Goal: Task Accomplishment & Management: Use online tool/utility

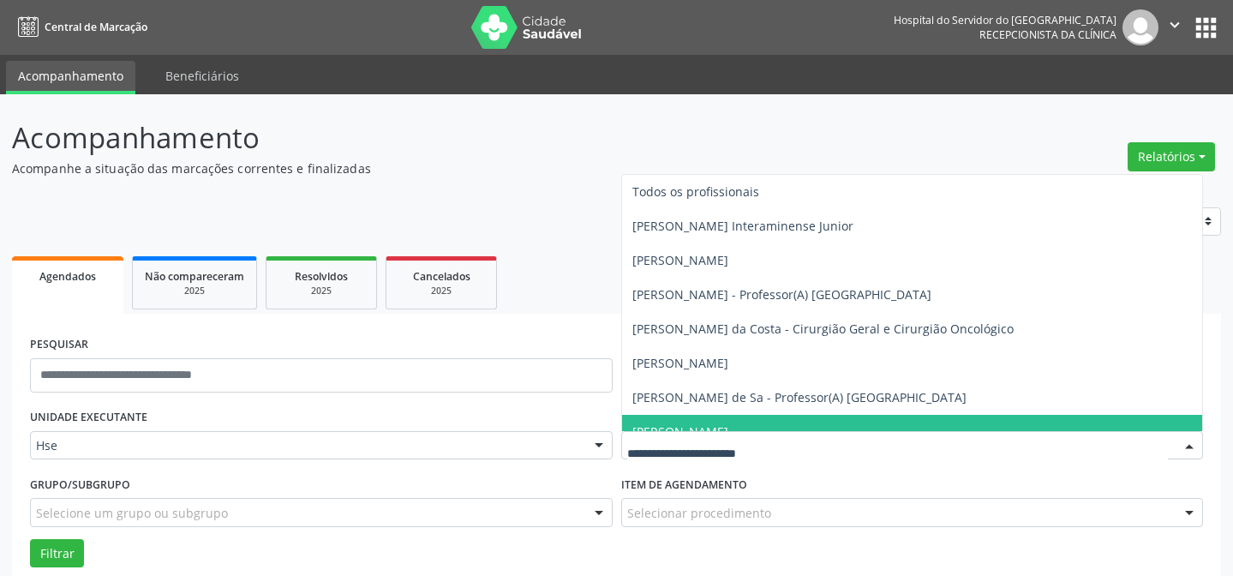
scroll to position [116, 0]
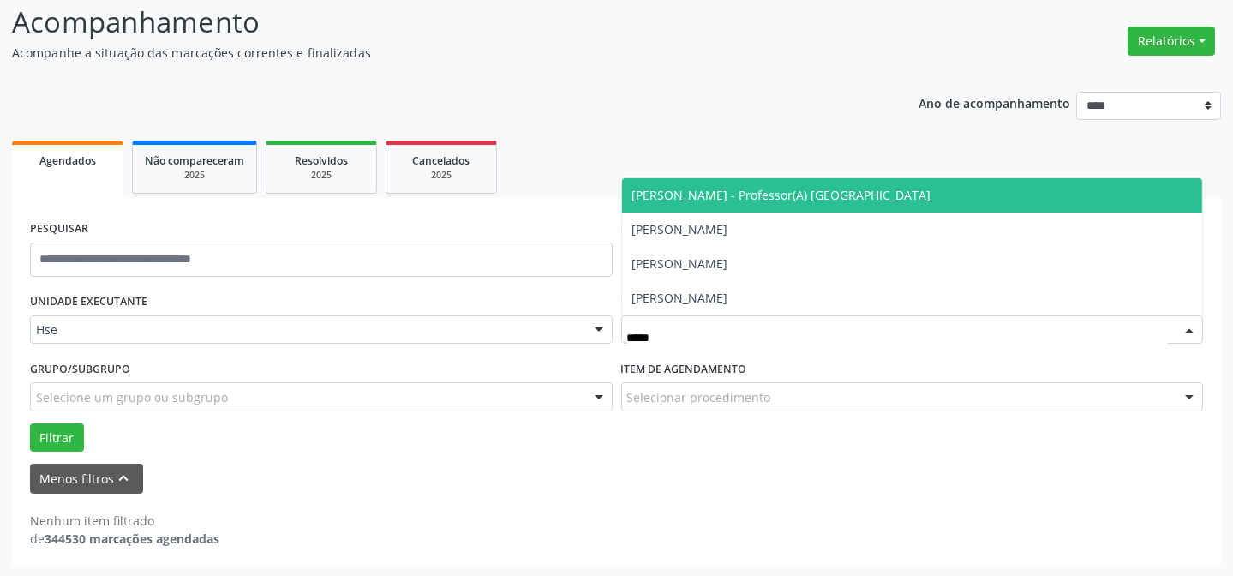
click at [805, 187] on span "[PERSON_NAME] - Professor(A) [GEOGRAPHIC_DATA]" at bounding box center [781, 195] width 299 height 16
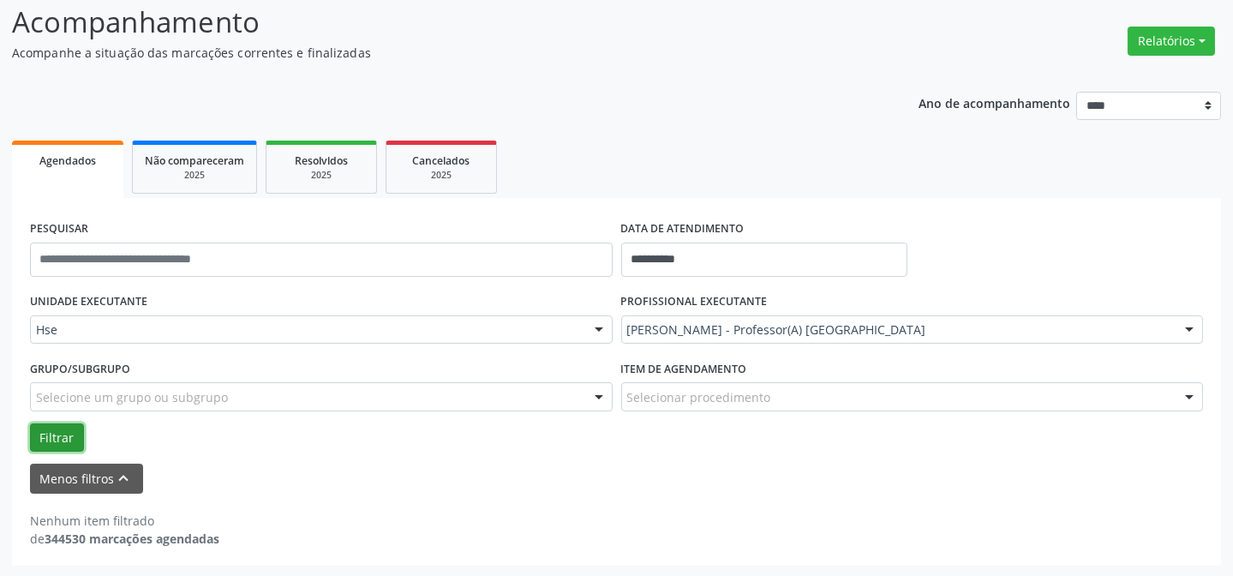
click at [50, 436] on button "Filtrar" at bounding box center [57, 437] width 54 height 29
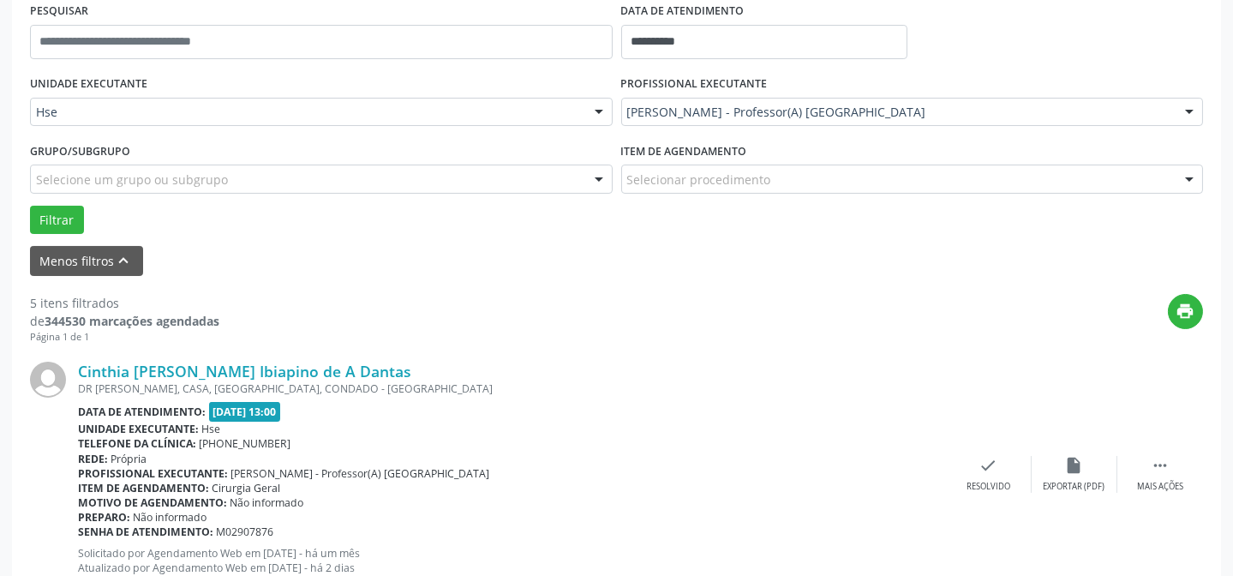
scroll to position [427, 0]
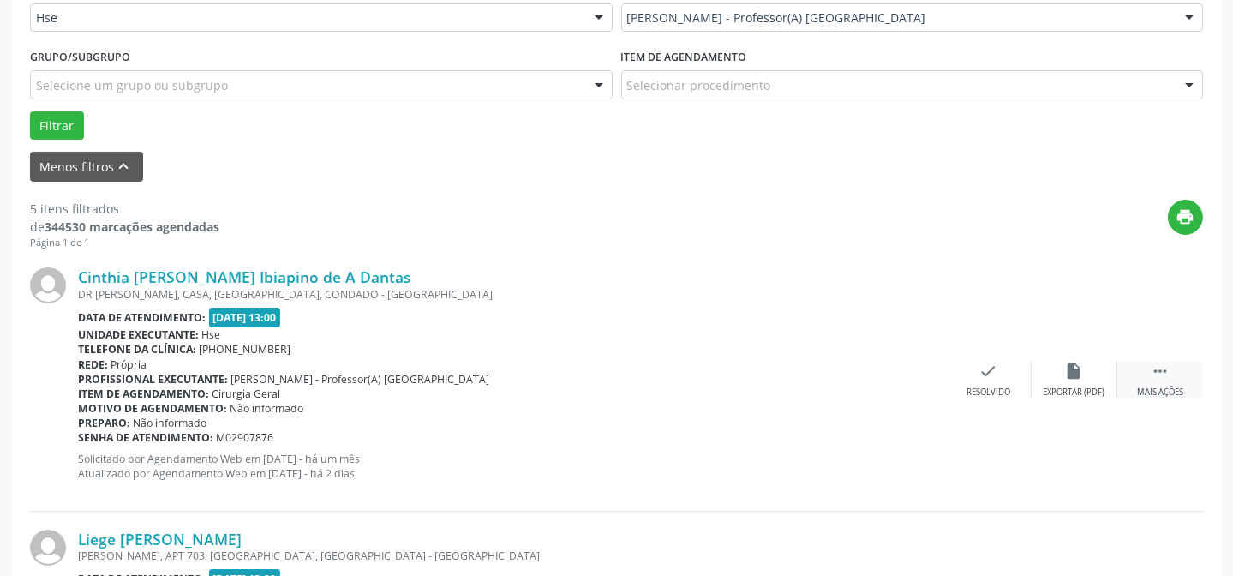
click at [1130, 370] on div " Mais ações" at bounding box center [1160, 379] width 86 height 37
click at [1067, 376] on icon "alarm_off" at bounding box center [1074, 370] width 19 height 19
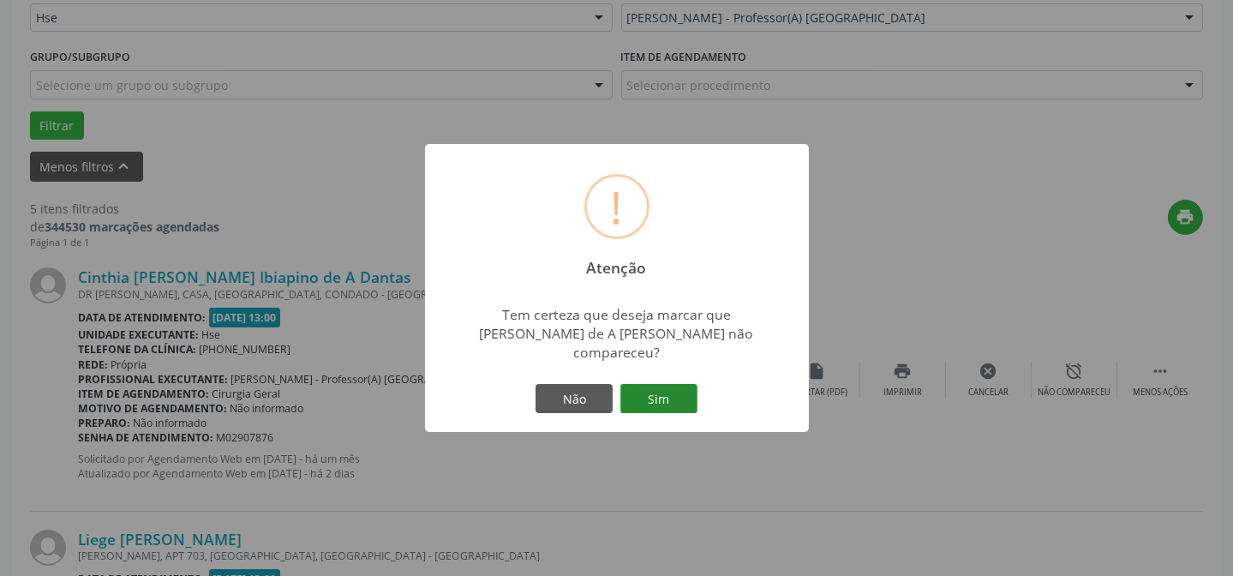
click at [668, 410] on button "Sim" at bounding box center [658, 398] width 77 height 29
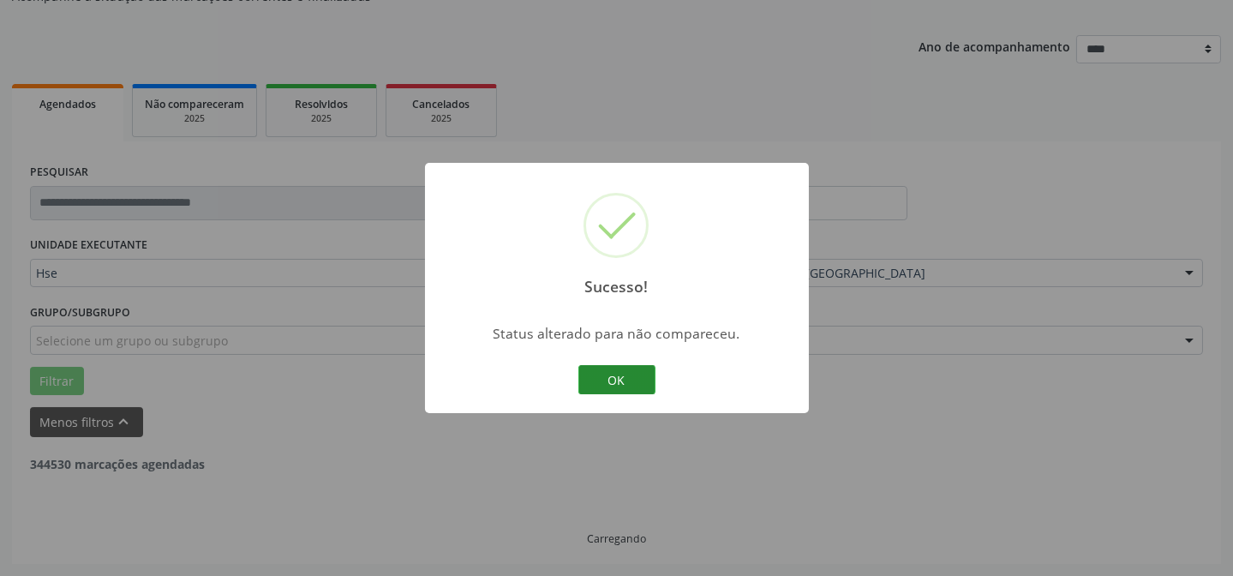
click at [618, 383] on button "OK" at bounding box center [616, 379] width 77 height 29
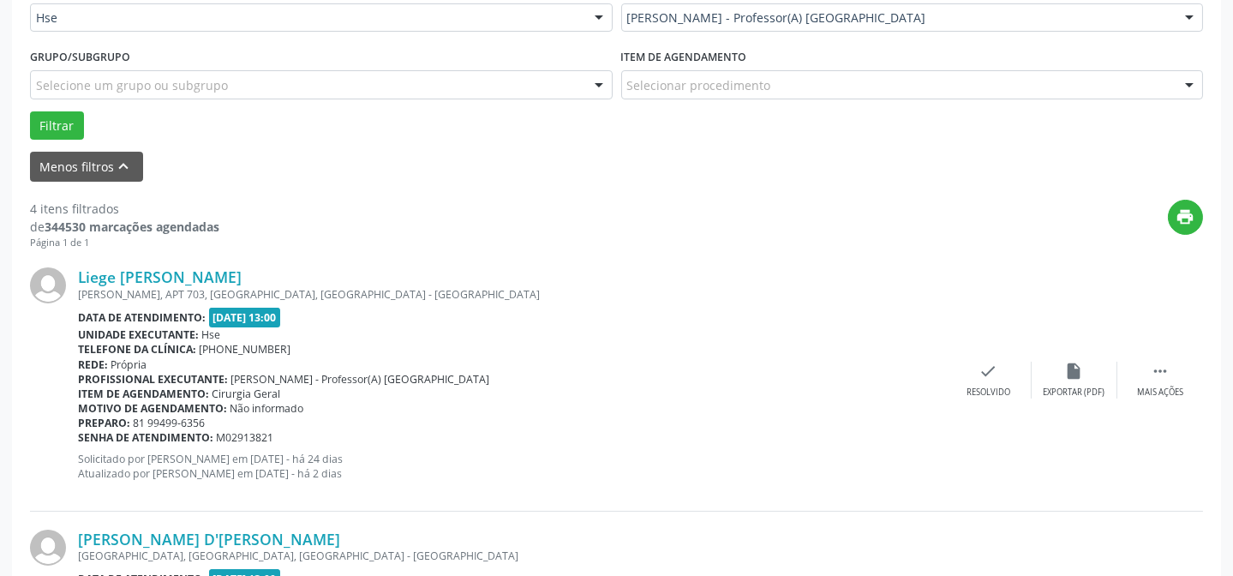
click at [1156, 355] on div "Liege [PERSON_NAME] [PERSON_NAME][STREET_ADDRESS] Data de atendimento: [DATE] 1…" at bounding box center [616, 379] width 1173 height 261
click at [1156, 369] on icon "" at bounding box center [1159, 370] width 19 height 19
click at [1002, 369] on div "cancel Cancelar" at bounding box center [989, 379] width 86 height 37
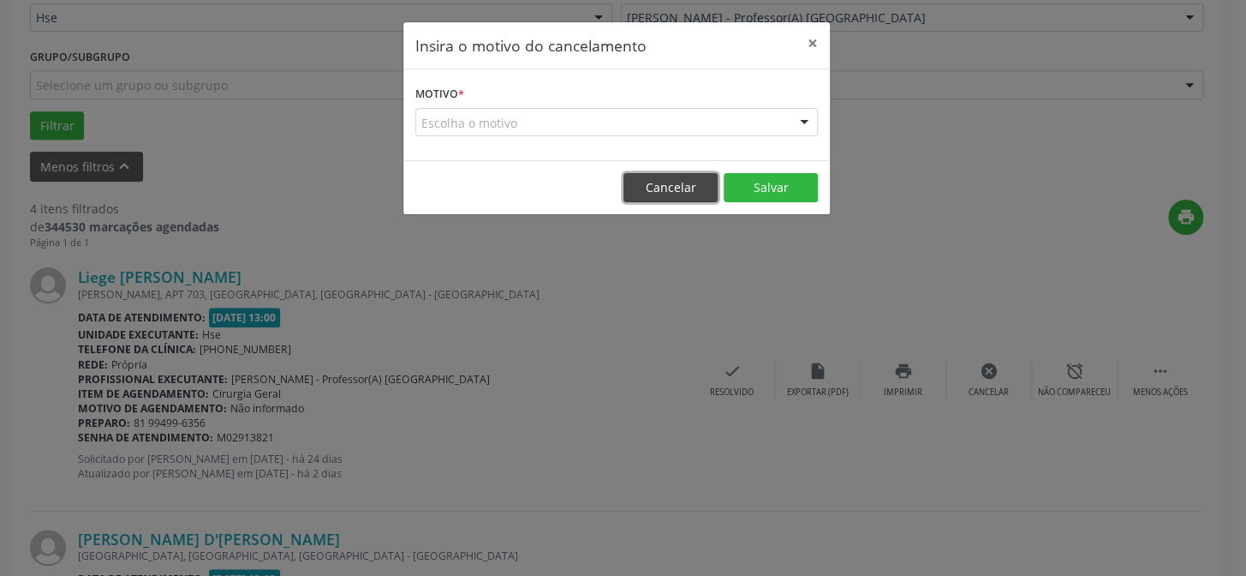
click at [666, 188] on button "Cancelar" at bounding box center [671, 187] width 94 height 29
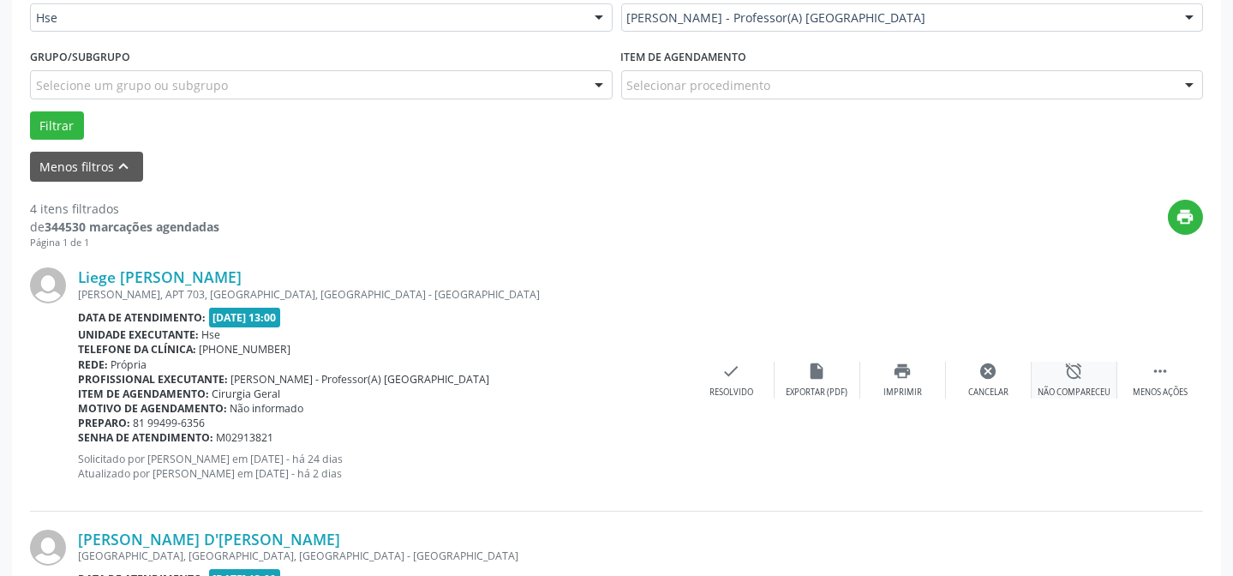
click at [1094, 379] on div "alarm_off Não compareceu" at bounding box center [1074, 379] width 86 height 37
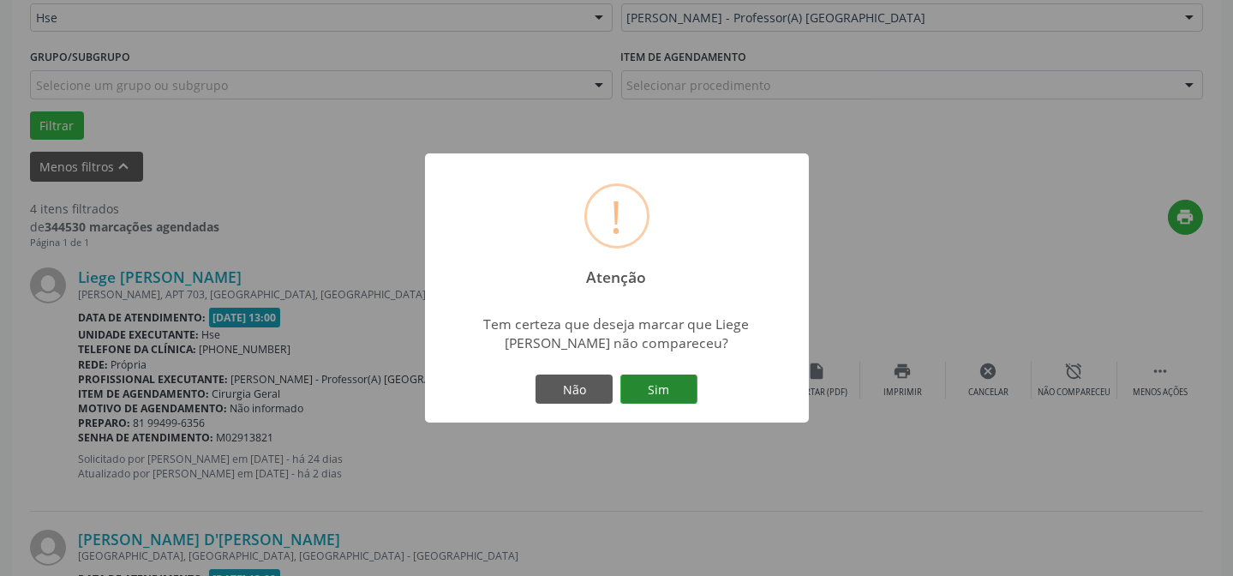
click at [678, 382] on button "Sim" at bounding box center [658, 388] width 77 height 29
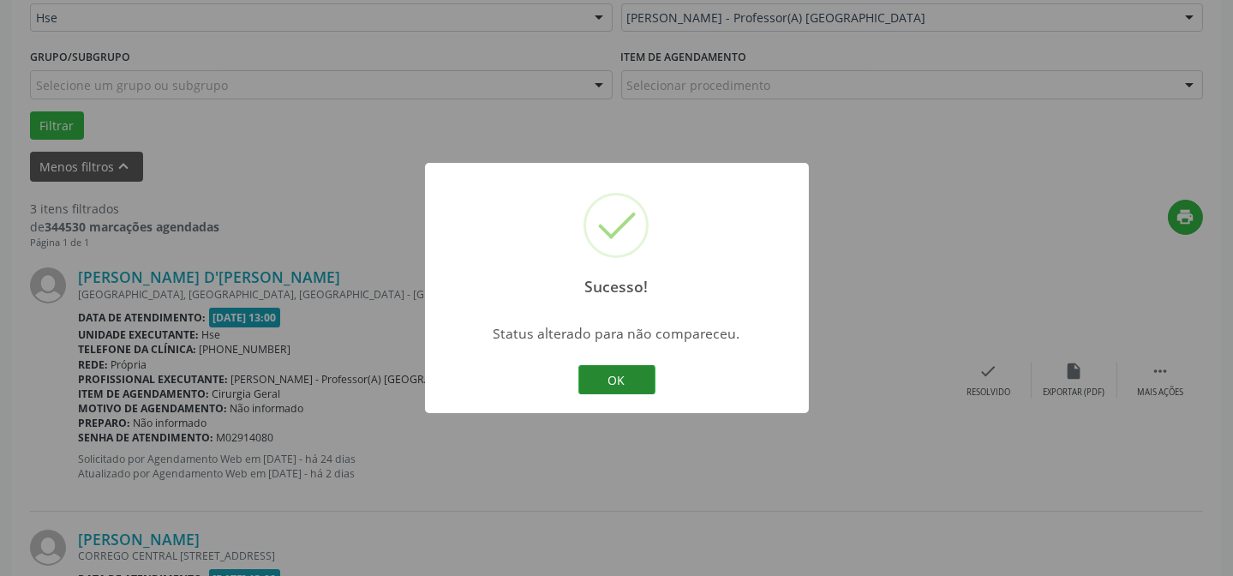
click at [608, 366] on button "OK" at bounding box center [616, 379] width 77 height 29
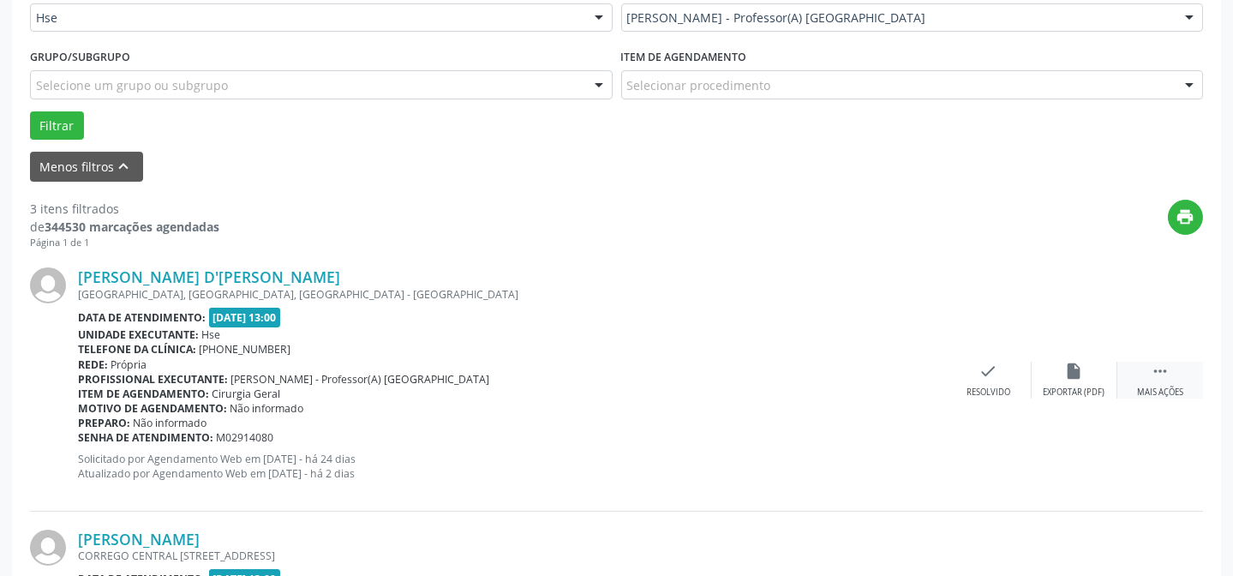
click at [1180, 370] on div " Mais ações" at bounding box center [1160, 379] width 86 height 37
click at [1085, 372] on div "alarm_off Não compareceu" at bounding box center [1074, 379] width 86 height 37
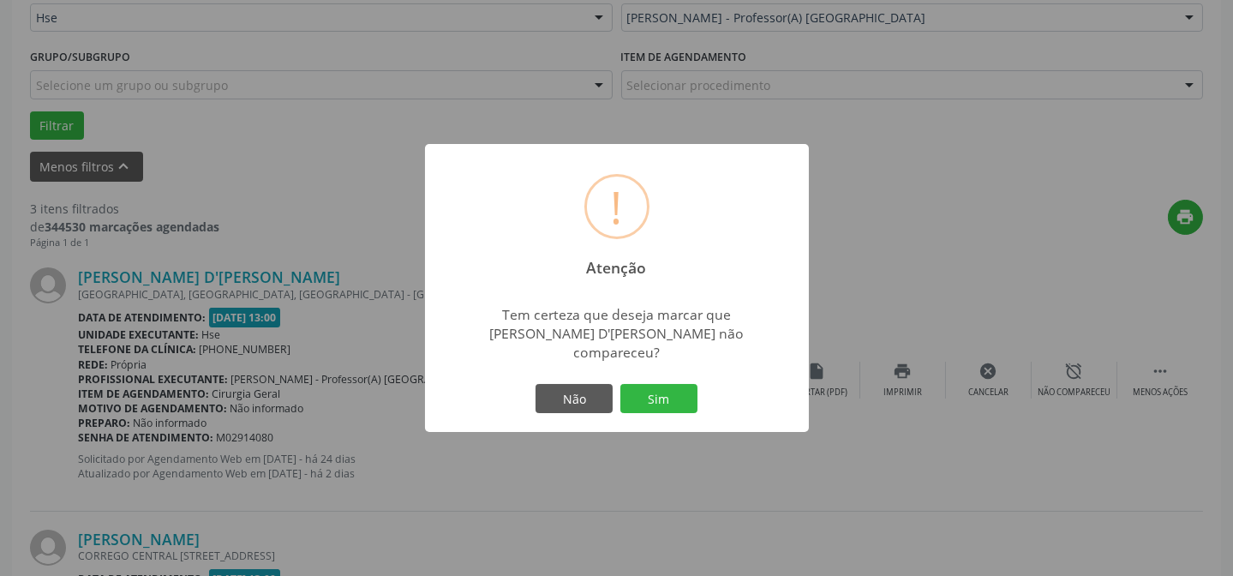
click at [676, 380] on div "Não Sim" at bounding box center [617, 398] width 170 height 36
click at [675, 384] on button "Sim" at bounding box center [658, 398] width 77 height 29
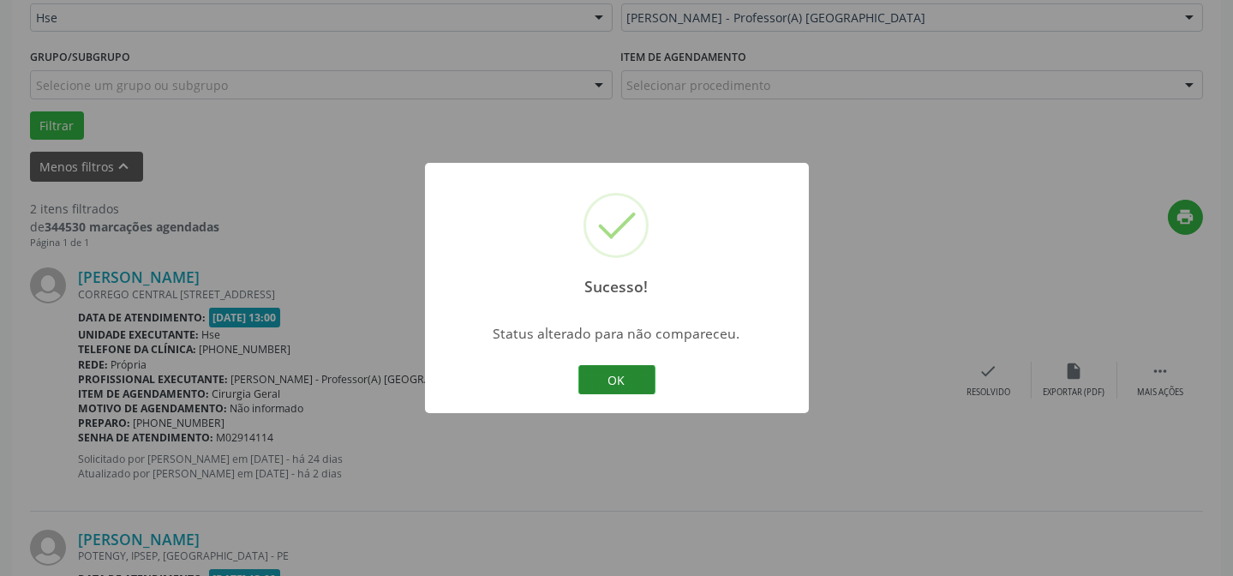
click at [646, 375] on button "OK" at bounding box center [616, 379] width 77 height 29
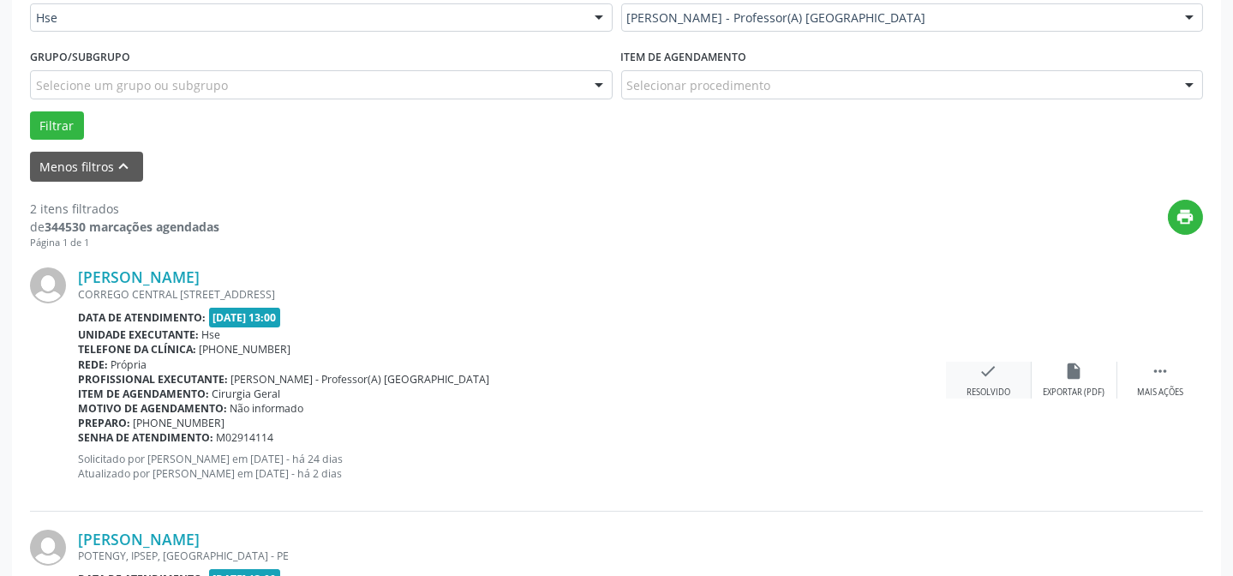
click at [989, 373] on icon "check" at bounding box center [988, 370] width 19 height 19
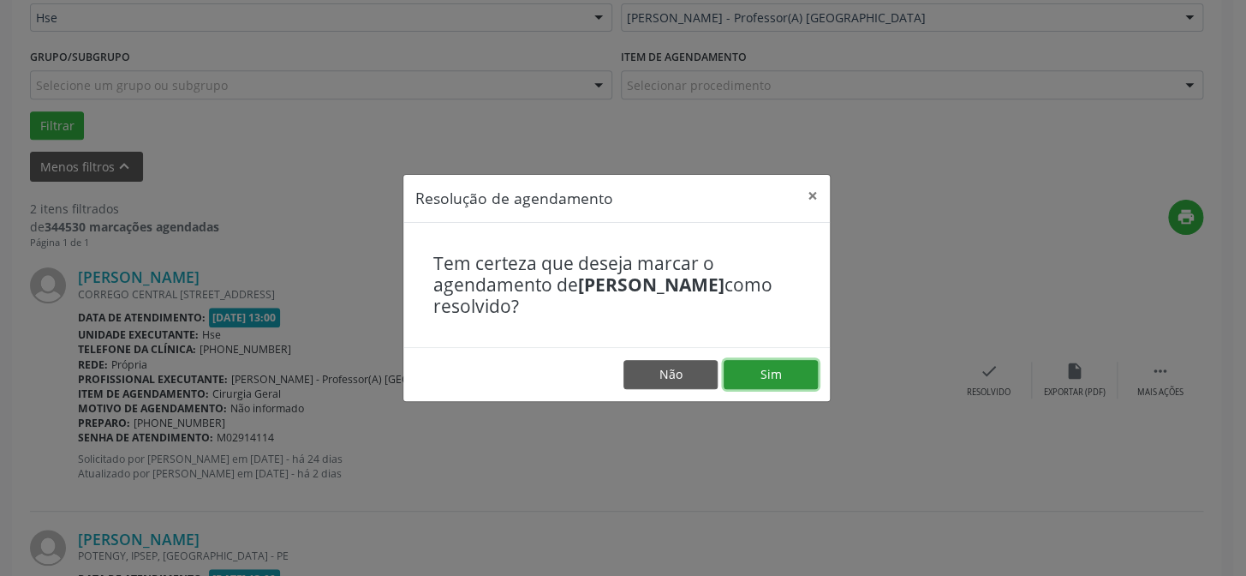
click at [768, 365] on button "Sim" at bounding box center [771, 374] width 94 height 29
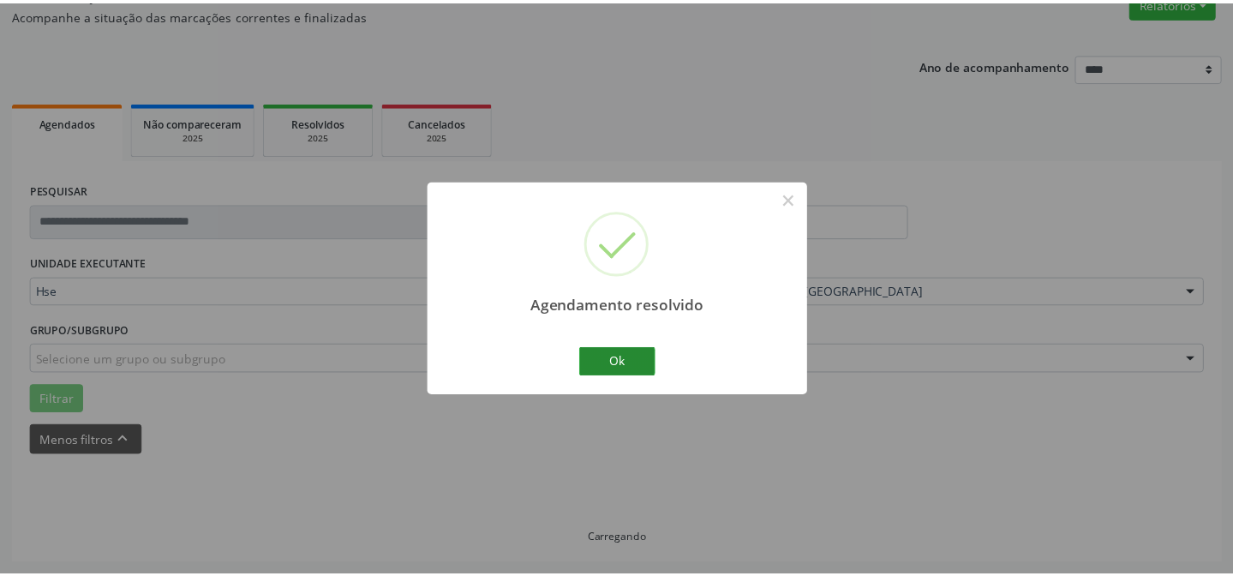
scroll to position [153, 0]
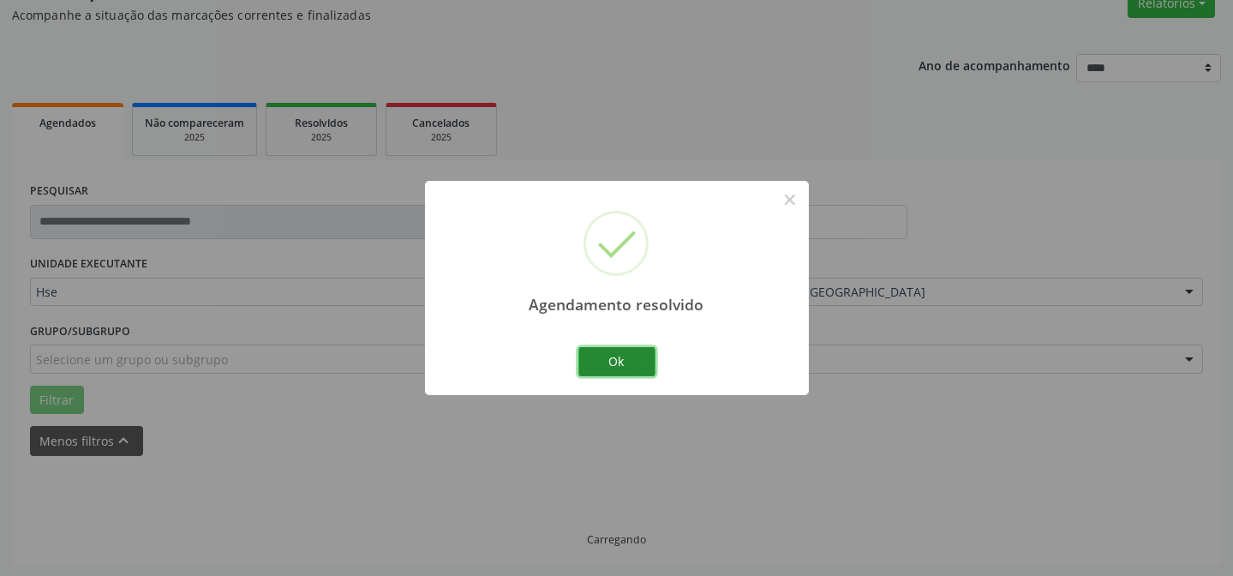
click at [627, 360] on button "Ok" at bounding box center [616, 361] width 77 height 29
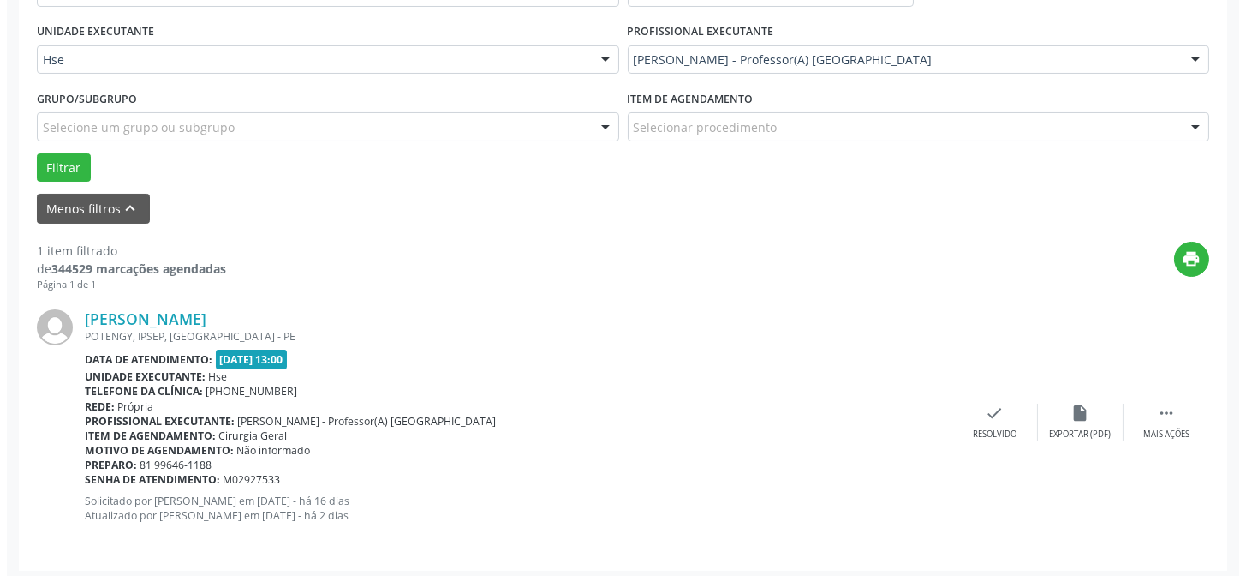
scroll to position [386, 0]
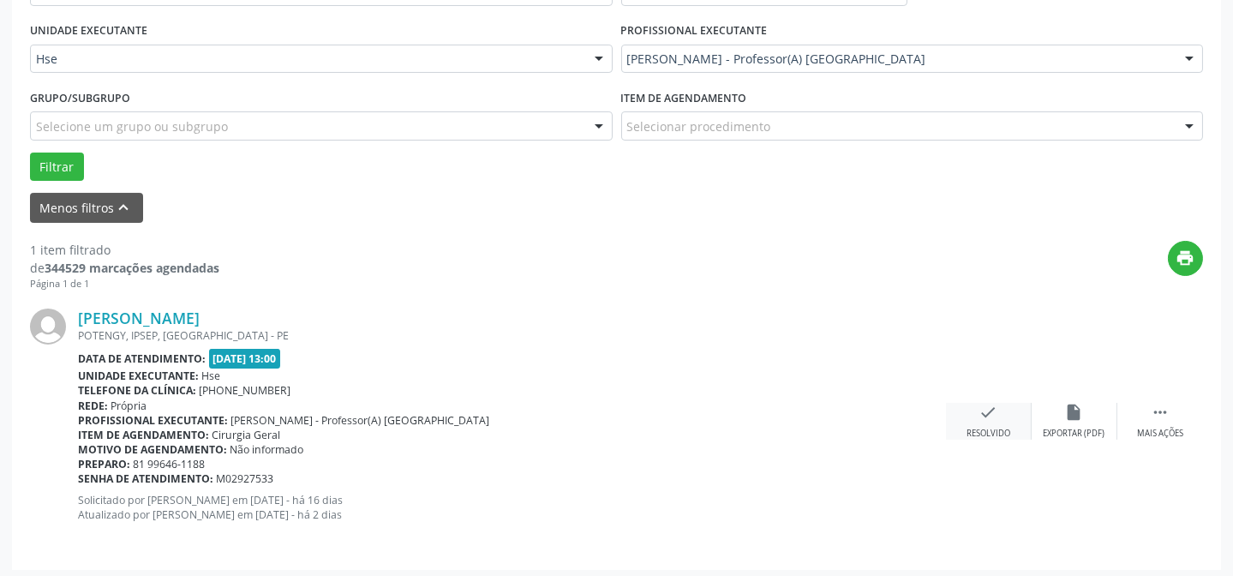
click at [1001, 408] on div "check Resolvido" at bounding box center [989, 421] width 86 height 37
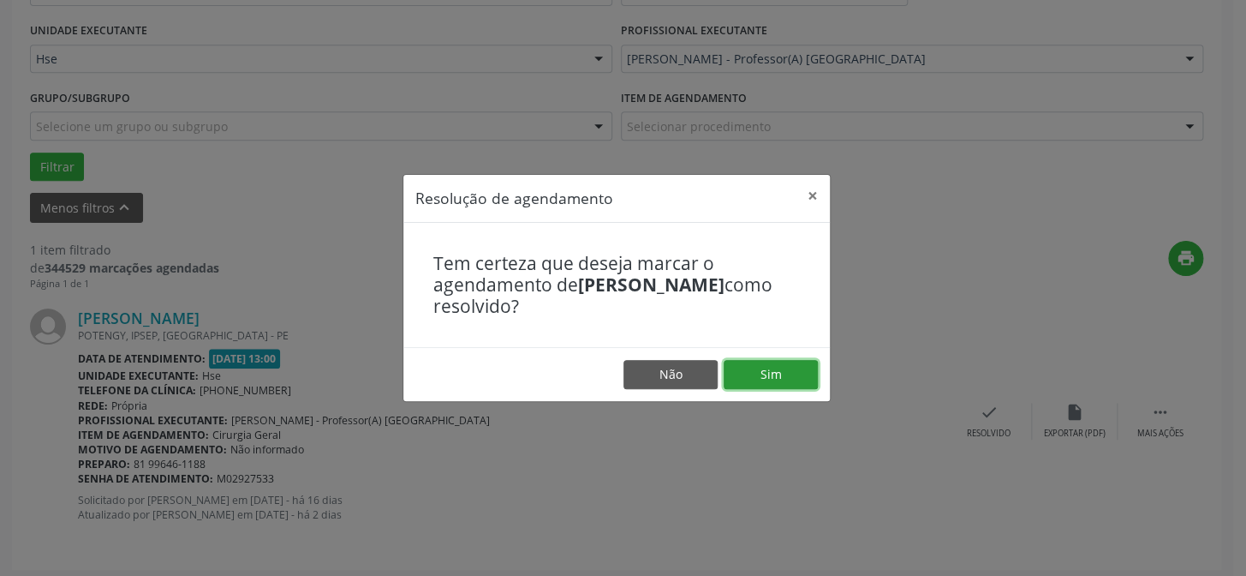
click at [804, 376] on button "Sim" at bounding box center [771, 374] width 94 height 29
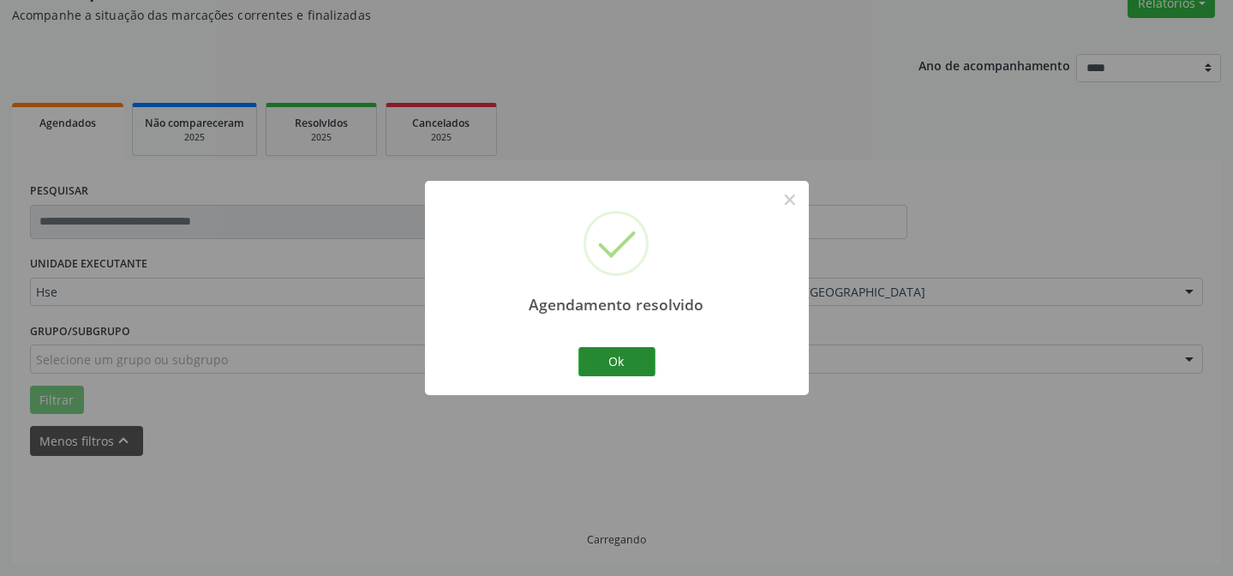
scroll to position [116, 0]
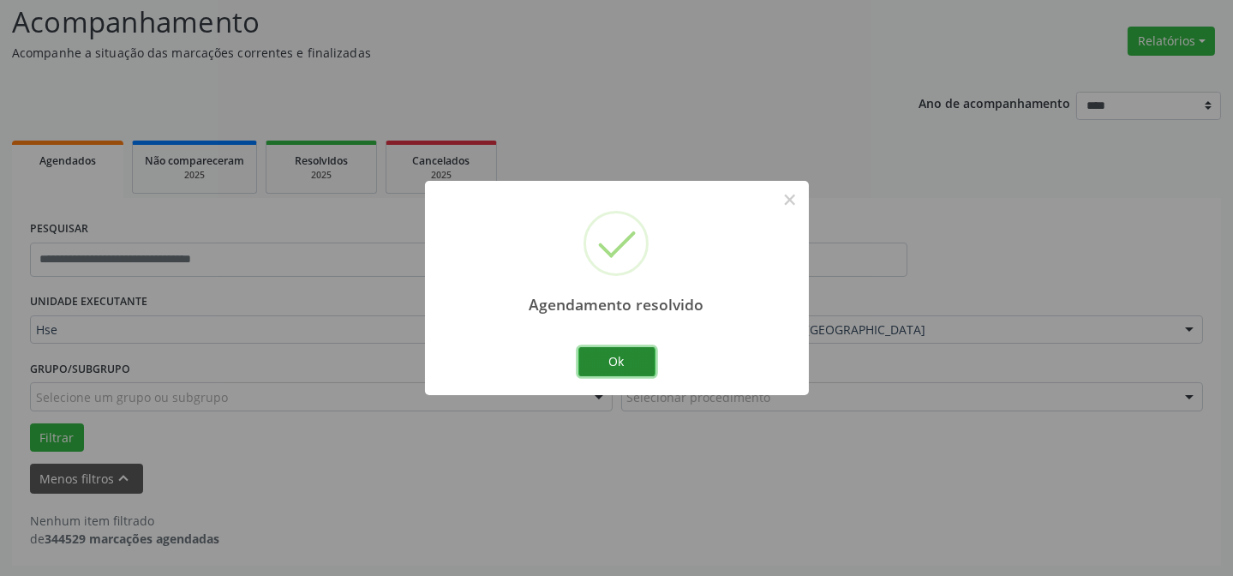
click at [631, 365] on button "Ok" at bounding box center [616, 361] width 77 height 29
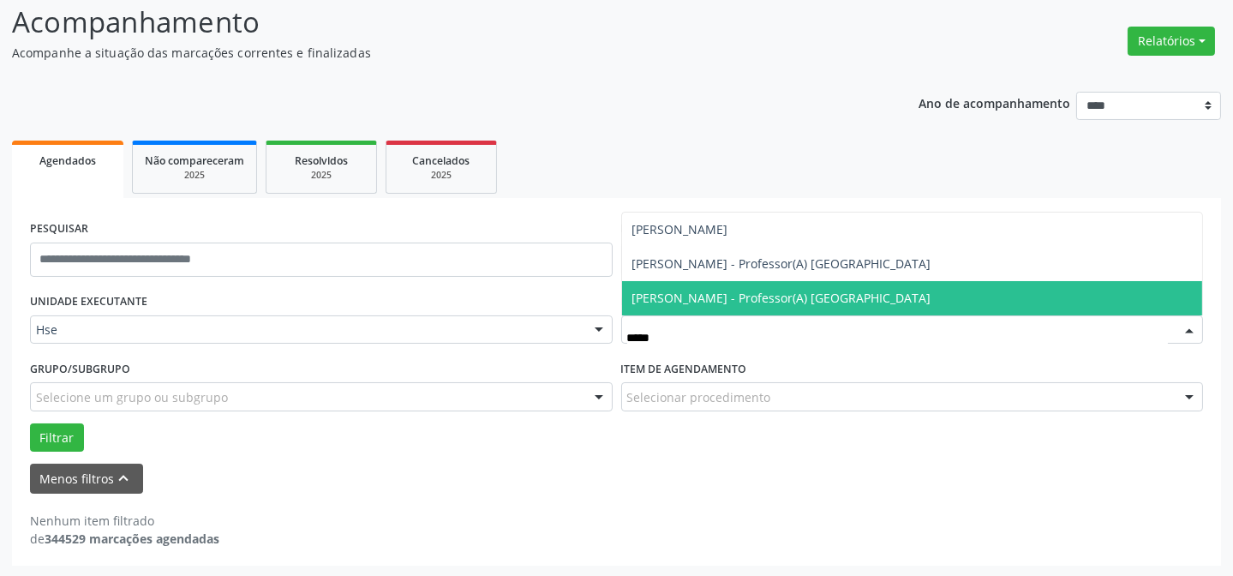
click at [779, 299] on span "[PERSON_NAME] - Professor(A) [GEOGRAPHIC_DATA]" at bounding box center [781, 298] width 299 height 16
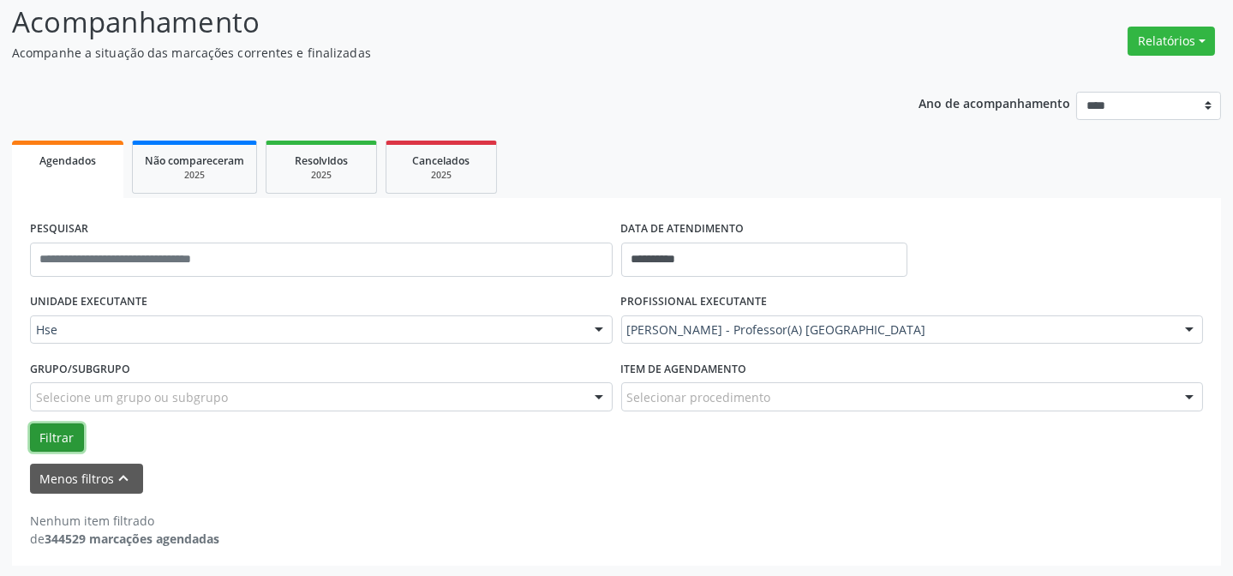
click at [50, 432] on button "Filtrar" at bounding box center [57, 437] width 54 height 29
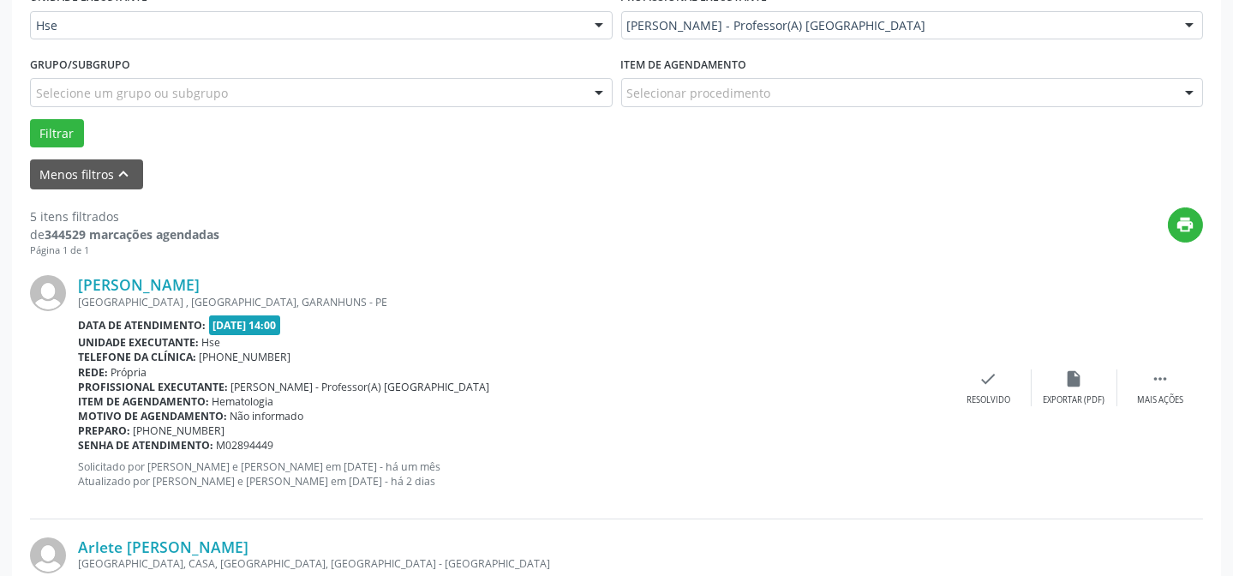
scroll to position [427, 0]
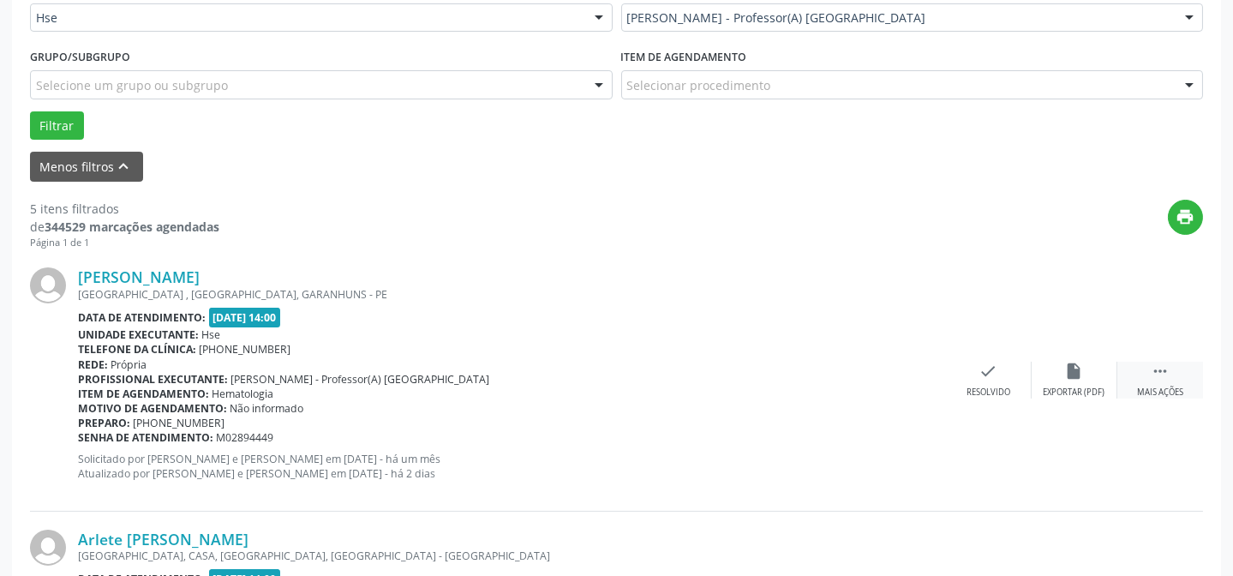
click at [1157, 376] on icon "" at bounding box center [1159, 370] width 19 height 19
click at [1076, 377] on icon "alarm_off" at bounding box center [1074, 370] width 19 height 19
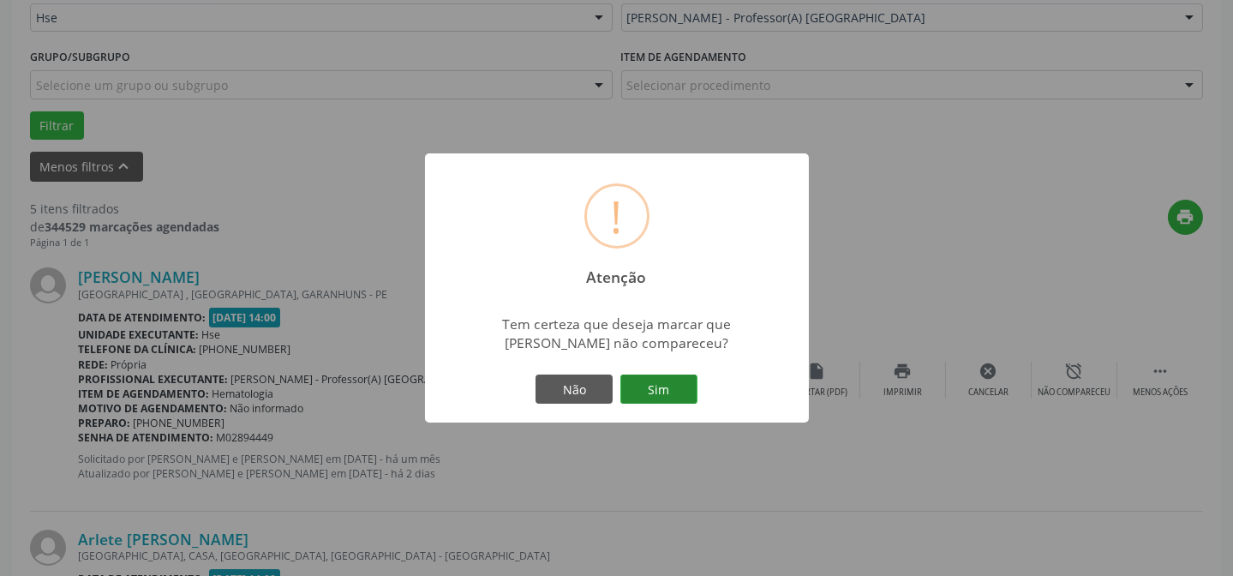
click at [660, 382] on button "Sim" at bounding box center [658, 388] width 77 height 29
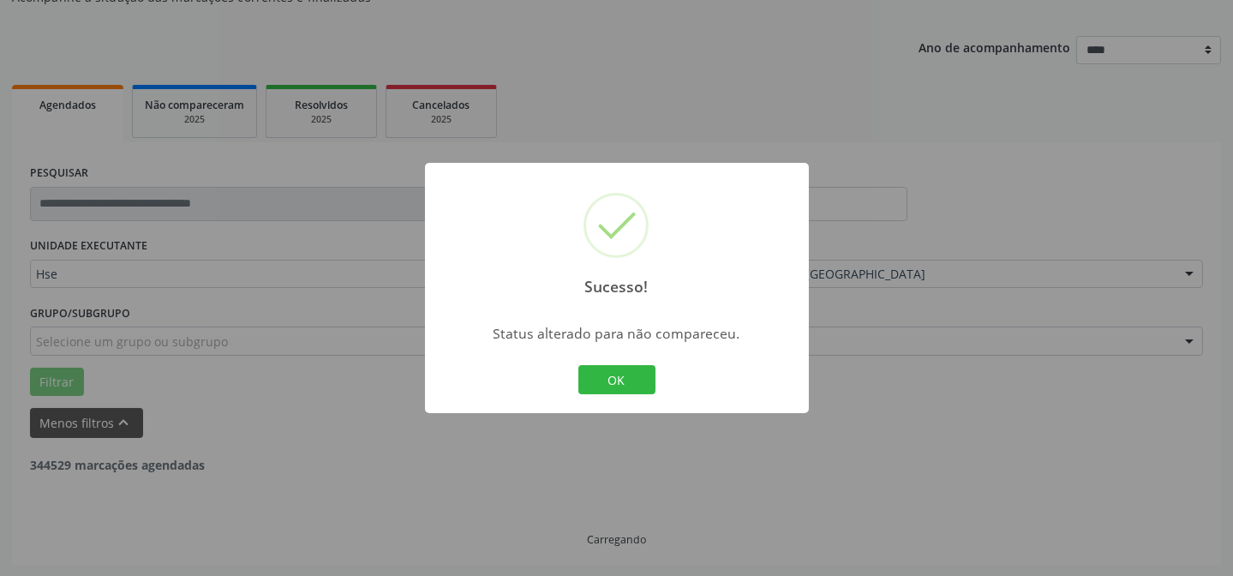
click at [618, 370] on button "OK" at bounding box center [616, 379] width 77 height 29
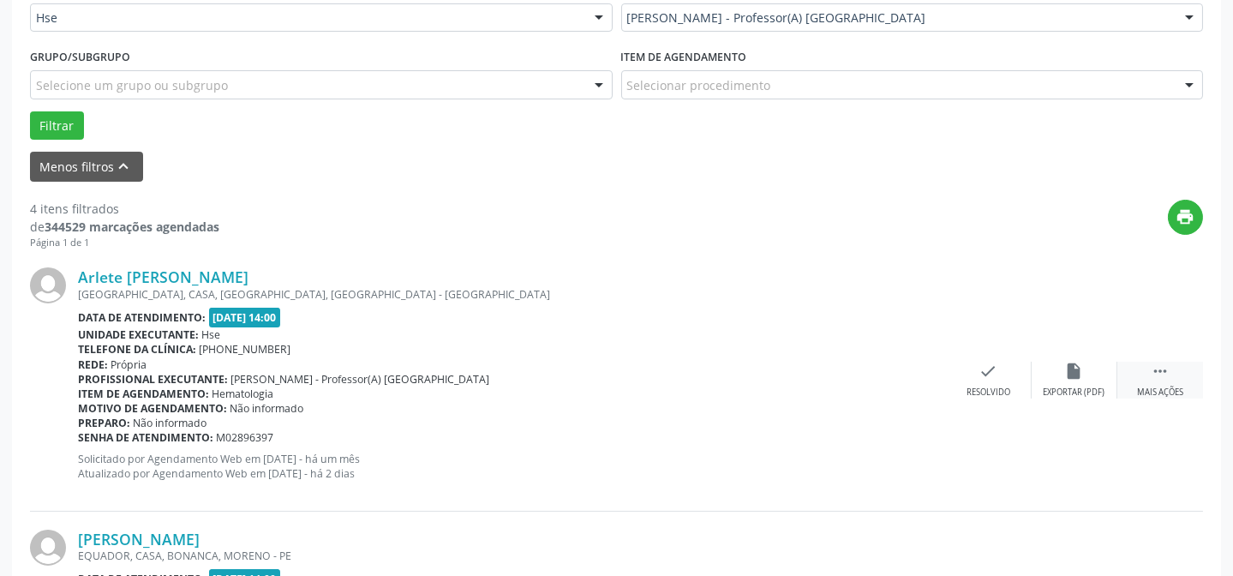
click at [1134, 379] on div " Mais ações" at bounding box center [1160, 379] width 86 height 37
click at [1058, 386] on div "Não compareceu" at bounding box center [1073, 392] width 73 height 12
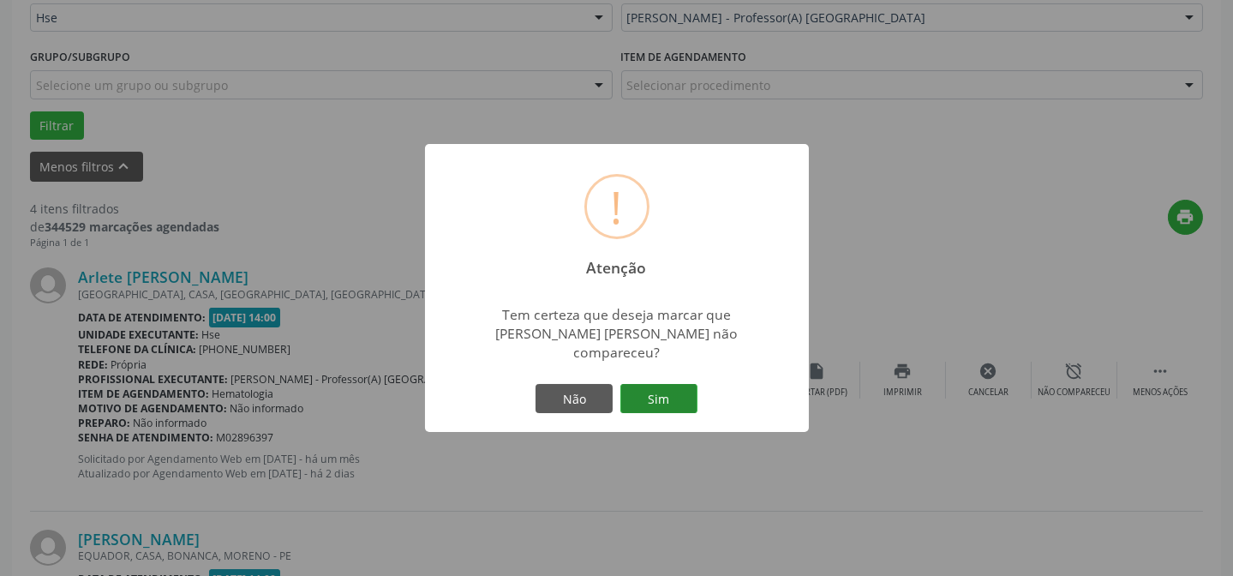
click at [683, 384] on button "Sim" at bounding box center [658, 398] width 77 height 29
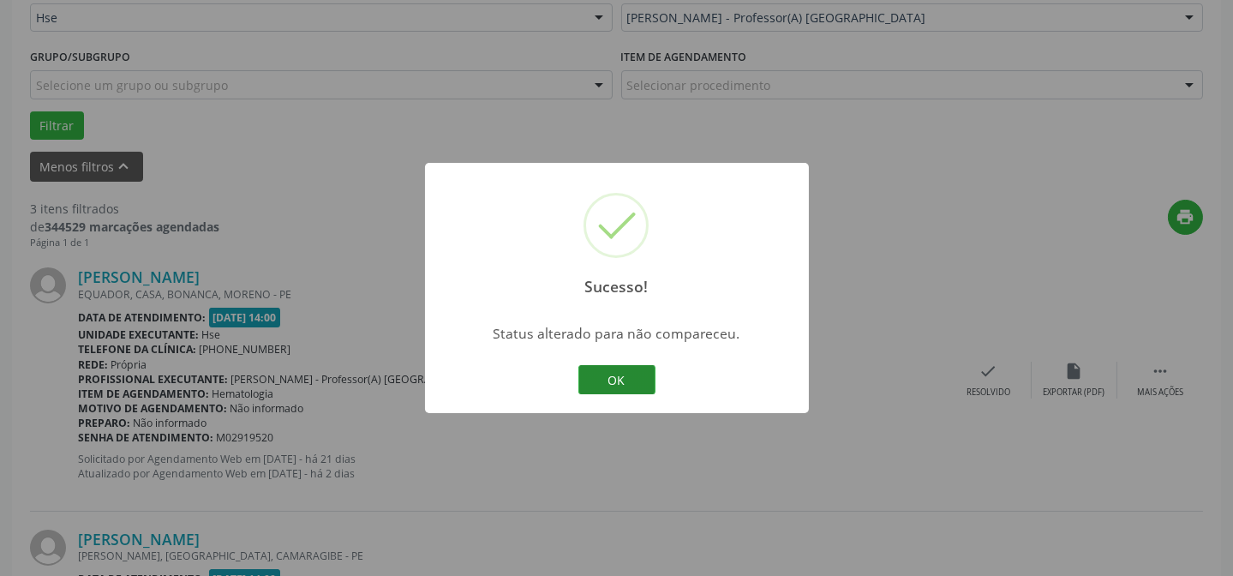
click at [616, 379] on button "OK" at bounding box center [616, 379] width 77 height 29
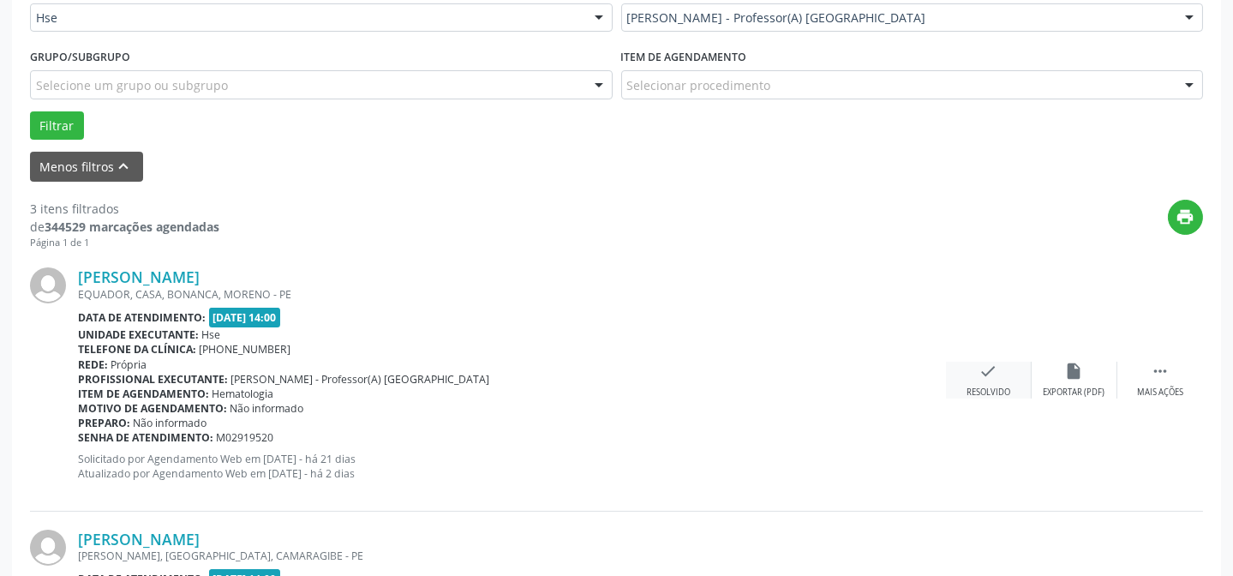
click at [1000, 378] on div "check Resolvido" at bounding box center [989, 379] width 86 height 37
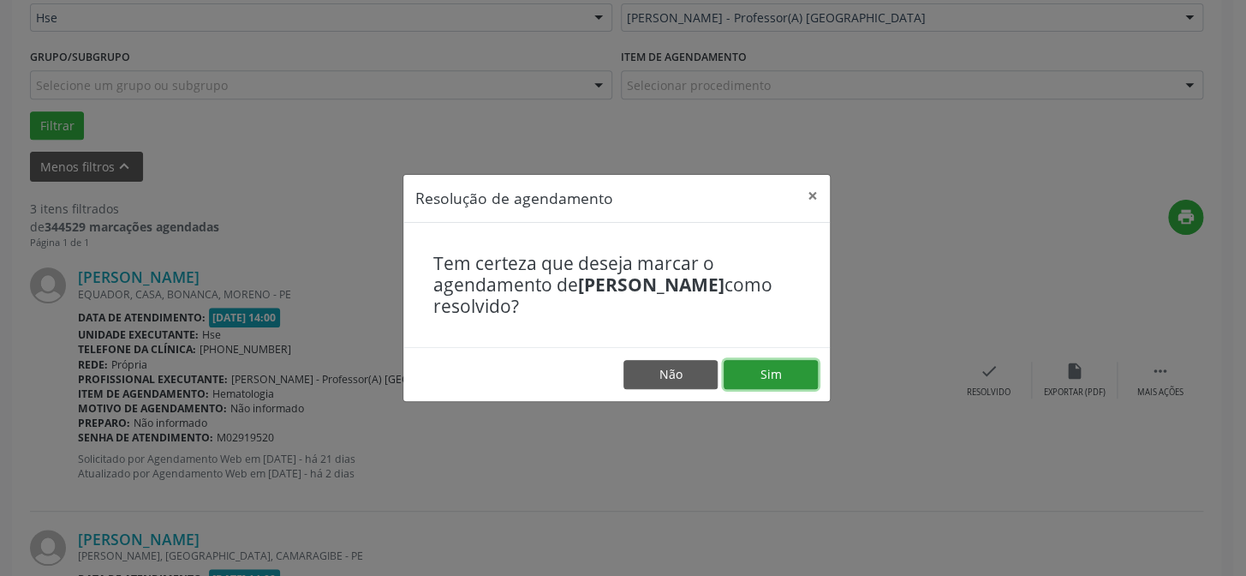
click at [794, 373] on button "Sim" at bounding box center [771, 374] width 94 height 29
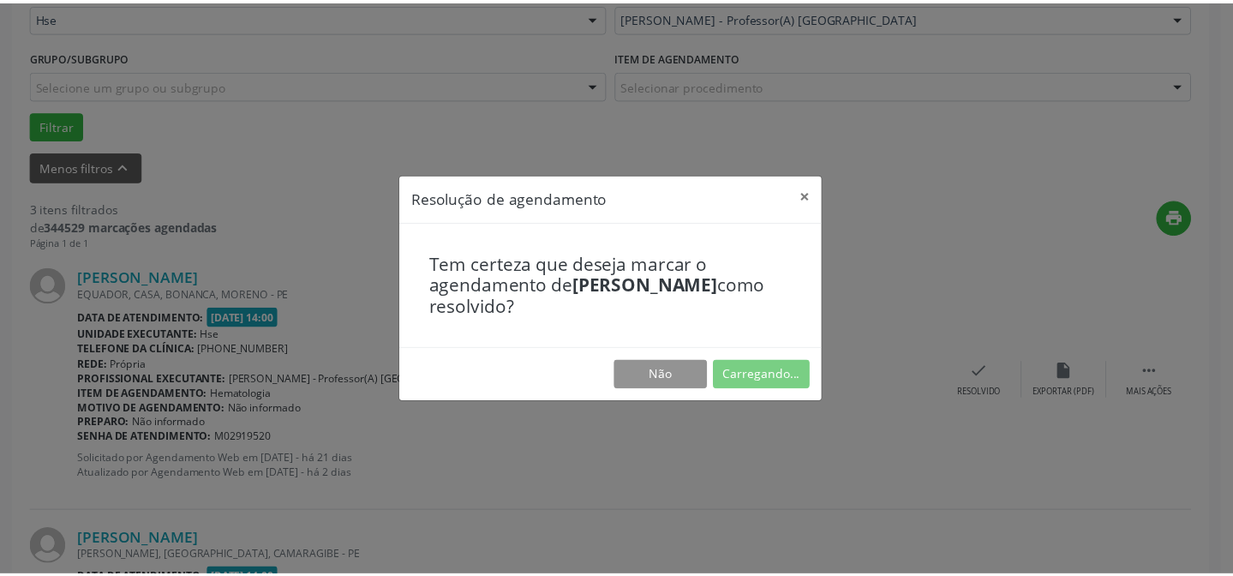
scroll to position [153, 0]
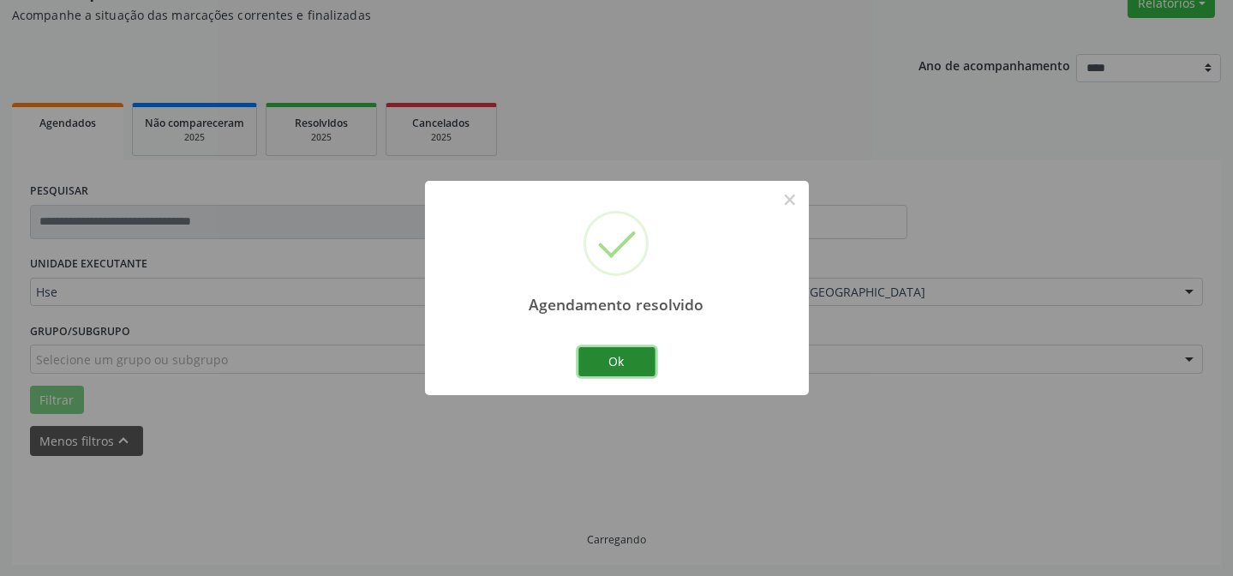
click at [608, 351] on button "Ok" at bounding box center [616, 361] width 77 height 29
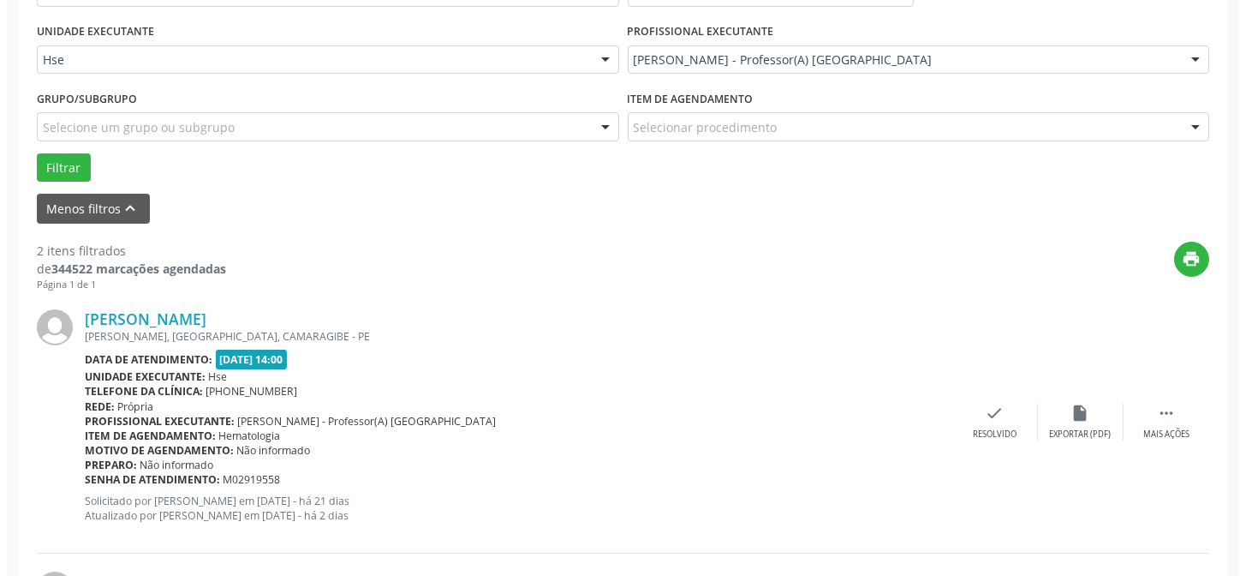
scroll to position [386, 0]
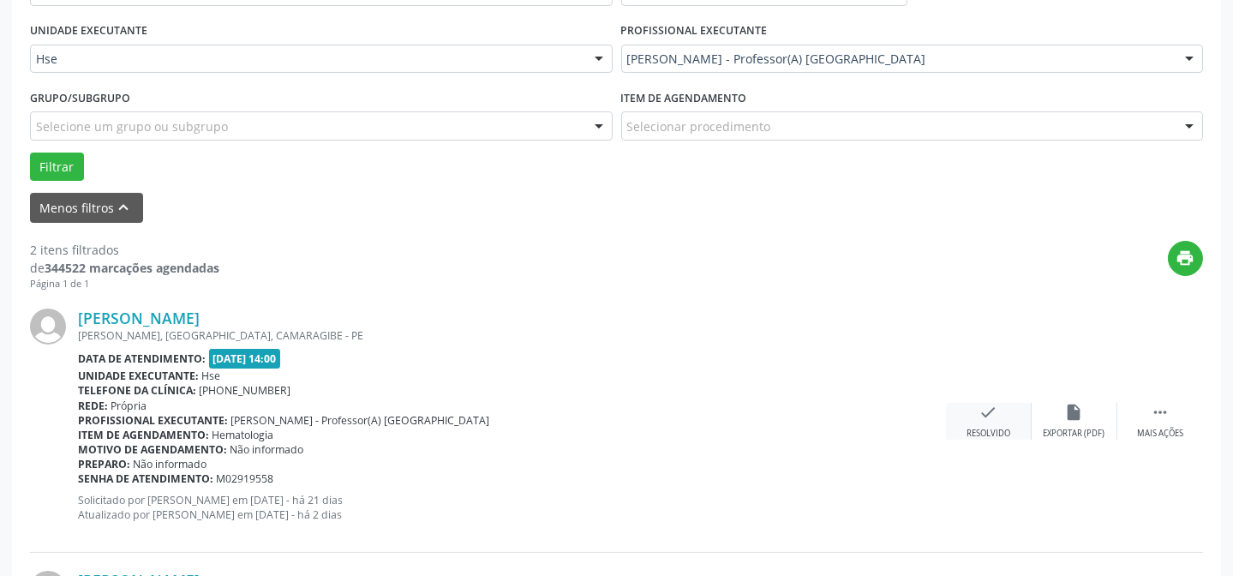
click at [983, 417] on icon "check" at bounding box center [988, 412] width 19 height 19
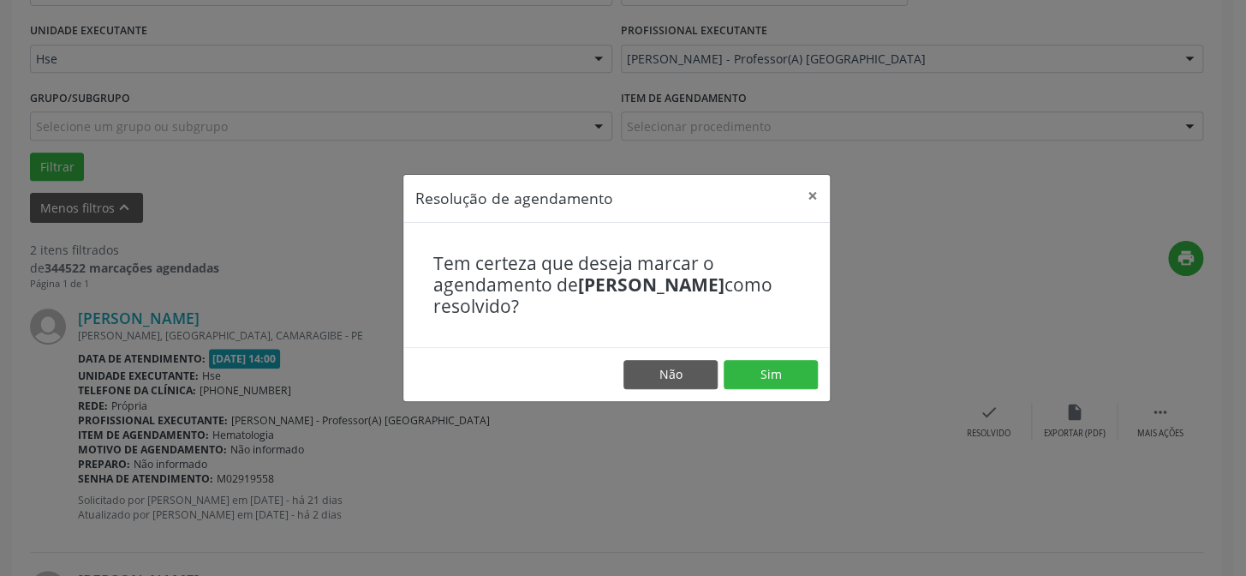
click at [766, 355] on footer "Não Sim" at bounding box center [616, 374] width 427 height 54
click at [763, 367] on button "Sim" at bounding box center [771, 374] width 94 height 29
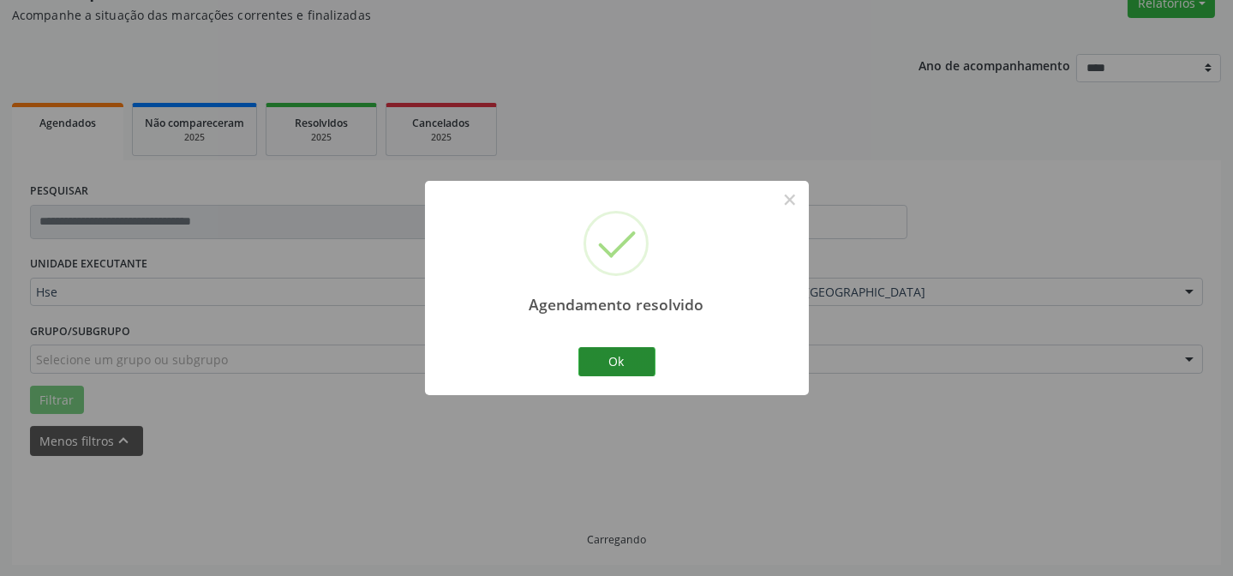
scroll to position [171, 0]
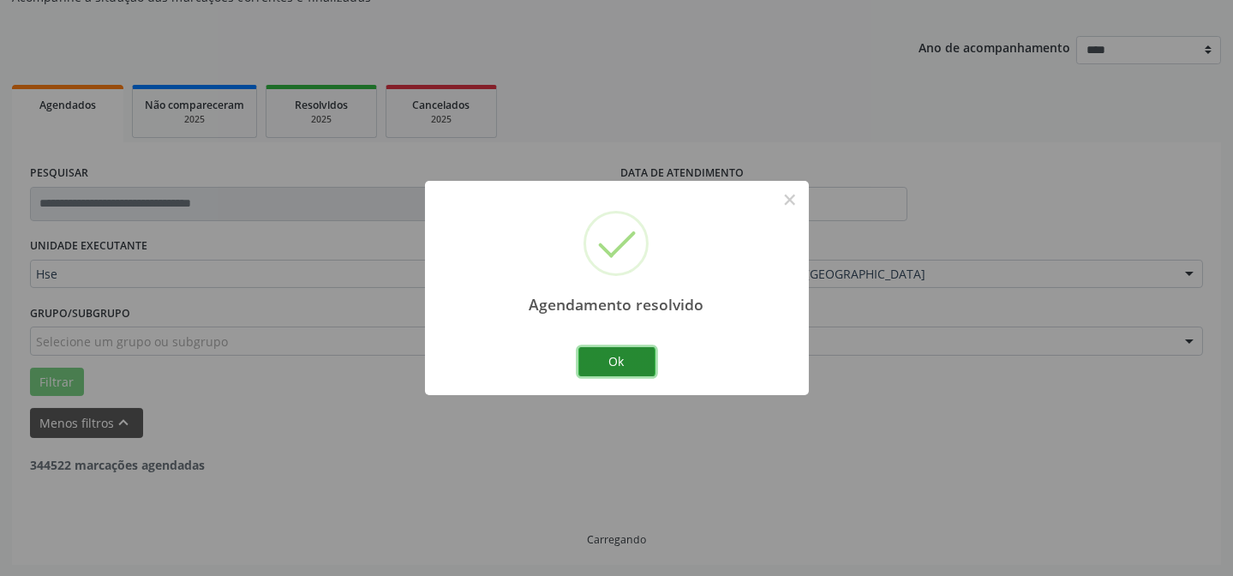
click at [621, 359] on button "Ok" at bounding box center [616, 361] width 77 height 29
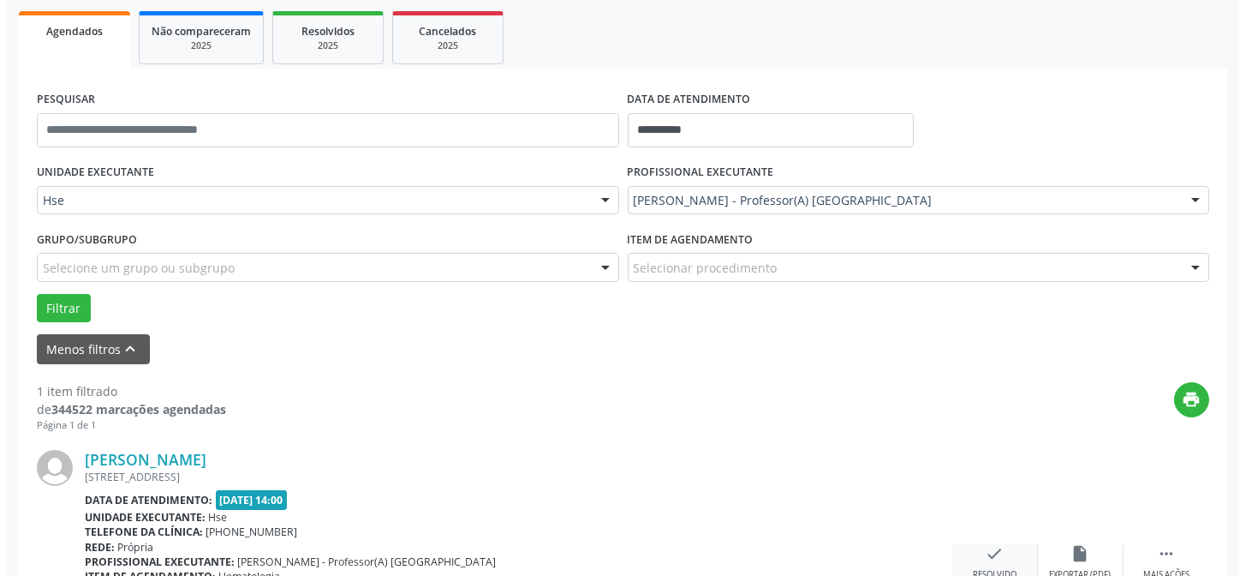
scroll to position [391, 0]
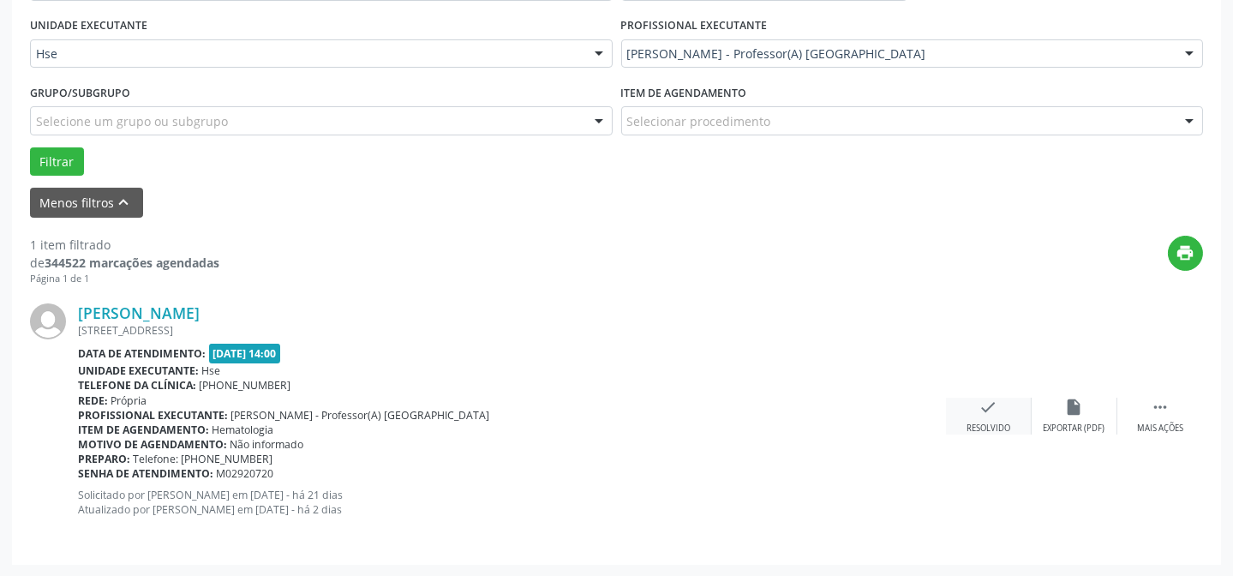
click at [995, 418] on div "check Resolvido" at bounding box center [989, 415] width 86 height 37
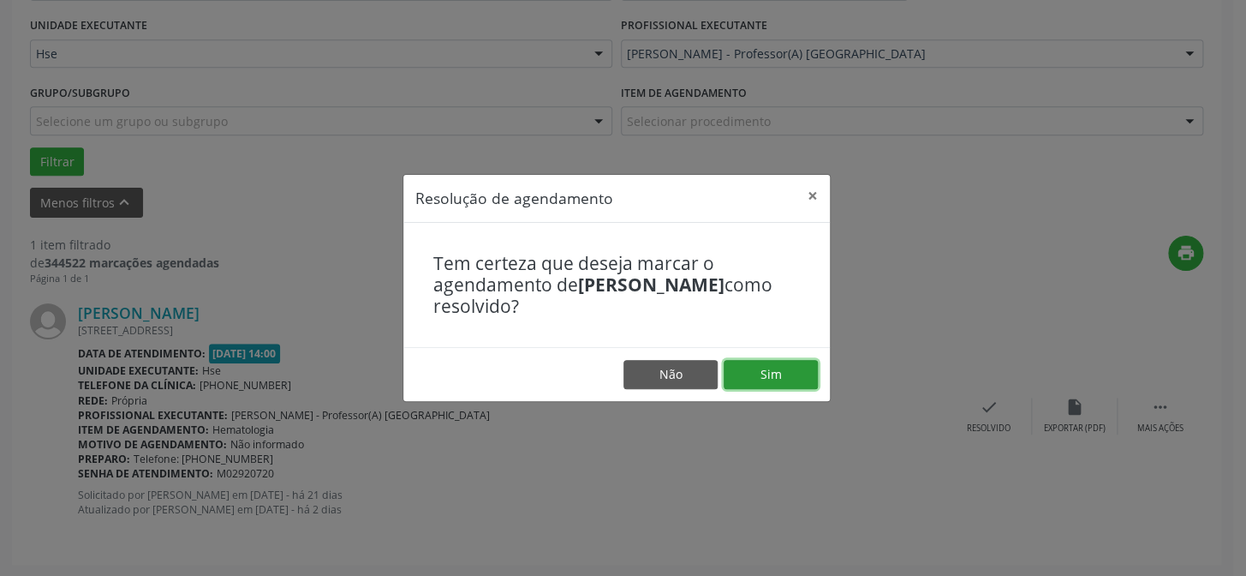
click at [772, 379] on button "Sim" at bounding box center [771, 374] width 94 height 29
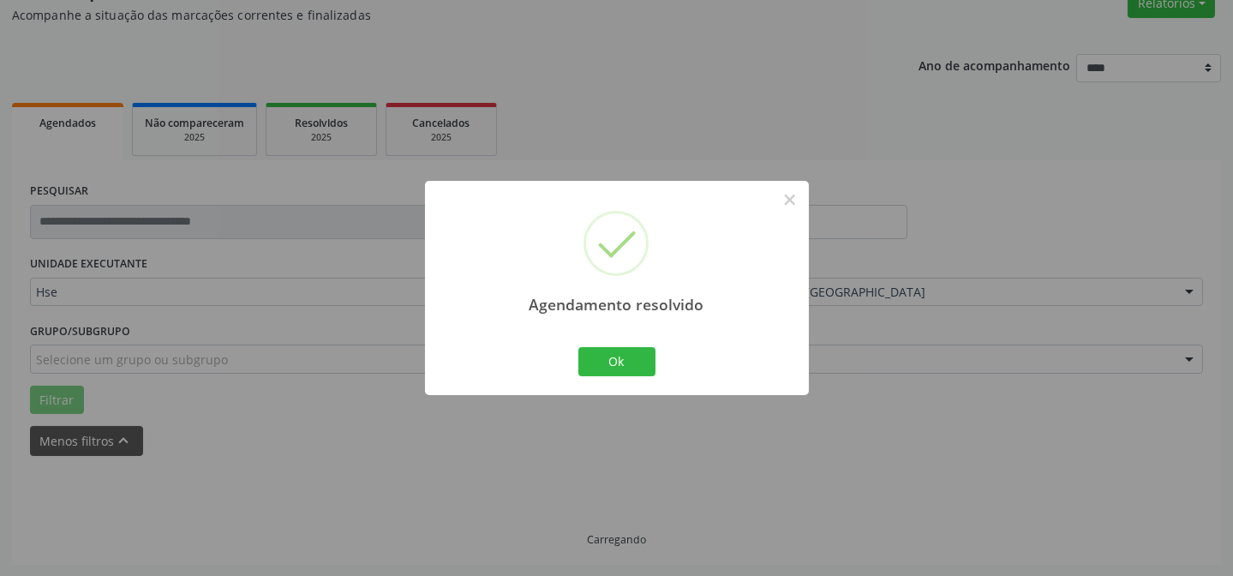
scroll to position [116, 0]
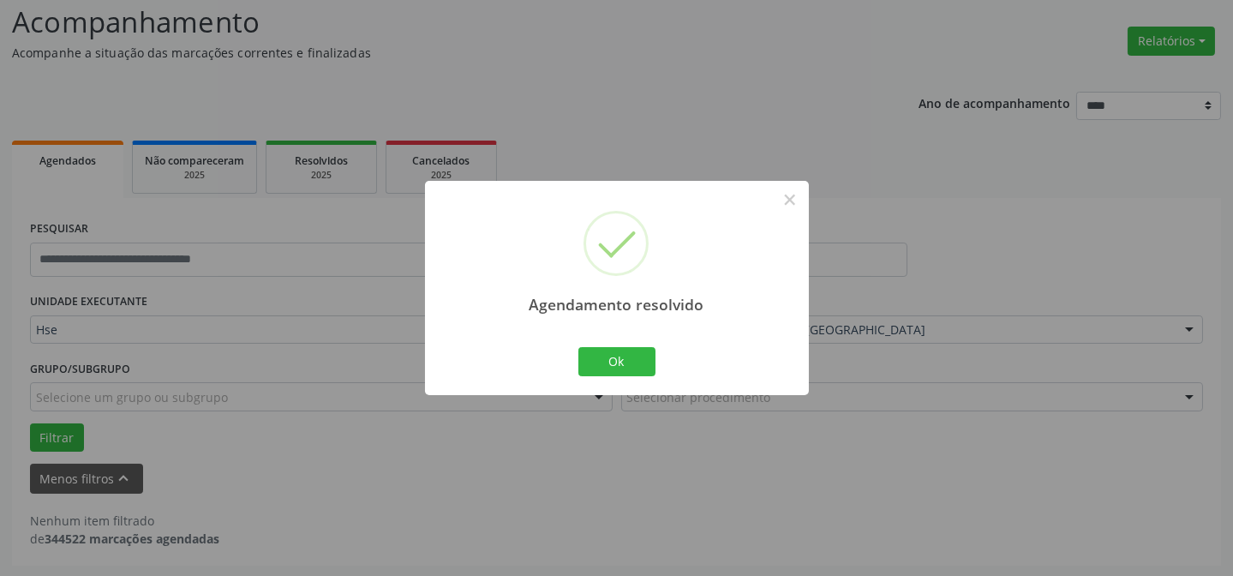
click at [624, 344] on div "Ok Cancel" at bounding box center [616, 362] width 85 height 36
click at [627, 353] on button "Ok" at bounding box center [616, 361] width 77 height 29
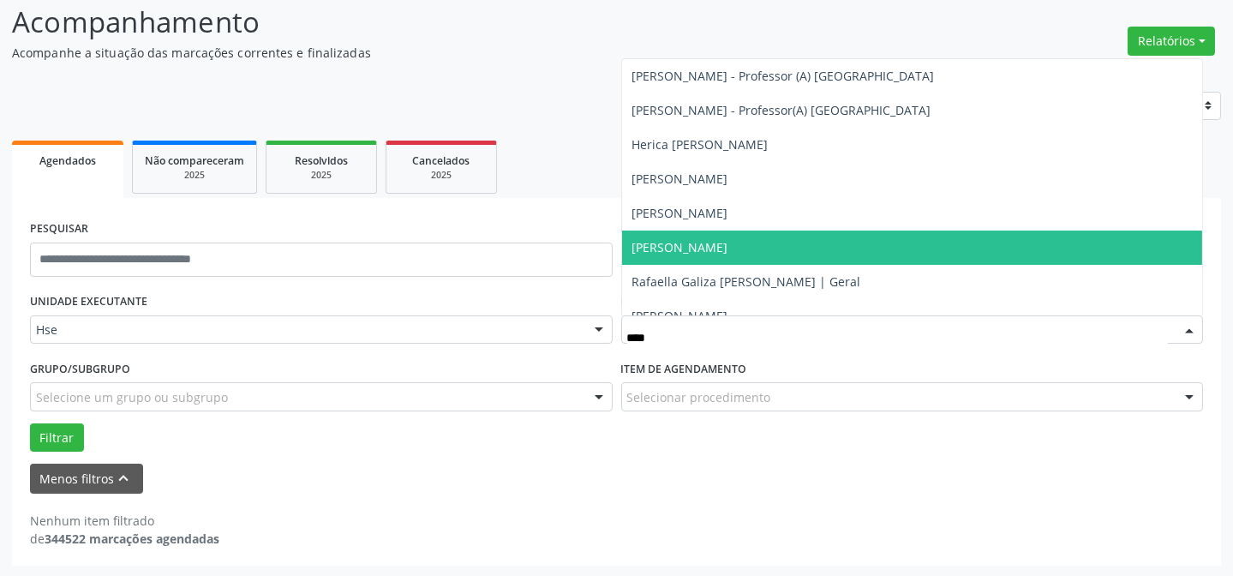
click at [728, 245] on span "[PERSON_NAME]" at bounding box center [680, 247] width 96 height 16
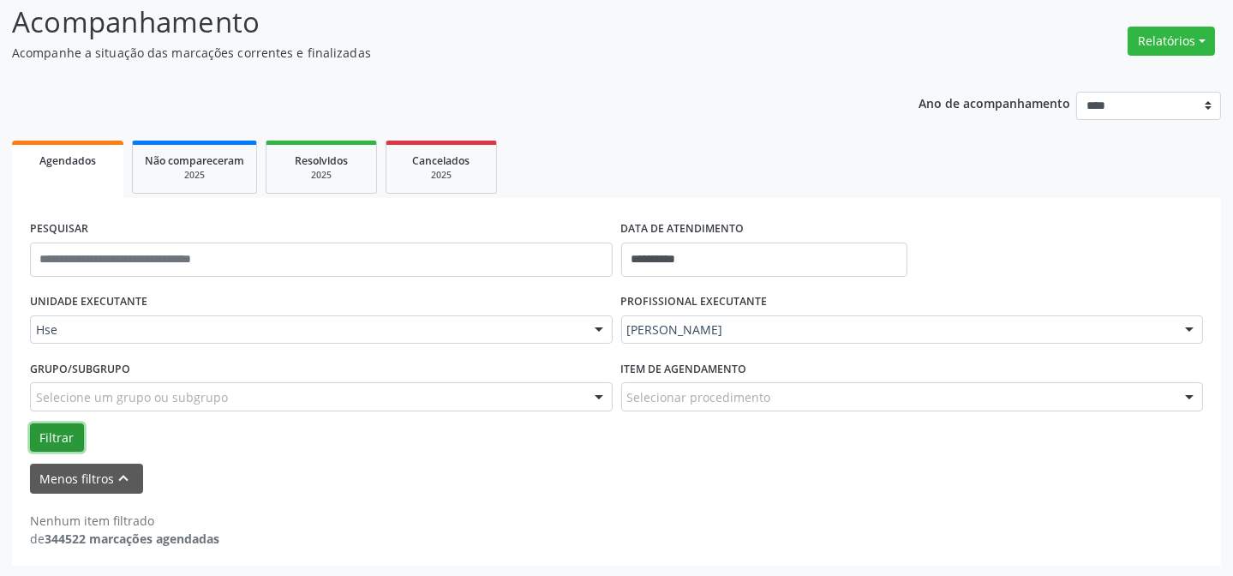
click at [68, 431] on button "Filtrar" at bounding box center [57, 437] width 54 height 29
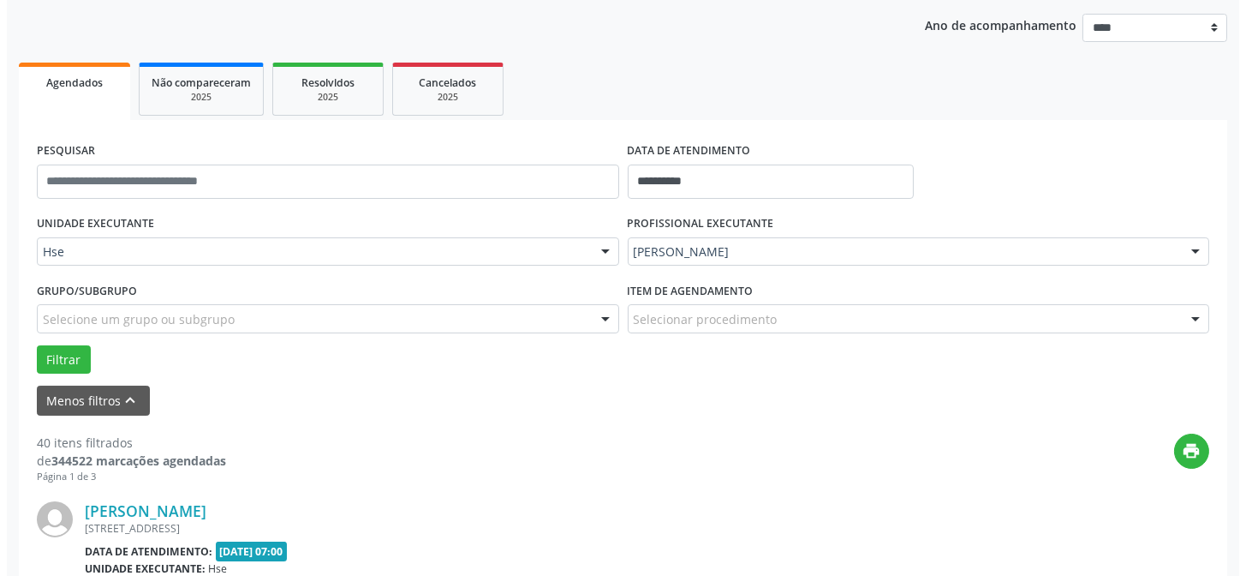
scroll to position [505, 0]
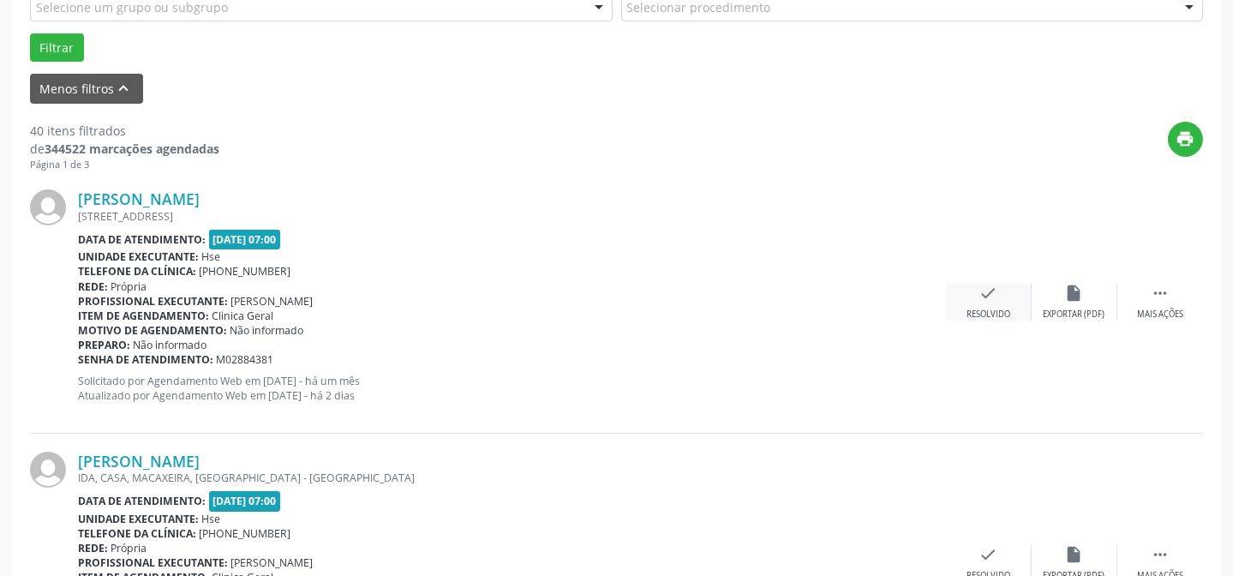
click at [985, 292] on icon "check" at bounding box center [988, 293] width 19 height 19
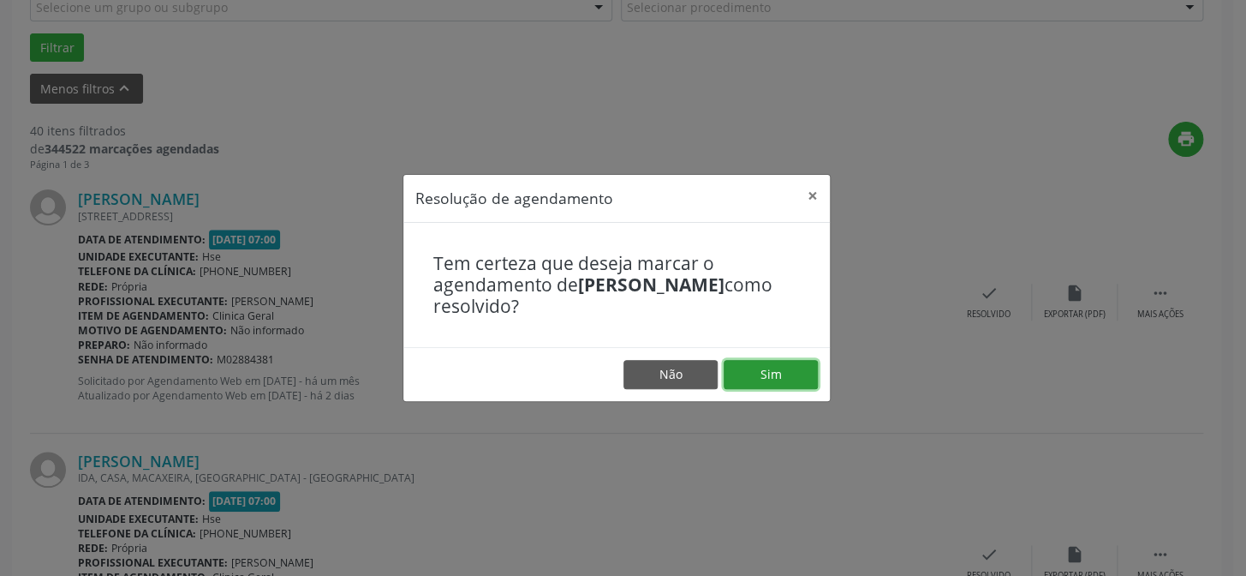
click at [779, 367] on button "Sim" at bounding box center [771, 374] width 94 height 29
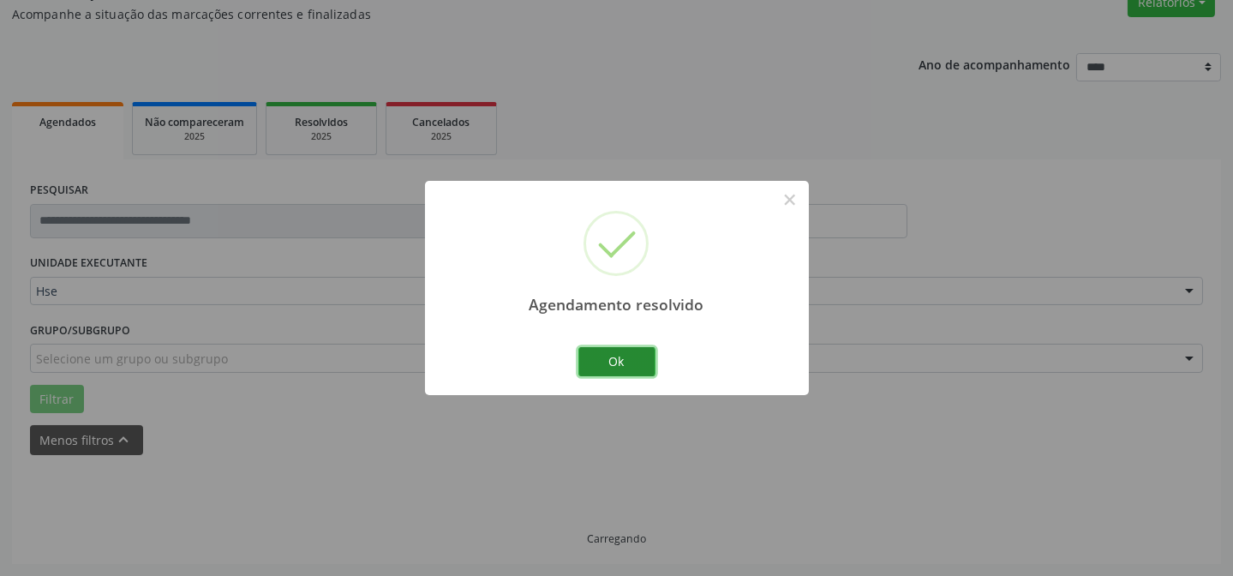
click at [616, 363] on button "Ok" at bounding box center [616, 361] width 77 height 29
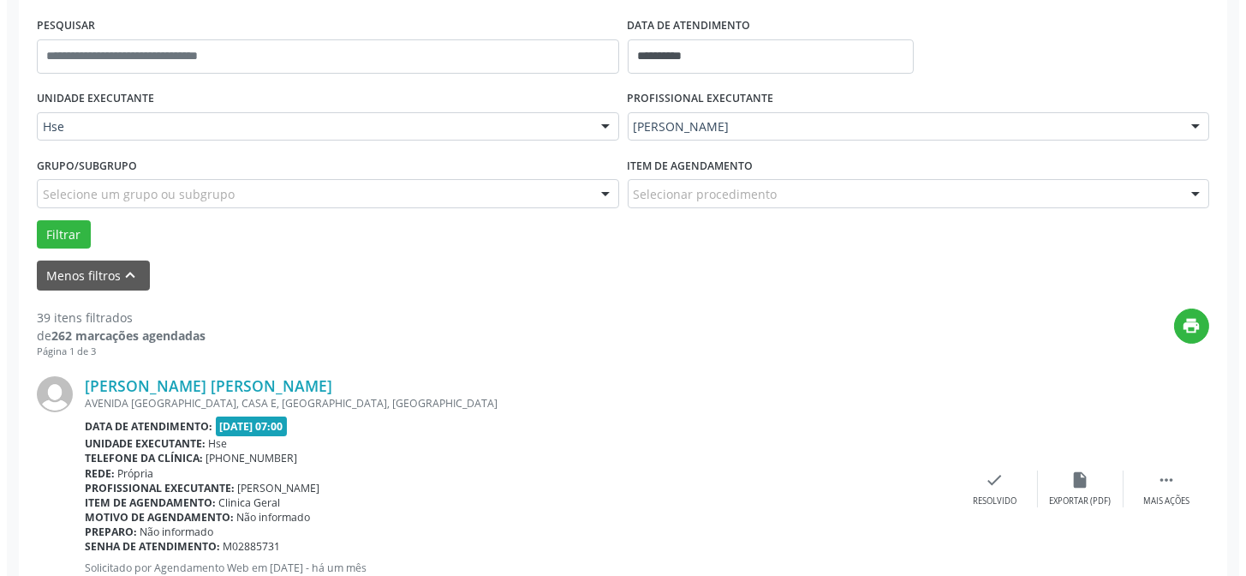
scroll to position [326, 0]
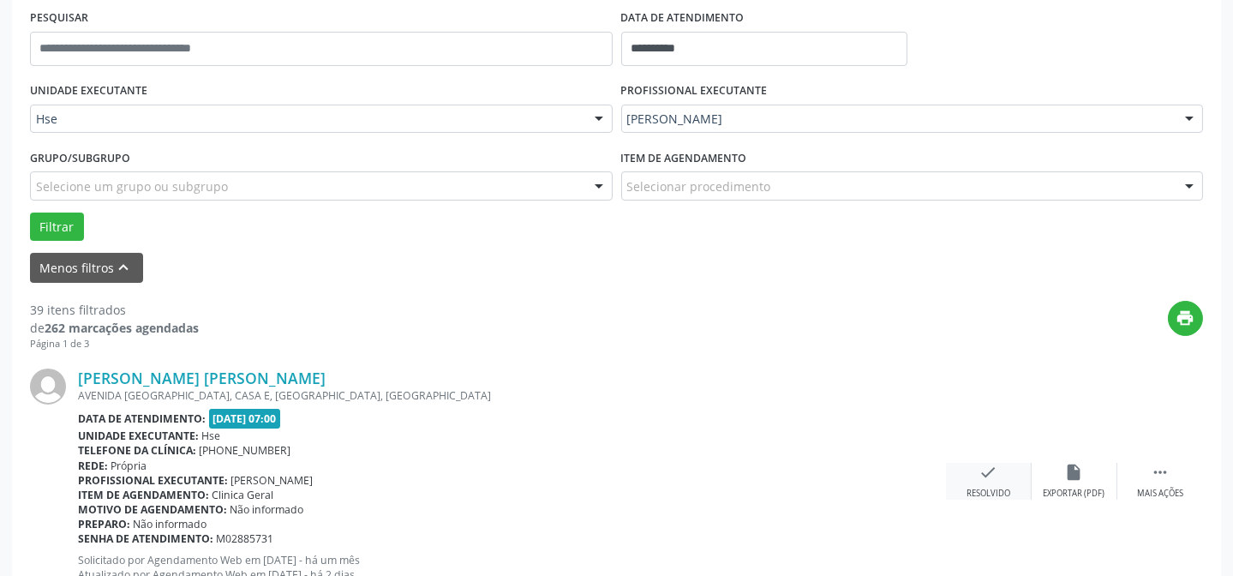
click at [996, 480] on div "check Resolvido" at bounding box center [989, 481] width 86 height 37
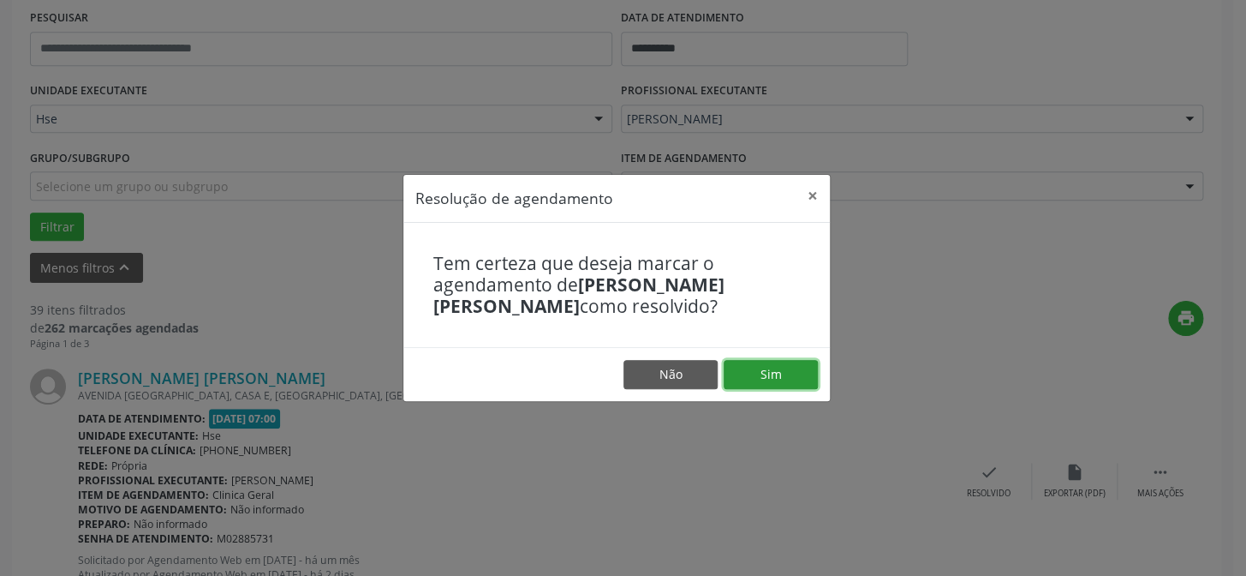
click at [779, 372] on button "Sim" at bounding box center [771, 374] width 94 height 29
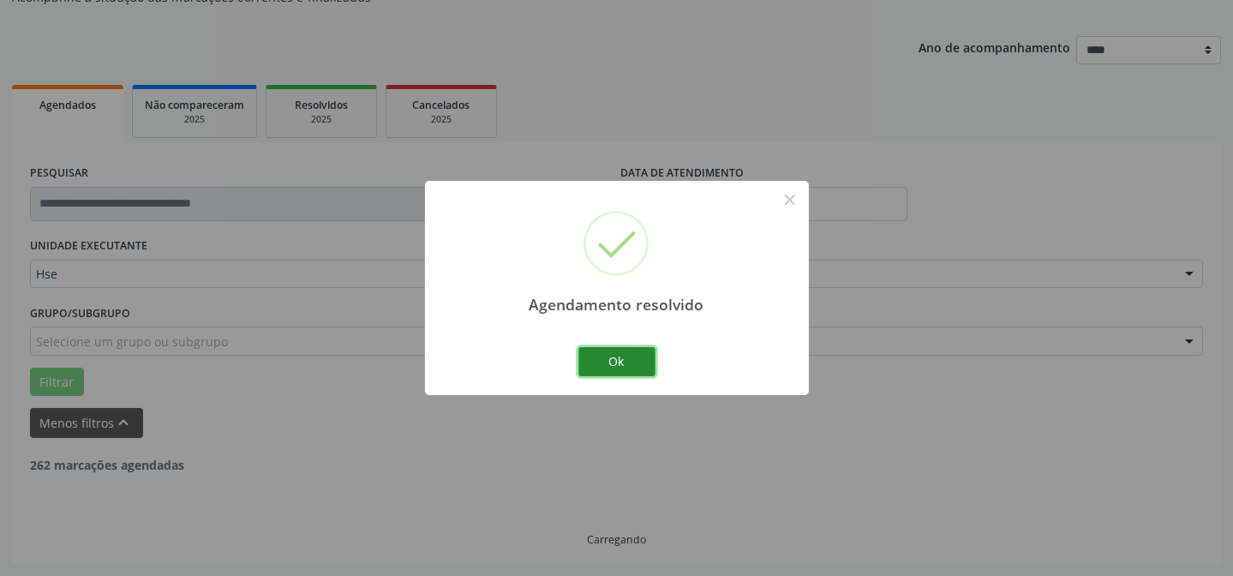
click at [631, 360] on button "Ok" at bounding box center [616, 361] width 77 height 29
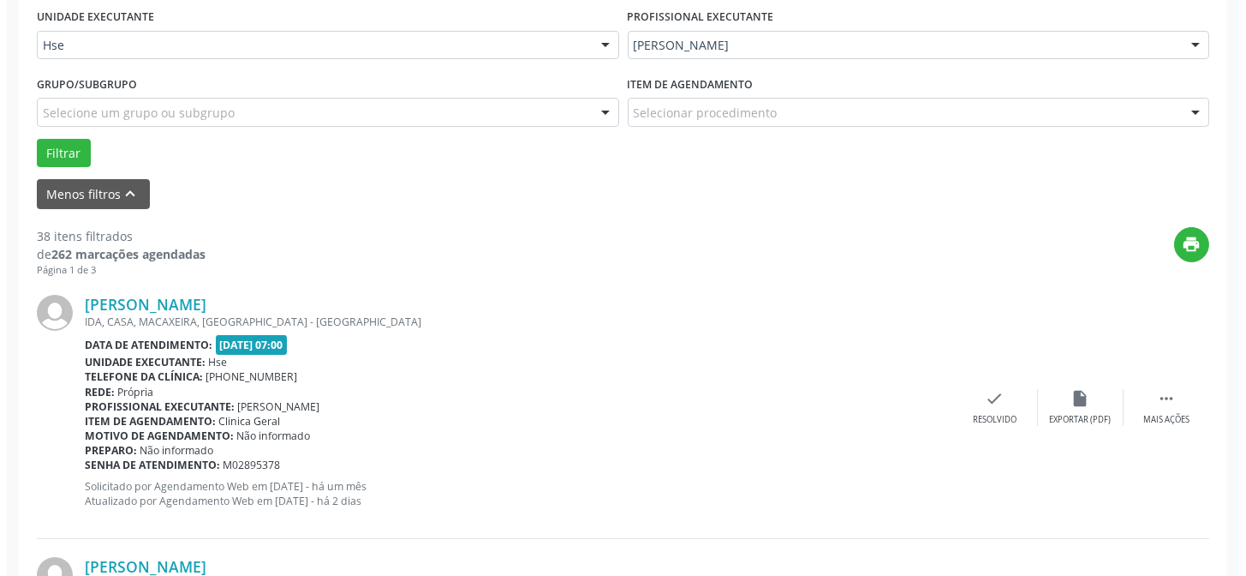
scroll to position [404, 0]
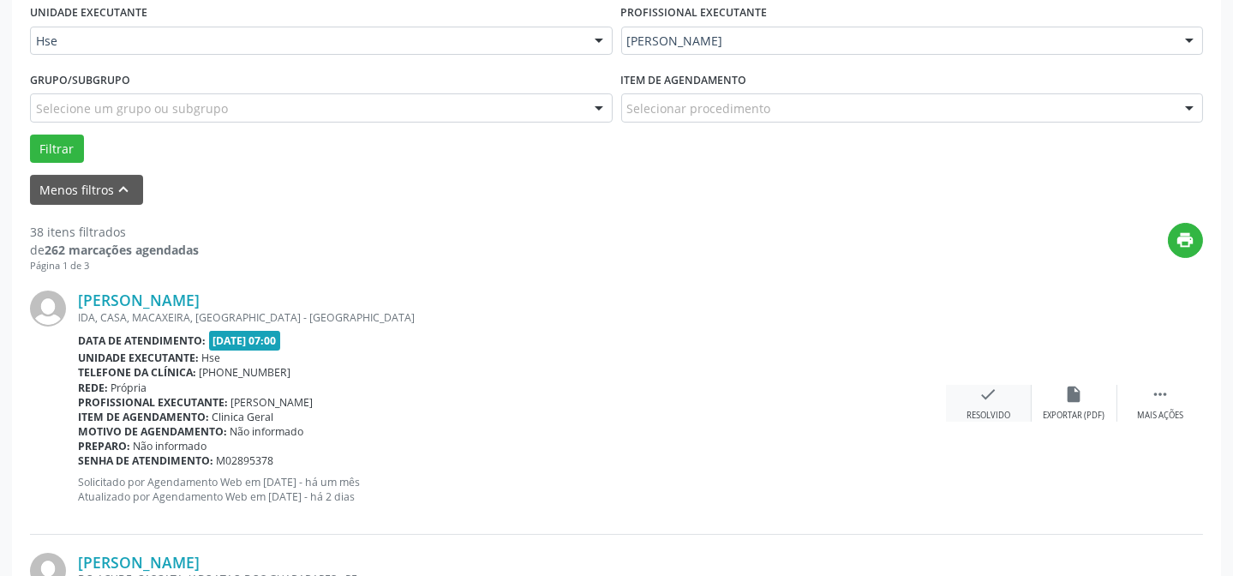
click at [1020, 417] on div "check Resolvido" at bounding box center [989, 403] width 86 height 37
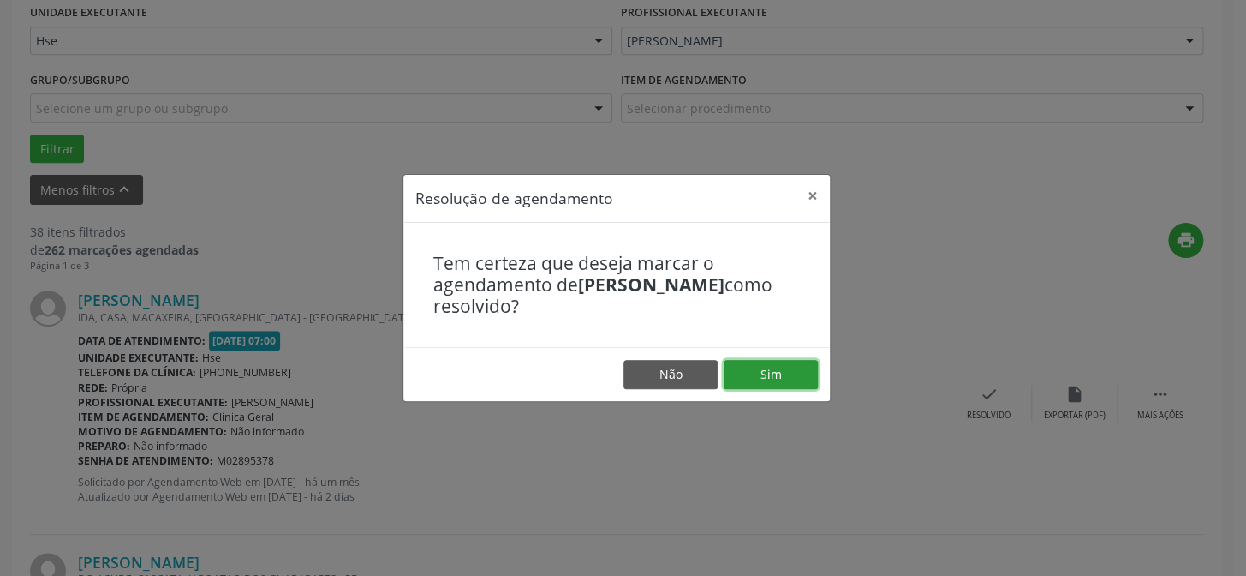
click at [780, 383] on button "Sim" at bounding box center [771, 374] width 94 height 29
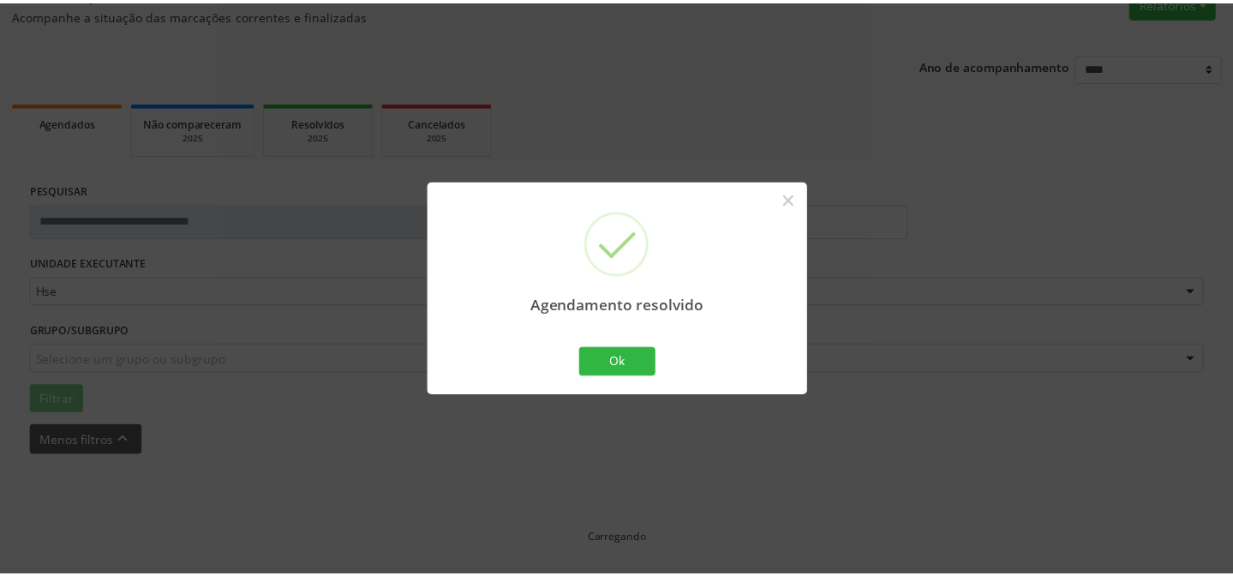
scroll to position [153, 0]
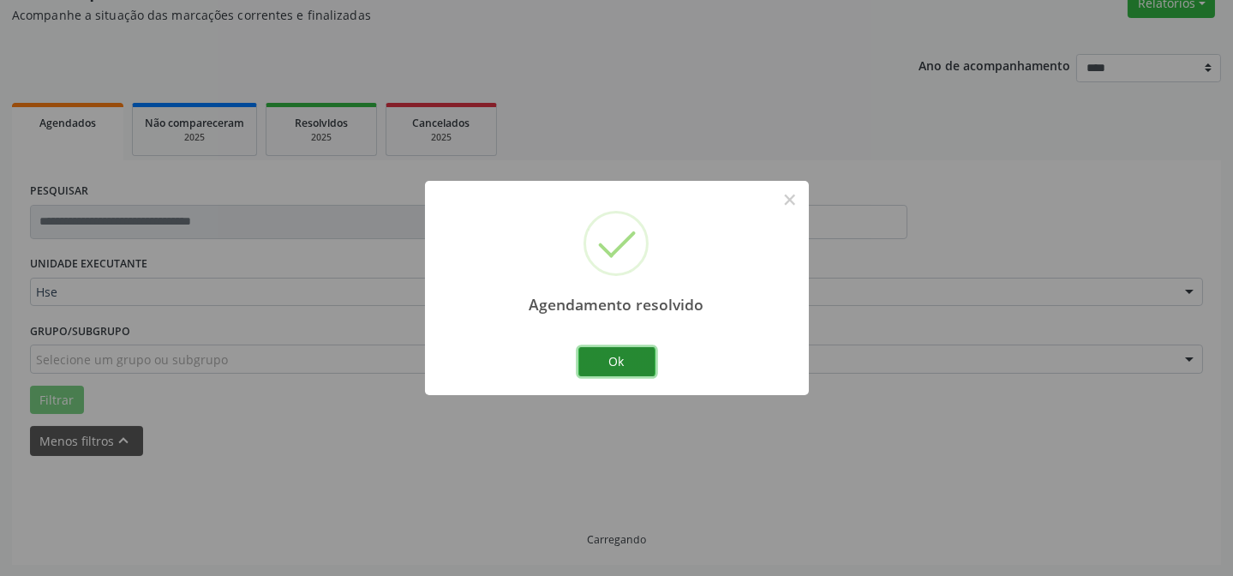
click at [613, 360] on button "Ok" at bounding box center [616, 361] width 77 height 29
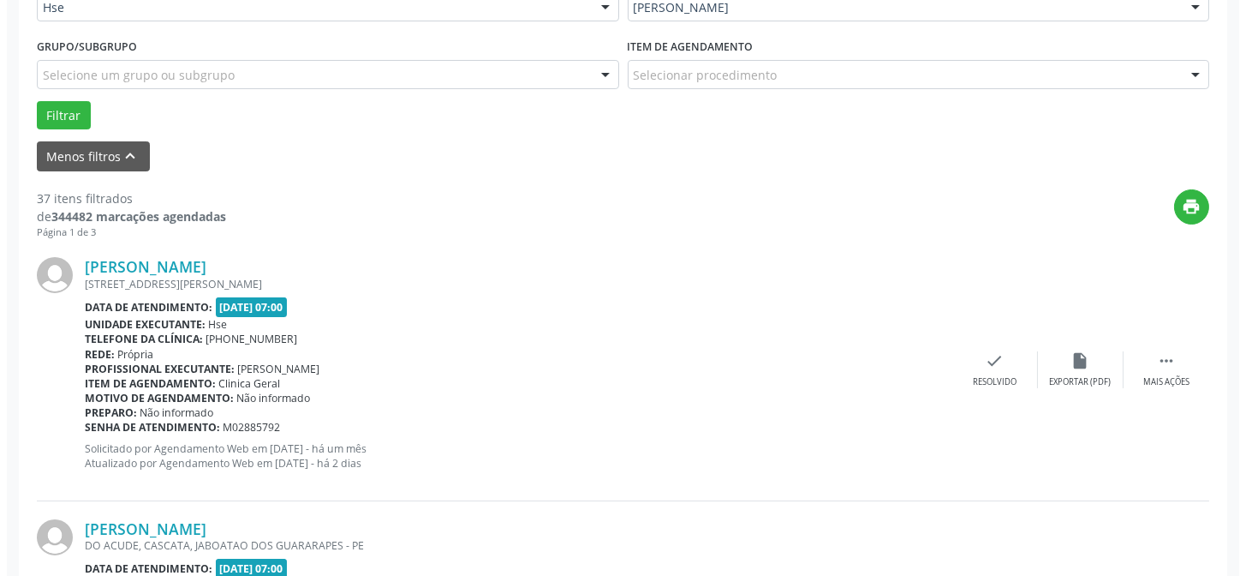
scroll to position [464, 0]
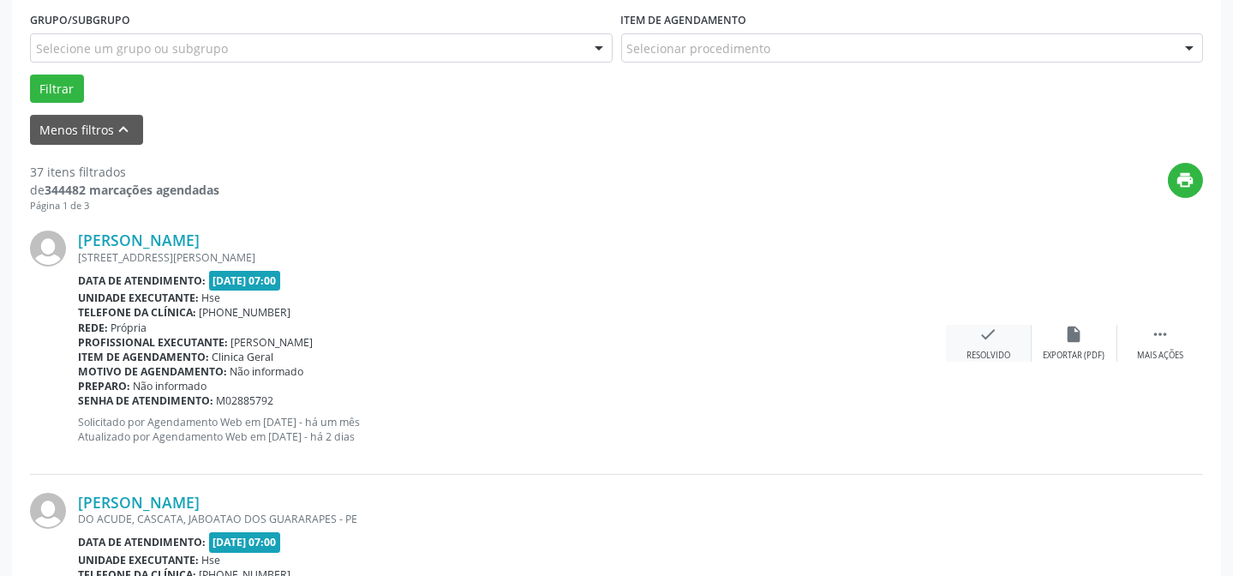
click at [979, 329] on icon "check" at bounding box center [988, 334] width 19 height 19
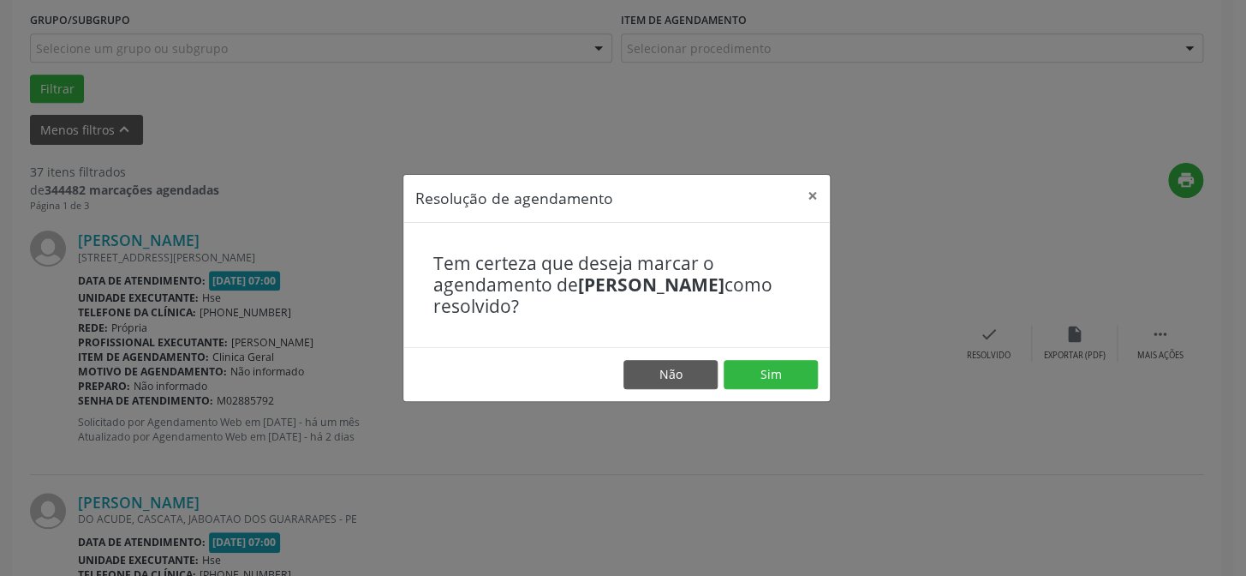
click at [788, 388] on footer "Não Sim" at bounding box center [616, 374] width 427 height 54
click at [799, 382] on button "Sim" at bounding box center [771, 374] width 94 height 29
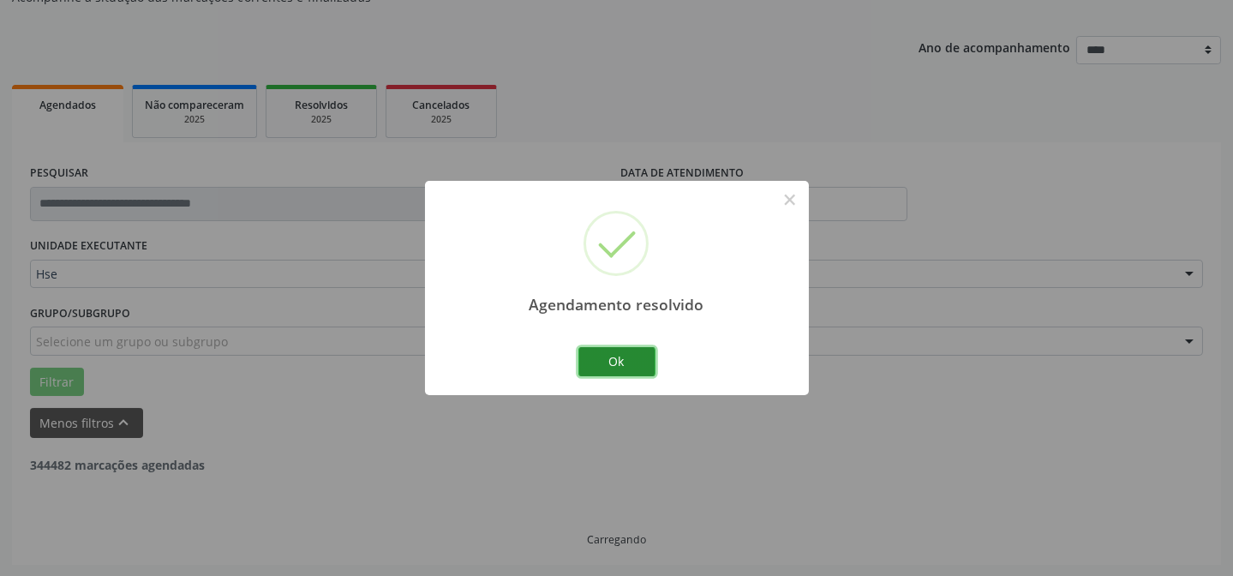
click at [628, 364] on button "Ok" at bounding box center [616, 361] width 77 height 29
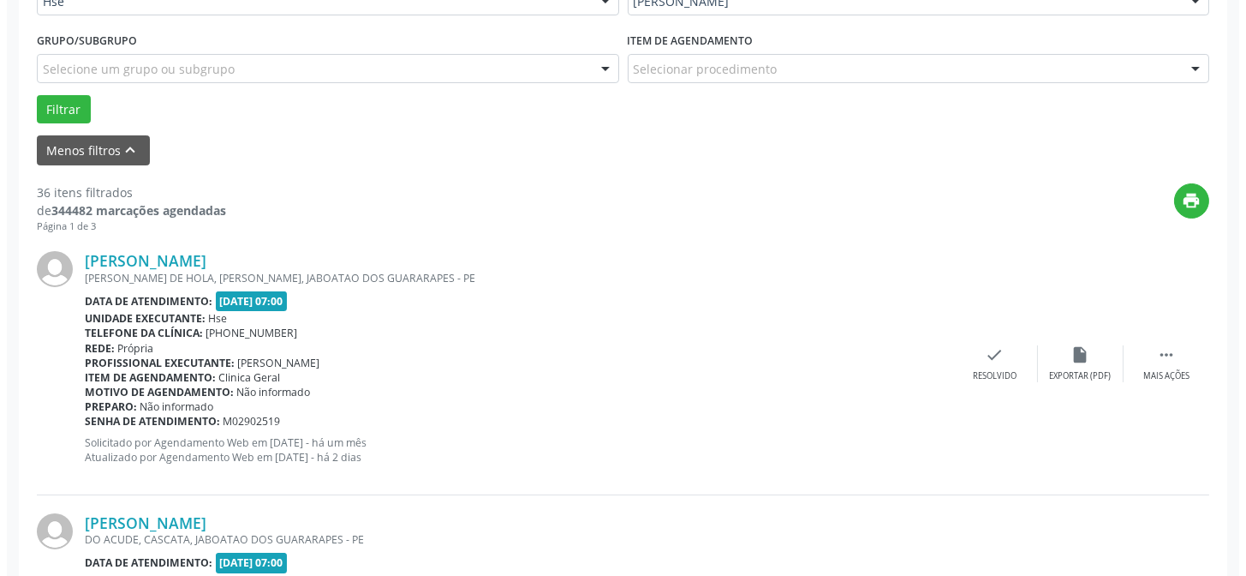
scroll to position [482, 0]
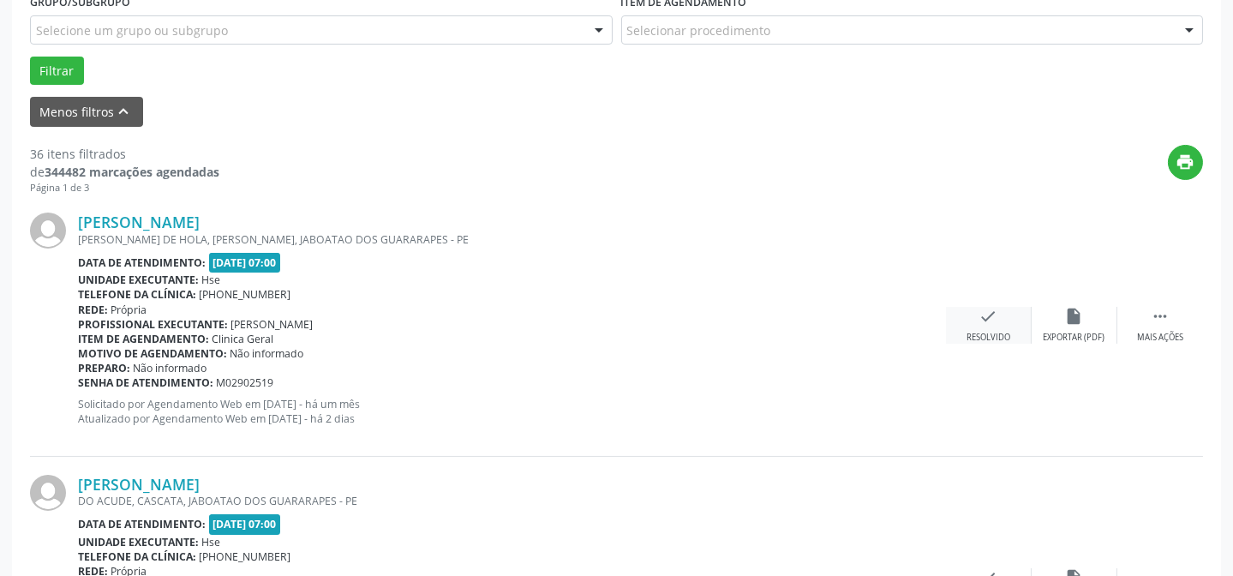
click at [990, 323] on icon "check" at bounding box center [988, 316] width 19 height 19
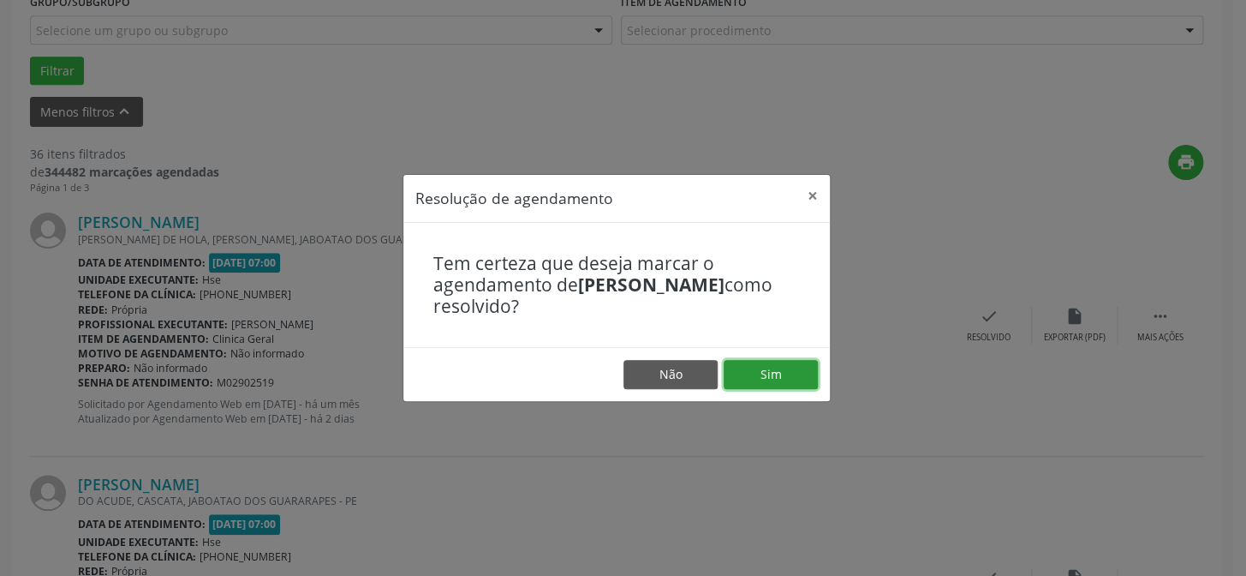
click at [770, 375] on button "Sim" at bounding box center [771, 374] width 94 height 29
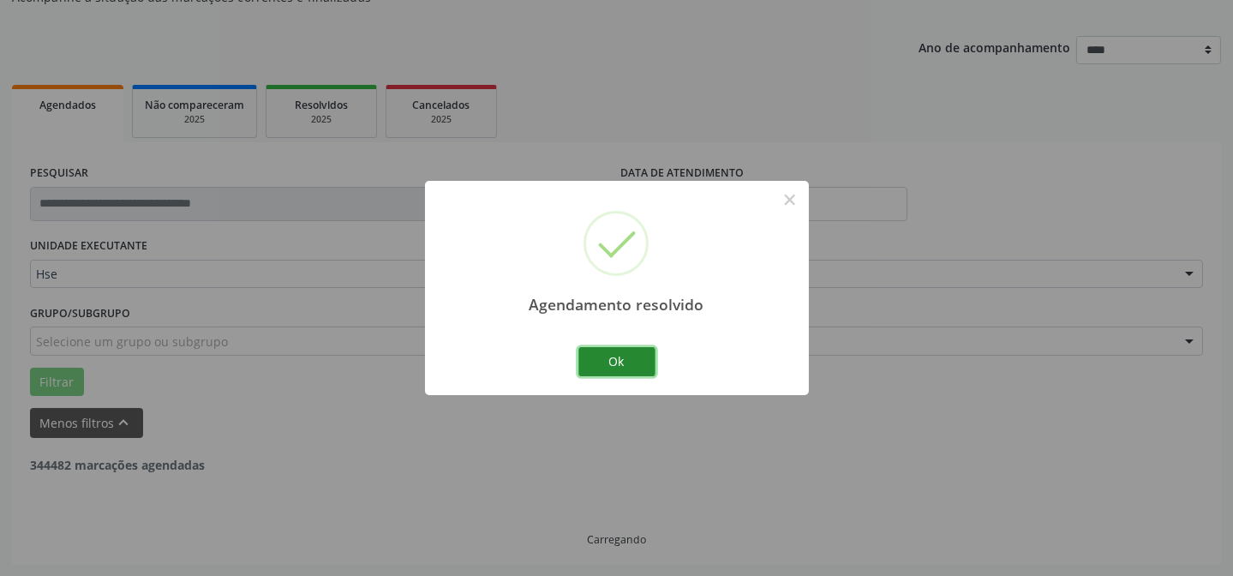
click at [598, 355] on button "Ok" at bounding box center [616, 361] width 77 height 29
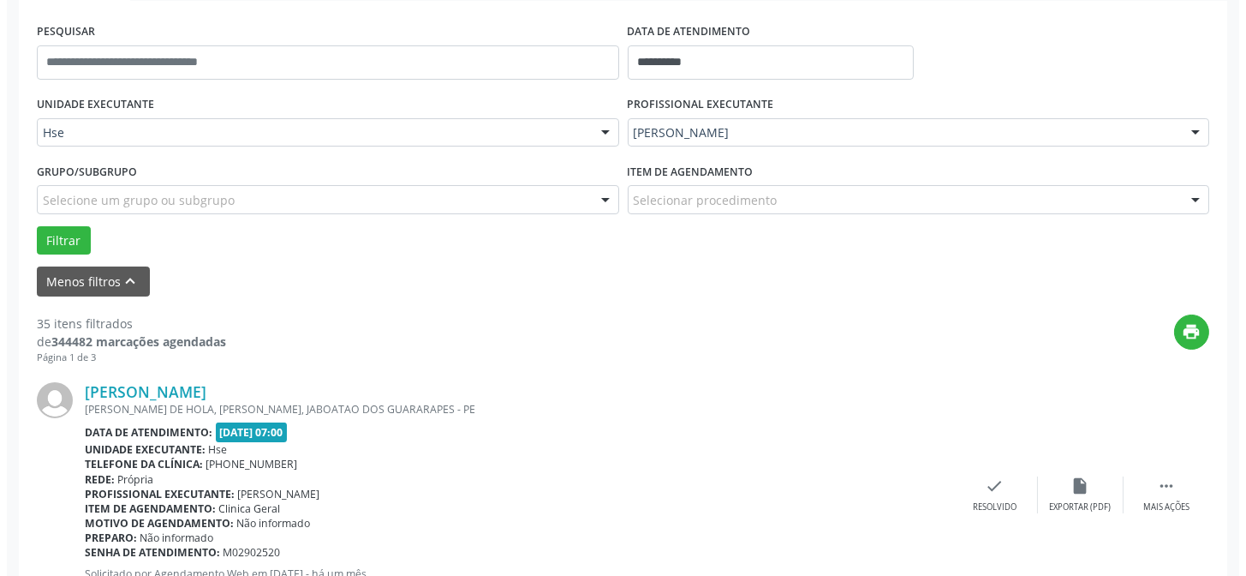
scroll to position [404, 0]
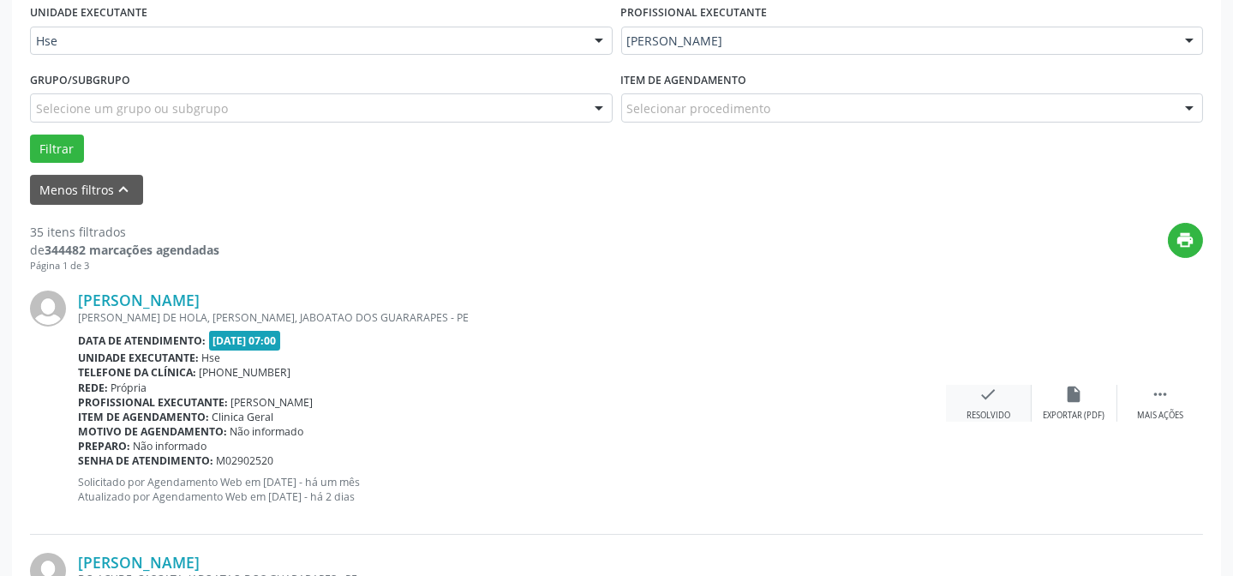
click at [992, 413] on div "Resolvido" at bounding box center [988, 415] width 44 height 12
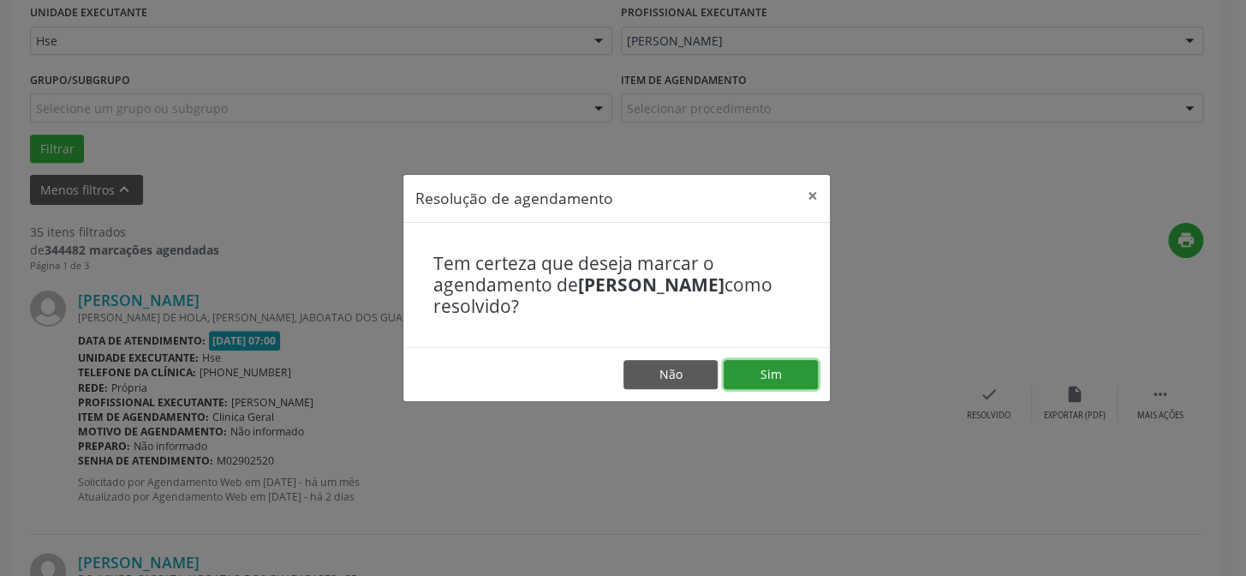
click at [751, 376] on button "Sim" at bounding box center [771, 374] width 94 height 29
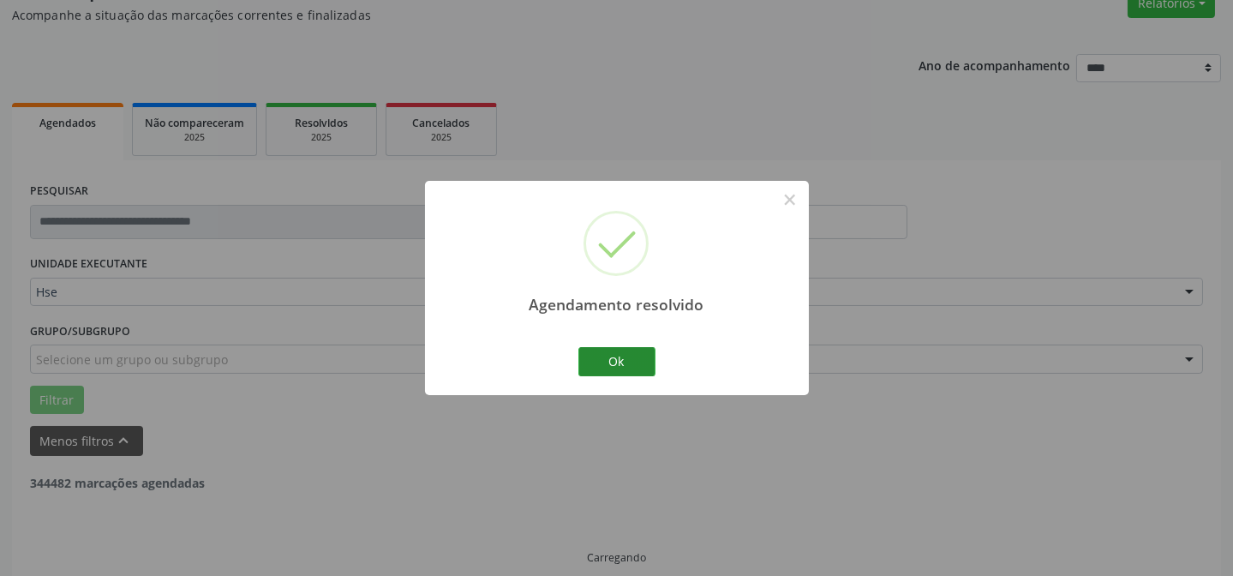
scroll to position [171, 0]
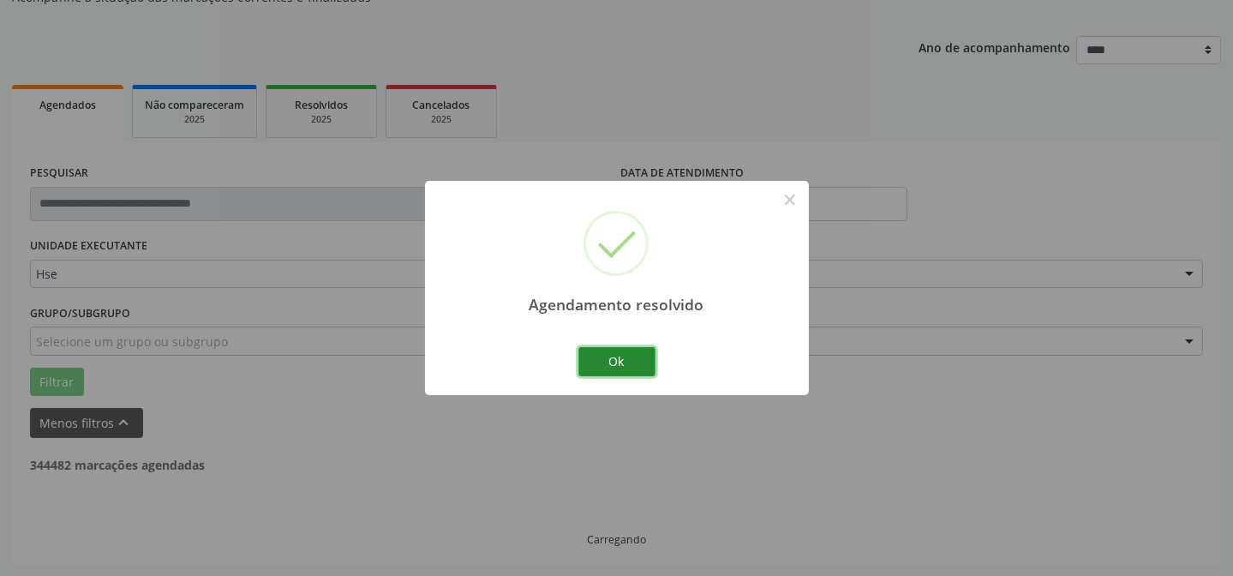
click at [642, 365] on button "Ok" at bounding box center [616, 361] width 77 height 29
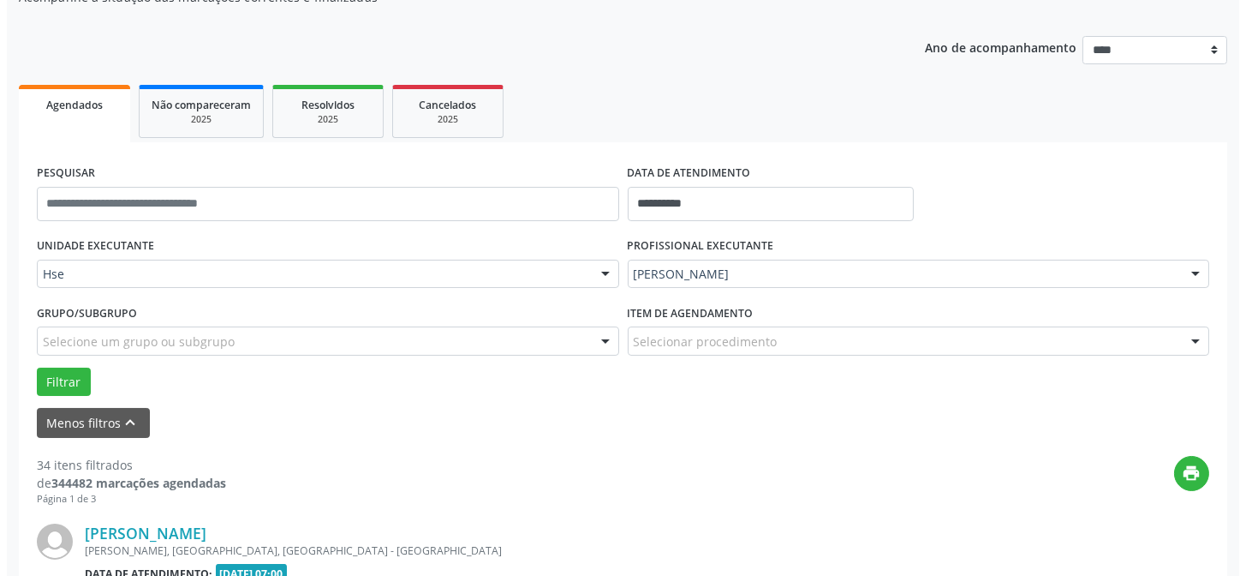
scroll to position [326, 0]
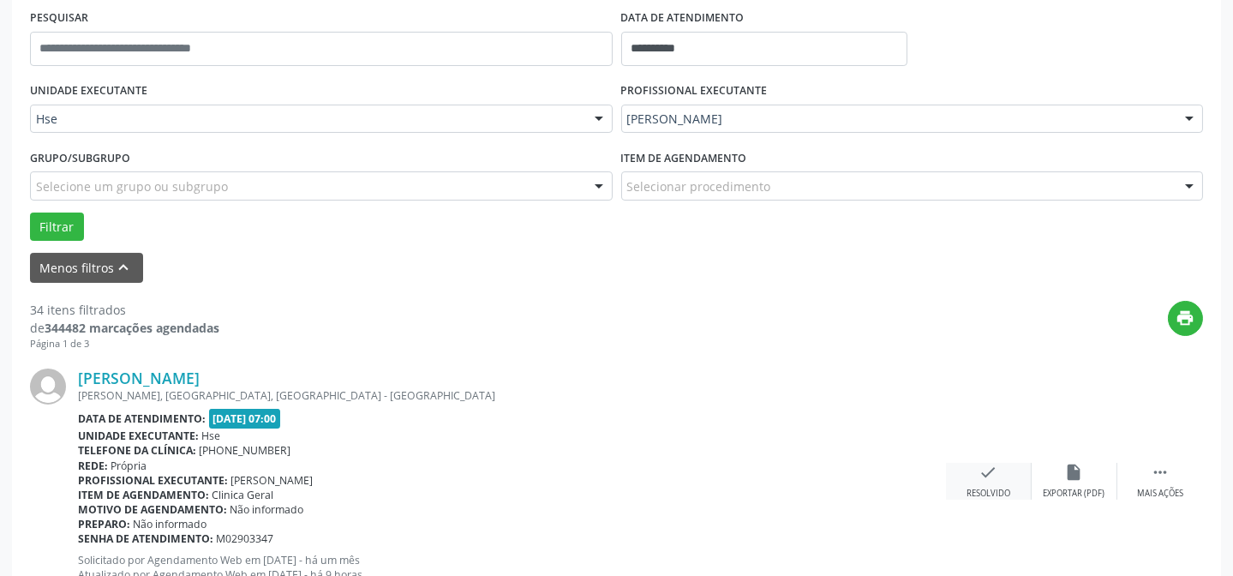
click at [981, 479] on icon "check" at bounding box center [988, 472] width 19 height 19
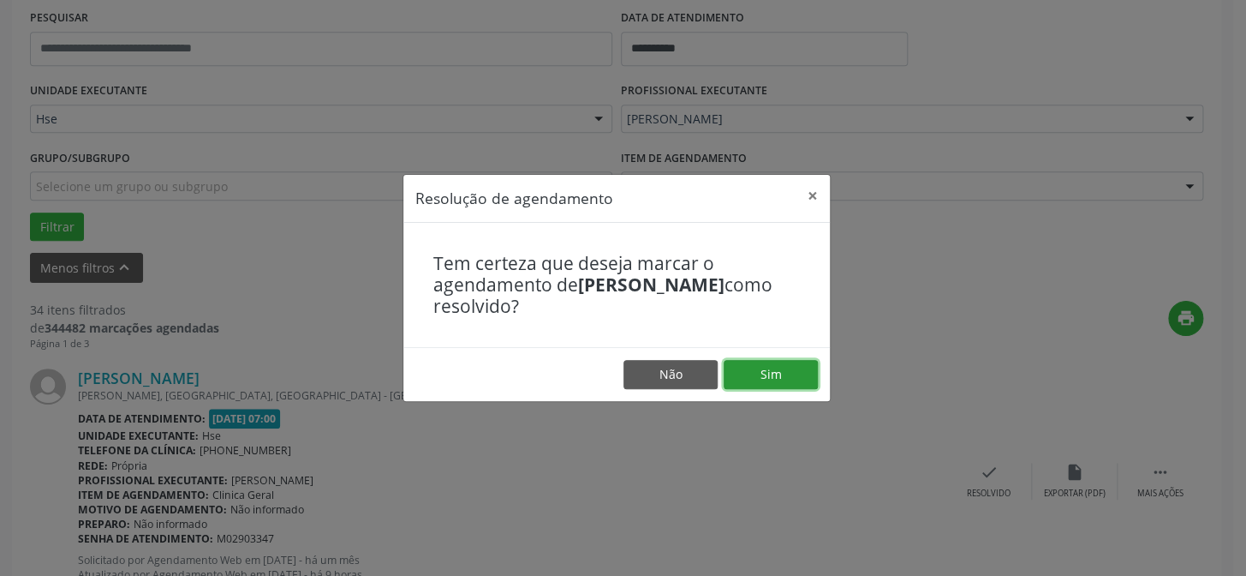
click at [772, 363] on button "Sim" at bounding box center [771, 374] width 94 height 29
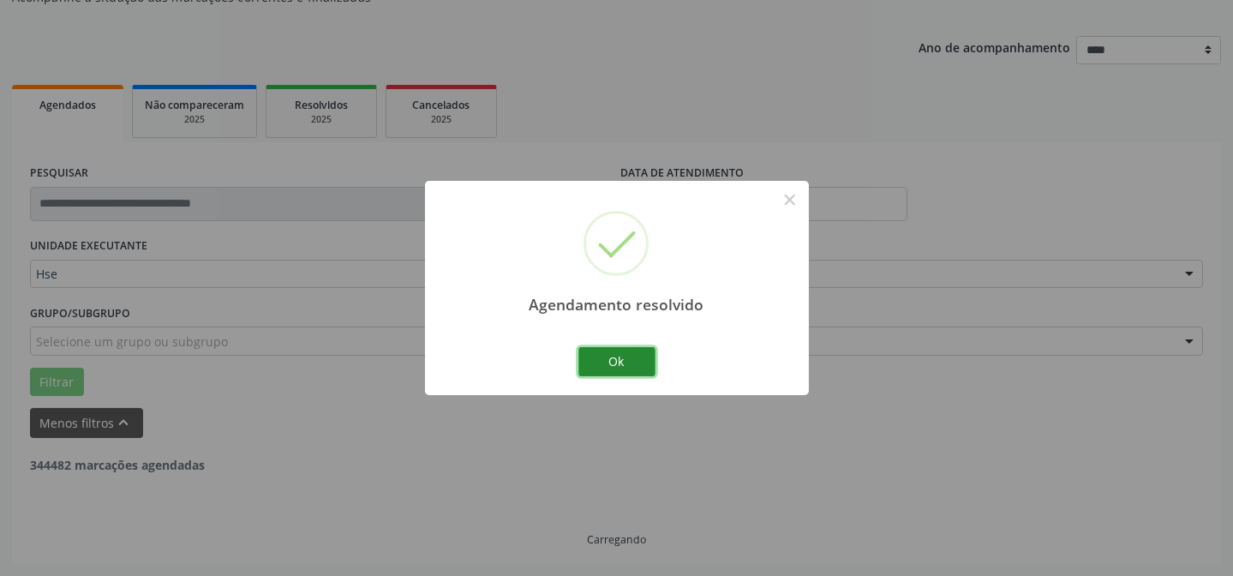
click at [618, 363] on button "Ok" at bounding box center [616, 361] width 77 height 29
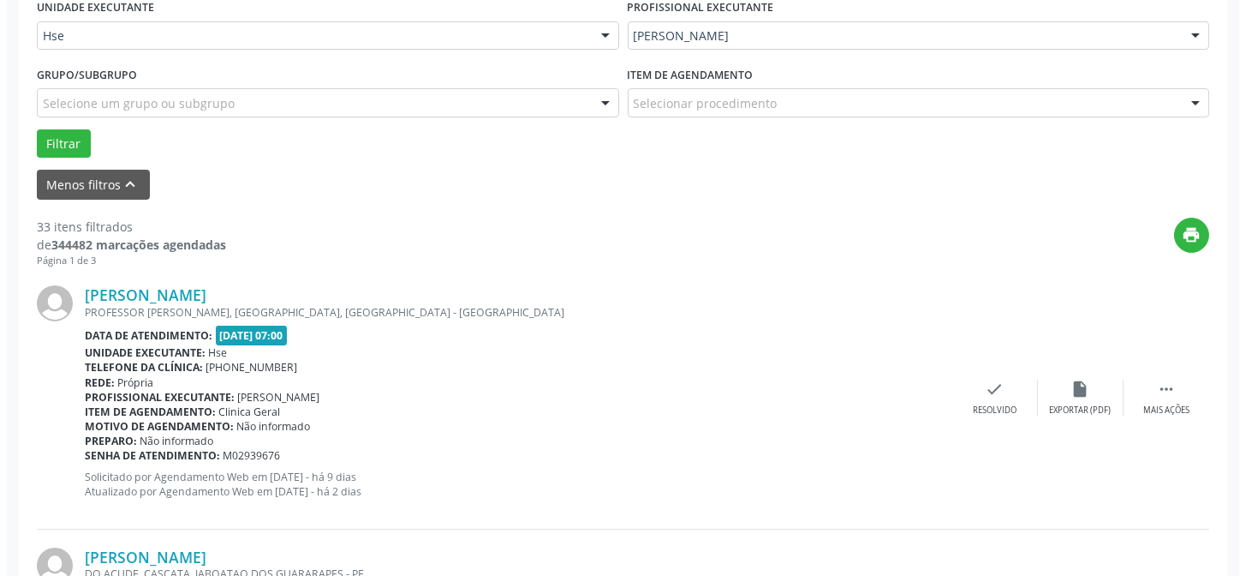
scroll to position [482, 0]
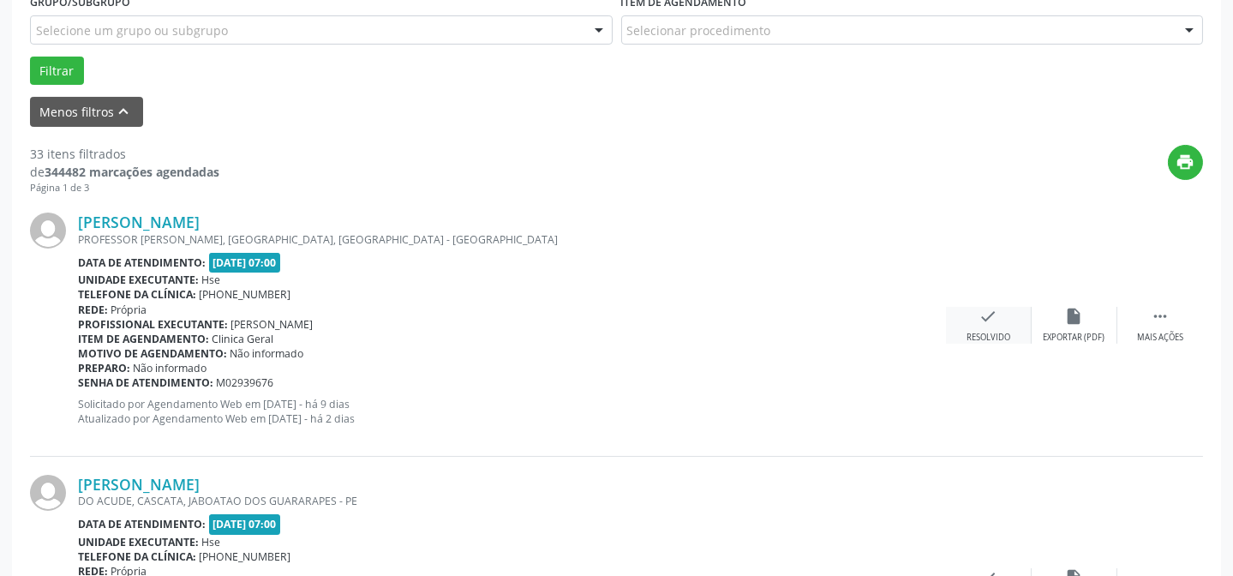
click at [995, 326] on div "check Resolvido" at bounding box center [989, 325] width 86 height 37
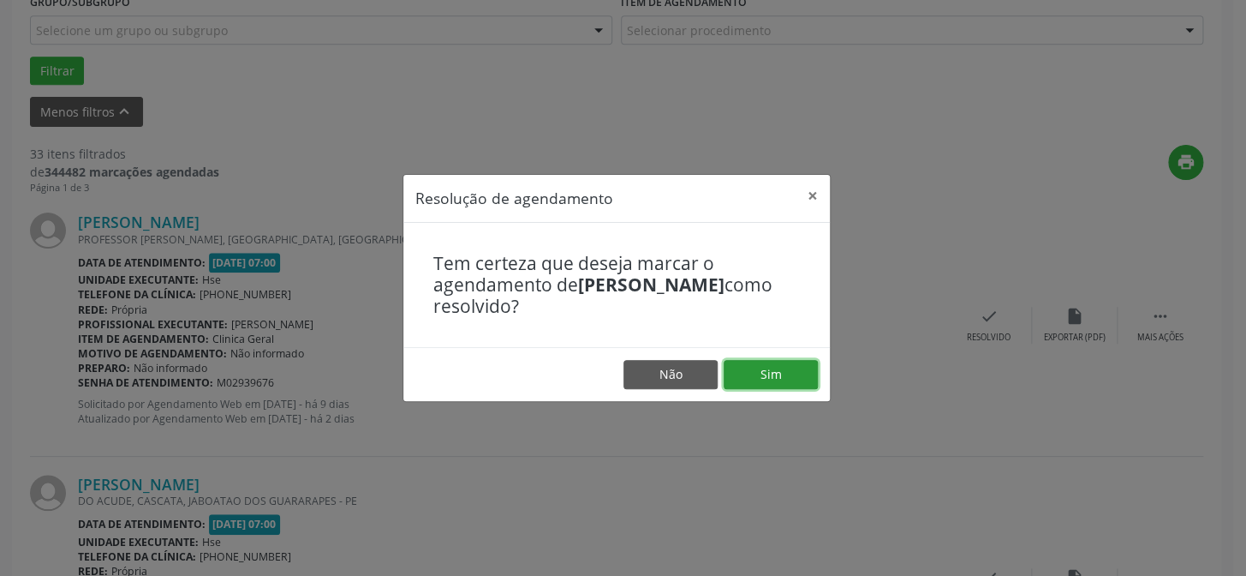
click at [813, 371] on button "Sim" at bounding box center [771, 374] width 94 height 29
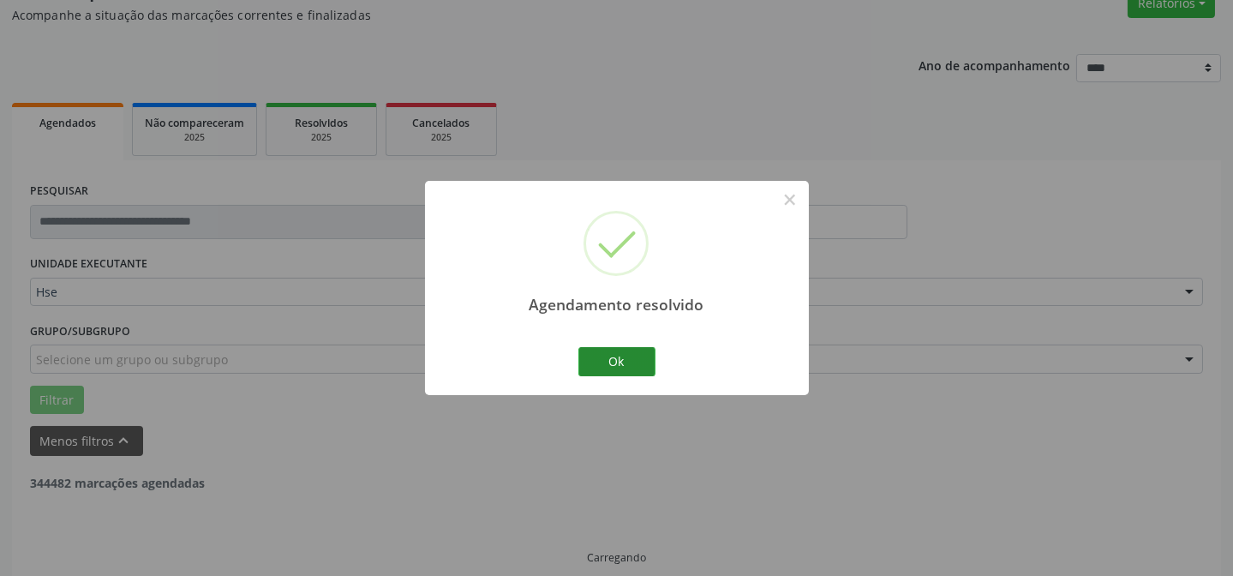
scroll to position [171, 0]
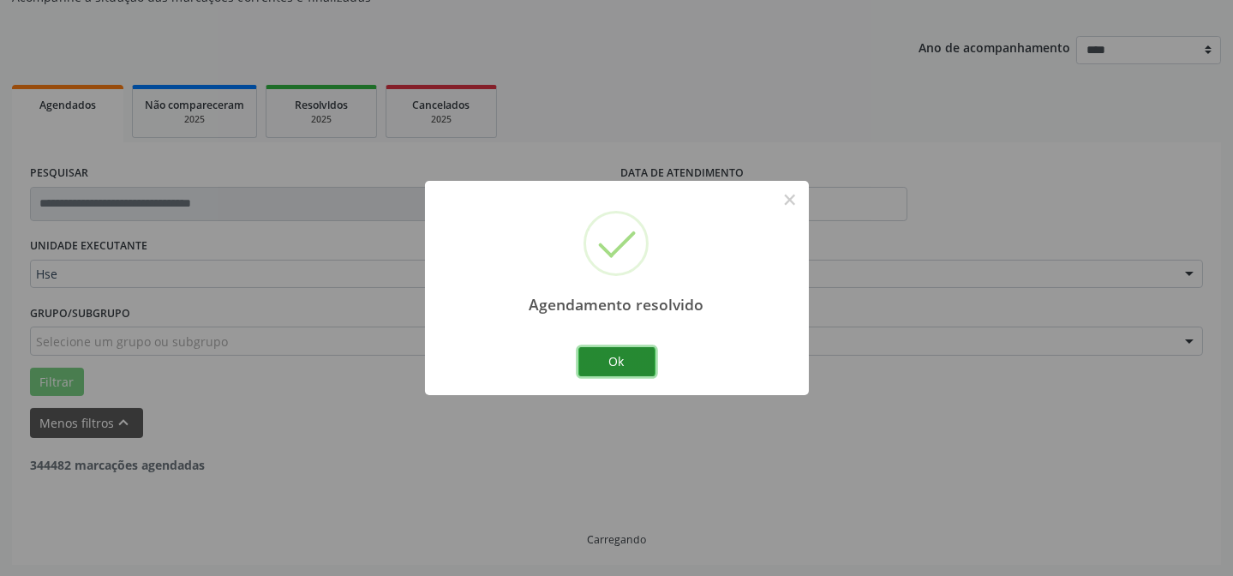
click at [639, 367] on button "Ok" at bounding box center [616, 361] width 77 height 29
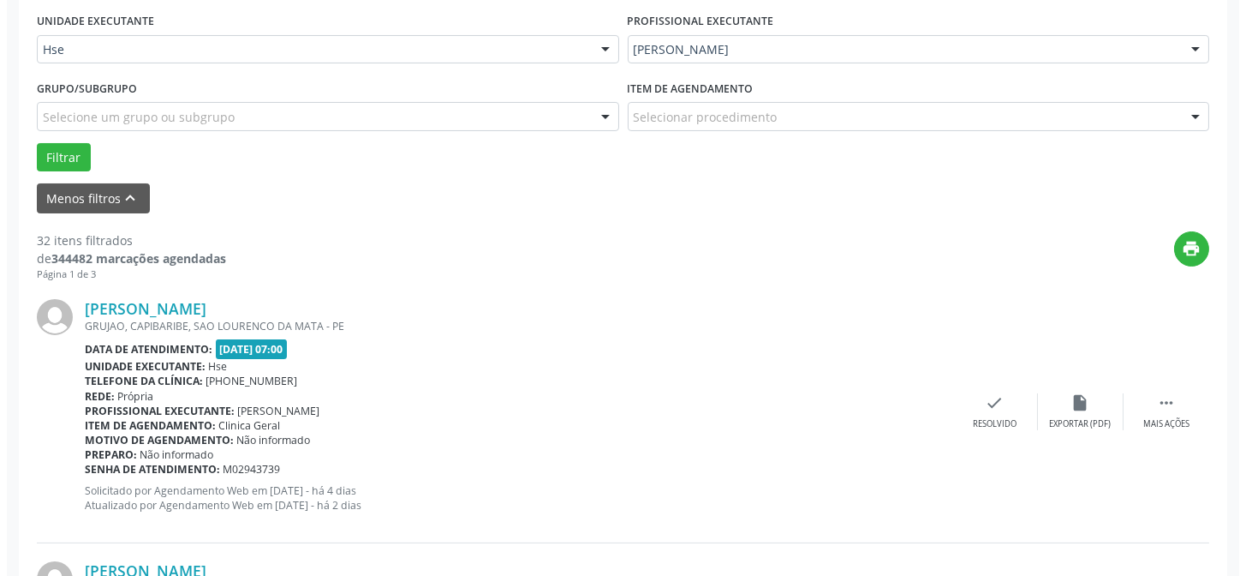
scroll to position [404, 0]
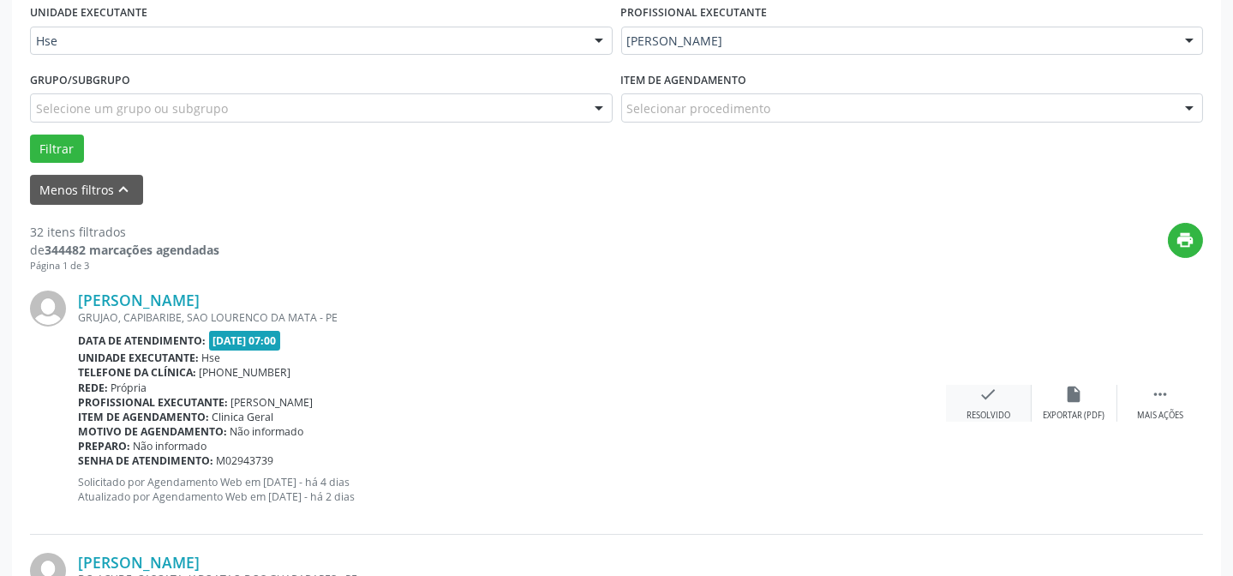
click at [977, 409] on div "Resolvido" at bounding box center [988, 415] width 44 height 12
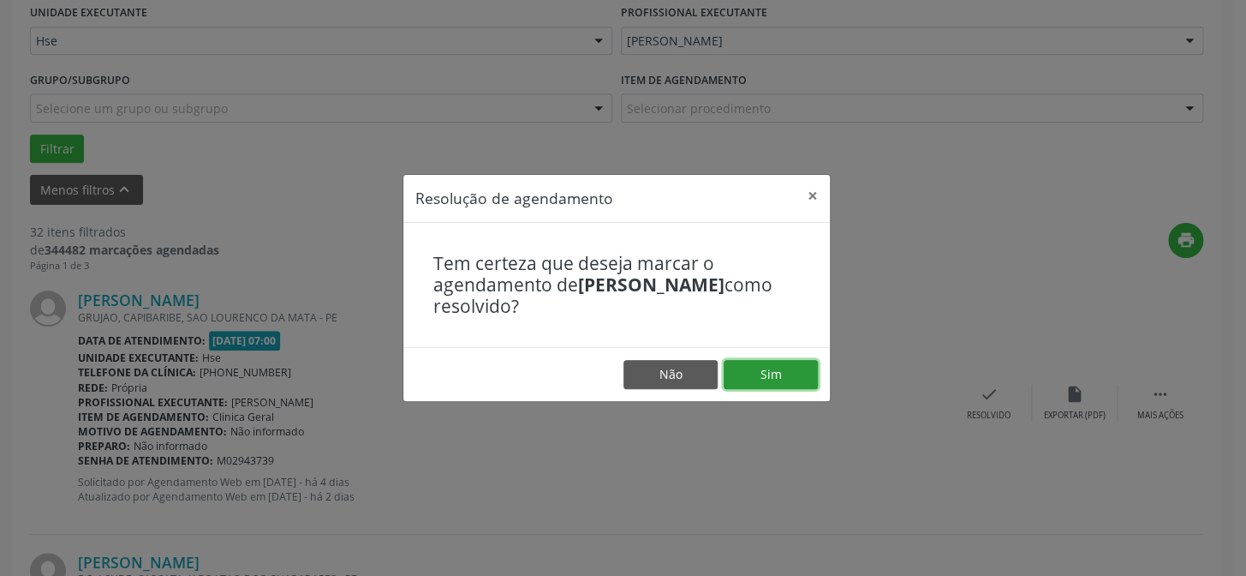
click at [808, 378] on button "Sim" at bounding box center [771, 374] width 94 height 29
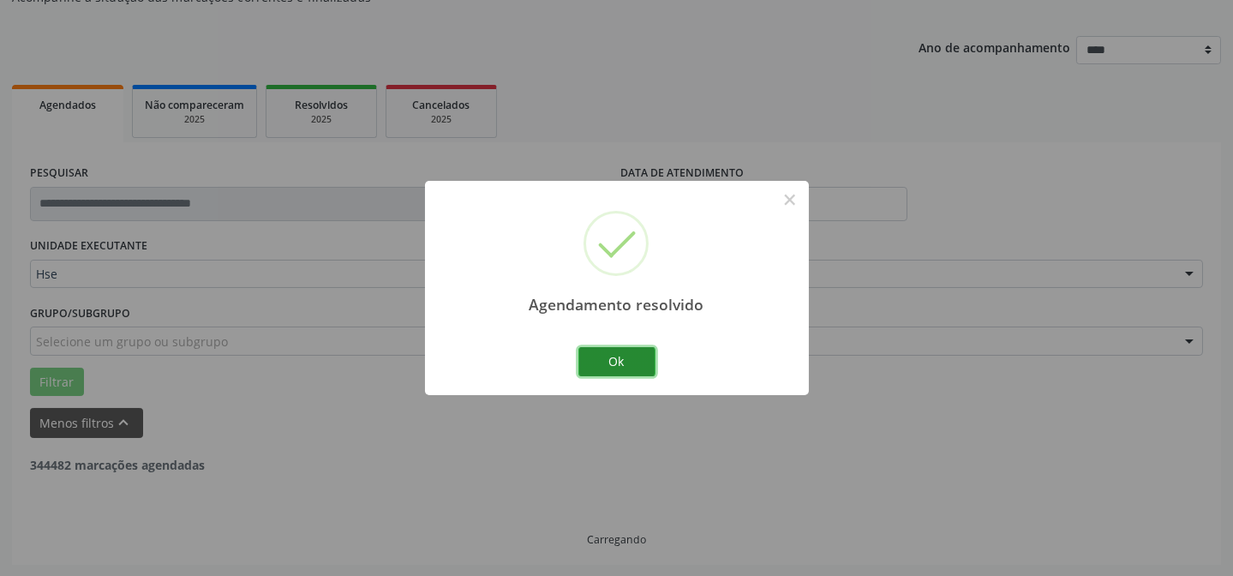
click at [626, 375] on button "Ok" at bounding box center [616, 361] width 77 height 29
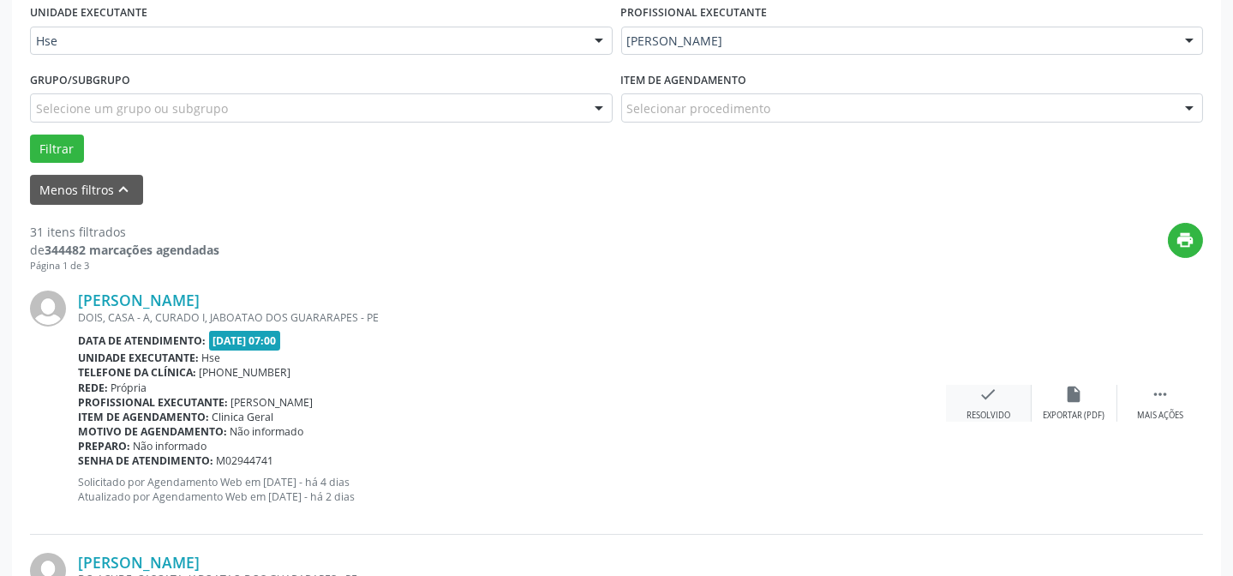
click at [987, 401] on icon "check" at bounding box center [988, 394] width 19 height 19
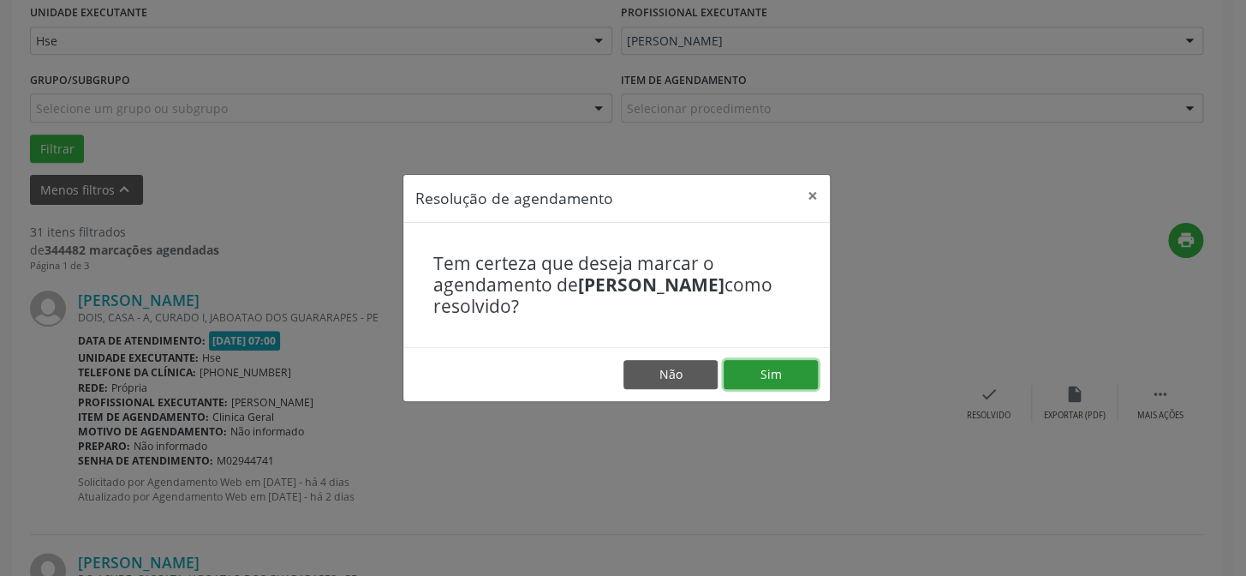
click at [796, 374] on button "Sim" at bounding box center [771, 374] width 94 height 29
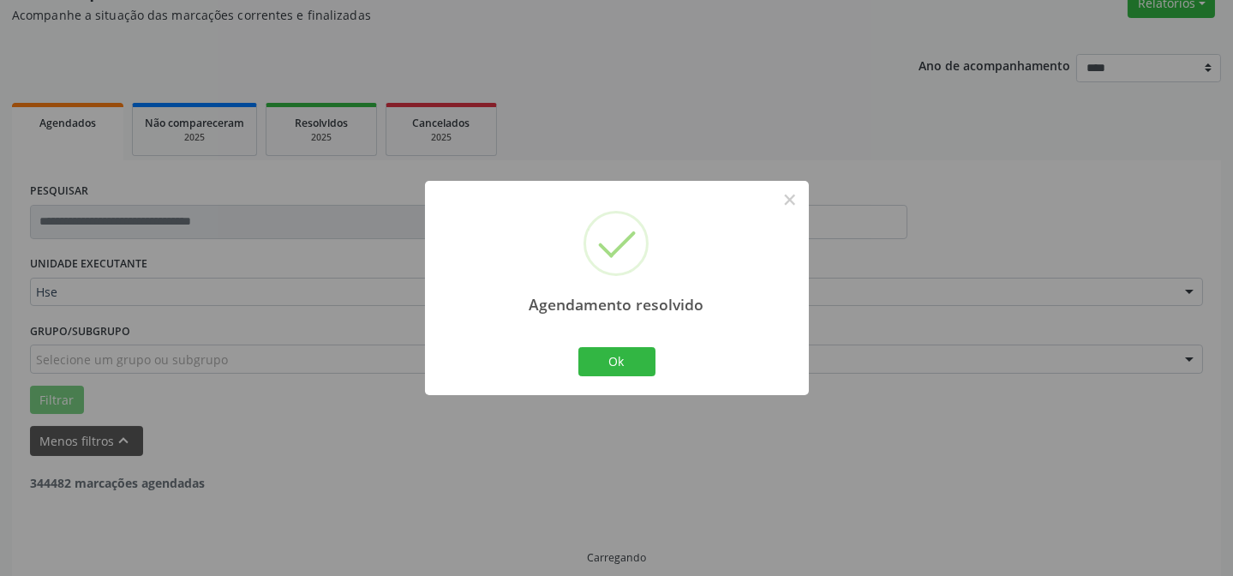
scroll to position [171, 0]
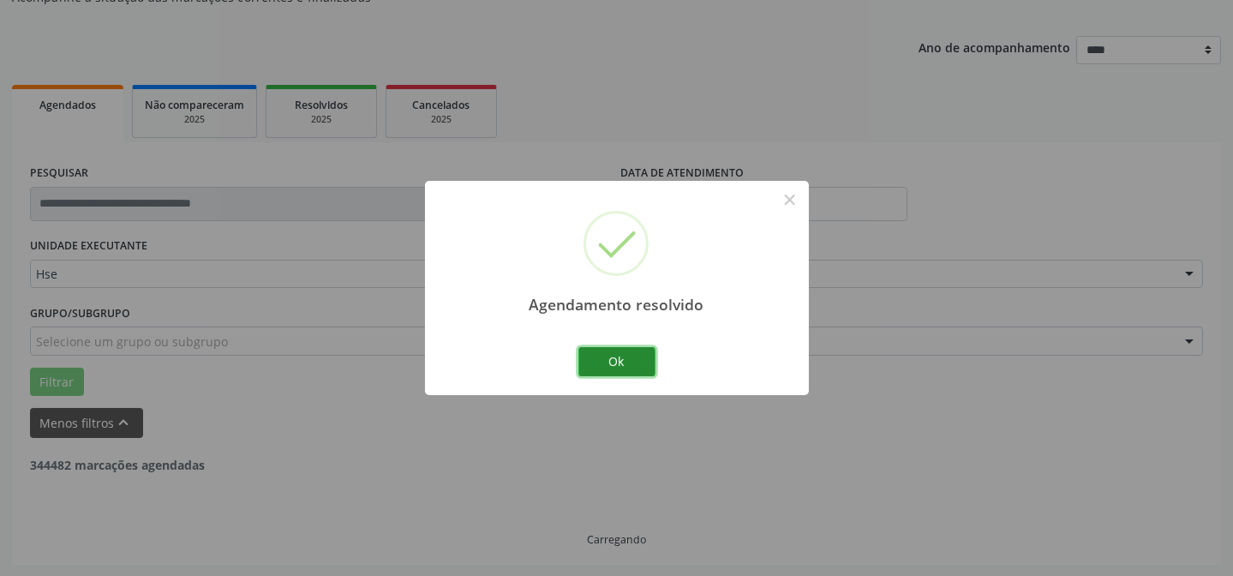
click at [623, 363] on button "Ok" at bounding box center [616, 361] width 77 height 29
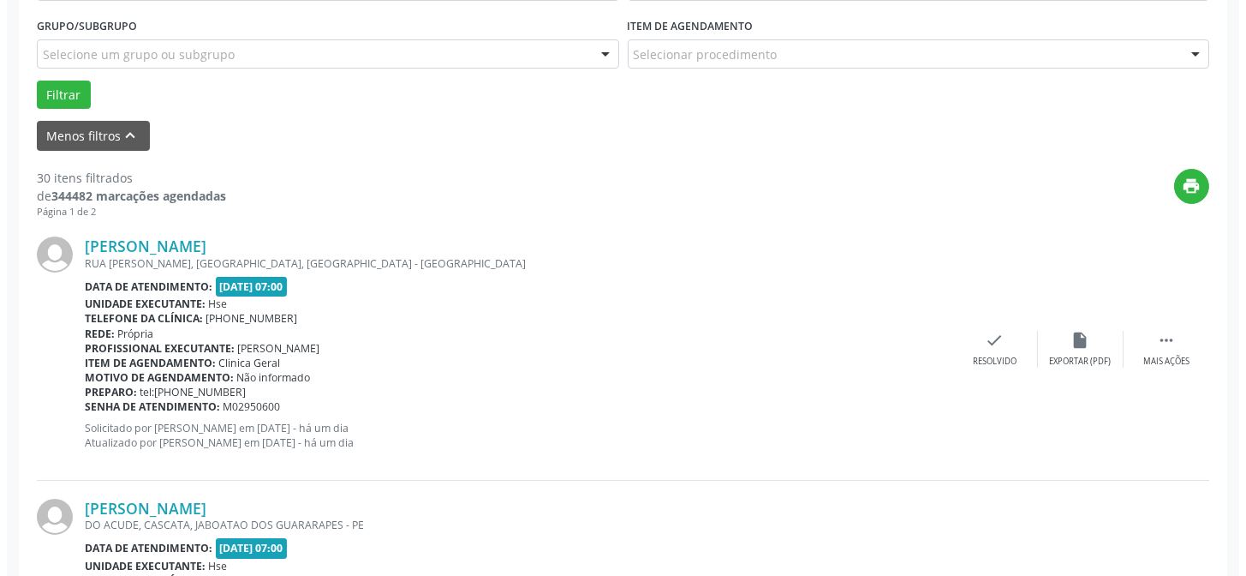
scroll to position [482, 0]
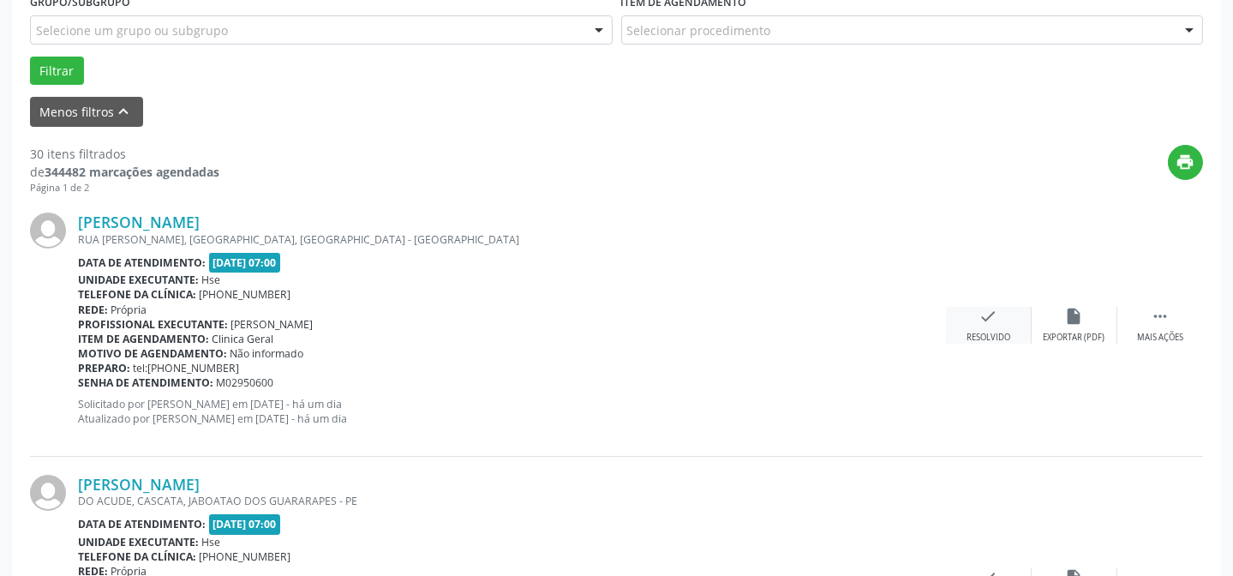
click at [1005, 332] on div "Resolvido" at bounding box center [988, 338] width 44 height 12
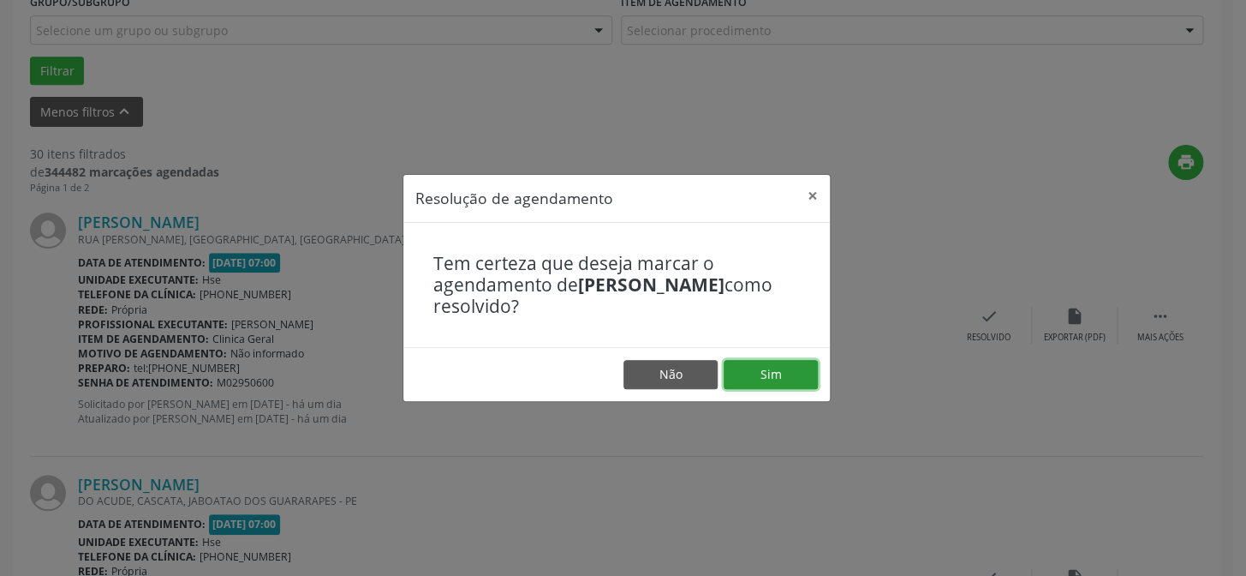
click at [750, 373] on button "Sim" at bounding box center [771, 374] width 94 height 29
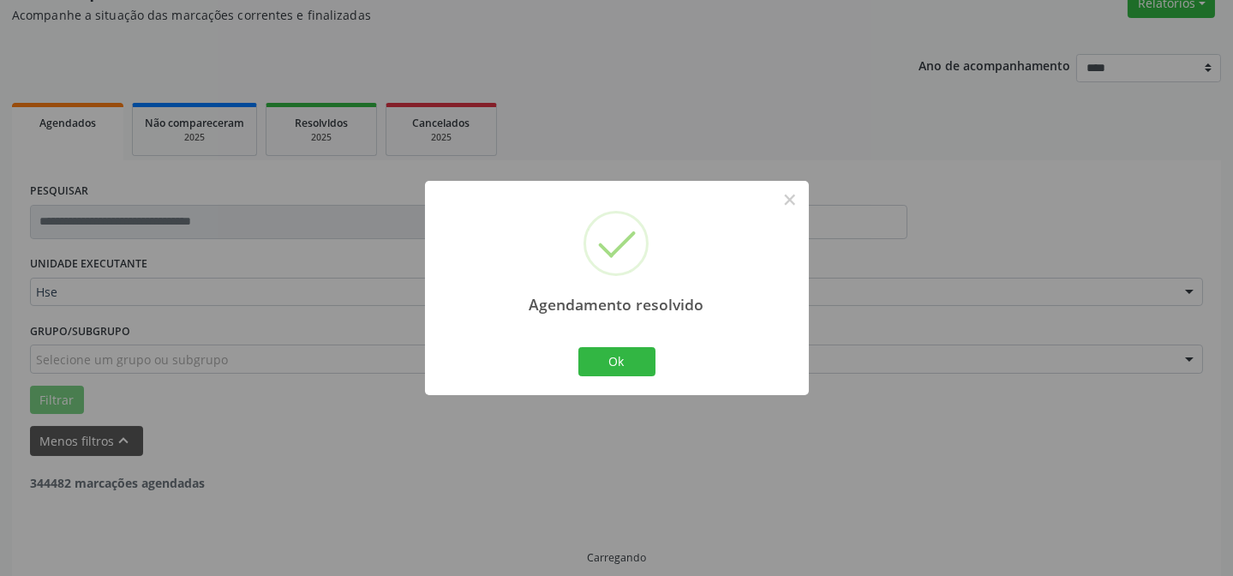
scroll to position [171, 0]
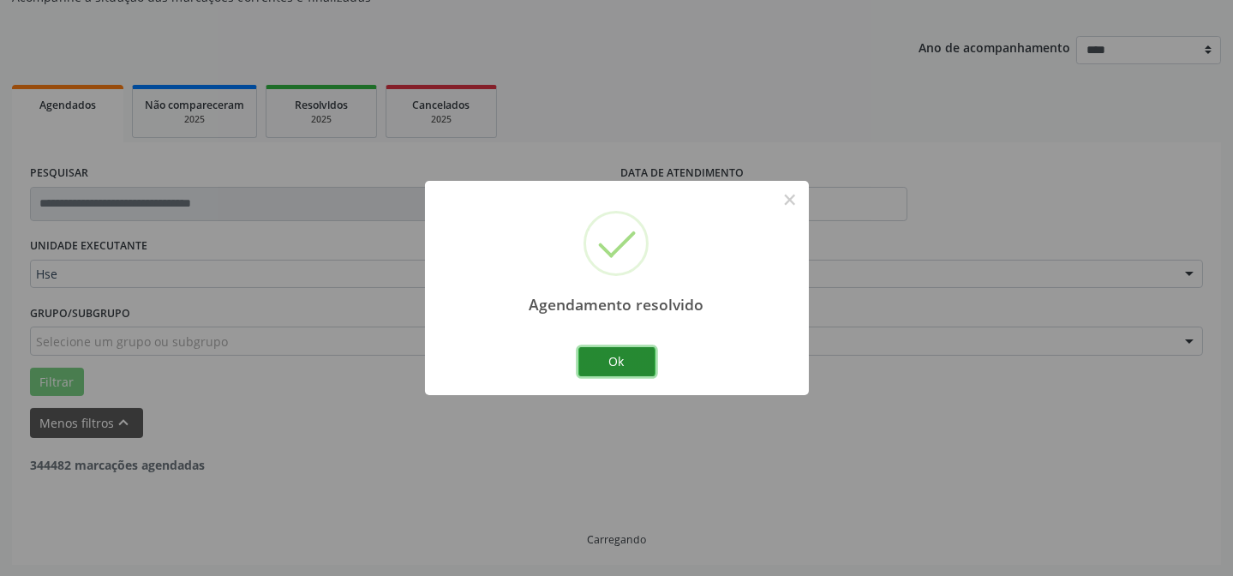
click at [628, 360] on button "Ok" at bounding box center [616, 361] width 77 height 29
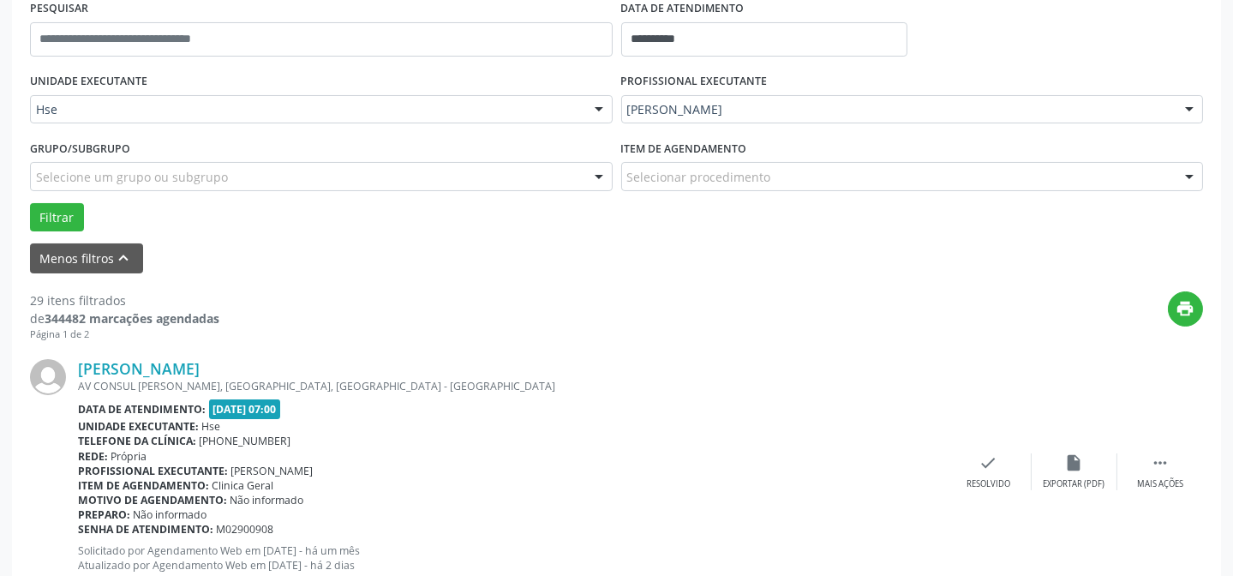
scroll to position [404, 0]
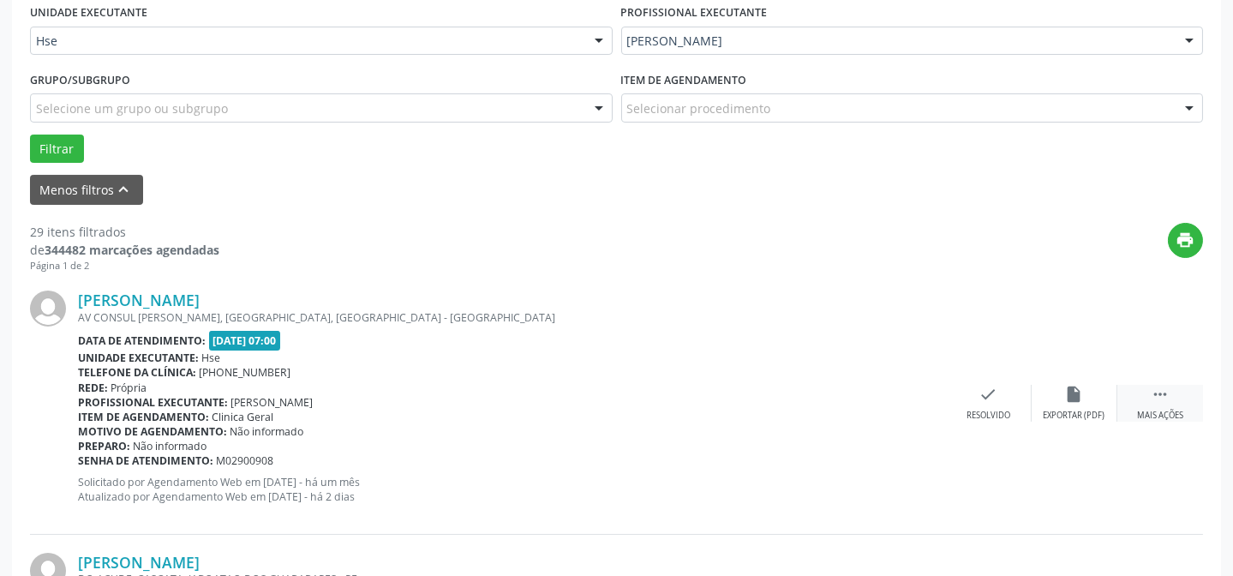
click at [1142, 411] on div "Mais ações" at bounding box center [1160, 415] width 46 height 12
click at [1079, 402] on icon "alarm_off" at bounding box center [1074, 394] width 19 height 19
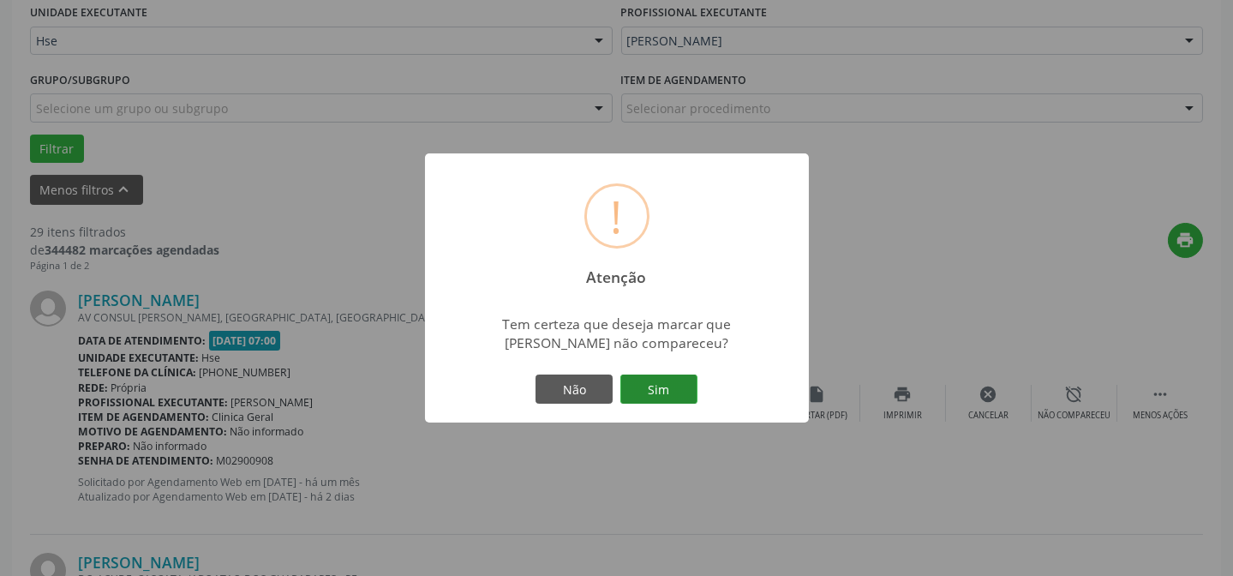
click at [647, 388] on button "Sim" at bounding box center [658, 388] width 77 height 29
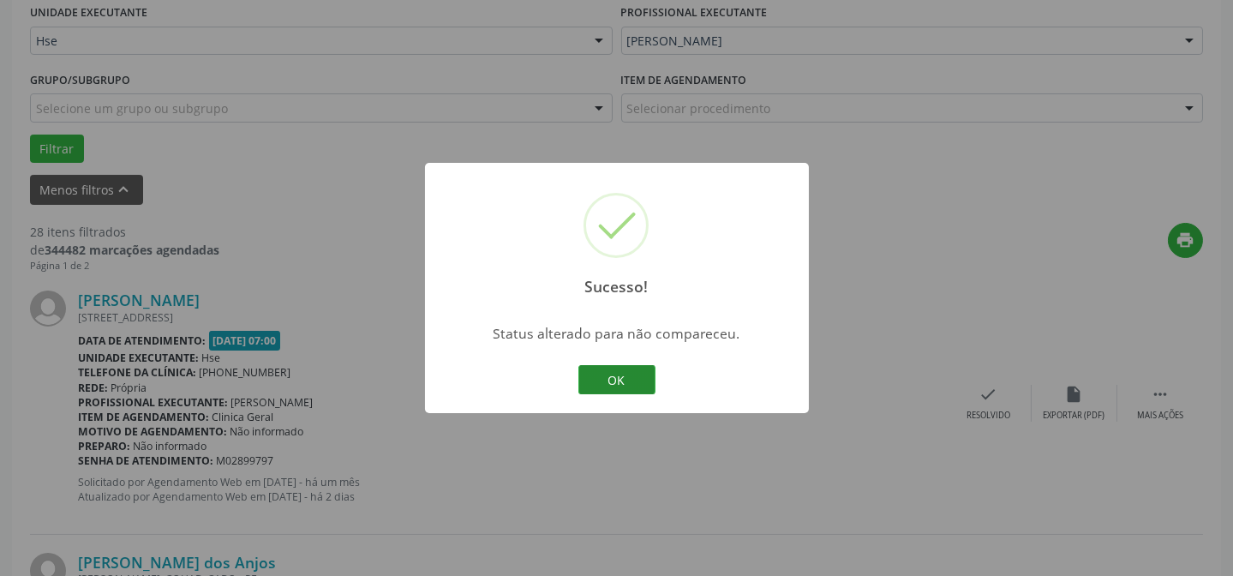
click at [628, 367] on button "OK" at bounding box center [616, 379] width 77 height 29
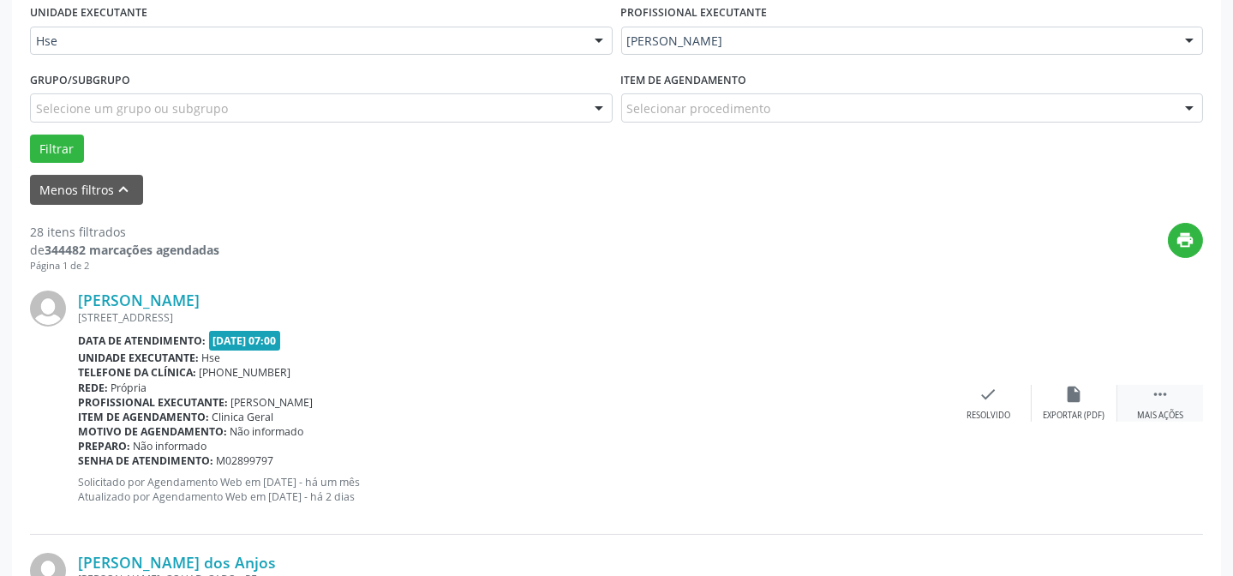
click at [1148, 400] on div " Mais ações" at bounding box center [1160, 403] width 86 height 37
click at [1074, 399] on icon "alarm_off" at bounding box center [1074, 394] width 19 height 19
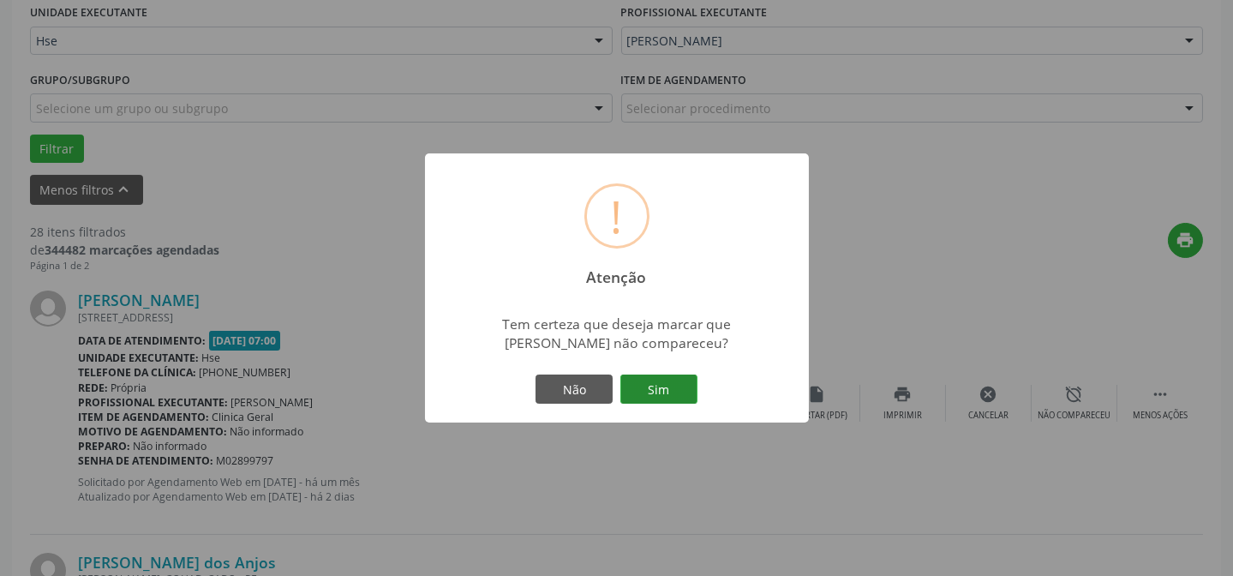
click at [693, 381] on button "Sim" at bounding box center [658, 388] width 77 height 29
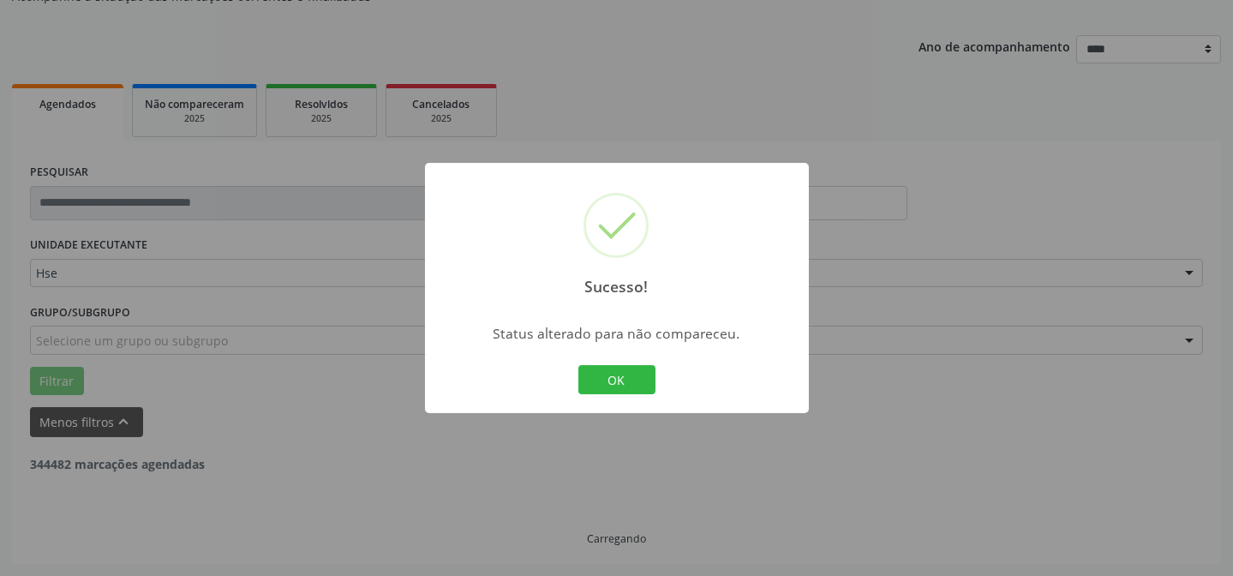
scroll to position [171, 0]
click at [645, 381] on button "OK" at bounding box center [616, 379] width 77 height 29
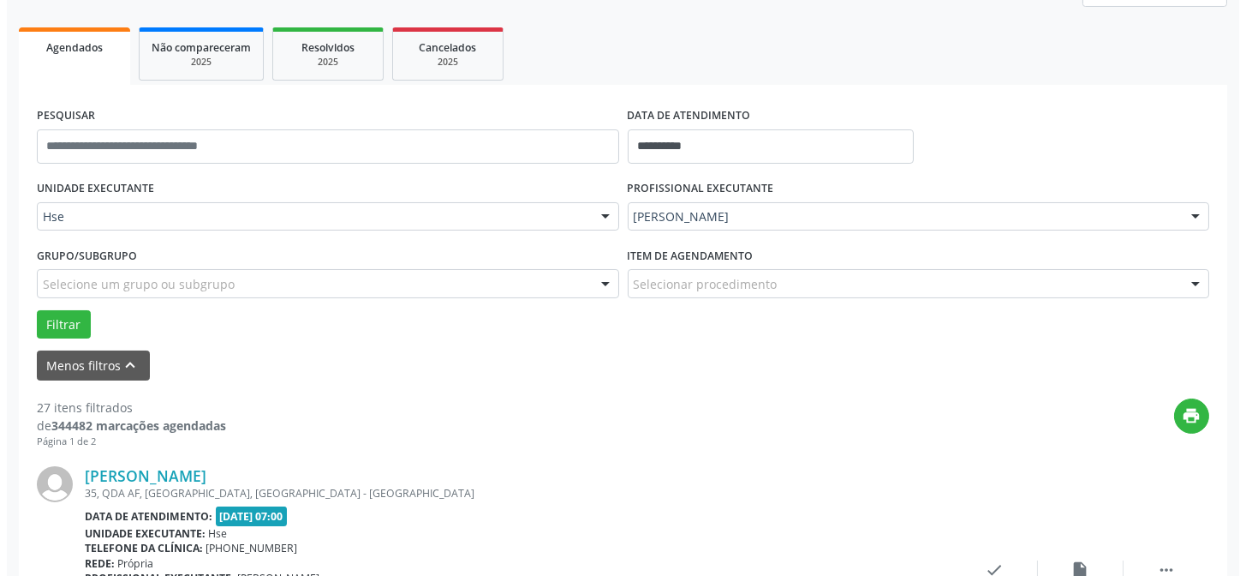
scroll to position [326, 0]
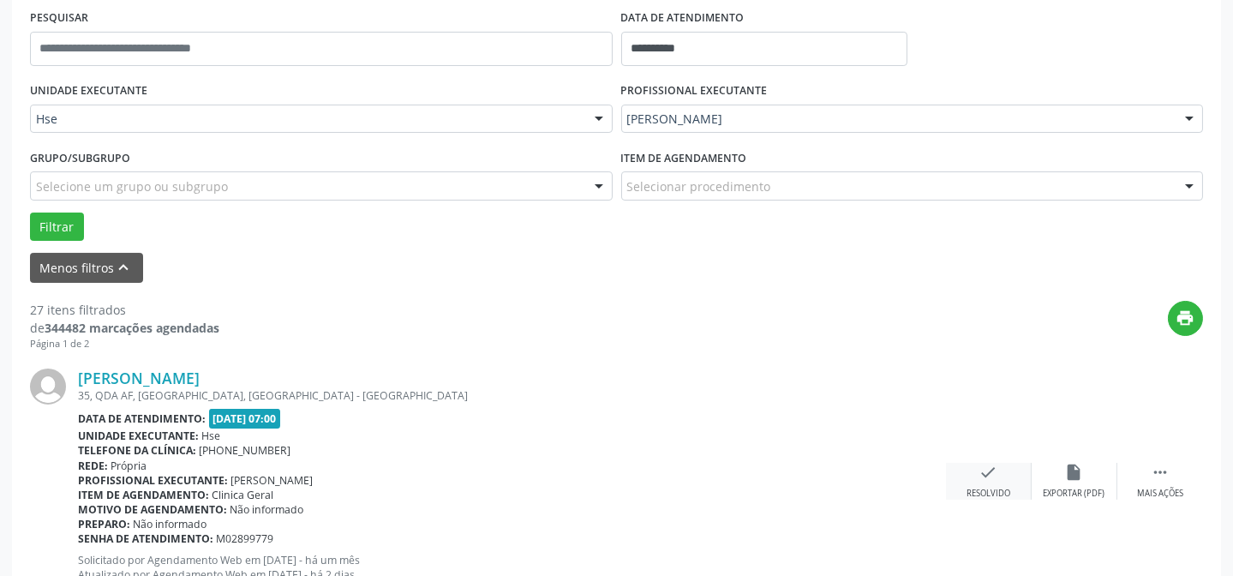
click at [1003, 475] on div "check Resolvido" at bounding box center [989, 481] width 86 height 37
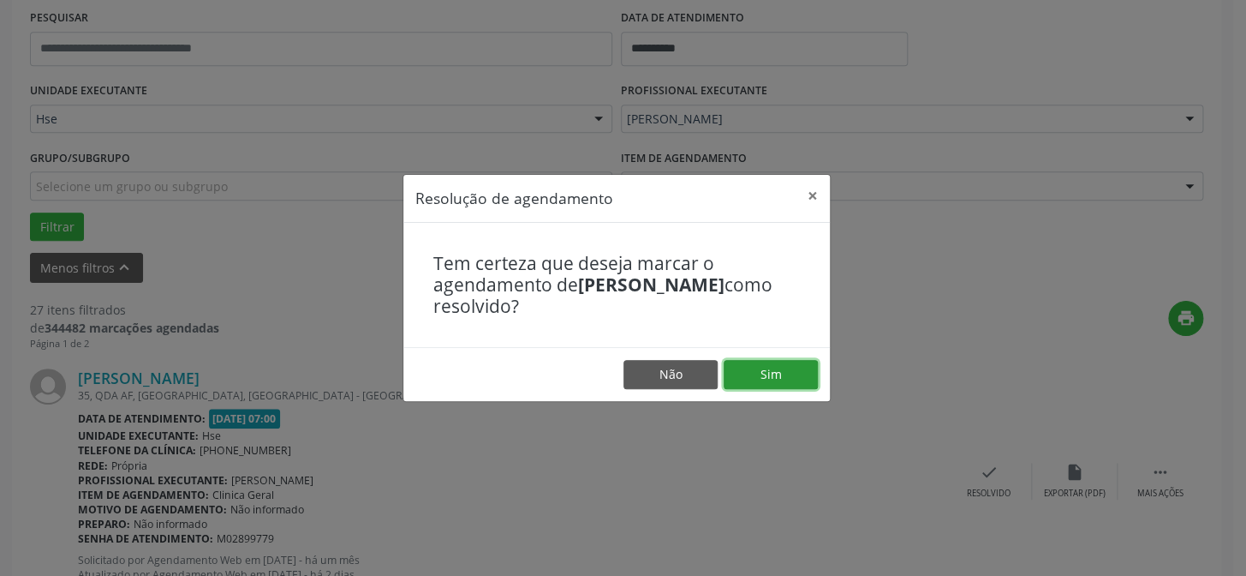
click at [788, 362] on button "Sim" at bounding box center [771, 374] width 94 height 29
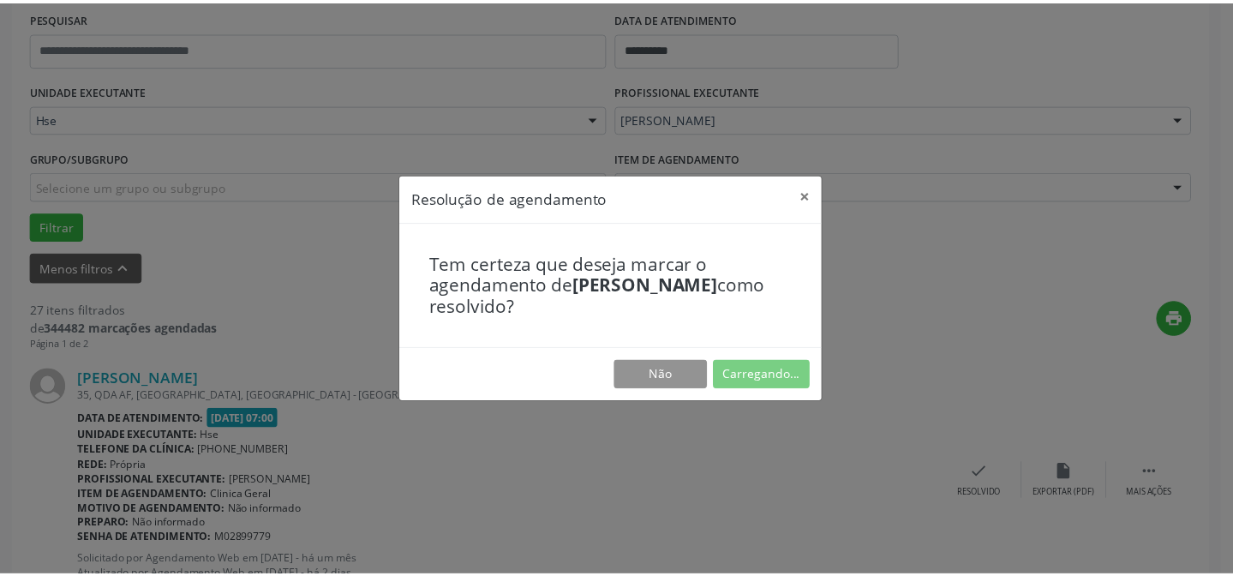
scroll to position [153, 0]
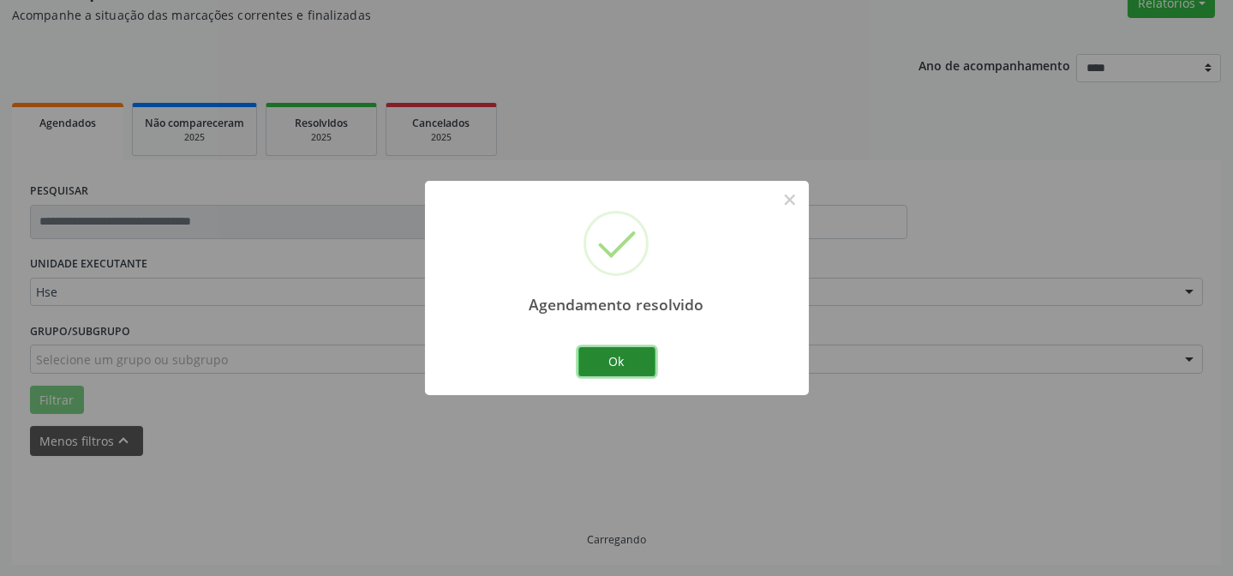
click at [636, 360] on button "Ok" at bounding box center [616, 361] width 77 height 29
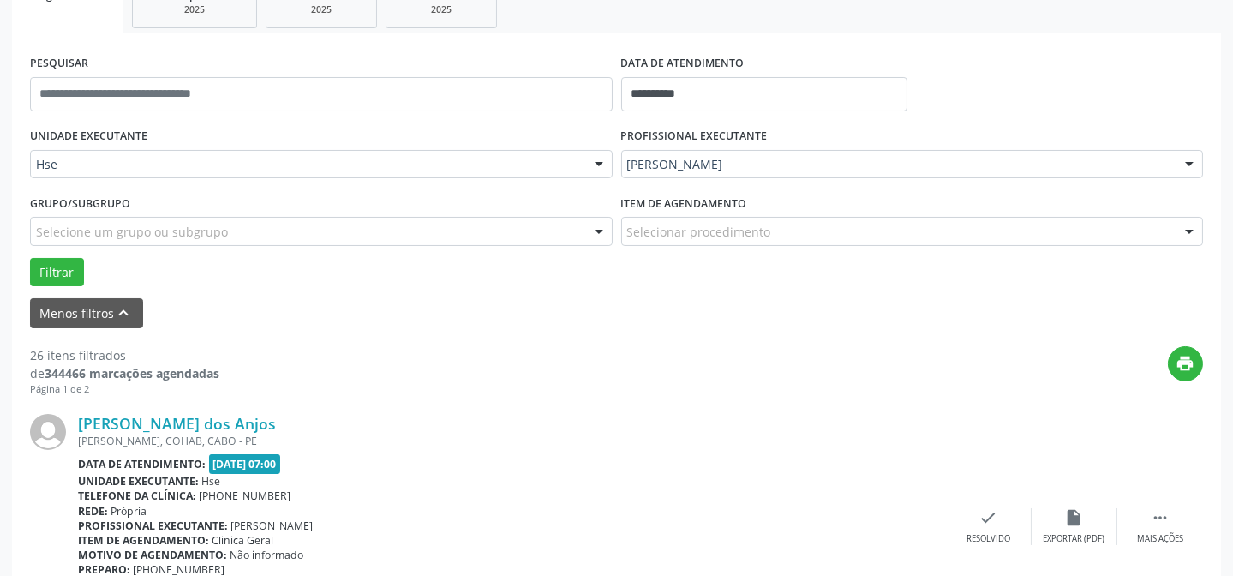
scroll to position [308, 0]
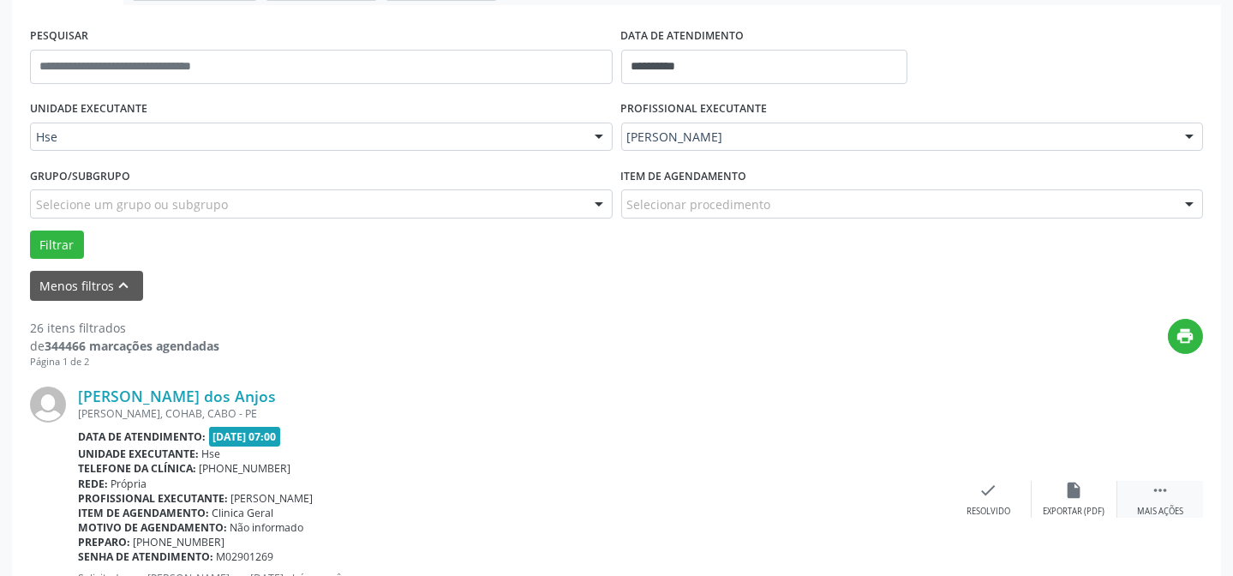
click at [1138, 481] on div " Mais ações" at bounding box center [1160, 499] width 86 height 37
click at [1031, 471] on div "[PERSON_NAME] dos Anjos [PERSON_NAME], COHAB, [GEOGRAPHIC_DATA] Data de atendim…" at bounding box center [616, 498] width 1173 height 261
click at [1083, 488] on icon "alarm_off" at bounding box center [1074, 490] width 19 height 19
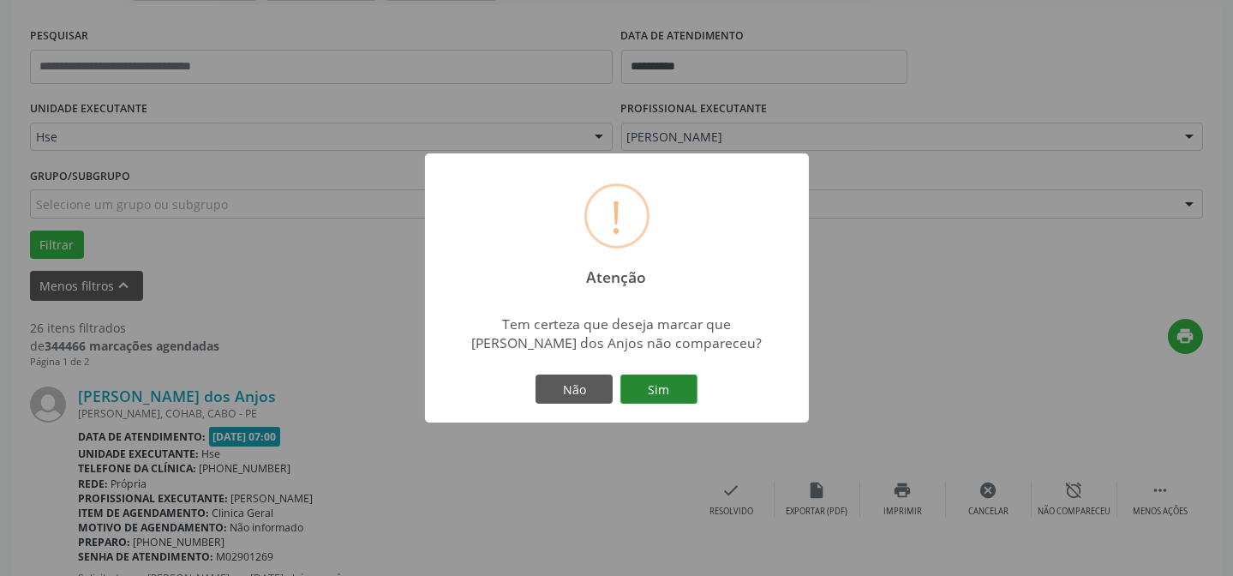
click at [673, 389] on button "Sim" at bounding box center [658, 388] width 77 height 29
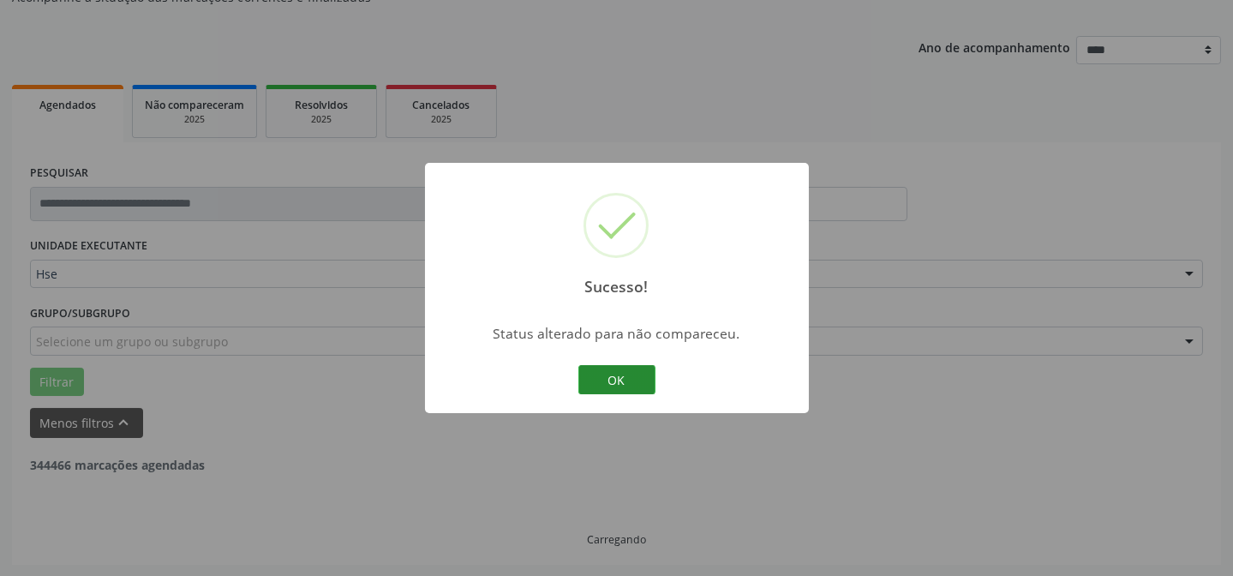
click at [618, 376] on button "OK" at bounding box center [616, 379] width 77 height 29
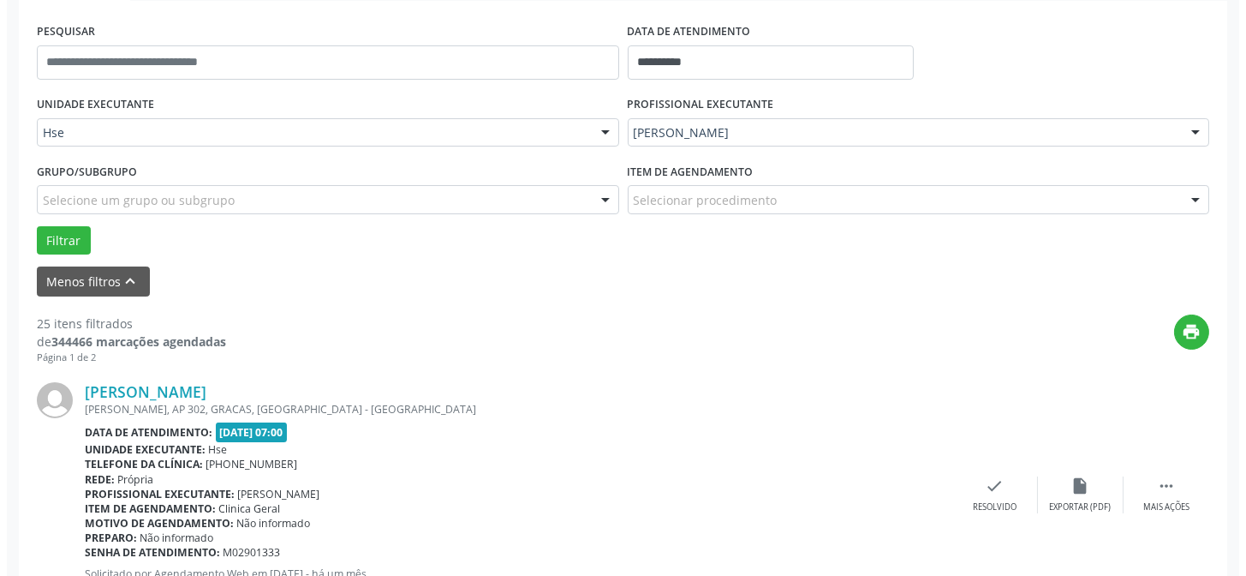
scroll to position [326, 0]
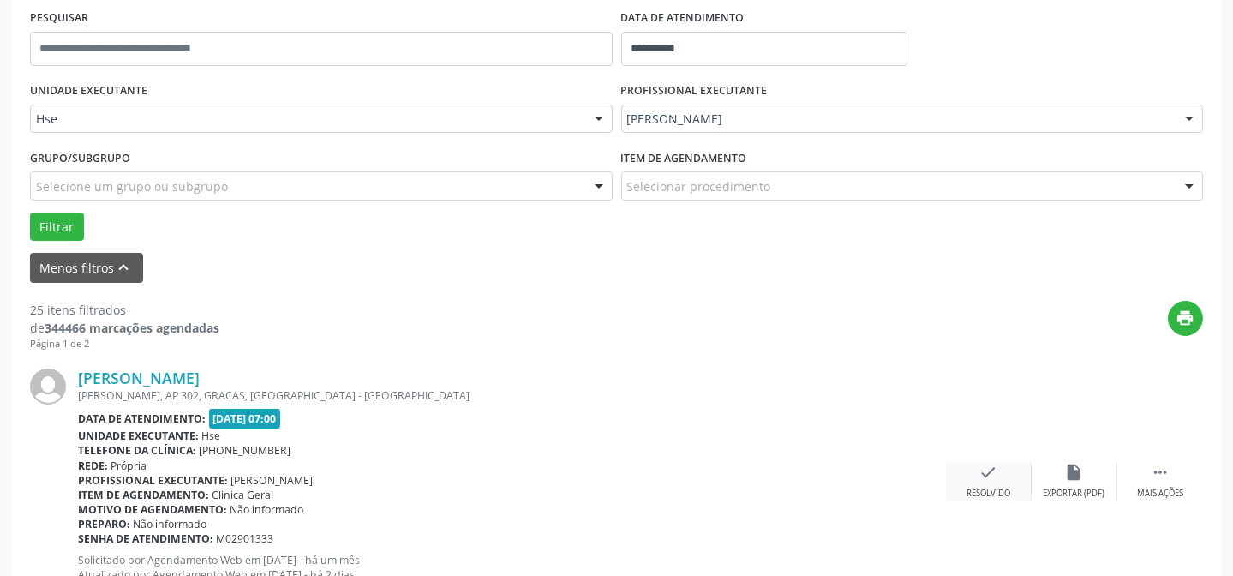
click at [1001, 477] on div "check Resolvido" at bounding box center [989, 481] width 86 height 37
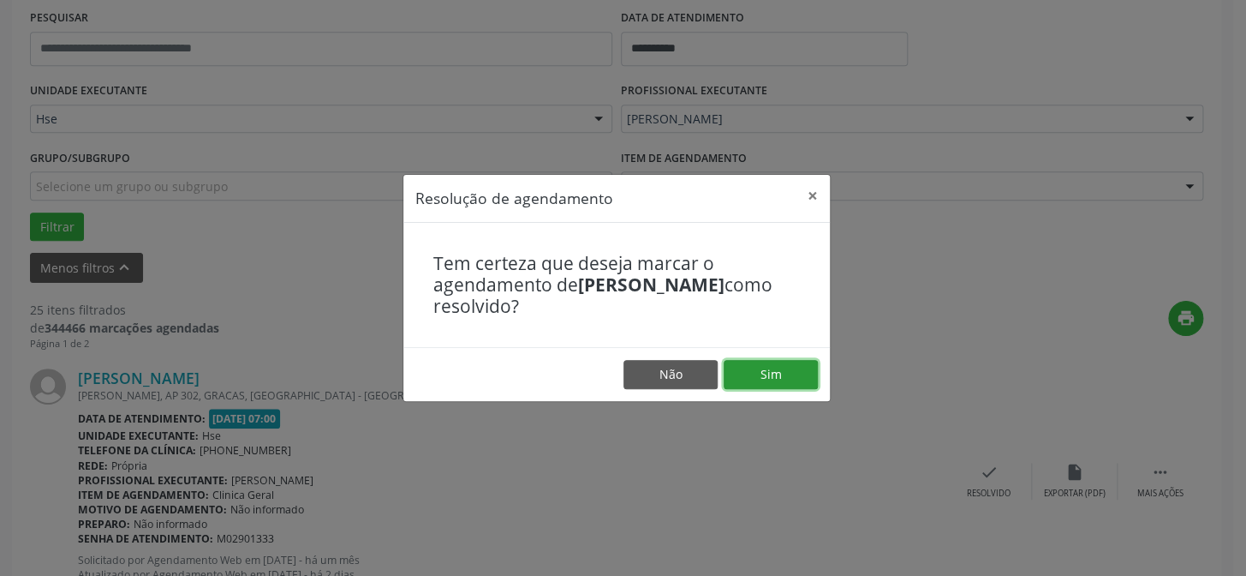
click at [746, 367] on button "Sim" at bounding box center [771, 374] width 94 height 29
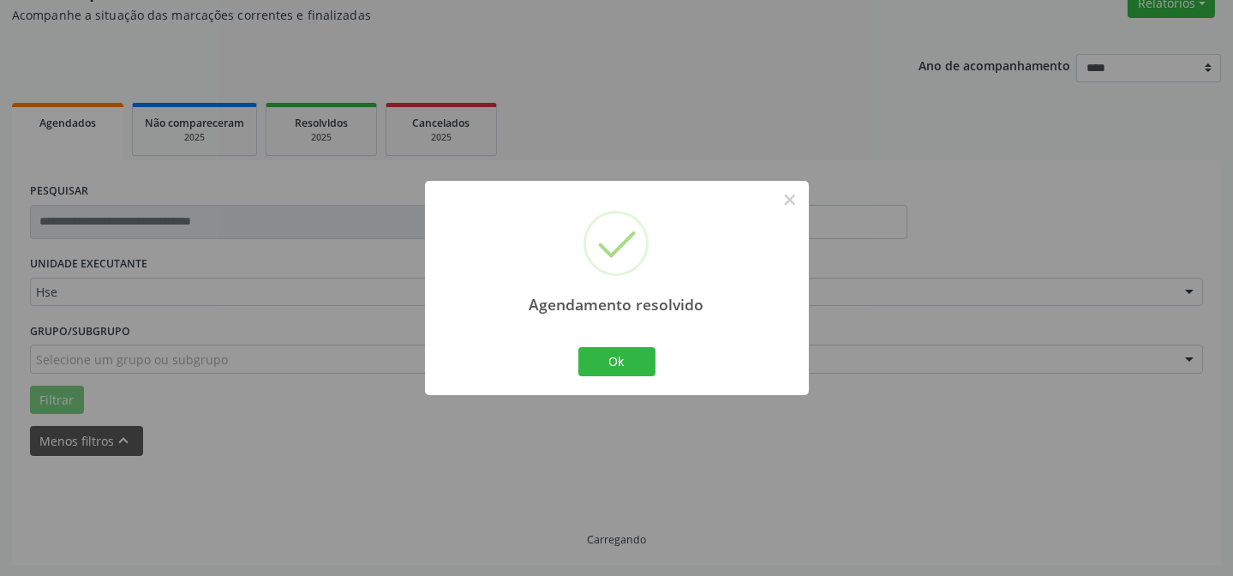
scroll to position [171, 0]
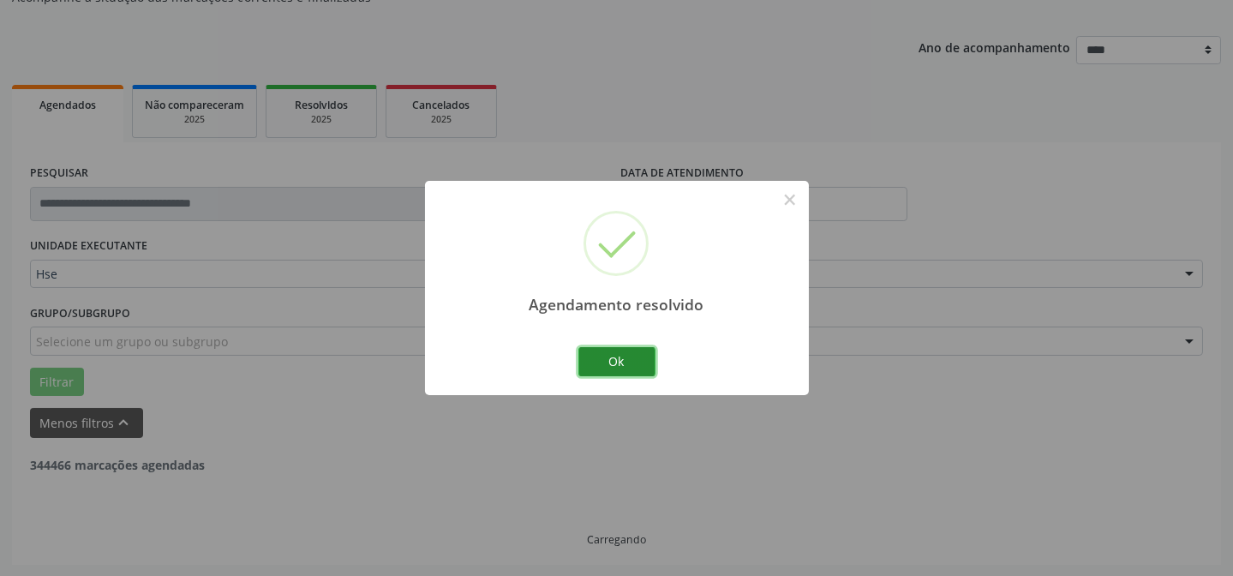
click at [635, 367] on button "Ok" at bounding box center [616, 361] width 77 height 29
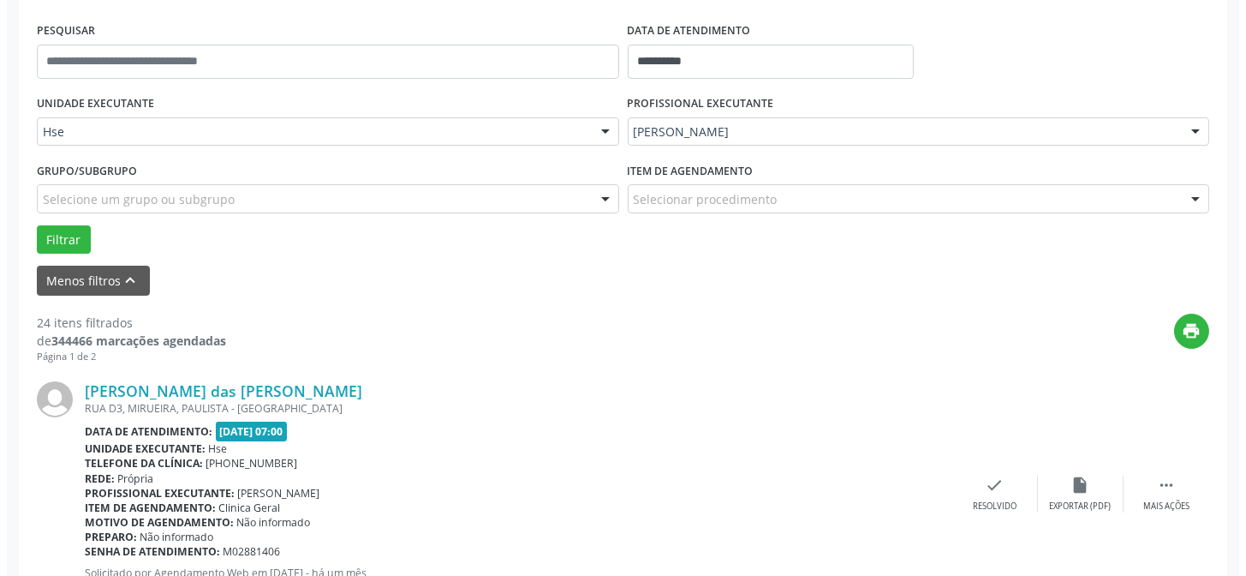
scroll to position [326, 0]
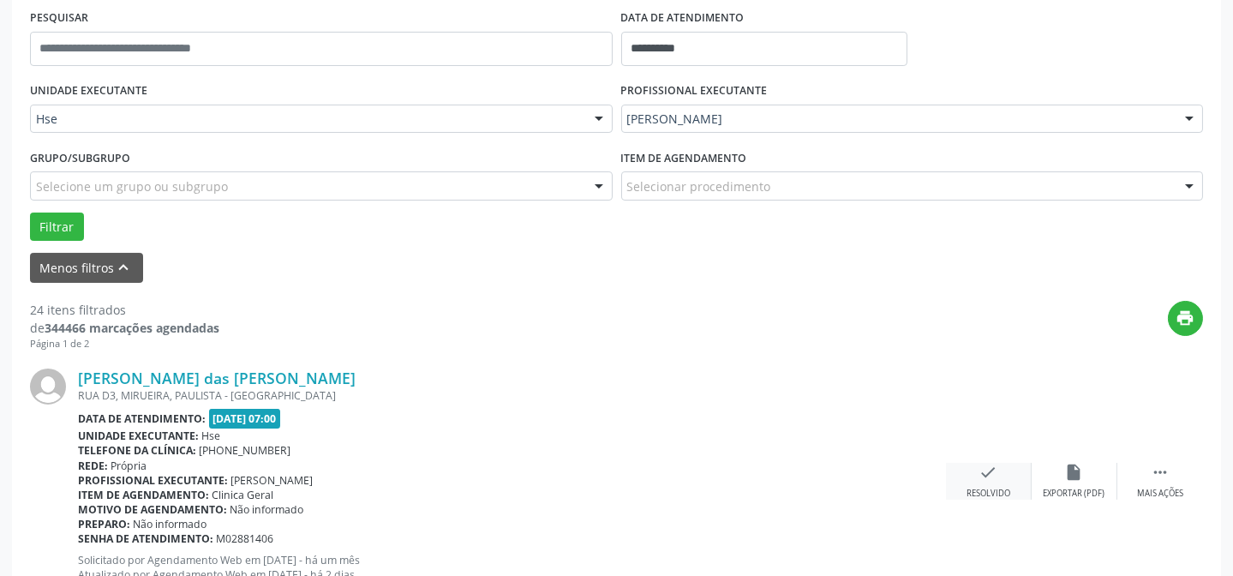
click at [988, 478] on icon "check" at bounding box center [988, 472] width 19 height 19
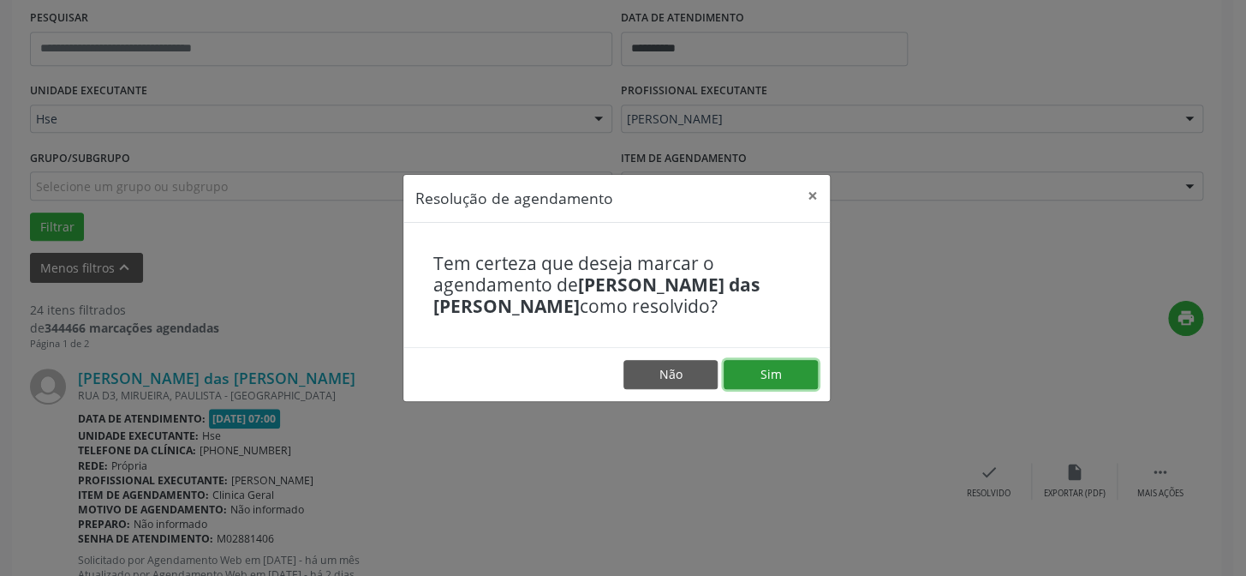
click at [793, 380] on button "Sim" at bounding box center [771, 374] width 94 height 29
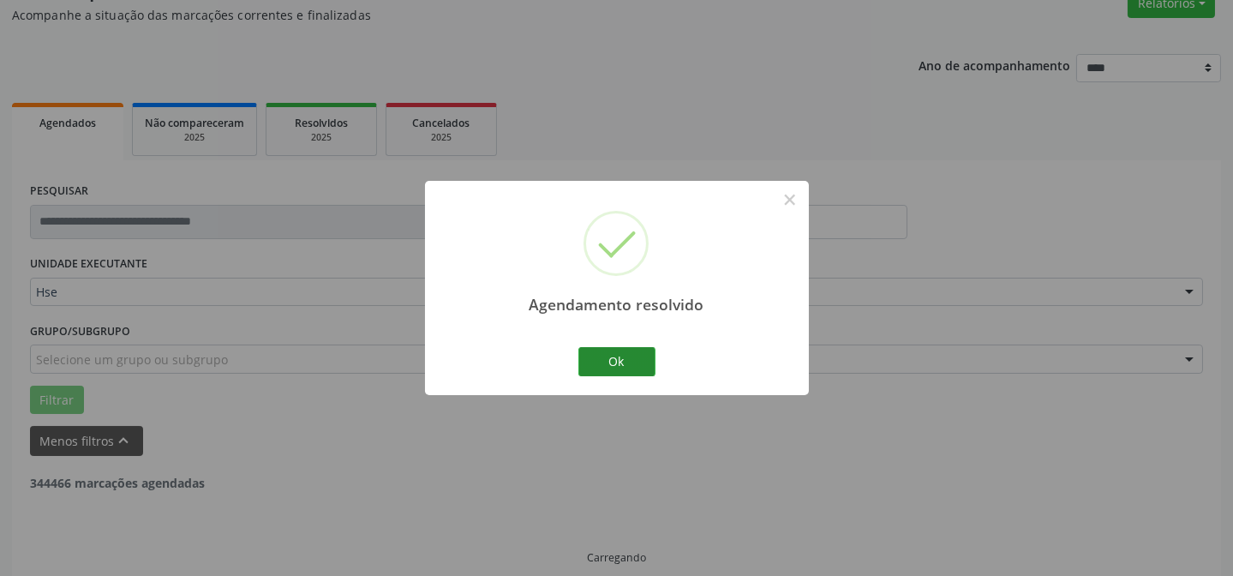
scroll to position [171, 0]
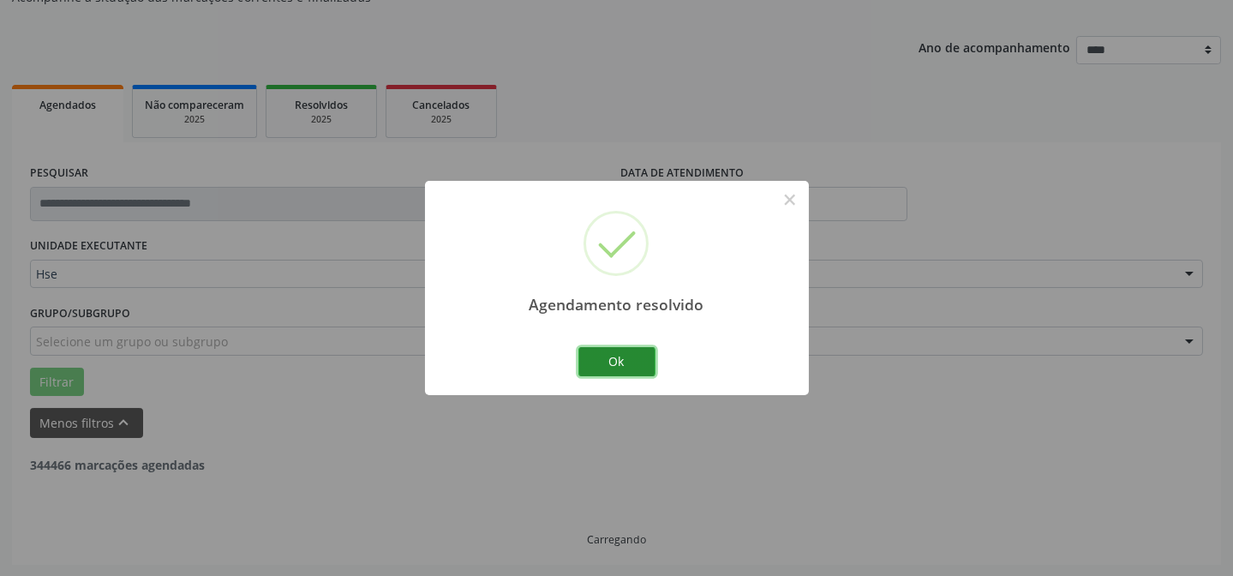
click at [631, 363] on button "Ok" at bounding box center [616, 361] width 77 height 29
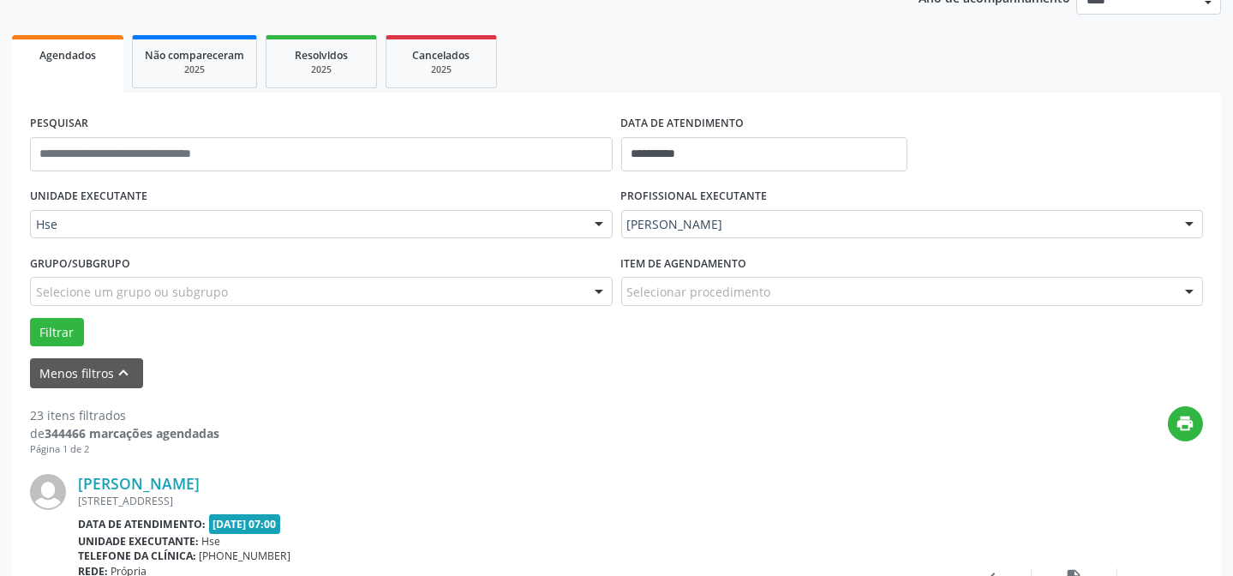
scroll to position [326, 0]
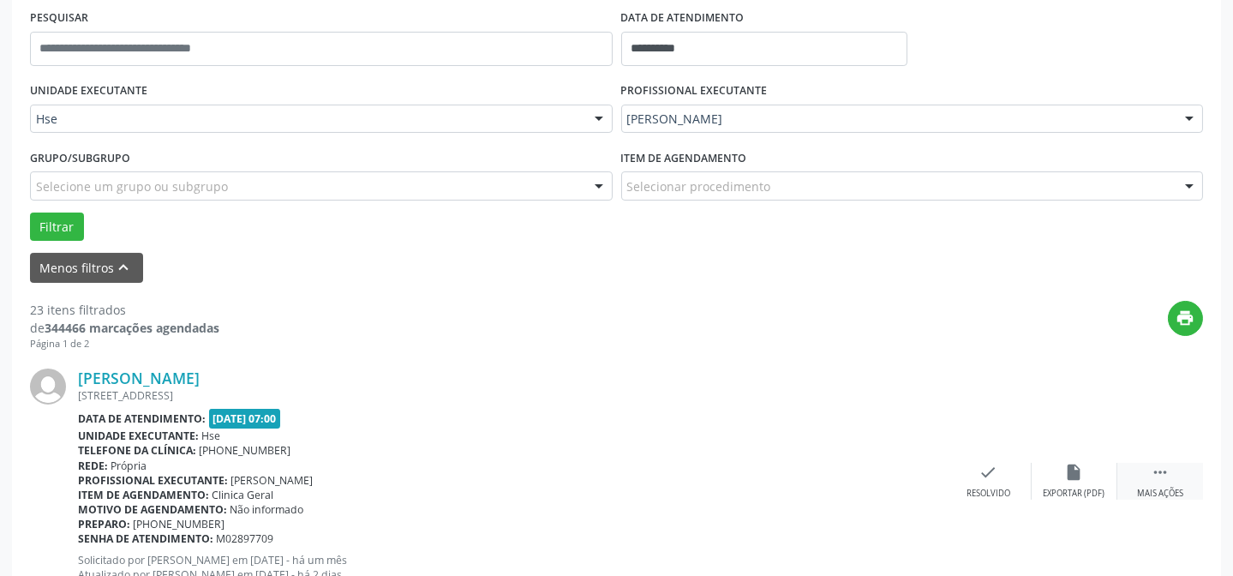
click at [1162, 480] on div " Mais ações" at bounding box center [1160, 481] width 86 height 37
click at [1053, 466] on div "alarm_off Não compareceu" at bounding box center [1074, 481] width 86 height 37
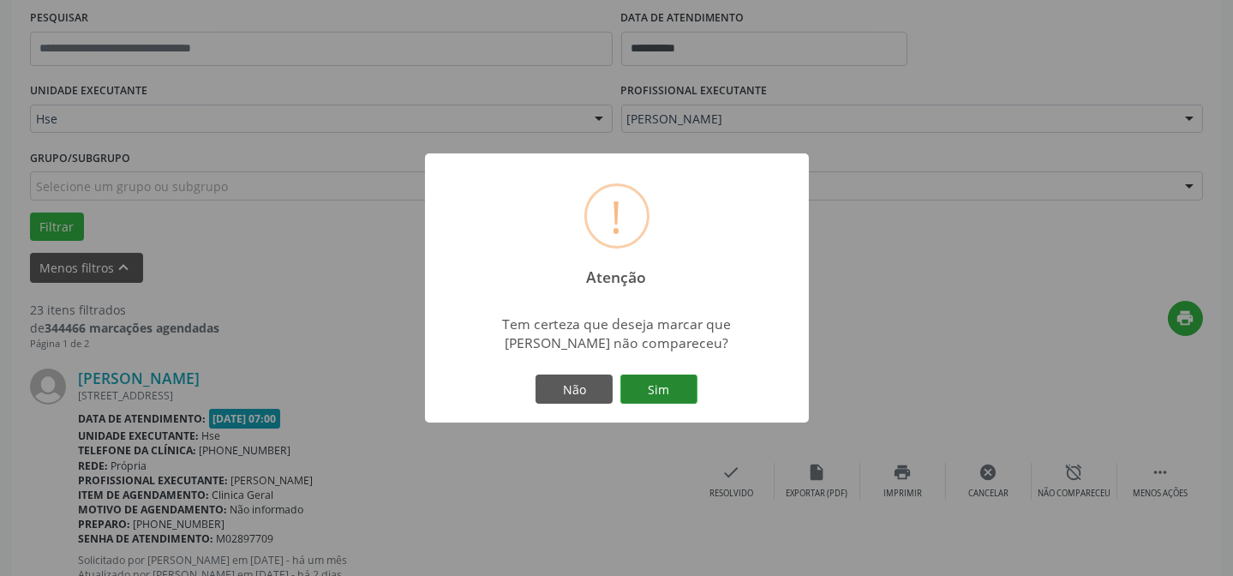
click at [626, 387] on button "Sim" at bounding box center [658, 388] width 77 height 29
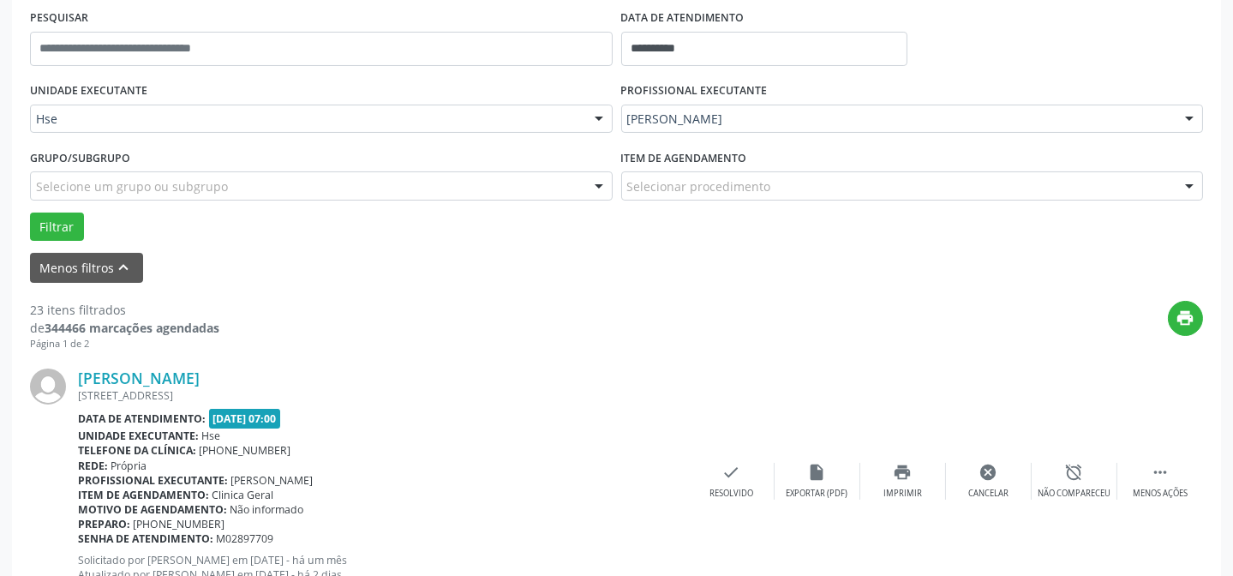
scroll to position [171, 0]
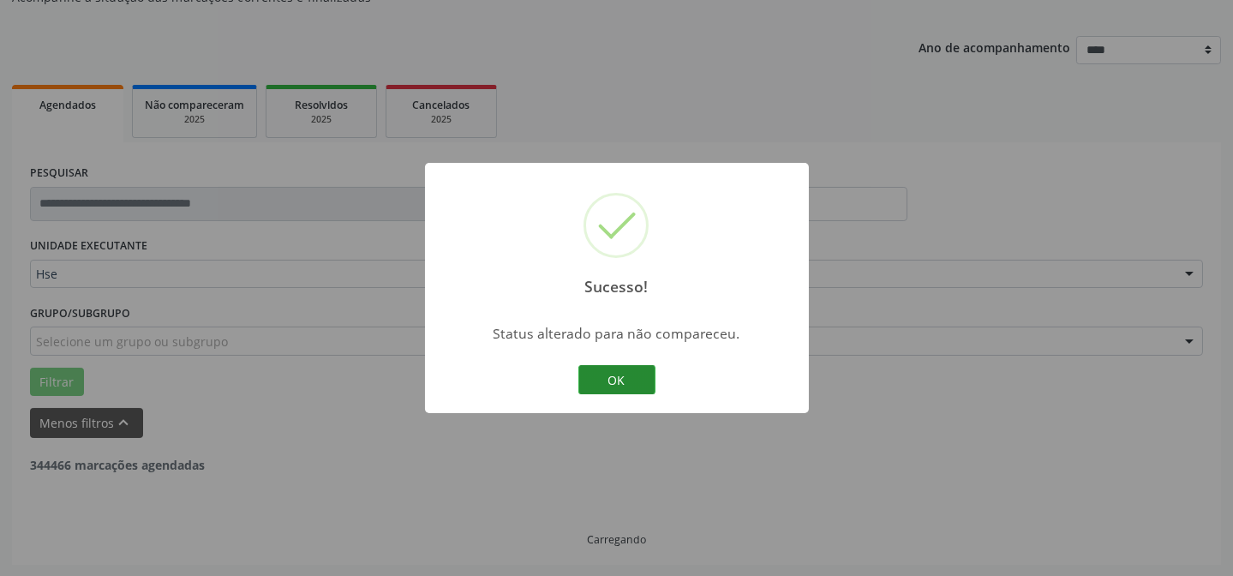
click at [590, 386] on button "OK" at bounding box center [616, 379] width 77 height 29
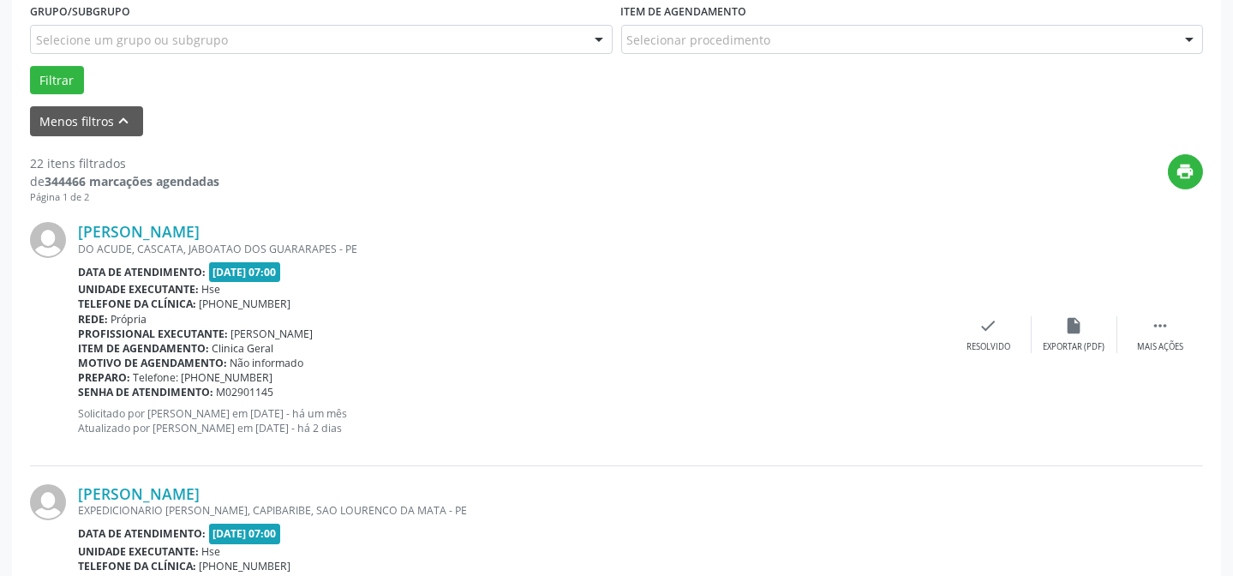
scroll to position [482, 0]
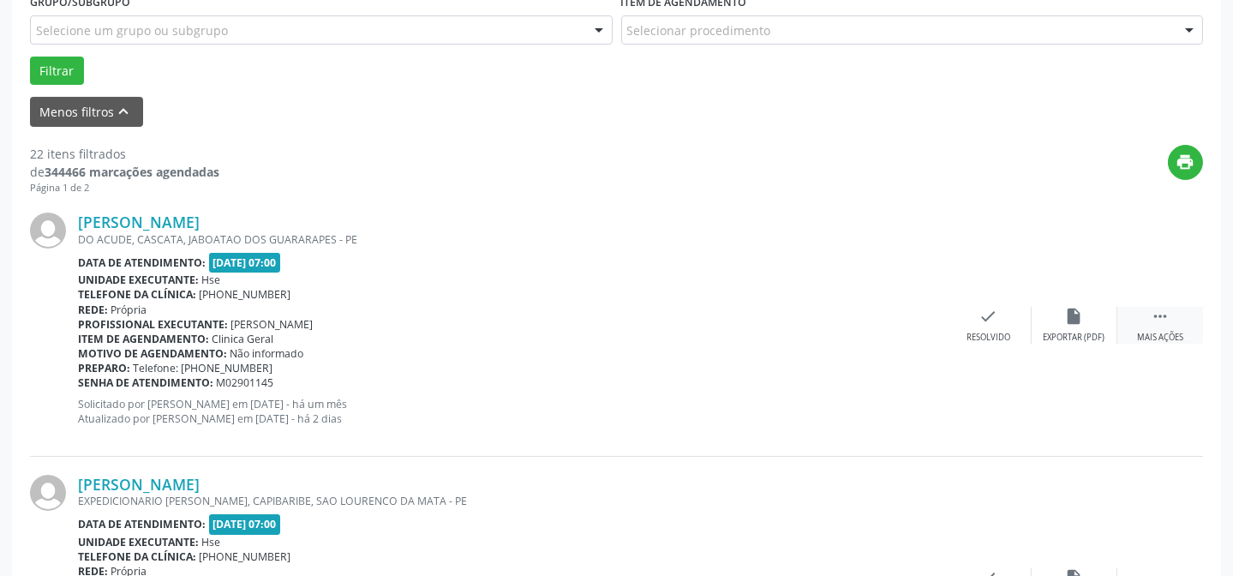
click at [1144, 326] on div " Mais ações" at bounding box center [1160, 325] width 86 height 37
click at [1038, 328] on div "alarm_off Não compareceu" at bounding box center [1074, 325] width 86 height 37
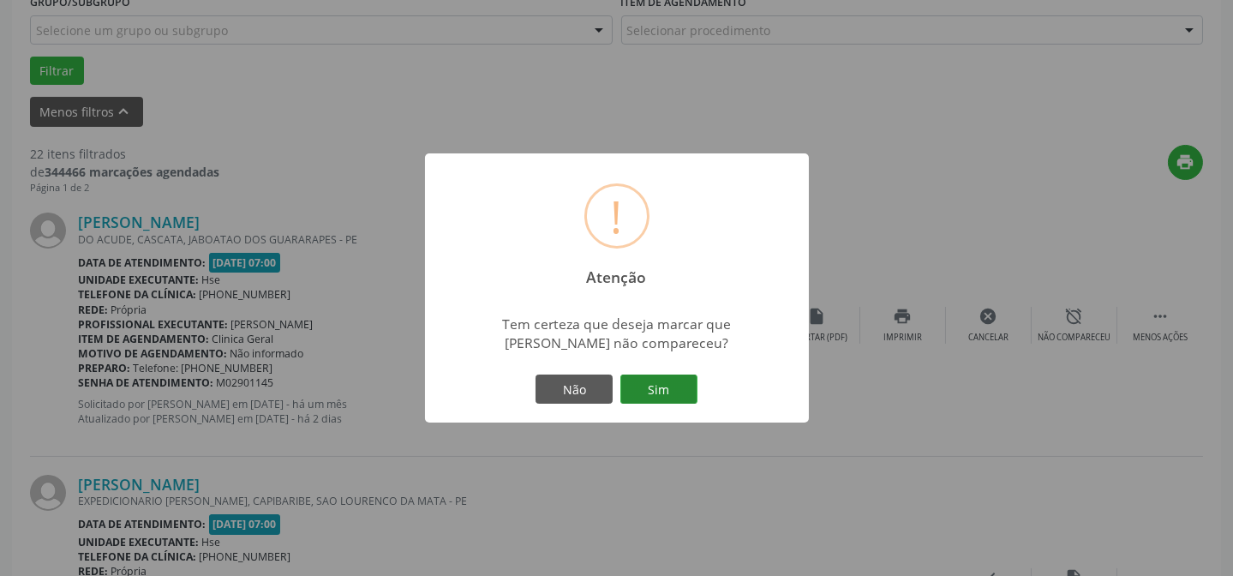
click at [678, 385] on button "Sim" at bounding box center [658, 388] width 77 height 29
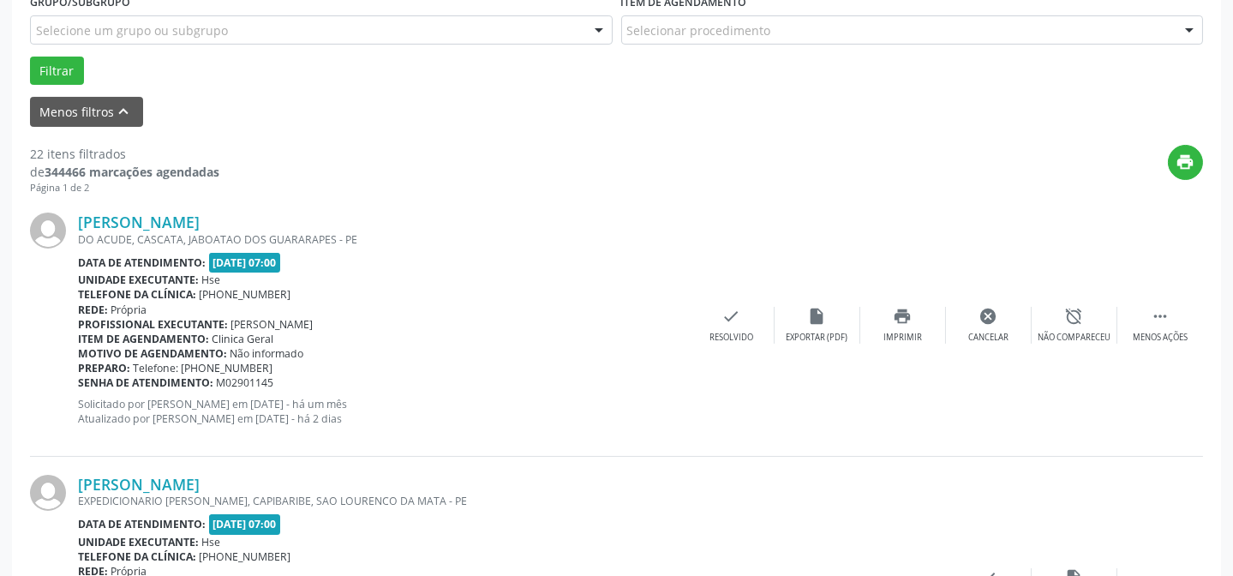
scroll to position [171, 0]
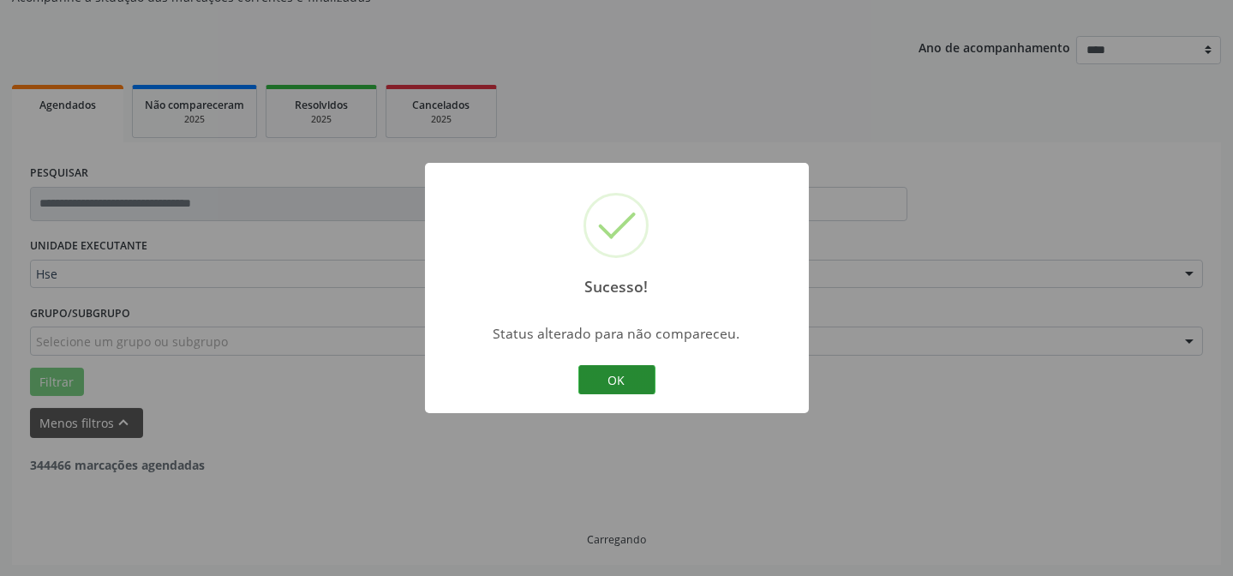
click at [603, 378] on button "OK" at bounding box center [616, 379] width 77 height 29
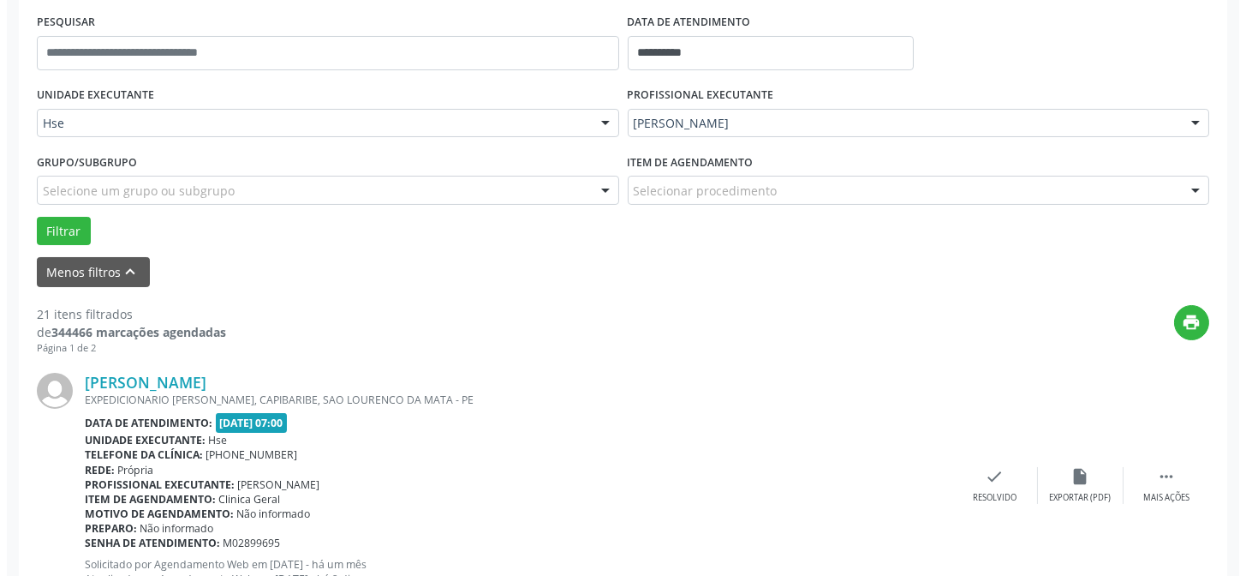
scroll to position [326, 0]
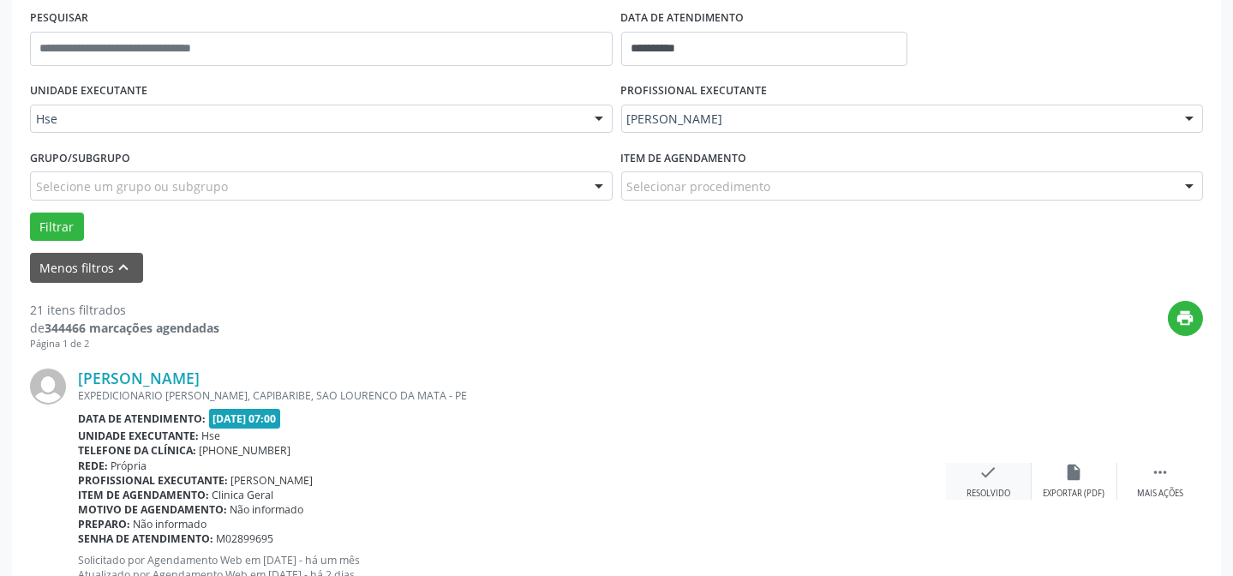
click at [1001, 478] on div "check Resolvido" at bounding box center [989, 481] width 86 height 37
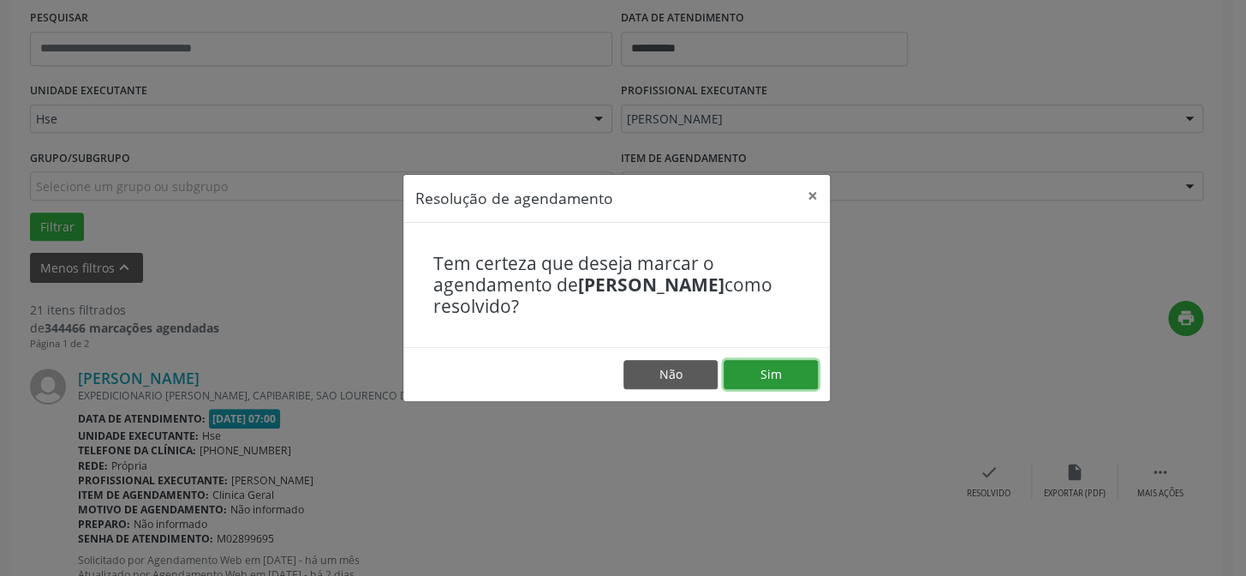
click at [747, 361] on button "Sim" at bounding box center [771, 374] width 94 height 29
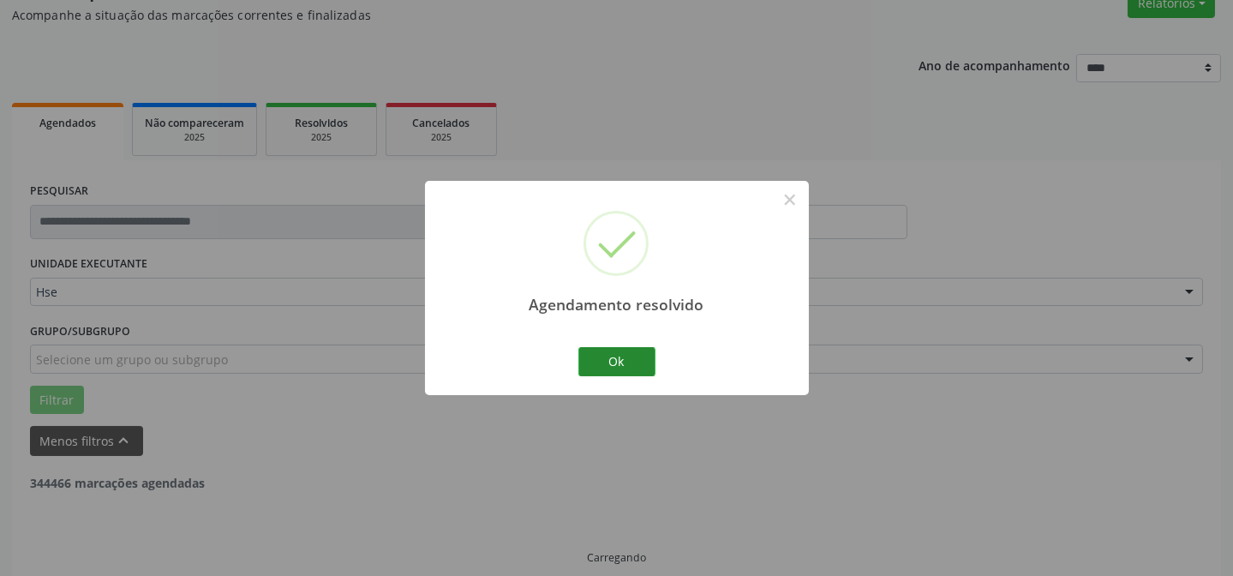
scroll to position [171, 0]
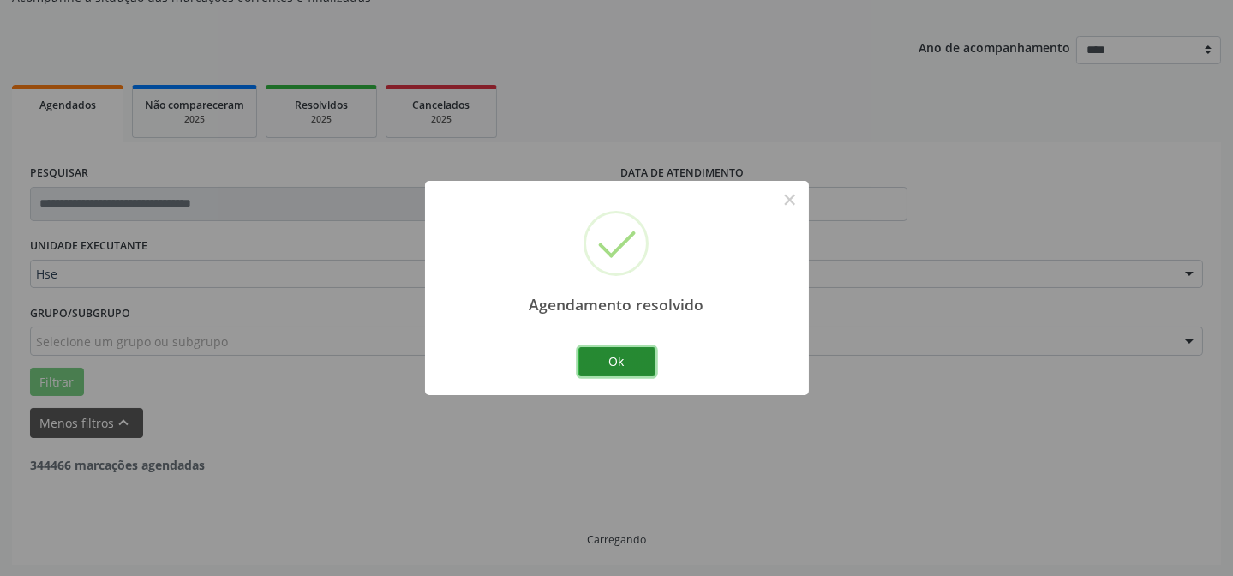
click at [618, 361] on button "Ok" at bounding box center [616, 361] width 77 height 29
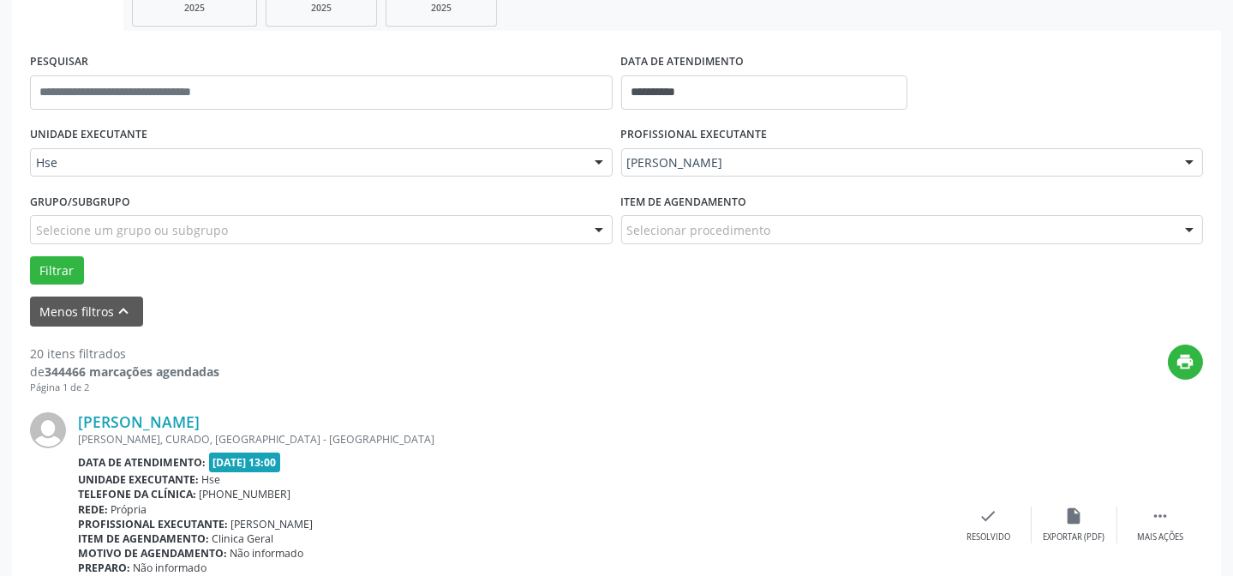
scroll to position [404, 0]
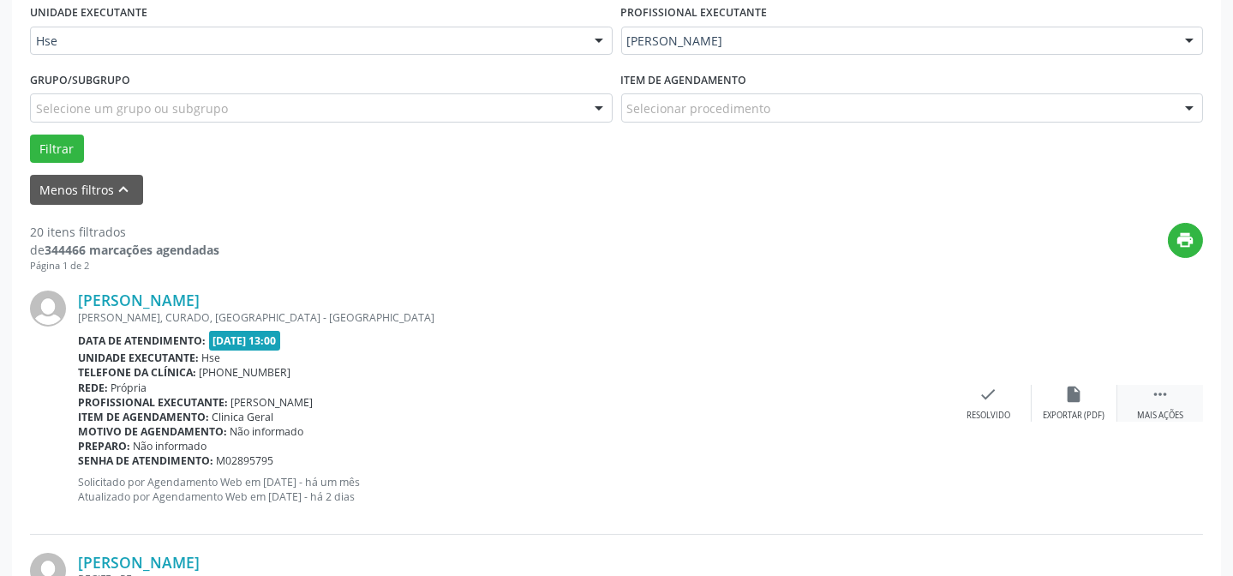
click at [1174, 398] on div " Mais ações" at bounding box center [1160, 403] width 86 height 37
click at [1102, 397] on div "alarm_off Não compareceu" at bounding box center [1074, 403] width 86 height 37
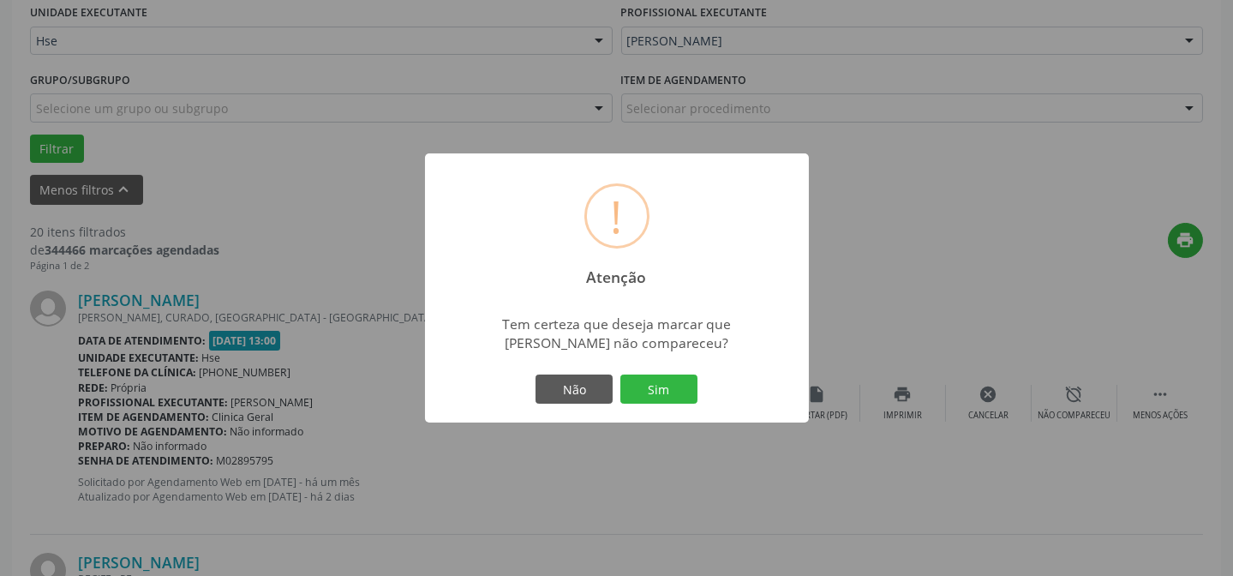
click at [654, 371] on div "Não Sim" at bounding box center [617, 389] width 170 height 36
click at [659, 384] on button "Sim" at bounding box center [658, 388] width 77 height 29
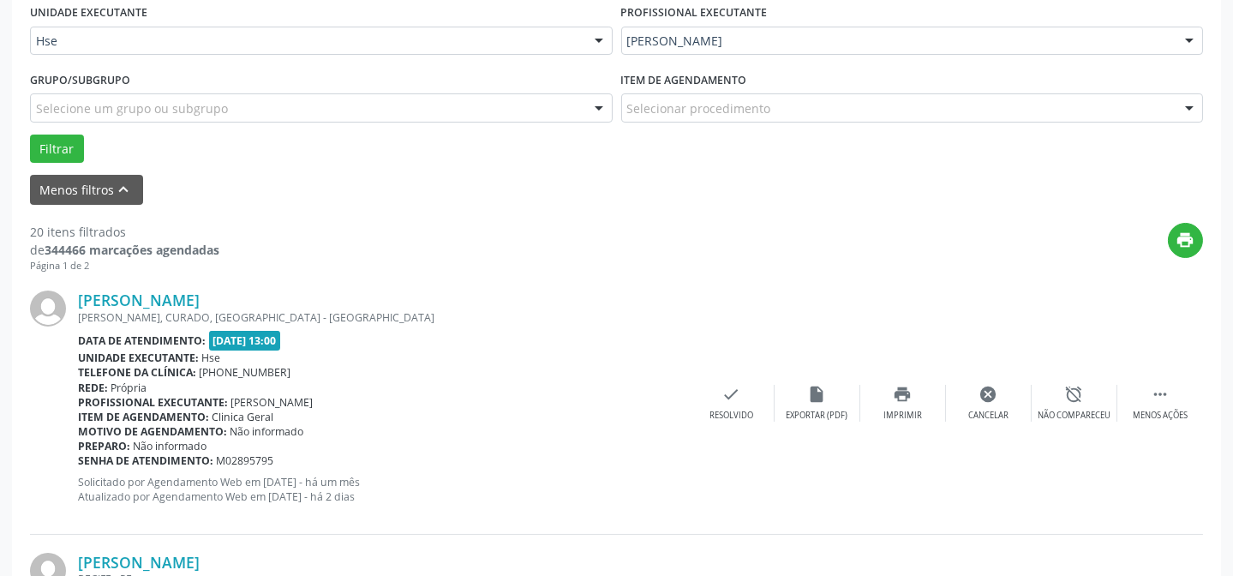
scroll to position [171, 0]
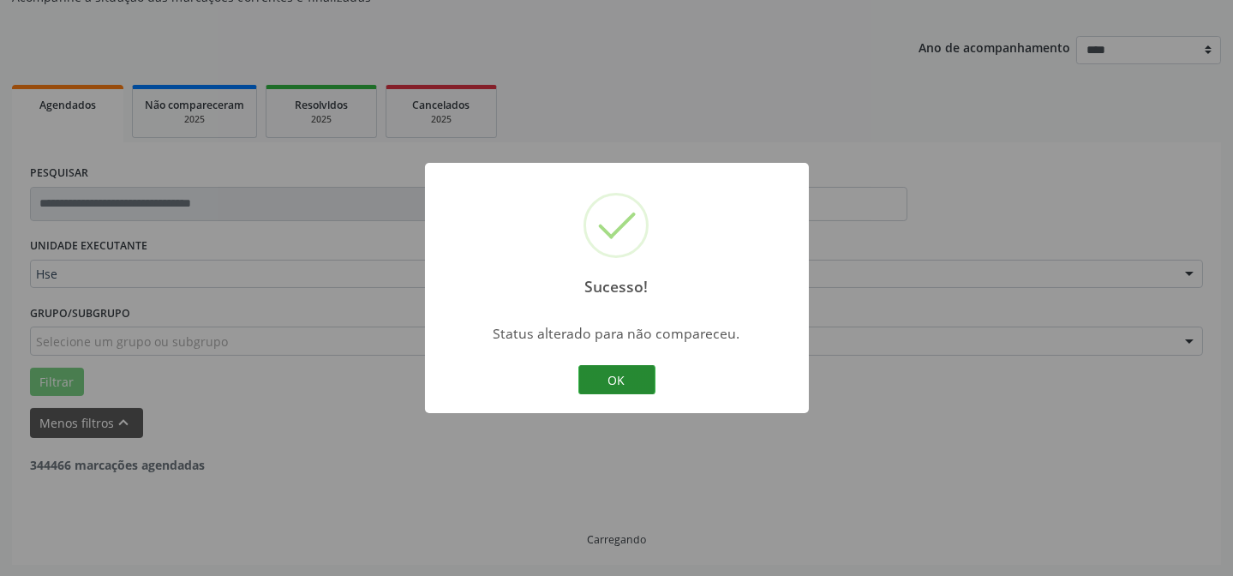
click at [622, 374] on button "OK" at bounding box center [616, 379] width 77 height 29
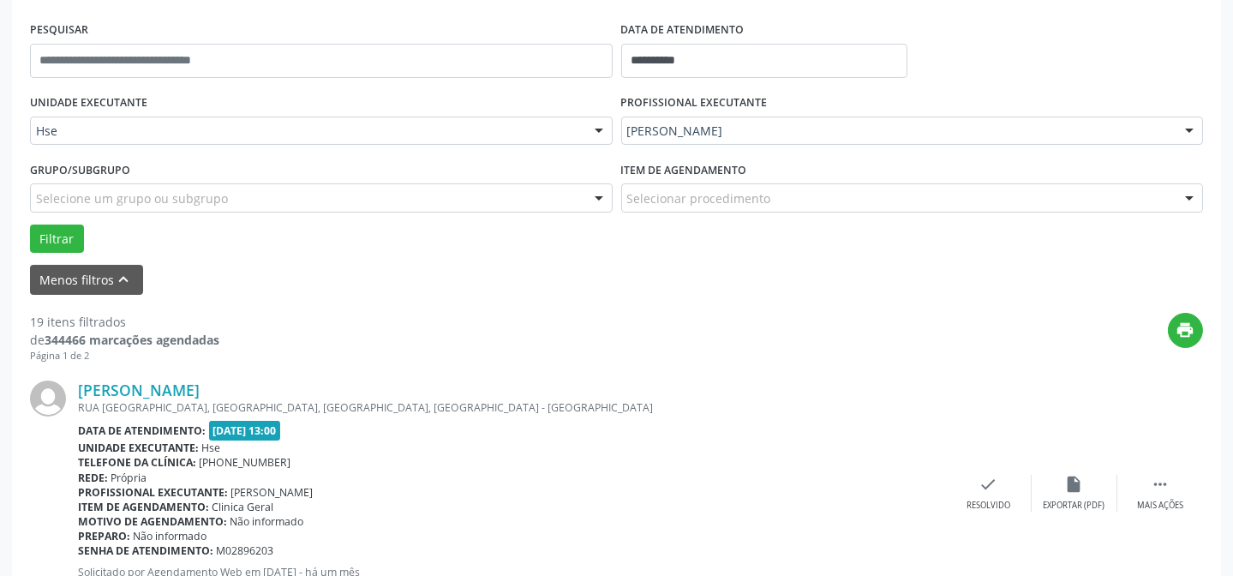
scroll to position [326, 0]
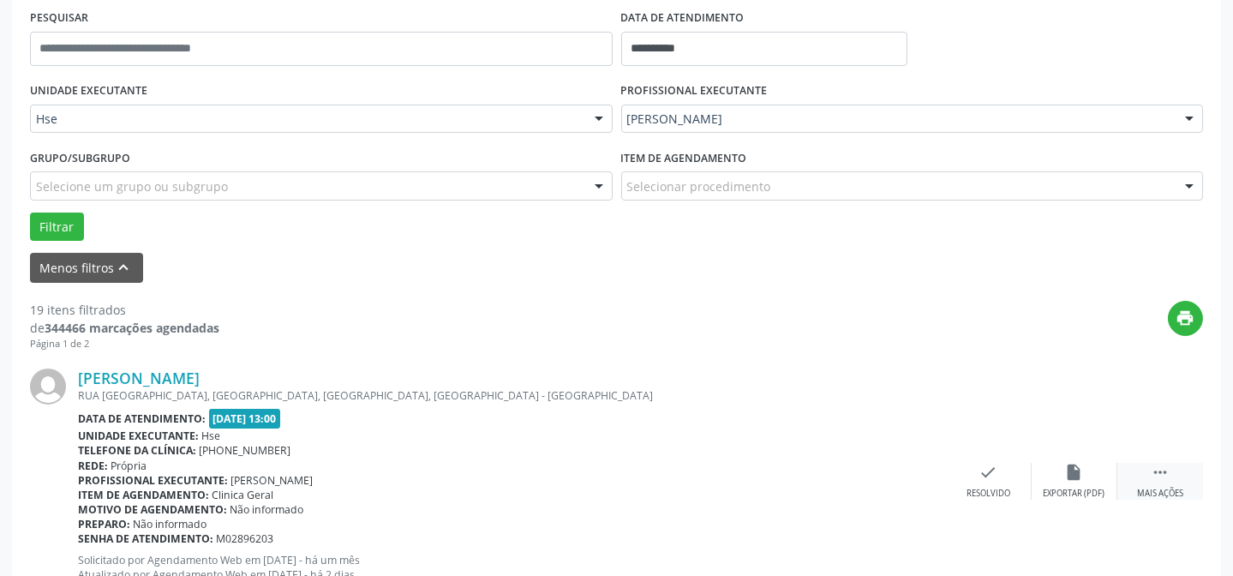
click at [1191, 483] on div " Mais ações" at bounding box center [1160, 481] width 86 height 37
click at [1092, 479] on div "alarm_off Não compareceu" at bounding box center [1074, 481] width 86 height 37
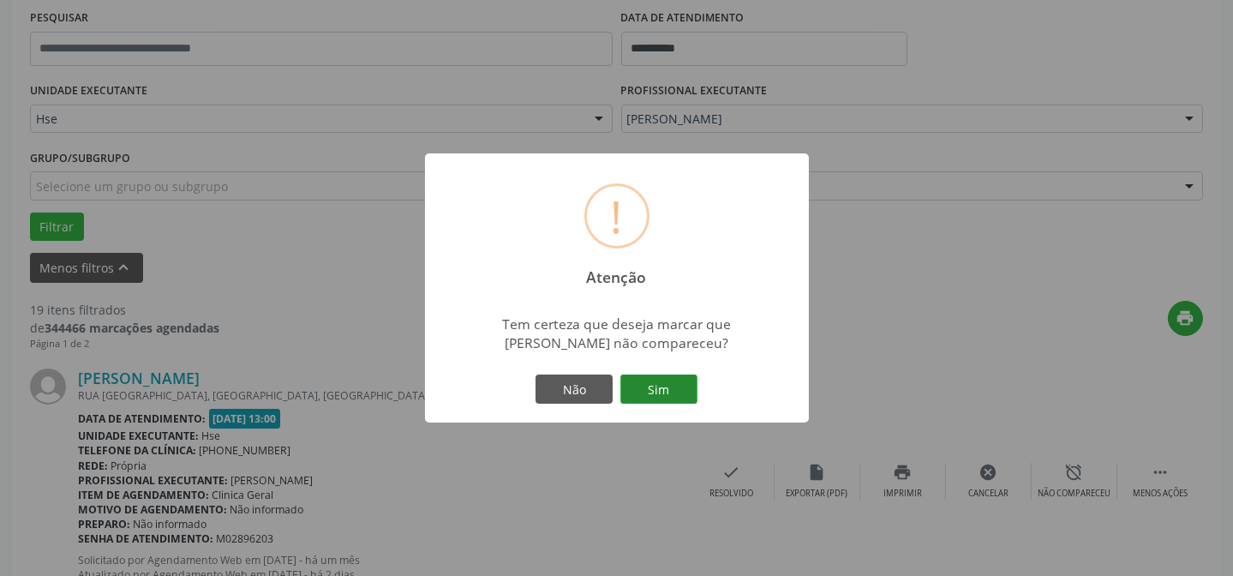
click at [620, 385] on button "Sim" at bounding box center [658, 388] width 77 height 29
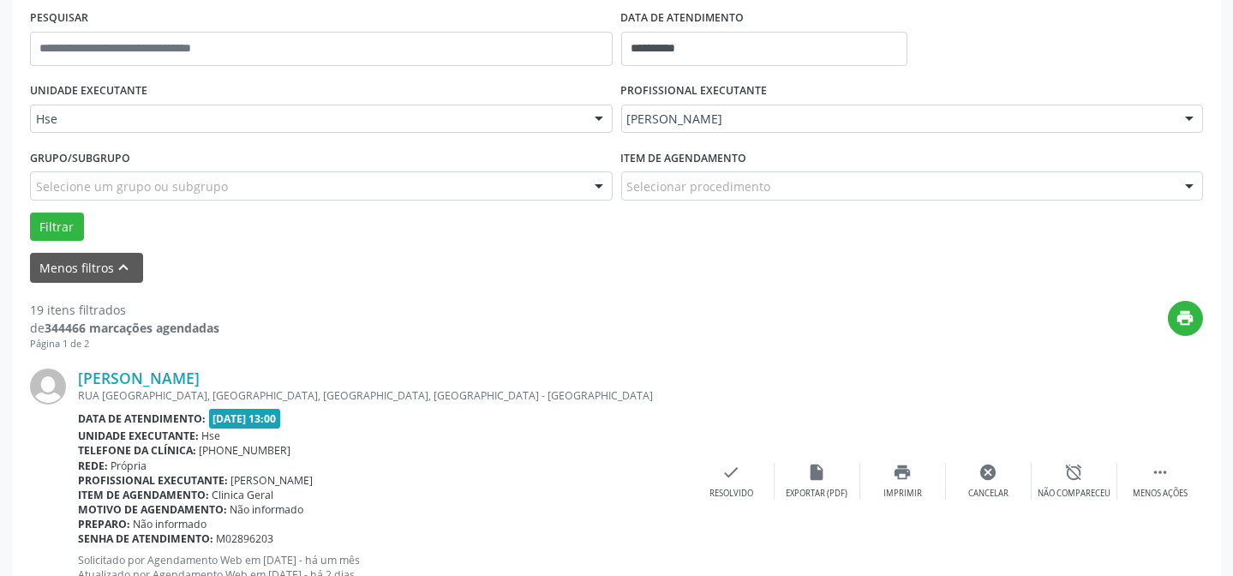
scroll to position [171, 0]
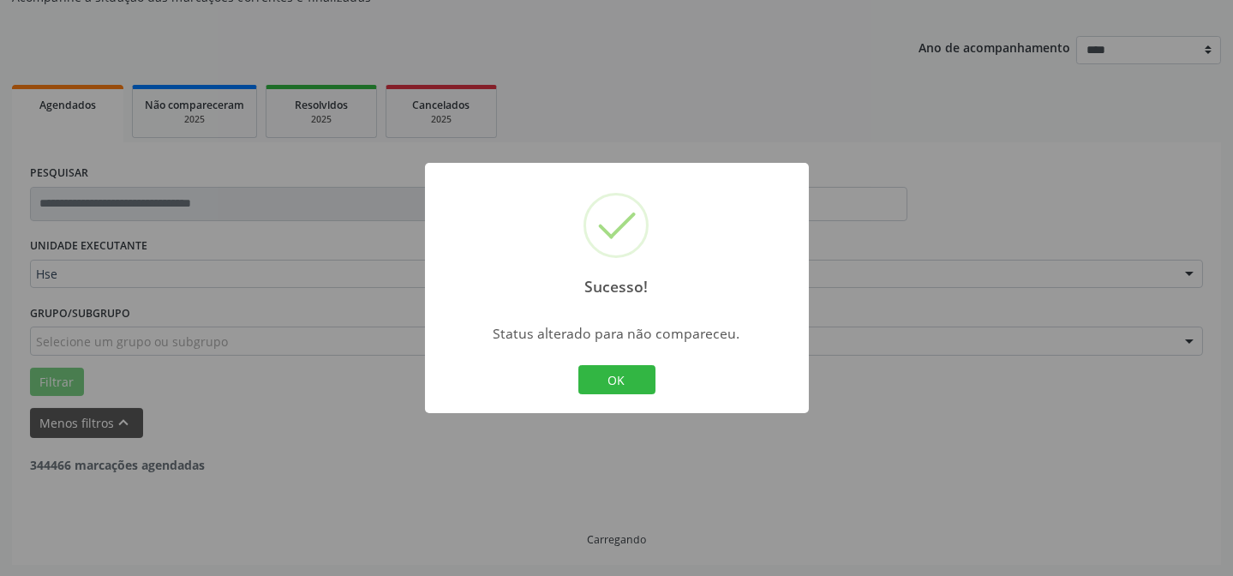
click at [620, 385] on button "OK" at bounding box center [616, 379] width 77 height 29
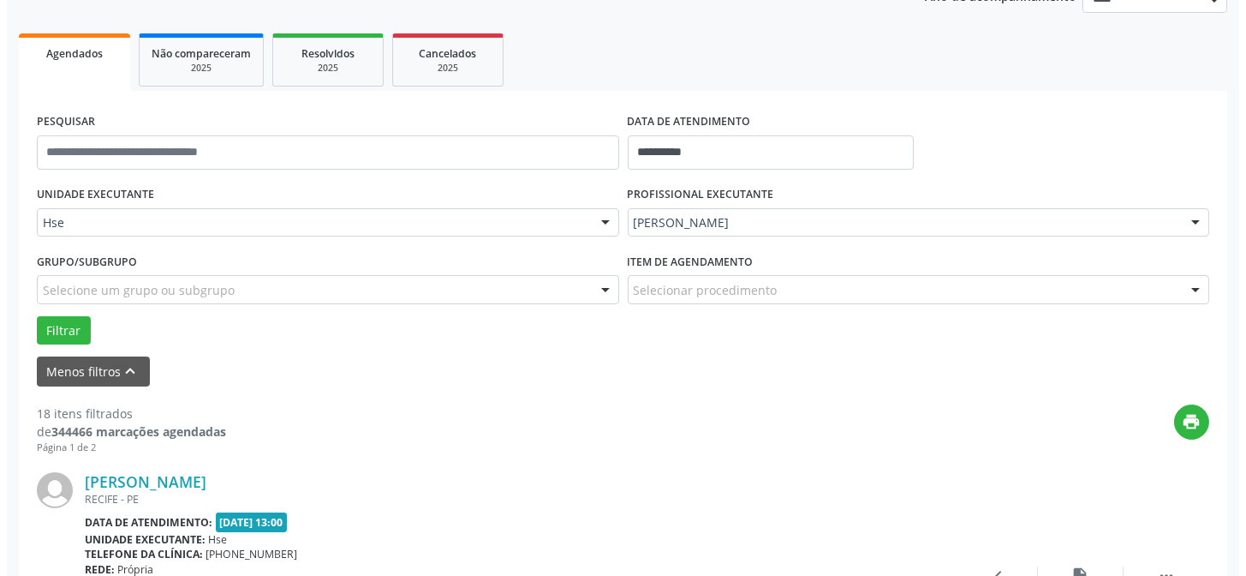
scroll to position [326, 0]
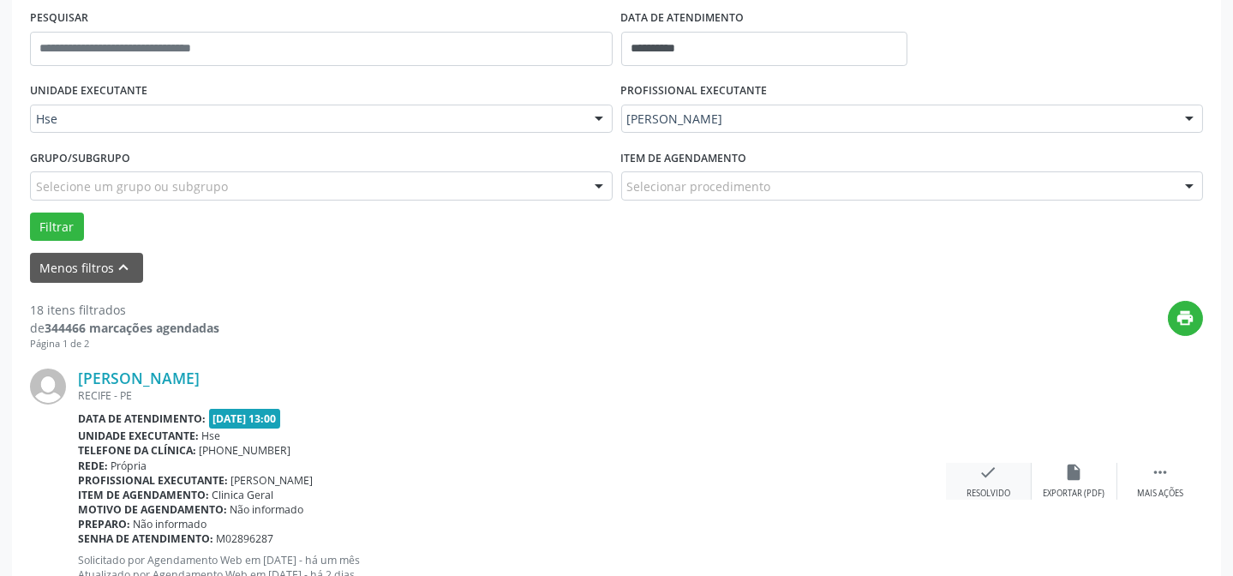
click at [975, 480] on div "check Resolvido" at bounding box center [989, 481] width 86 height 37
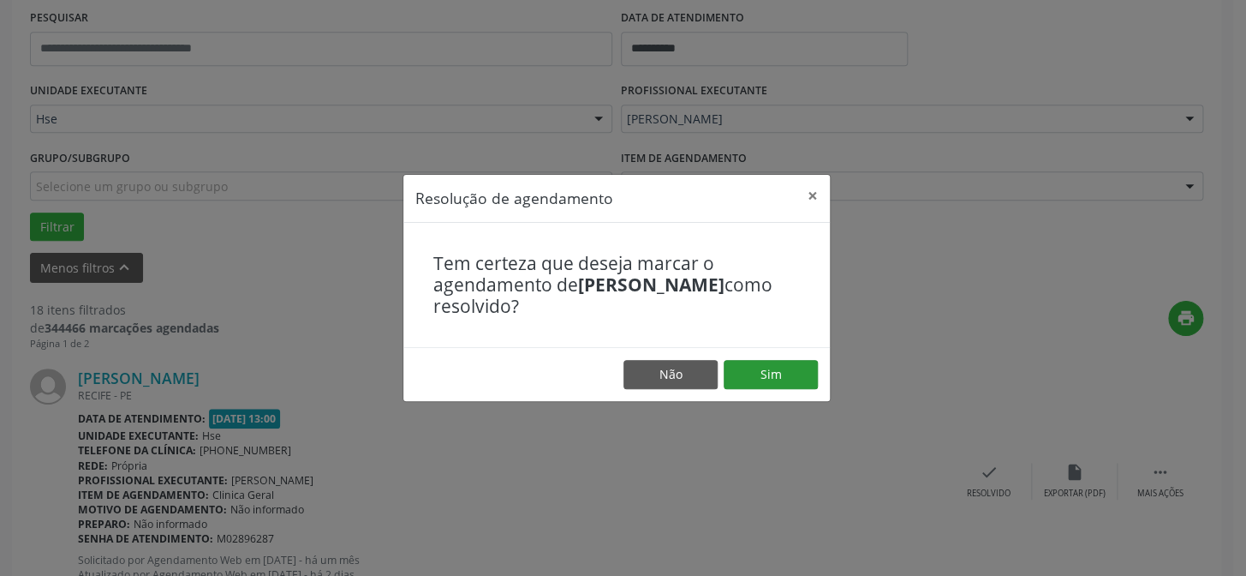
click at [770, 360] on footer "Não Sim" at bounding box center [616, 374] width 427 height 54
click at [769, 367] on button "Sim" at bounding box center [771, 374] width 94 height 29
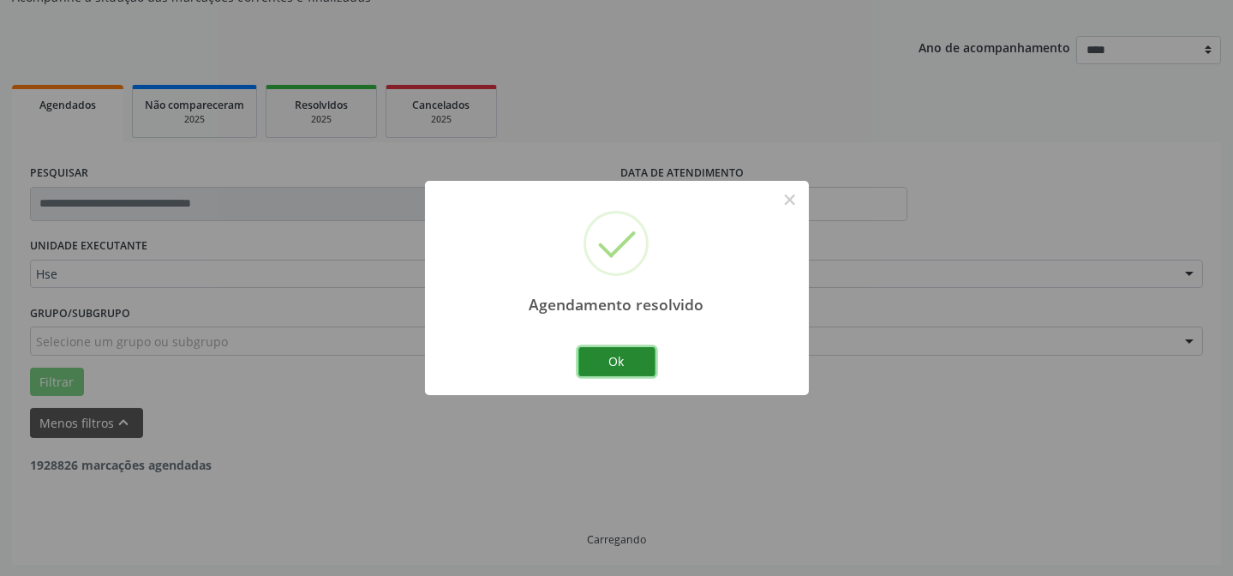
click at [596, 356] on button "Ok" at bounding box center [616, 361] width 77 height 29
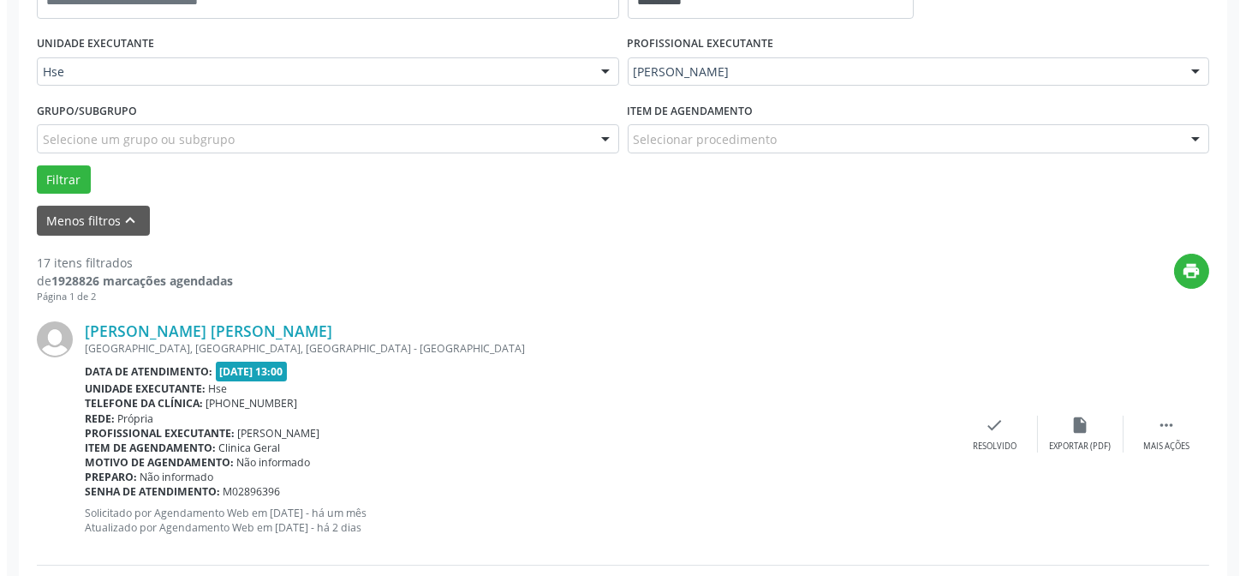
scroll to position [404, 0]
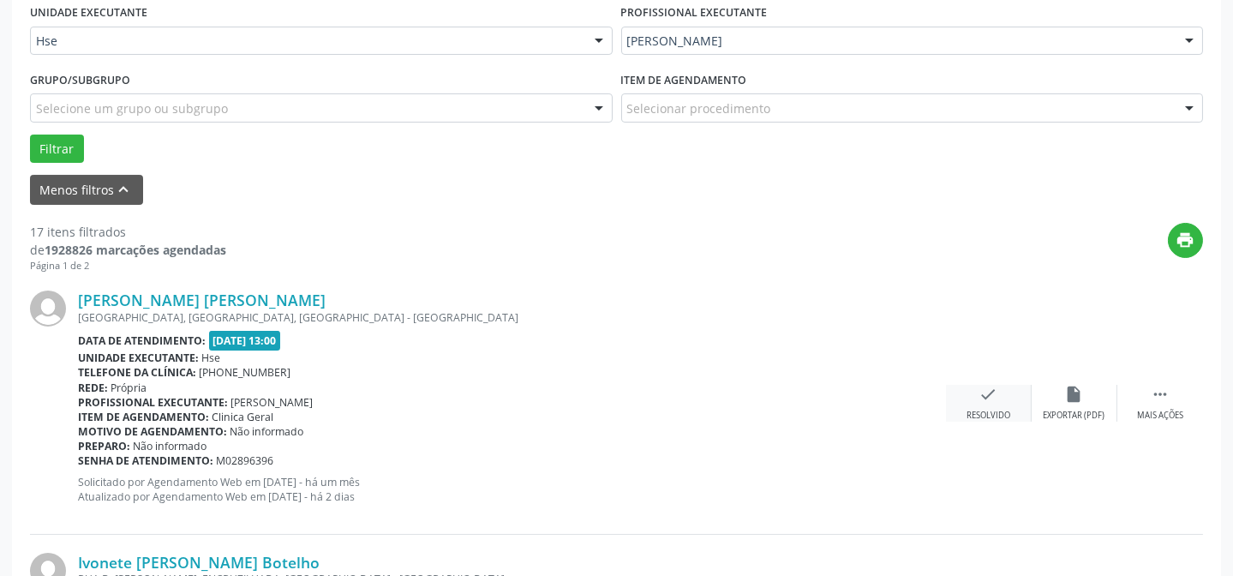
click at [1007, 395] on div "check Resolvido" at bounding box center [989, 403] width 86 height 37
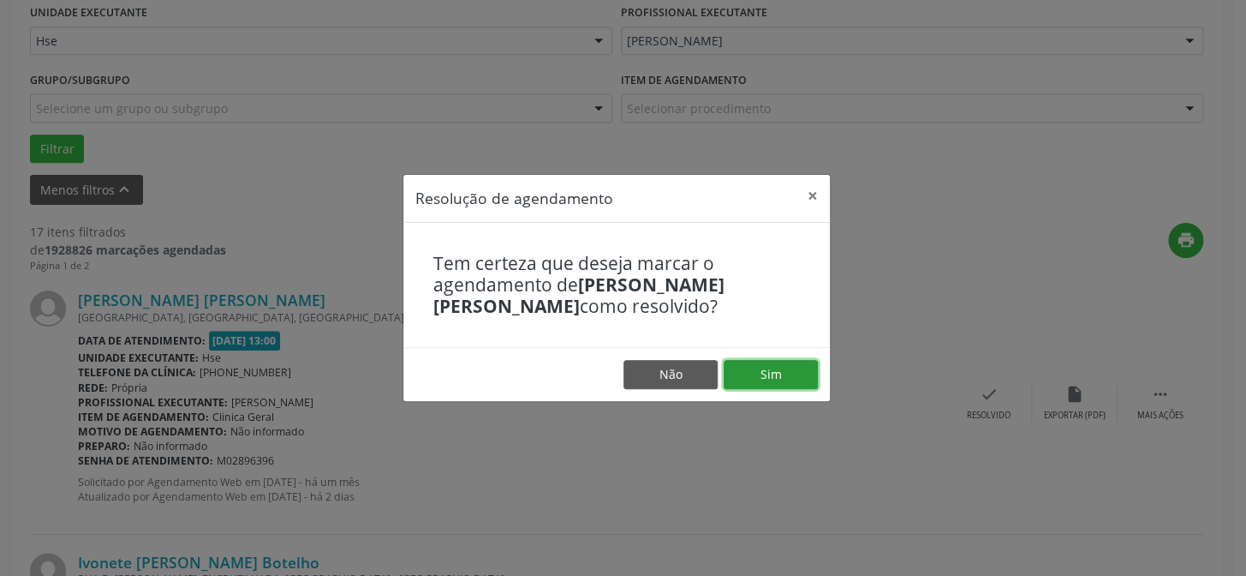
click at [774, 385] on button "Sim" at bounding box center [771, 374] width 94 height 29
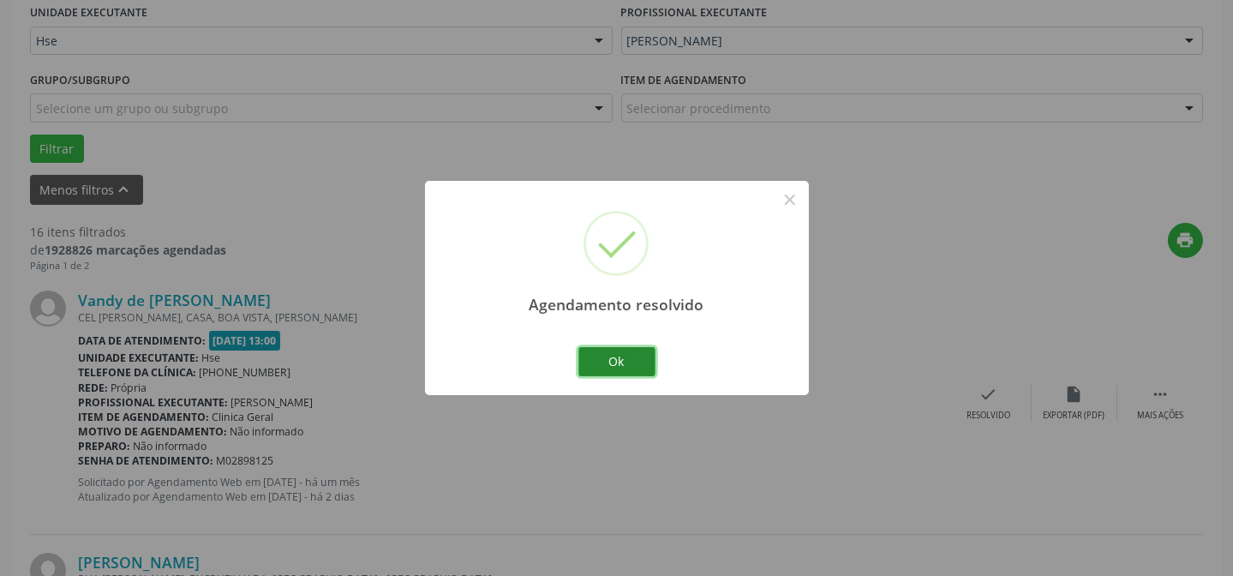
click at [630, 361] on button "Ok" at bounding box center [616, 361] width 77 height 29
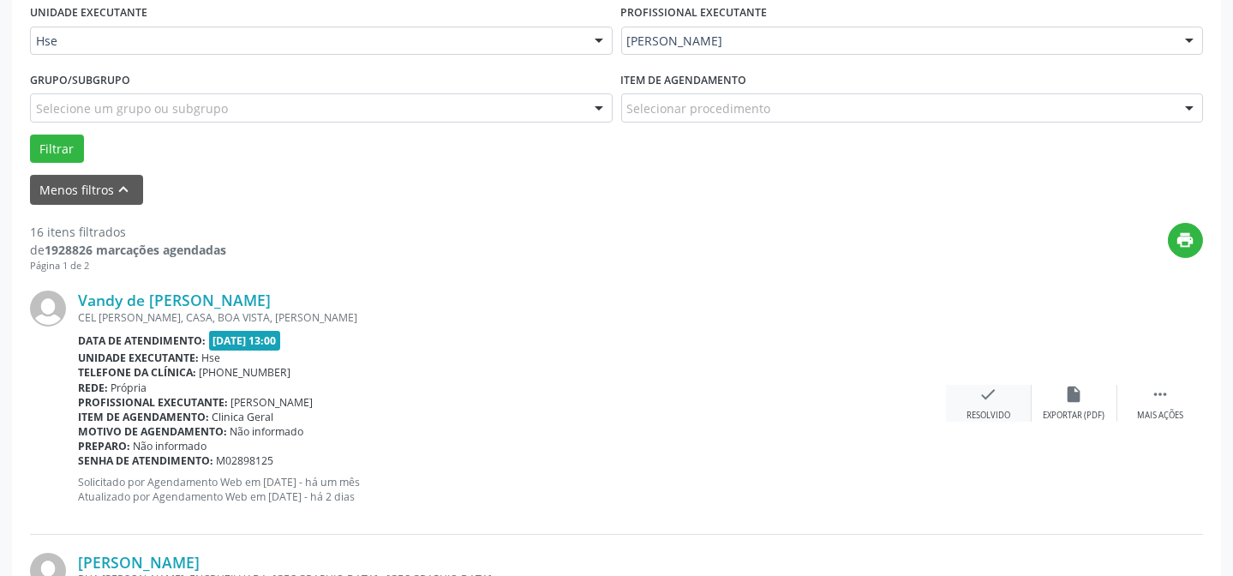
click at [969, 400] on div "check Resolvido" at bounding box center [989, 403] width 86 height 37
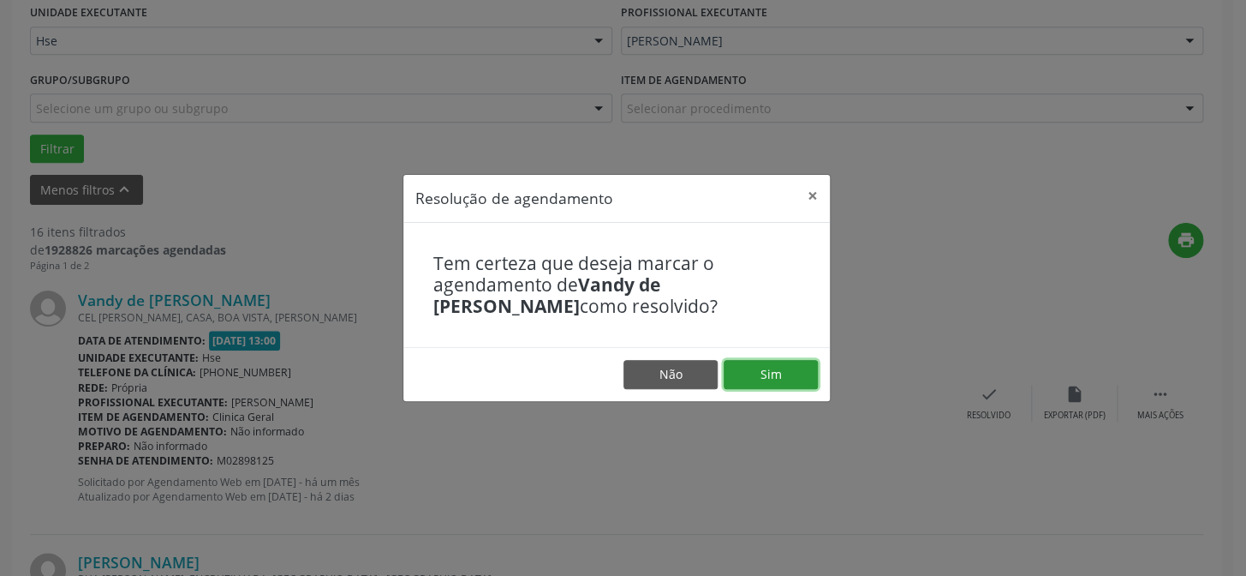
click at [804, 373] on button "Sim" at bounding box center [771, 374] width 94 height 29
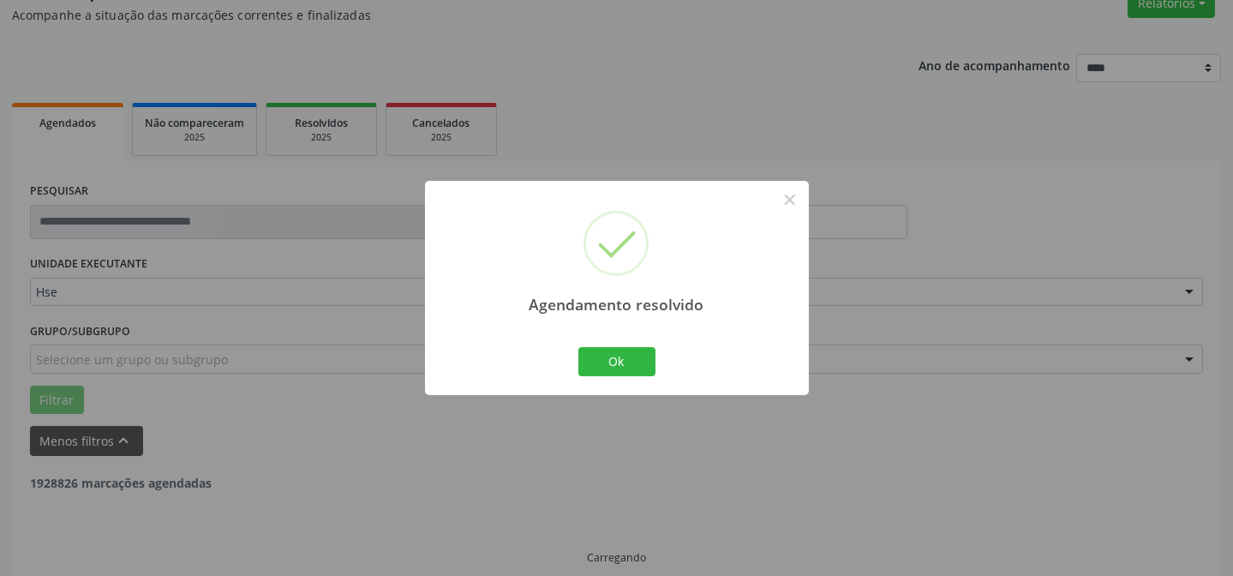
scroll to position [171, 0]
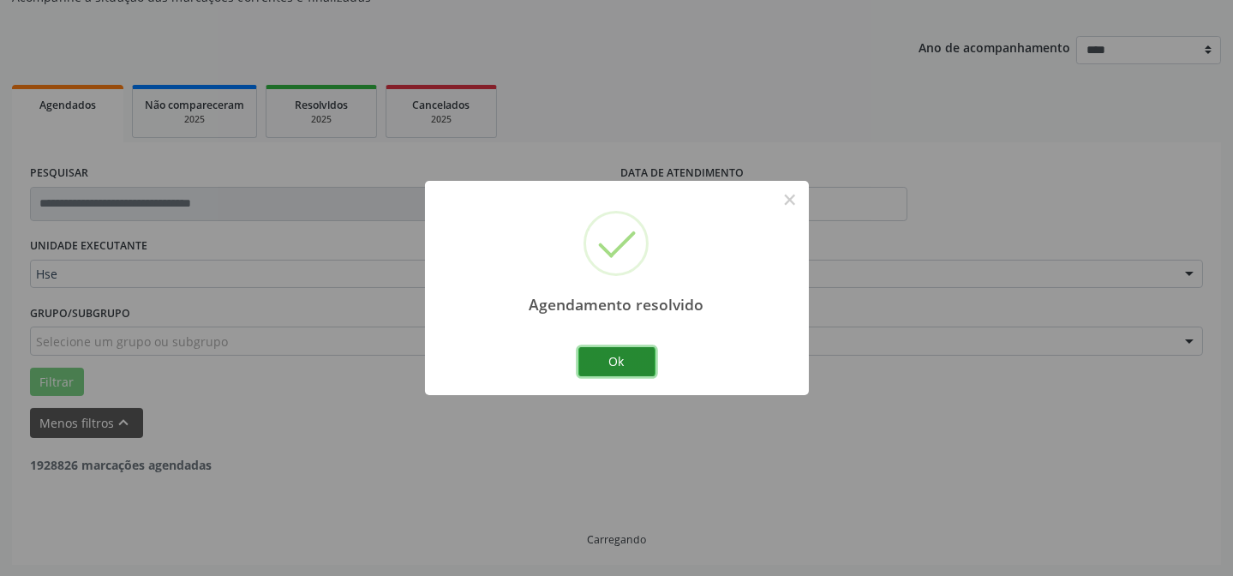
click at [625, 357] on button "Ok" at bounding box center [616, 361] width 77 height 29
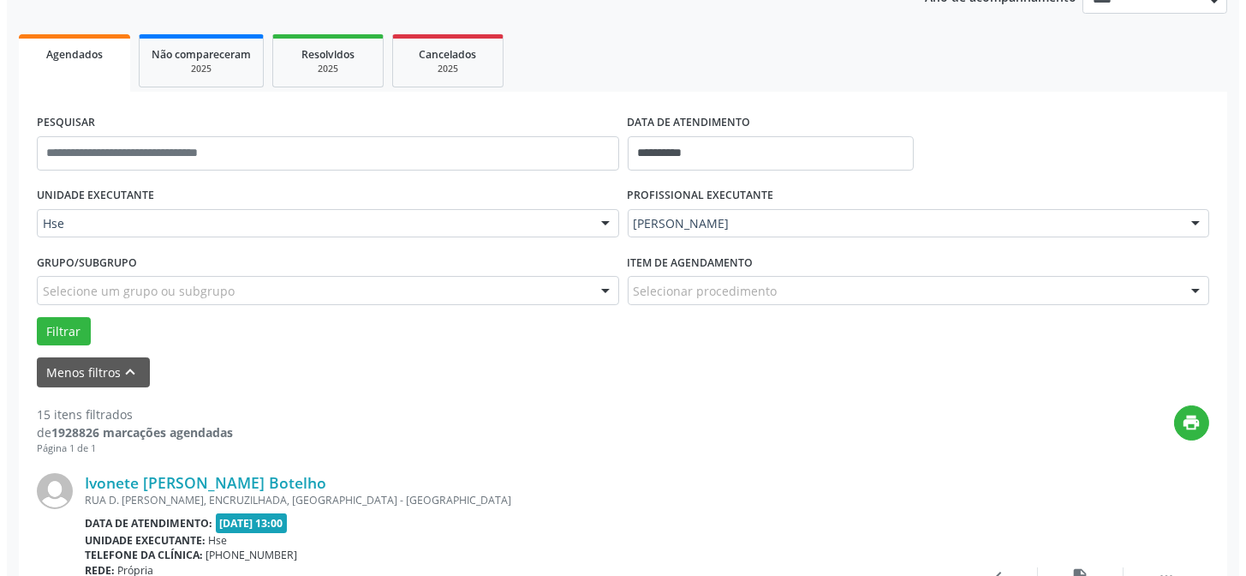
scroll to position [248, 0]
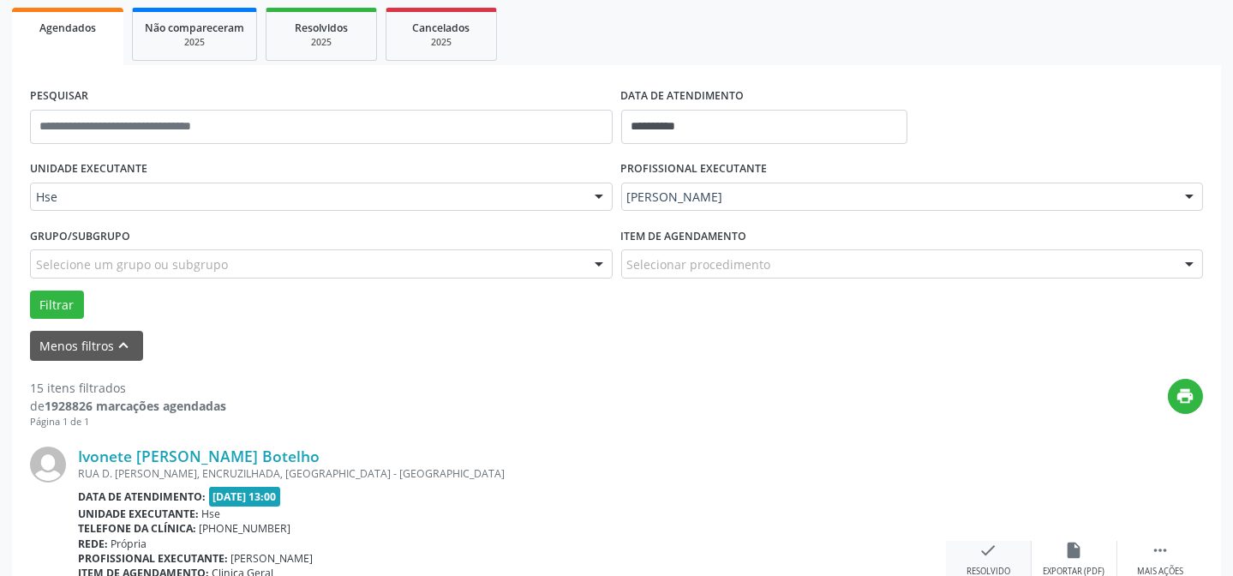
click at [990, 541] on icon "check" at bounding box center [988, 550] width 19 height 19
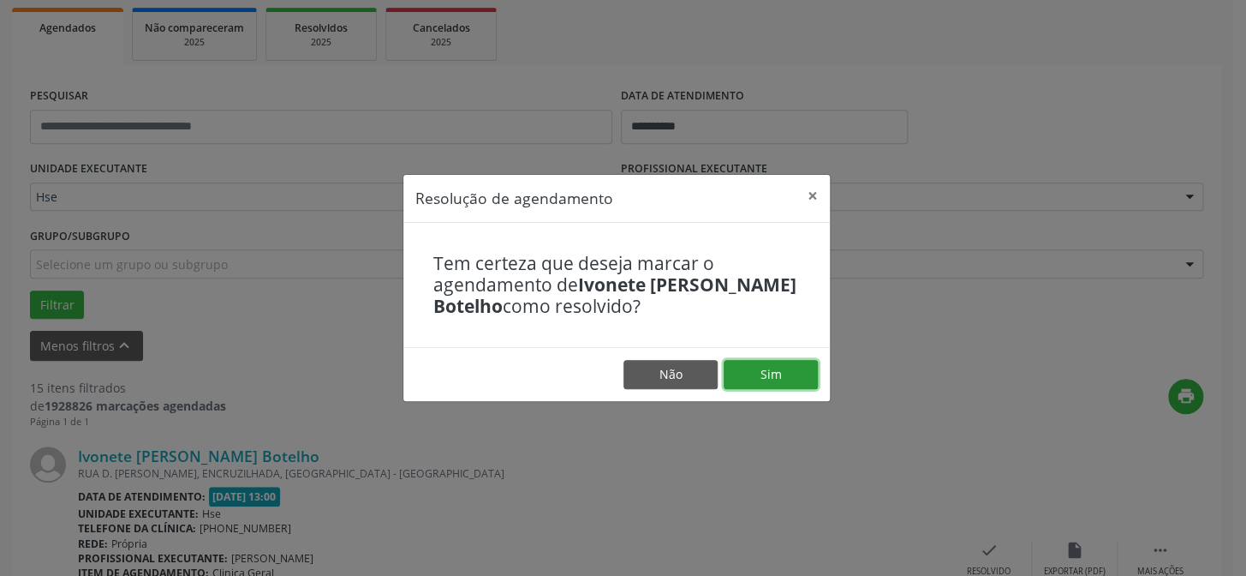
click at [792, 387] on button "Sim" at bounding box center [771, 374] width 94 height 29
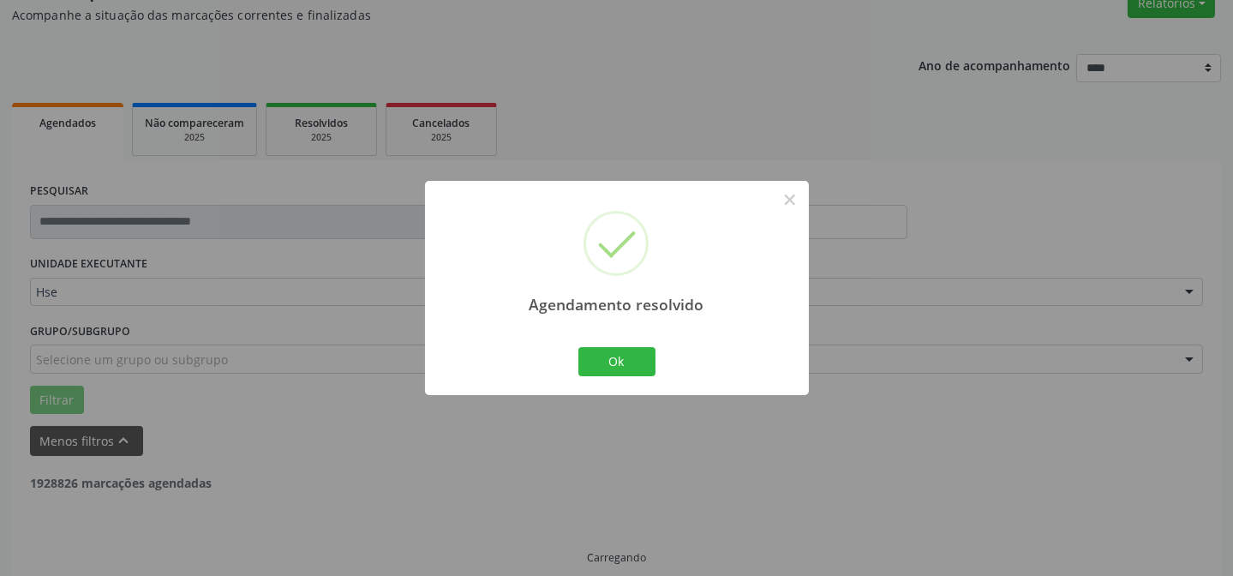
scroll to position [171, 0]
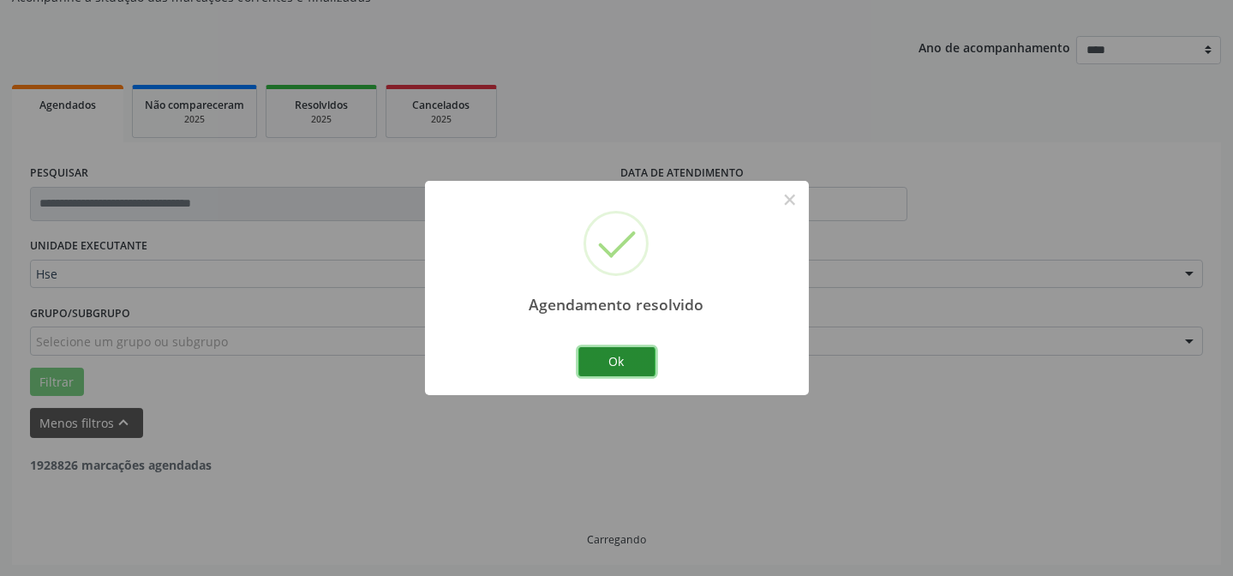
click at [644, 362] on button "Ok" at bounding box center [616, 361] width 77 height 29
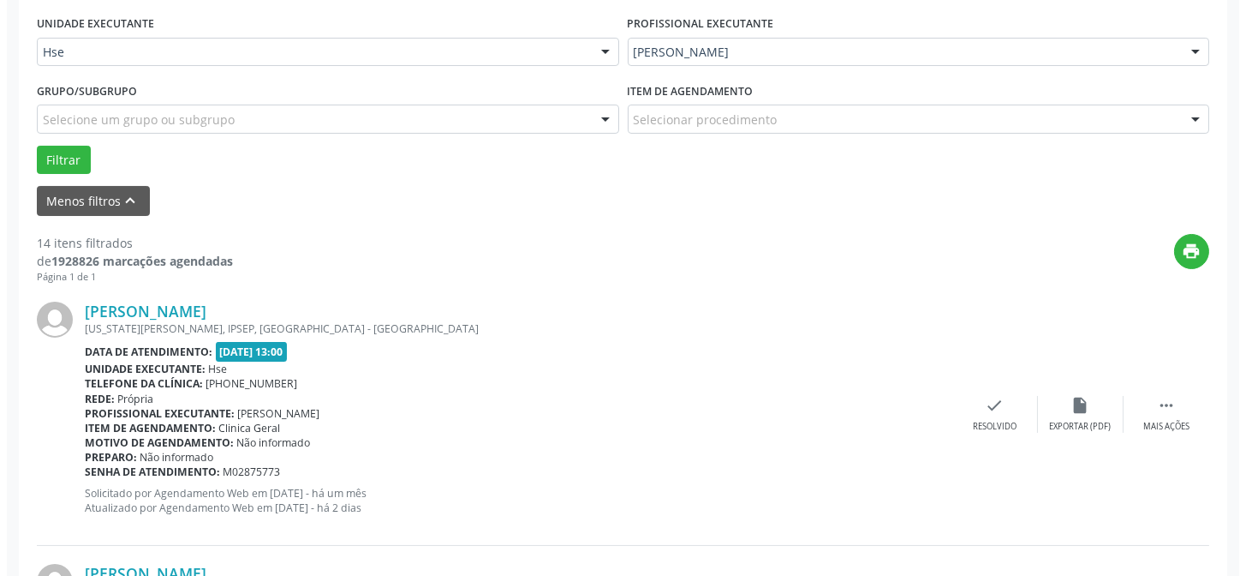
scroll to position [482, 0]
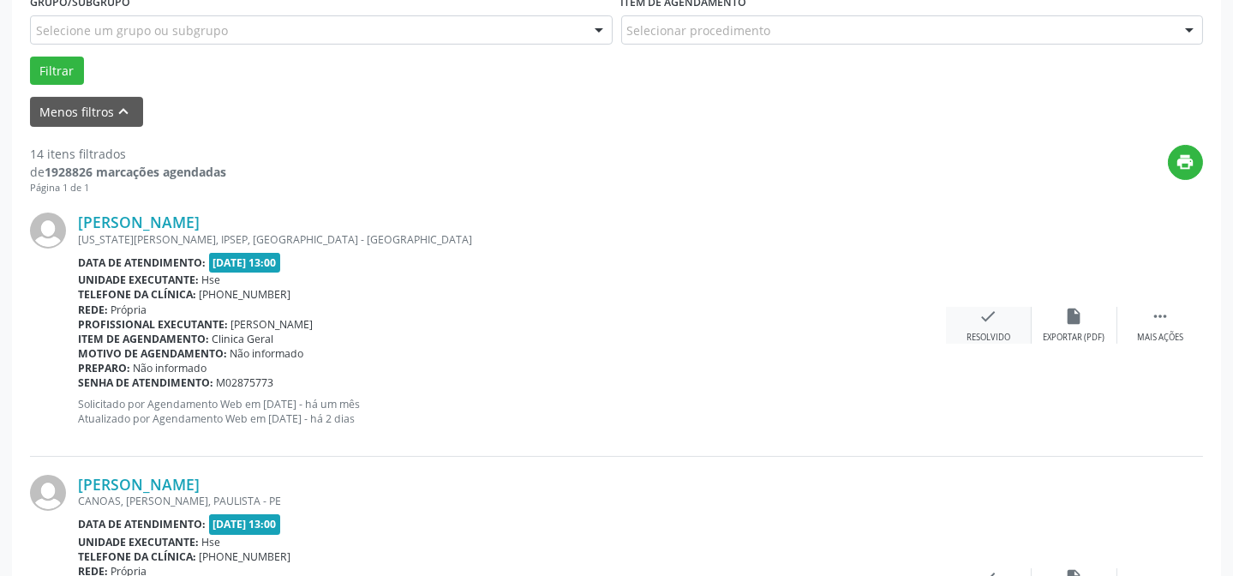
click at [964, 326] on div "check Resolvido" at bounding box center [989, 325] width 86 height 37
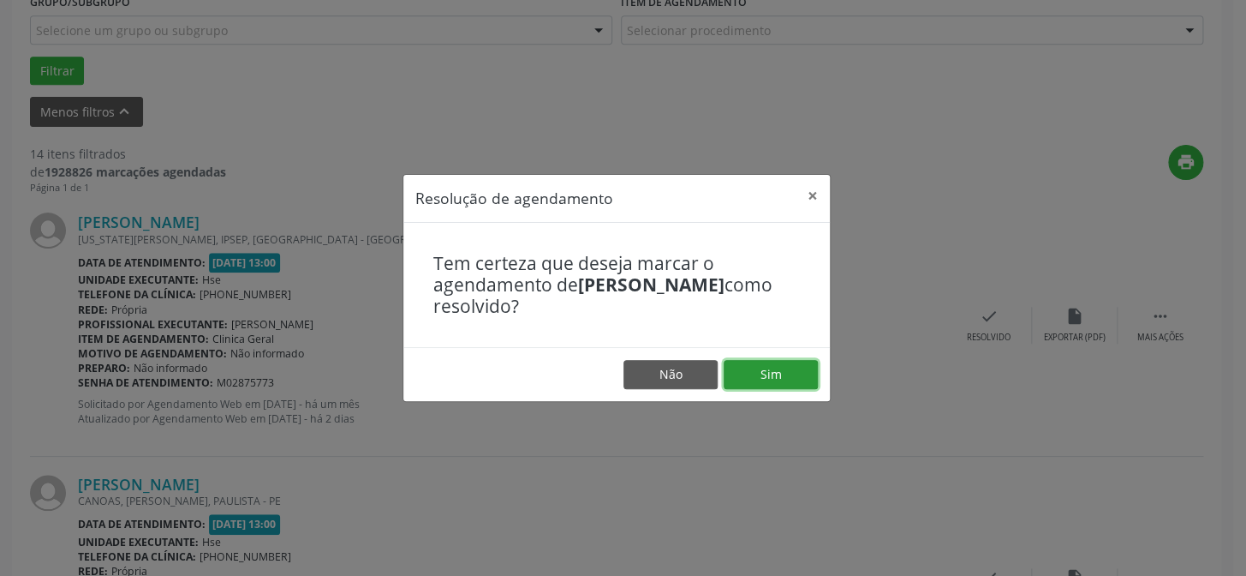
click at [803, 362] on button "Sim" at bounding box center [771, 374] width 94 height 29
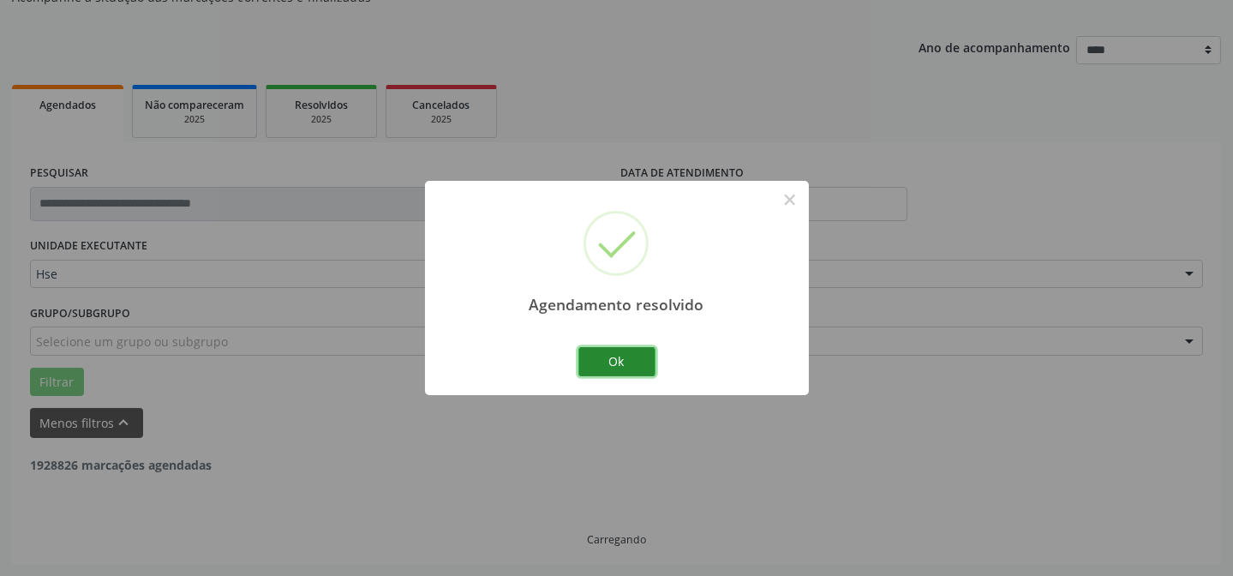
click at [637, 360] on button "Ok" at bounding box center [616, 361] width 77 height 29
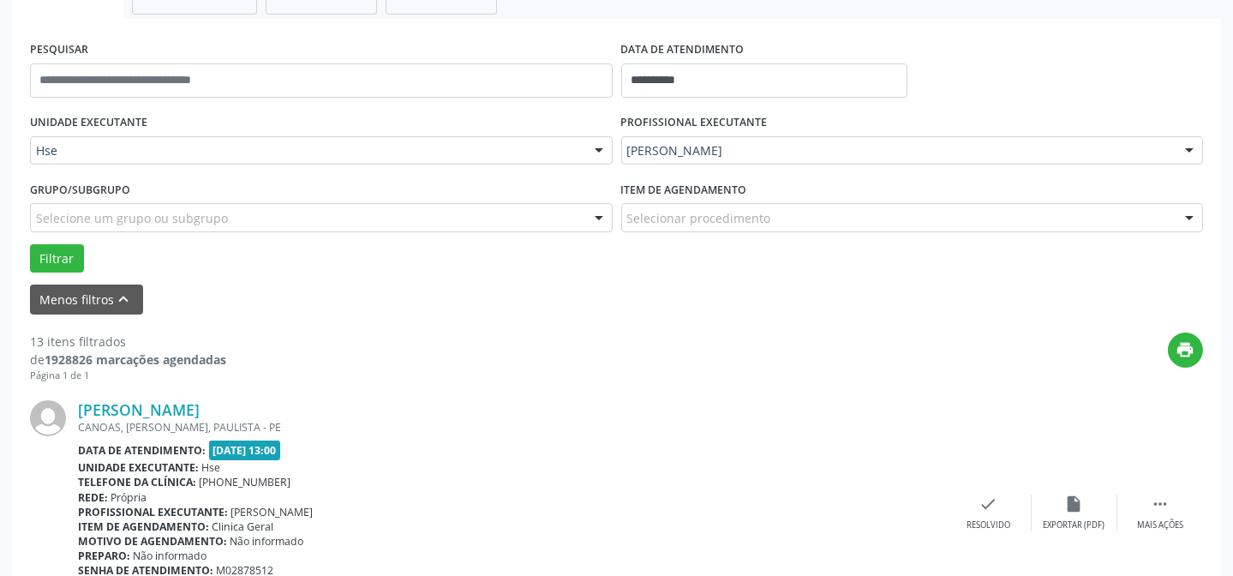
scroll to position [326, 0]
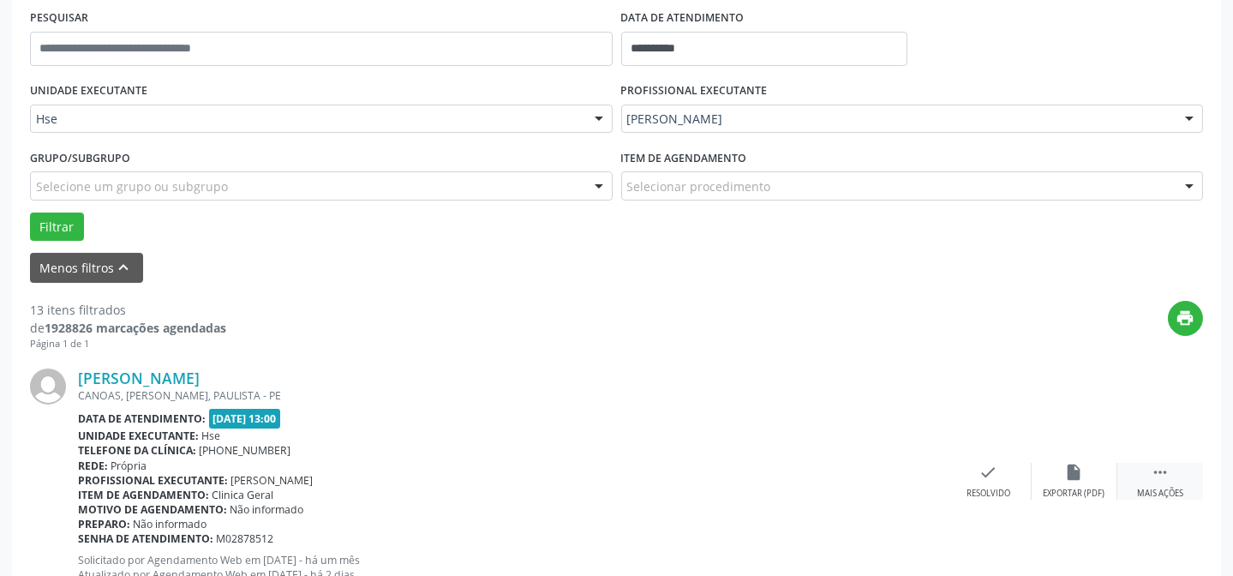
click at [1157, 468] on icon "" at bounding box center [1159, 472] width 19 height 19
click at [1082, 467] on icon "alarm_off" at bounding box center [1074, 472] width 19 height 19
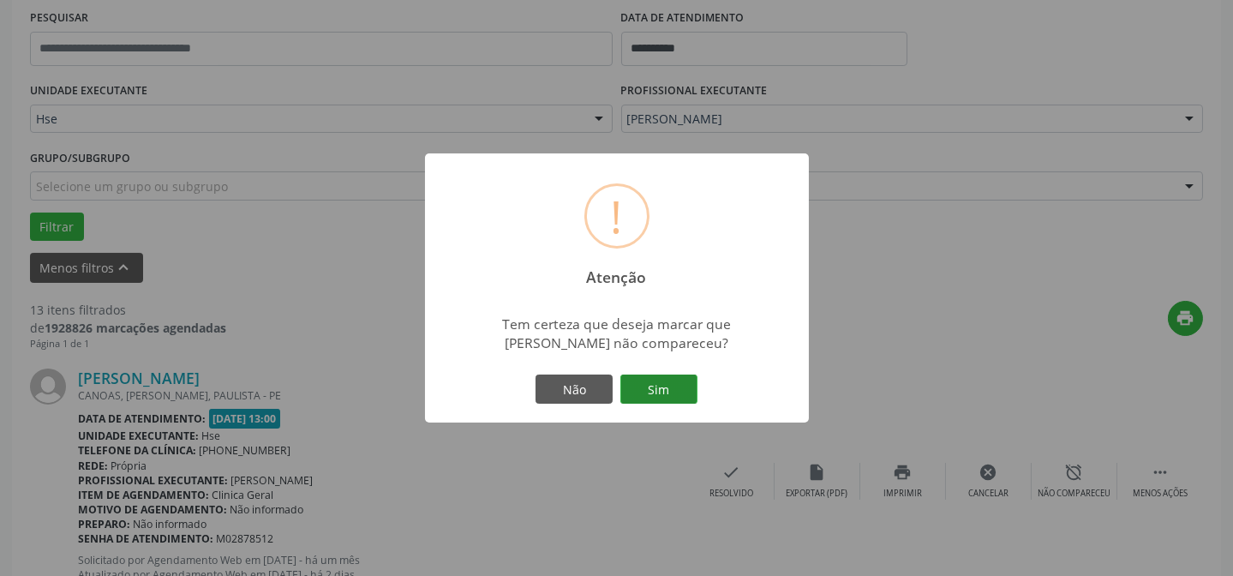
click at [672, 388] on button "Sim" at bounding box center [658, 388] width 77 height 29
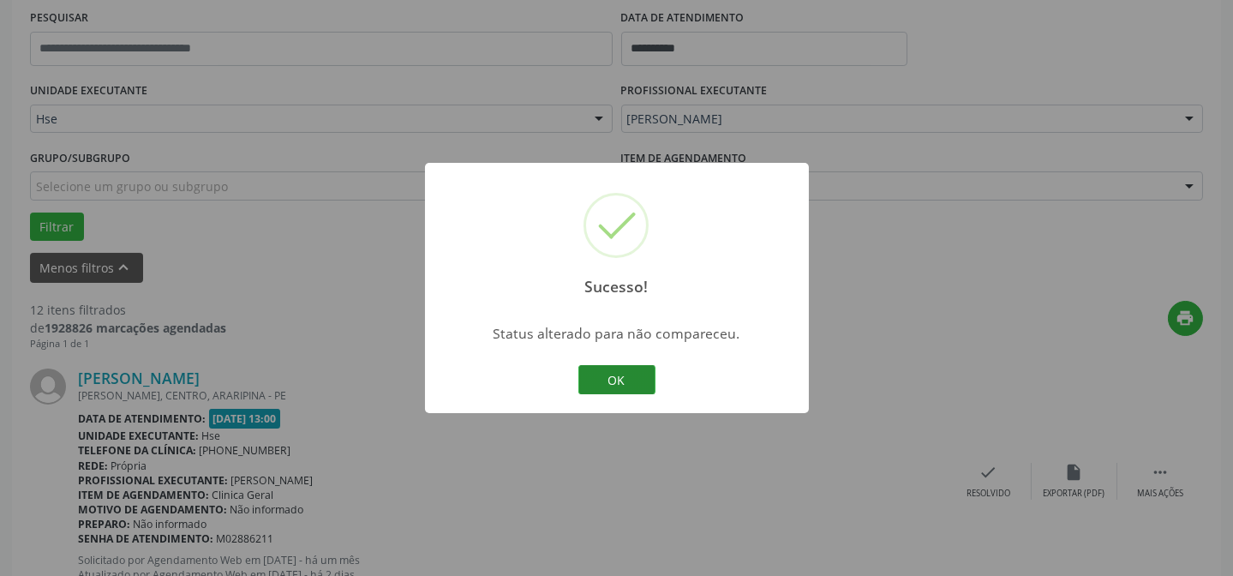
click at [621, 377] on button "OK" at bounding box center [616, 379] width 77 height 29
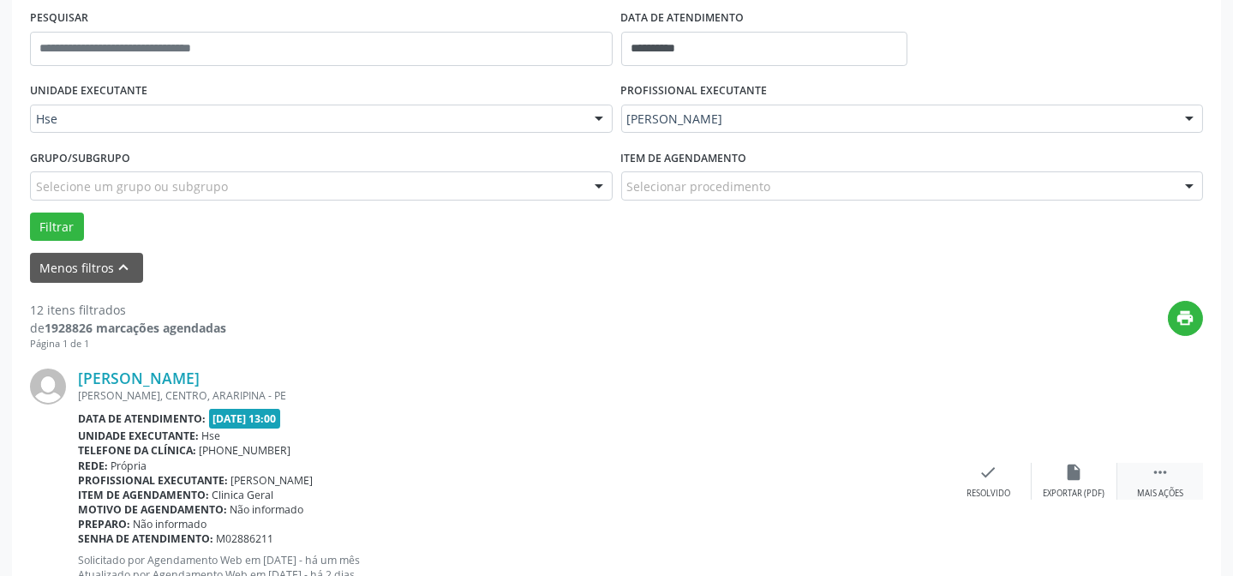
click at [1177, 474] on div " Mais ações" at bounding box center [1160, 481] width 86 height 37
drag, startPoint x: 1091, startPoint y: 456, endPoint x: 1081, endPoint y: 461, distance: 11.5
click at [1088, 458] on div "[PERSON_NAME] [PERSON_NAME], [GEOGRAPHIC_DATA], [GEOGRAPHIC_DATA] Data de atend…" at bounding box center [616, 480] width 1173 height 261
click at [1070, 469] on icon "alarm_off" at bounding box center [1074, 472] width 19 height 19
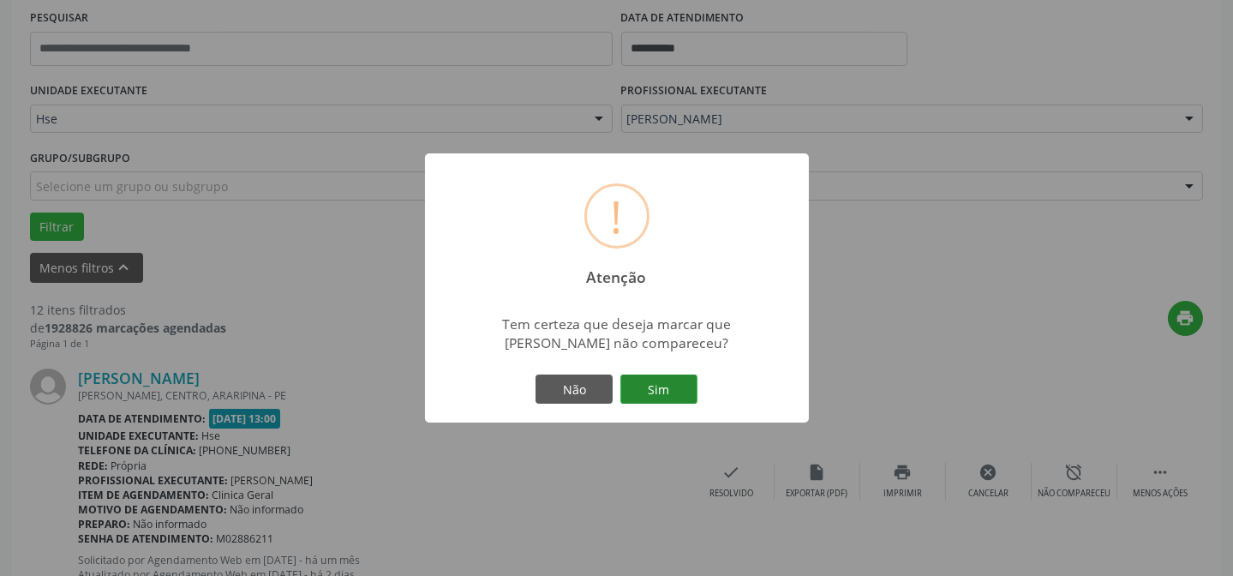
click at [672, 400] on button "Sim" at bounding box center [658, 388] width 77 height 29
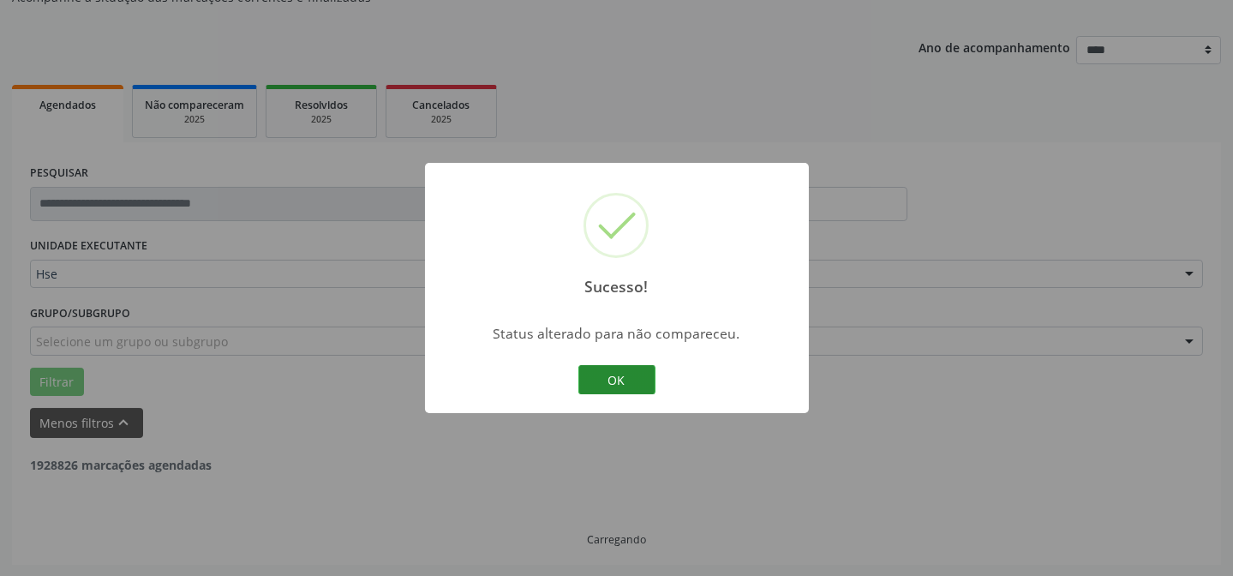
click at [630, 379] on button "OK" at bounding box center [616, 379] width 77 height 29
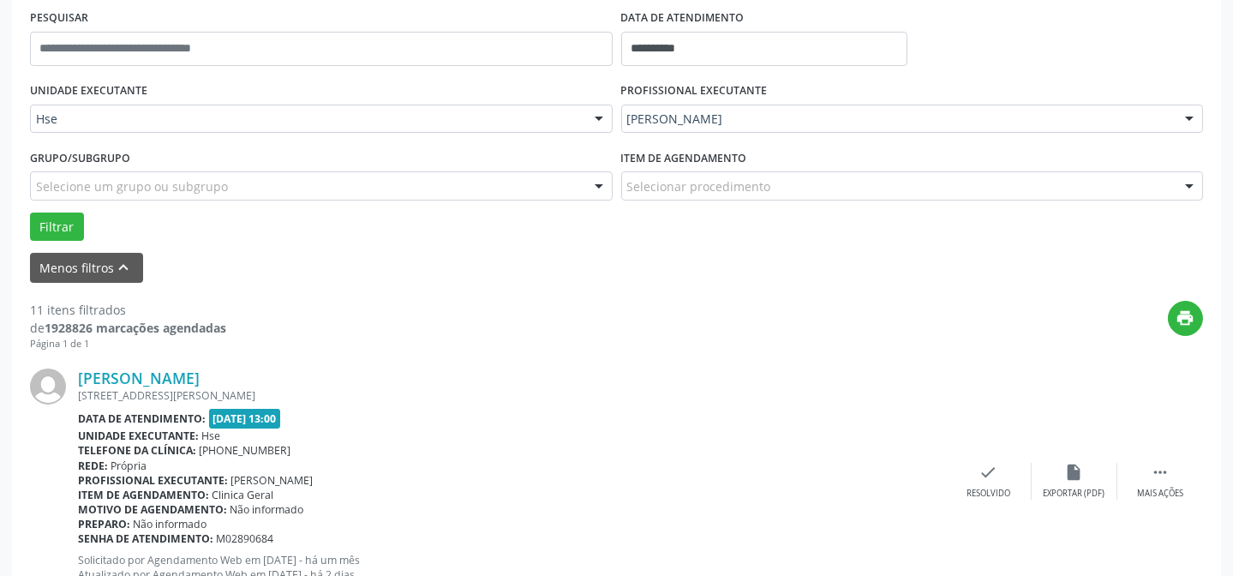
scroll to position [404, 0]
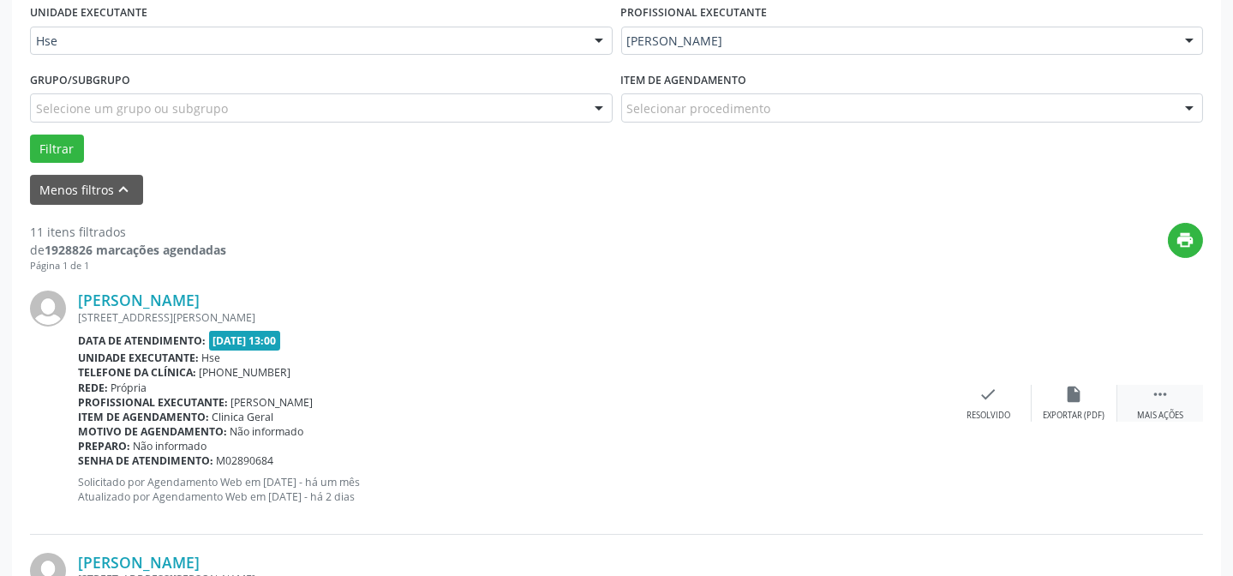
click at [1145, 414] on div "Mais ações" at bounding box center [1160, 415] width 46 height 12
click at [1019, 410] on div "cancel Cancelar" at bounding box center [989, 403] width 86 height 37
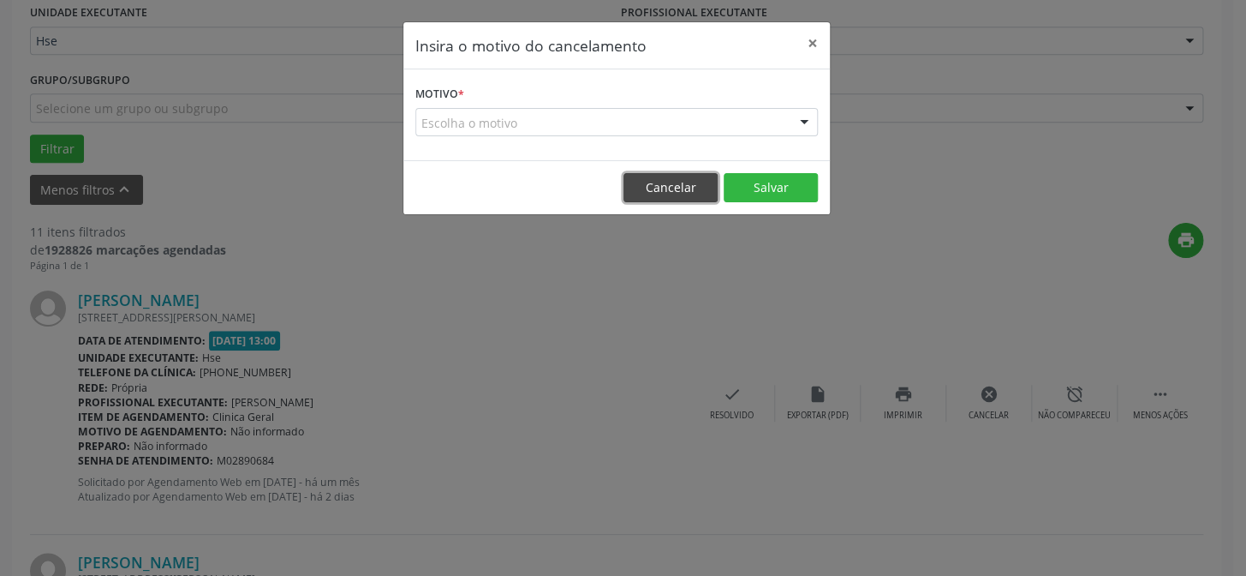
click at [678, 190] on button "Cancelar" at bounding box center [671, 187] width 94 height 29
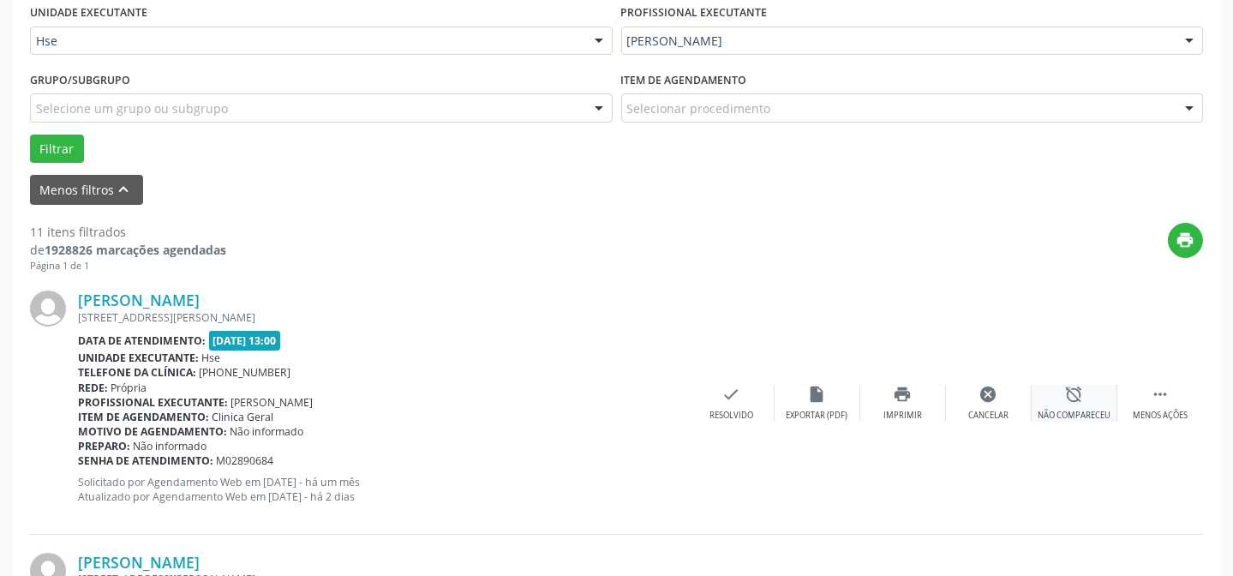
click at [1084, 403] on div "alarm_off Não compareceu" at bounding box center [1074, 403] width 86 height 37
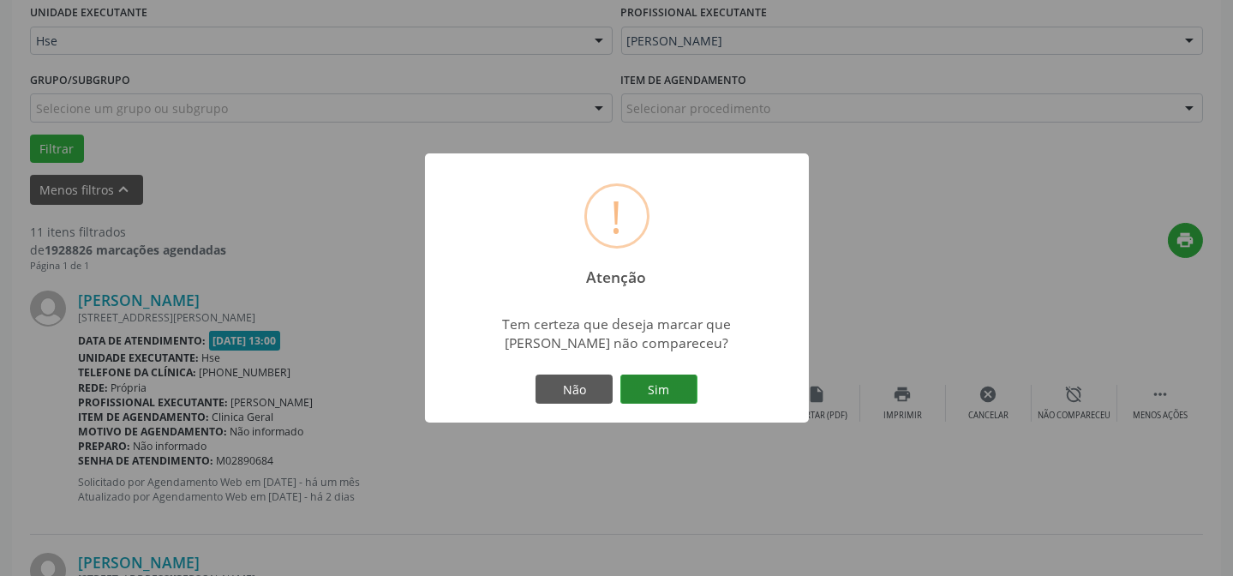
click at [651, 386] on button "Sim" at bounding box center [658, 388] width 77 height 29
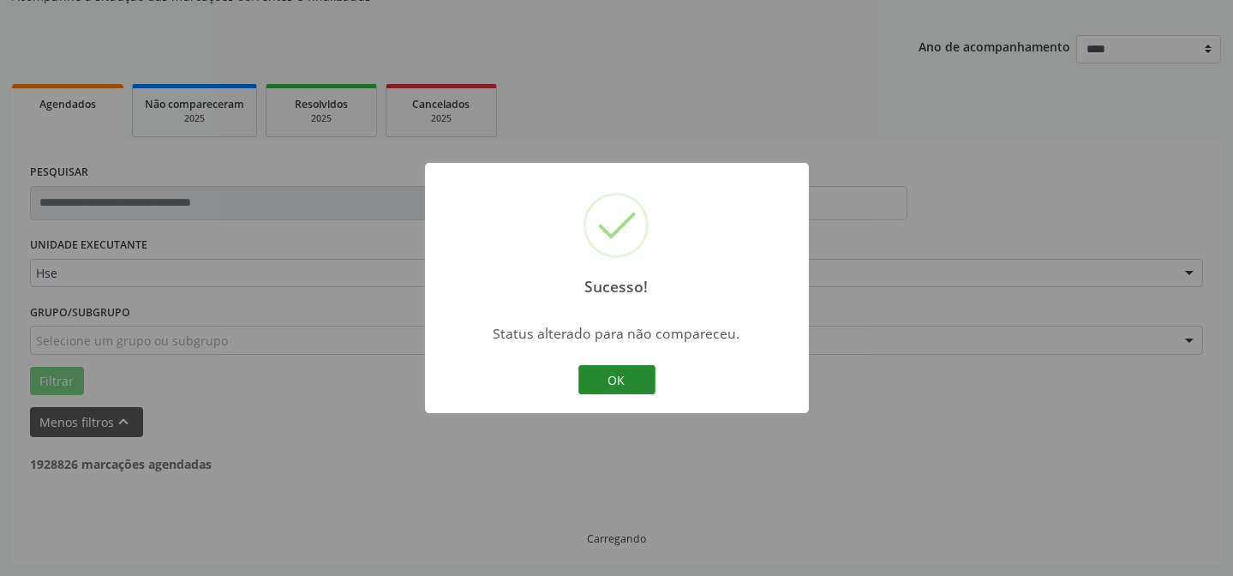
scroll to position [171, 0]
click at [614, 361] on div "OK Cancel" at bounding box center [616, 379] width 85 height 36
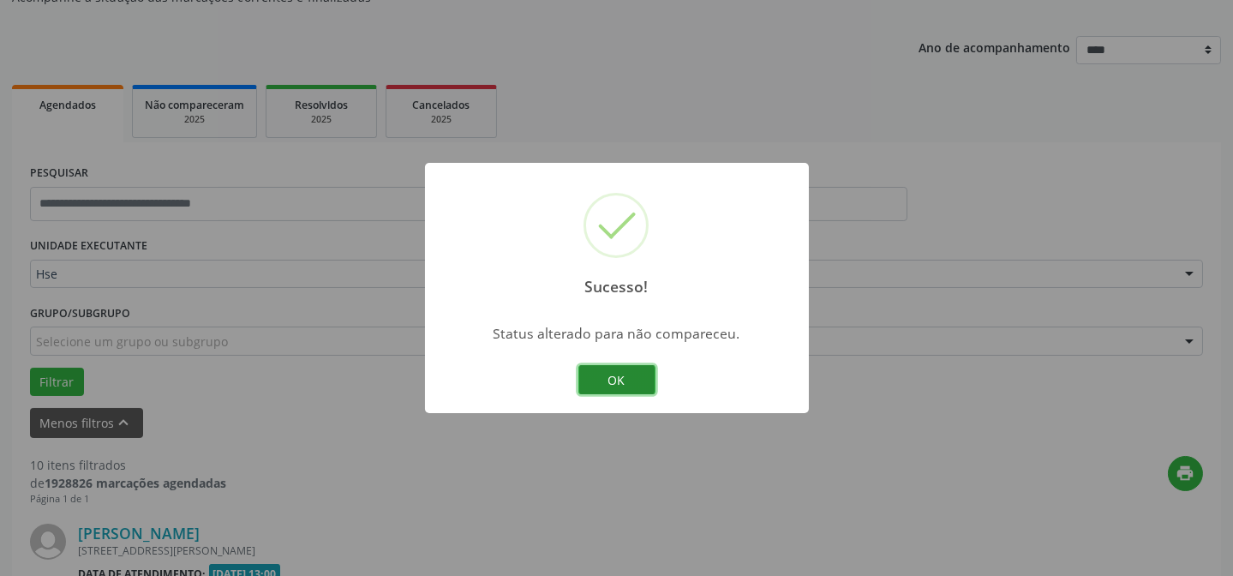
click at [616, 376] on button "OK" at bounding box center [616, 379] width 77 height 29
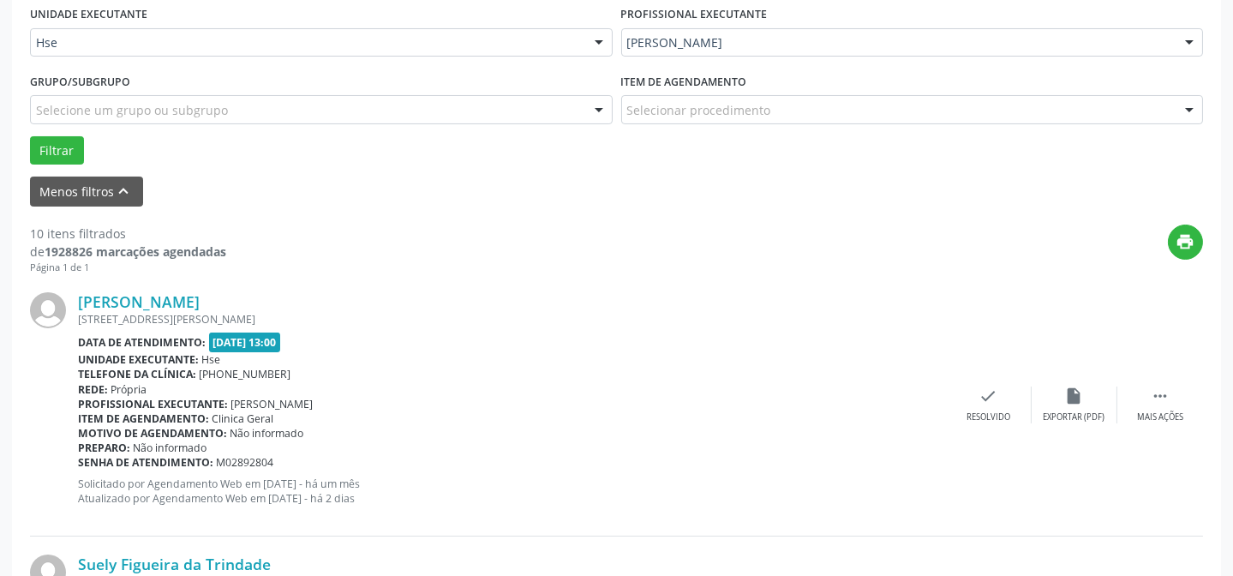
scroll to position [404, 0]
click at [1174, 404] on div " Mais ações" at bounding box center [1160, 403] width 86 height 37
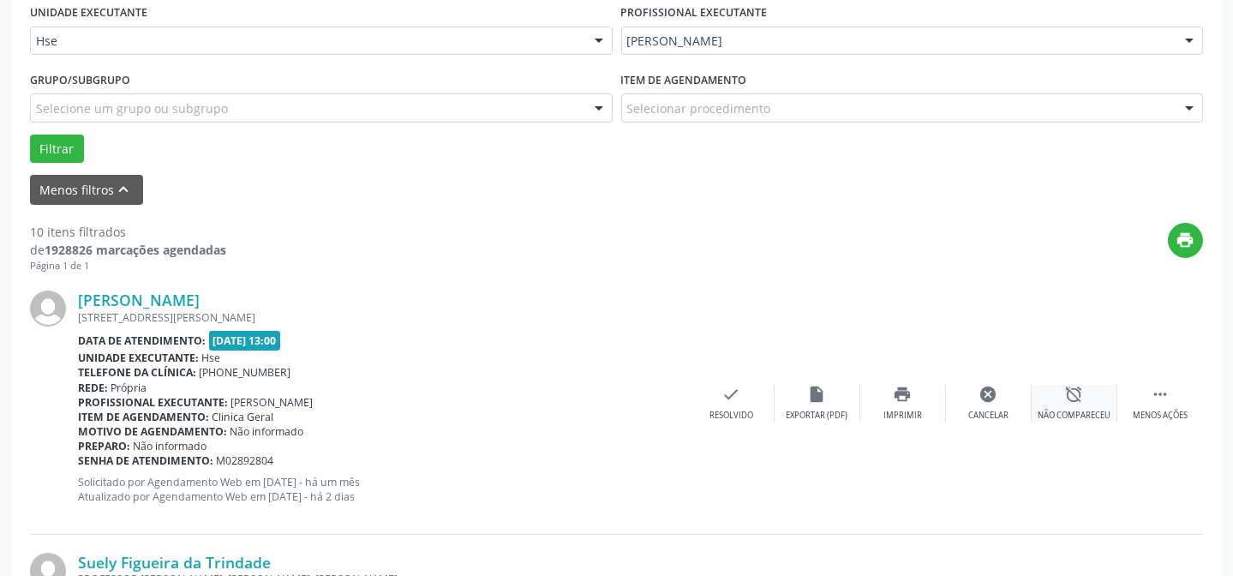
click at [1085, 399] on div "alarm_off Não compareceu" at bounding box center [1074, 403] width 86 height 37
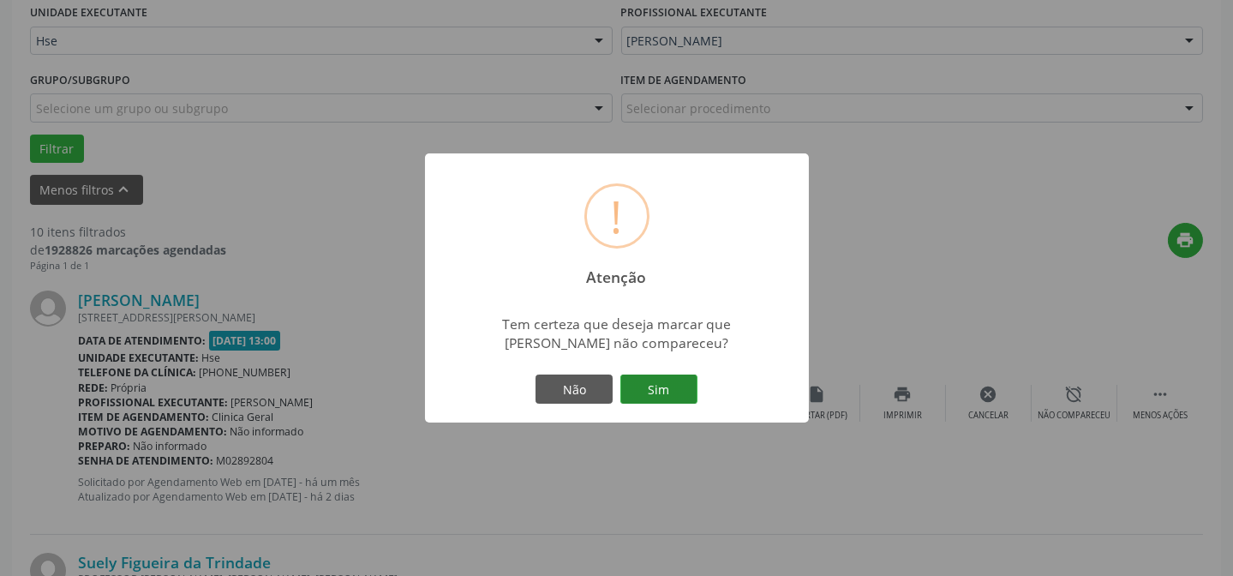
click at [671, 381] on button "Sim" at bounding box center [658, 388] width 77 height 29
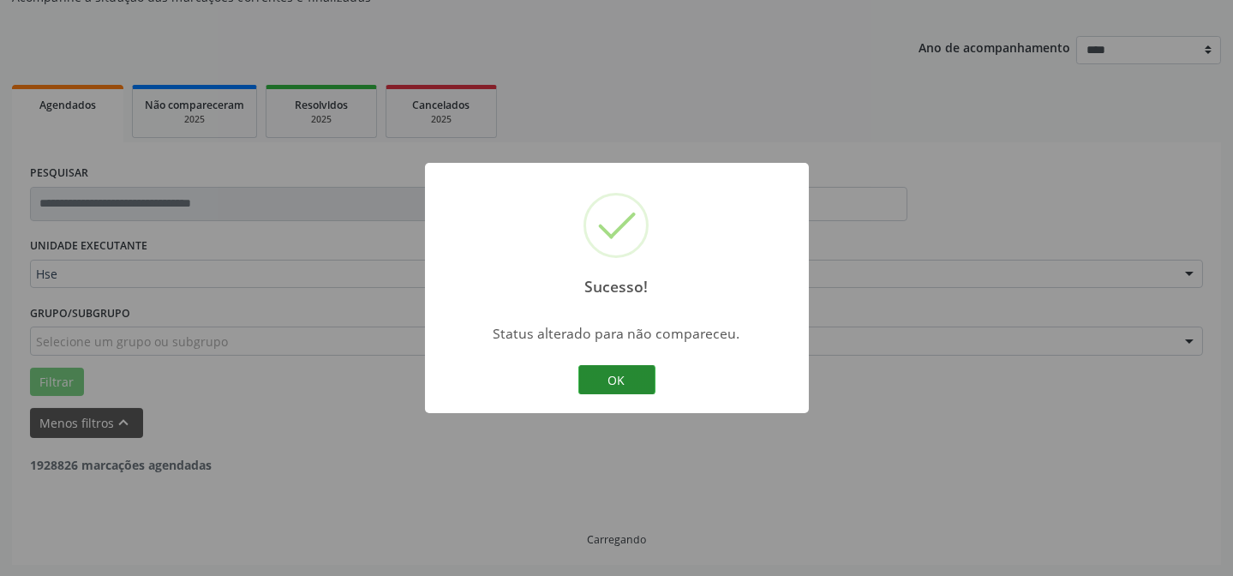
click at [617, 373] on button "OK" at bounding box center [616, 379] width 77 height 29
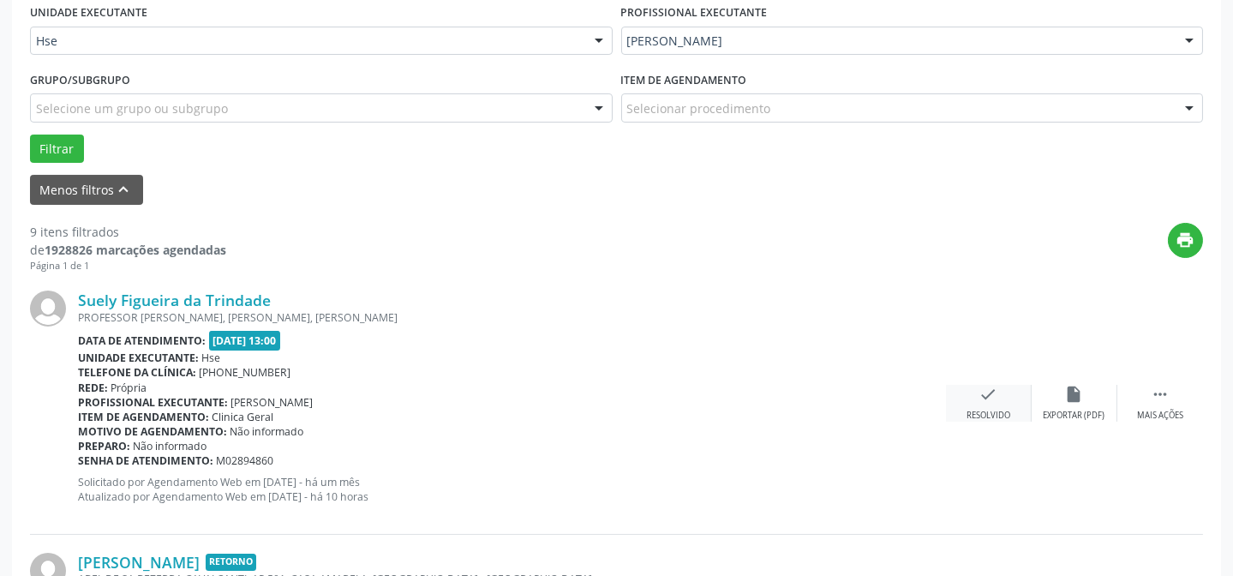
click at [979, 400] on icon "check" at bounding box center [988, 394] width 19 height 19
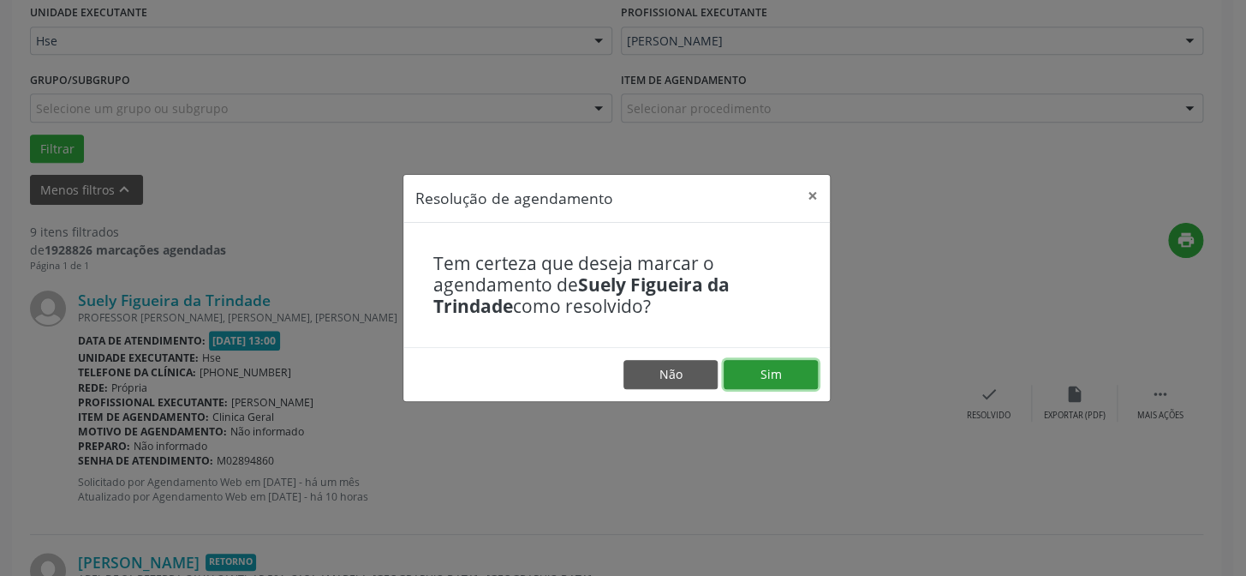
click at [765, 380] on button "Sim" at bounding box center [771, 374] width 94 height 29
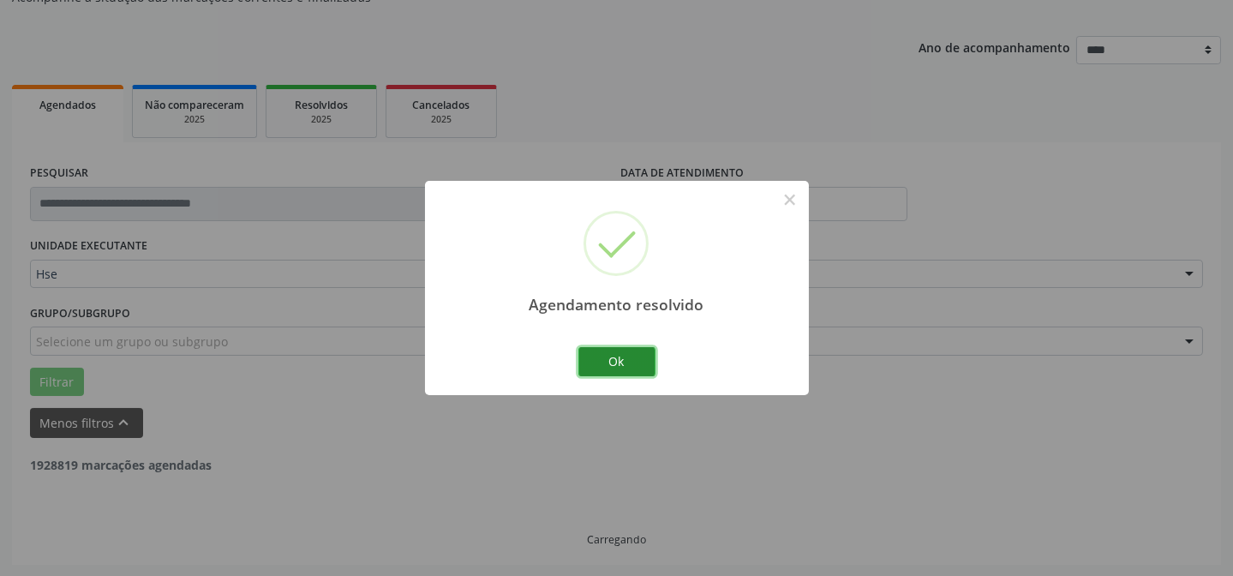
click at [620, 365] on button "Ok" at bounding box center [616, 361] width 77 height 29
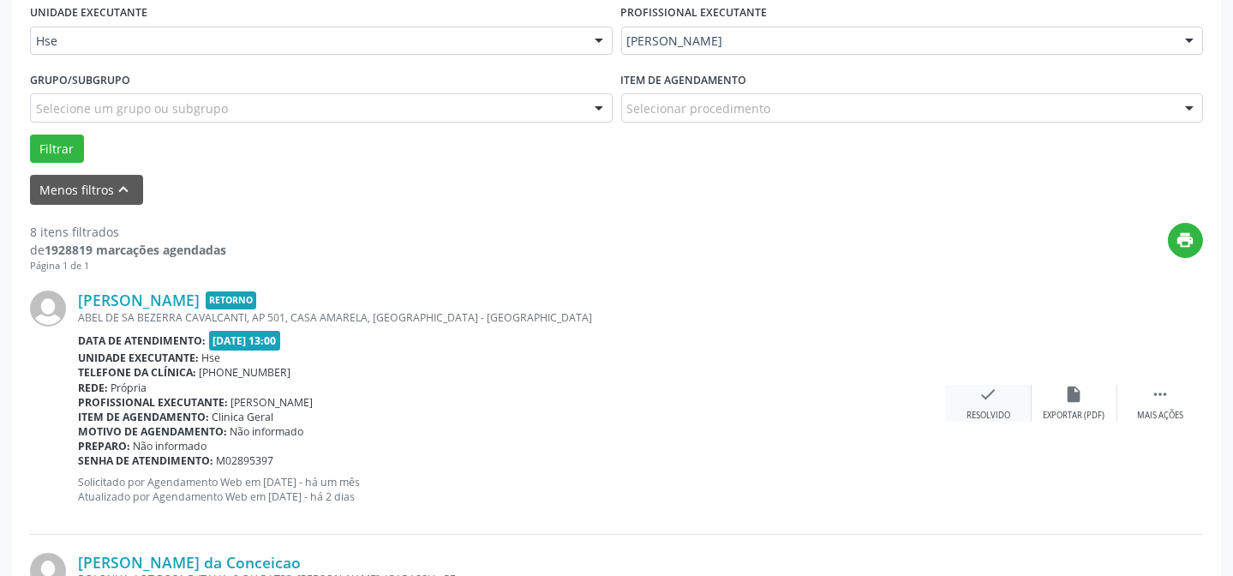
click at [952, 405] on div "check Resolvido" at bounding box center [989, 403] width 86 height 37
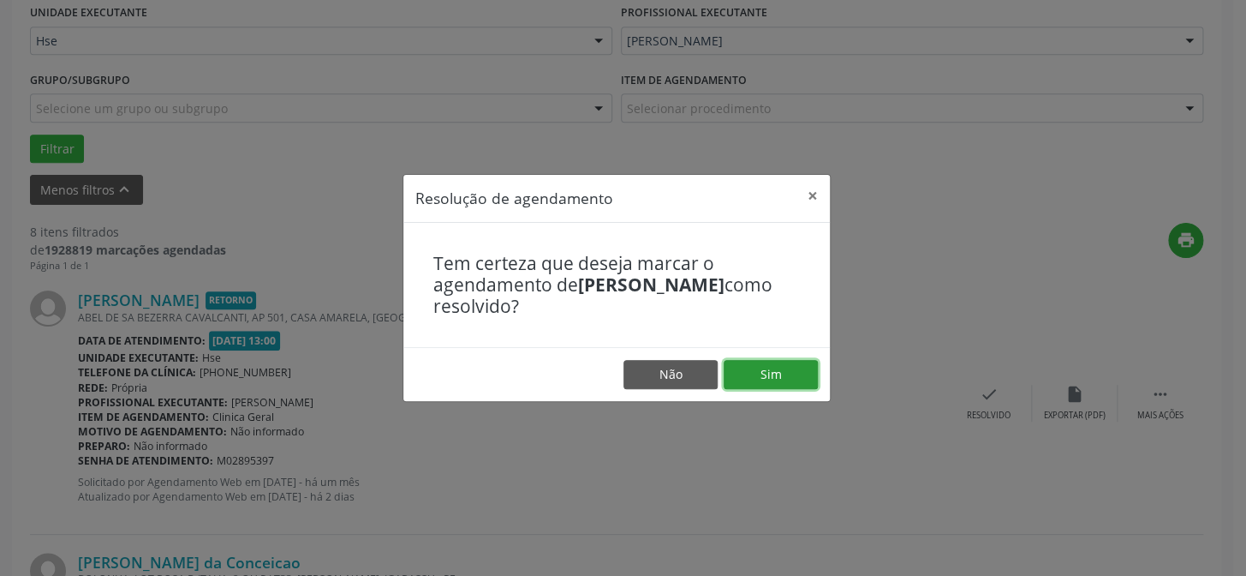
click at [733, 372] on button "Sim" at bounding box center [771, 374] width 94 height 29
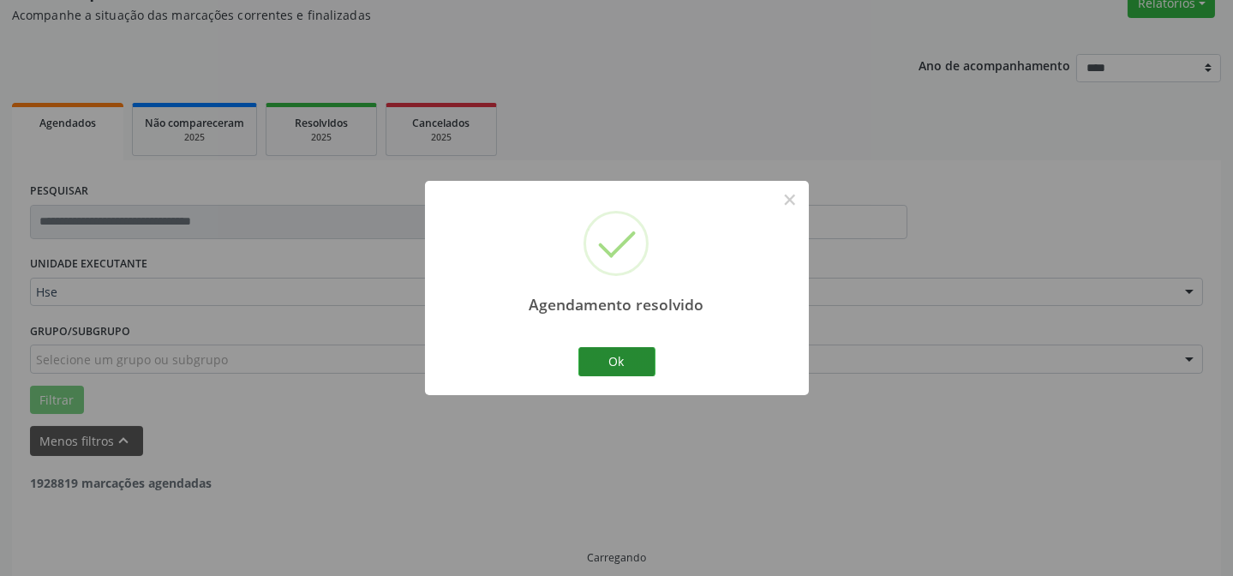
scroll to position [171, 0]
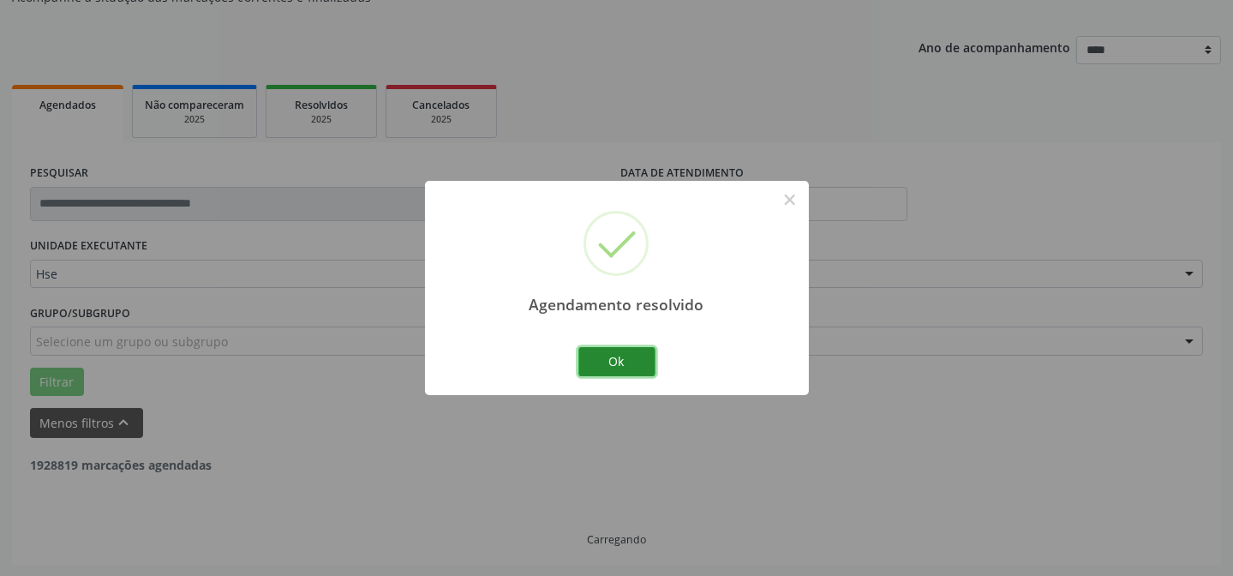
click at [629, 362] on button "Ok" at bounding box center [616, 361] width 77 height 29
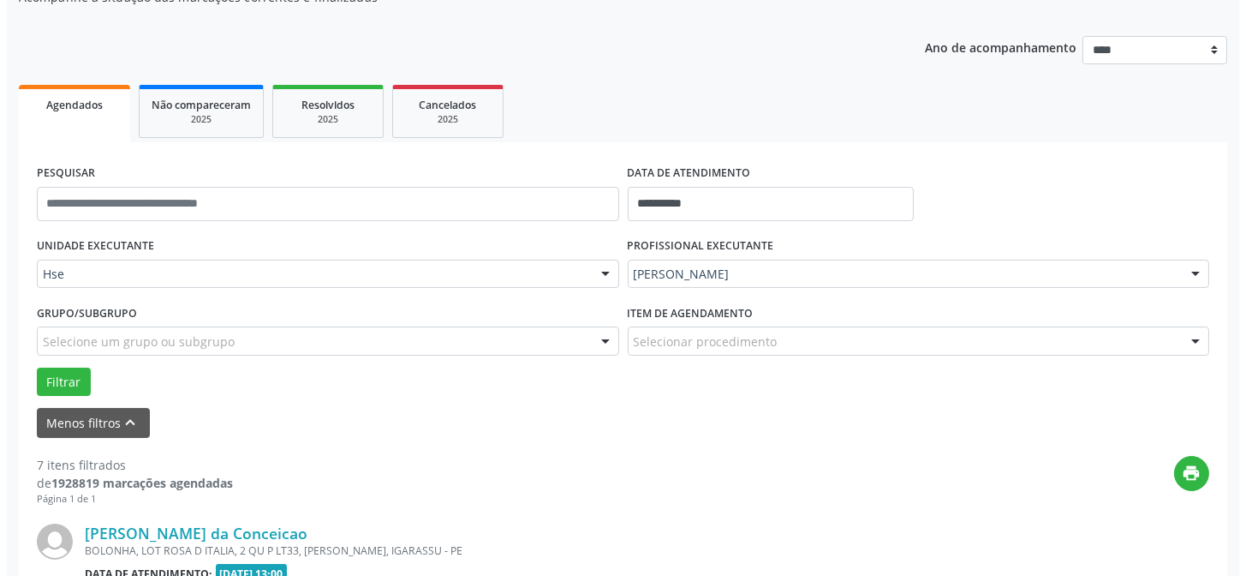
scroll to position [326, 0]
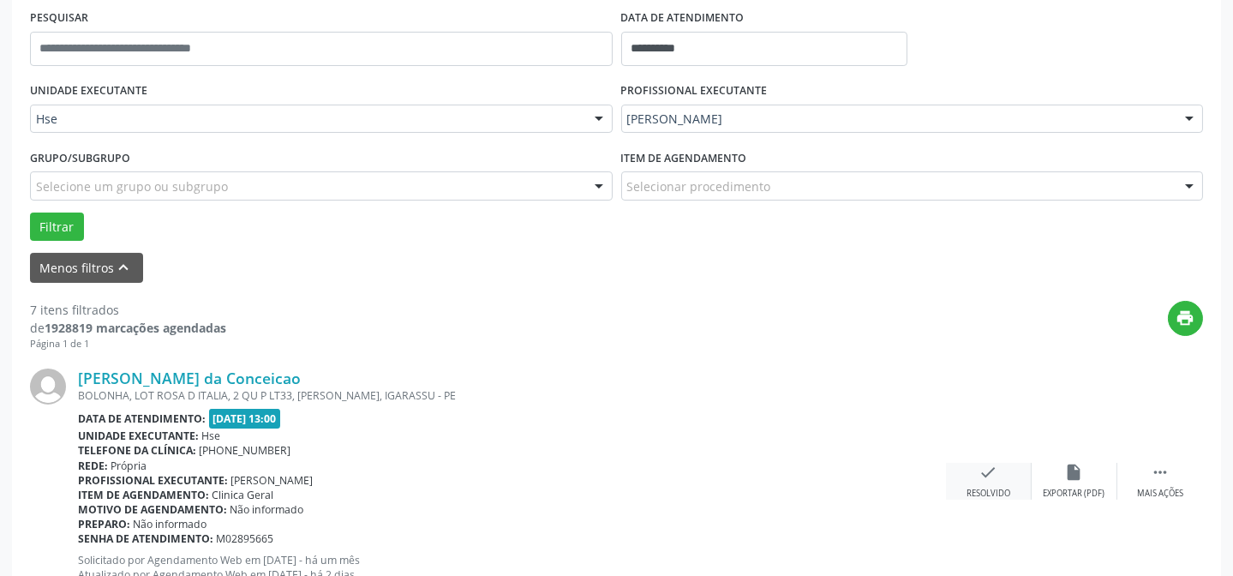
click at [984, 476] on icon "check" at bounding box center [988, 472] width 19 height 19
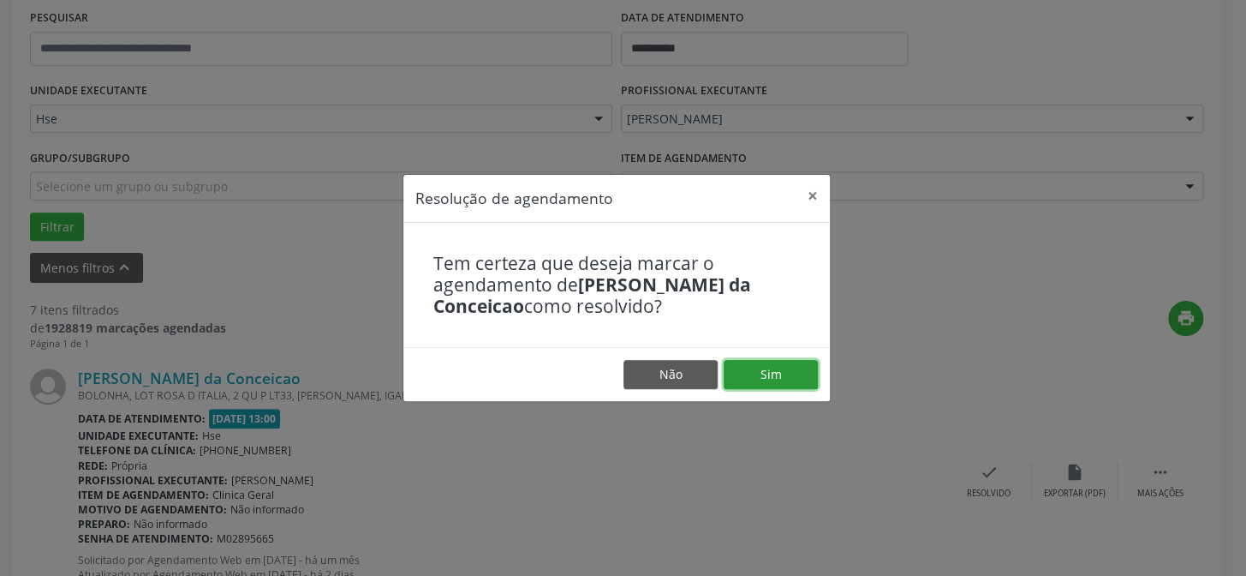
click at [770, 369] on button "Sim" at bounding box center [771, 374] width 94 height 29
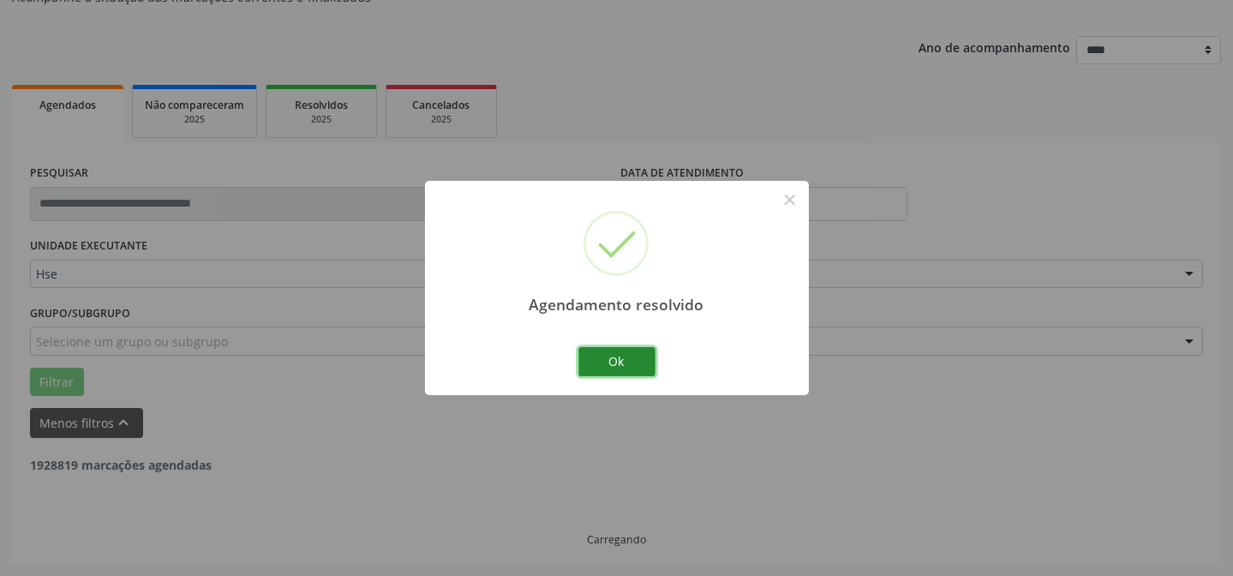
click at [615, 353] on button "Ok" at bounding box center [616, 361] width 77 height 29
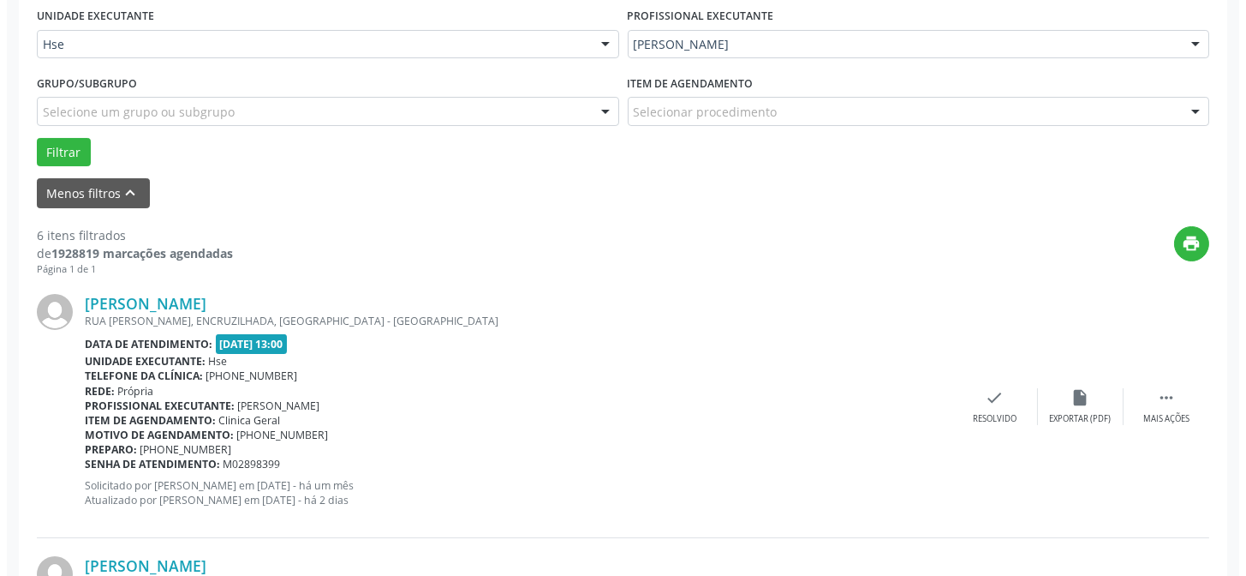
scroll to position [404, 0]
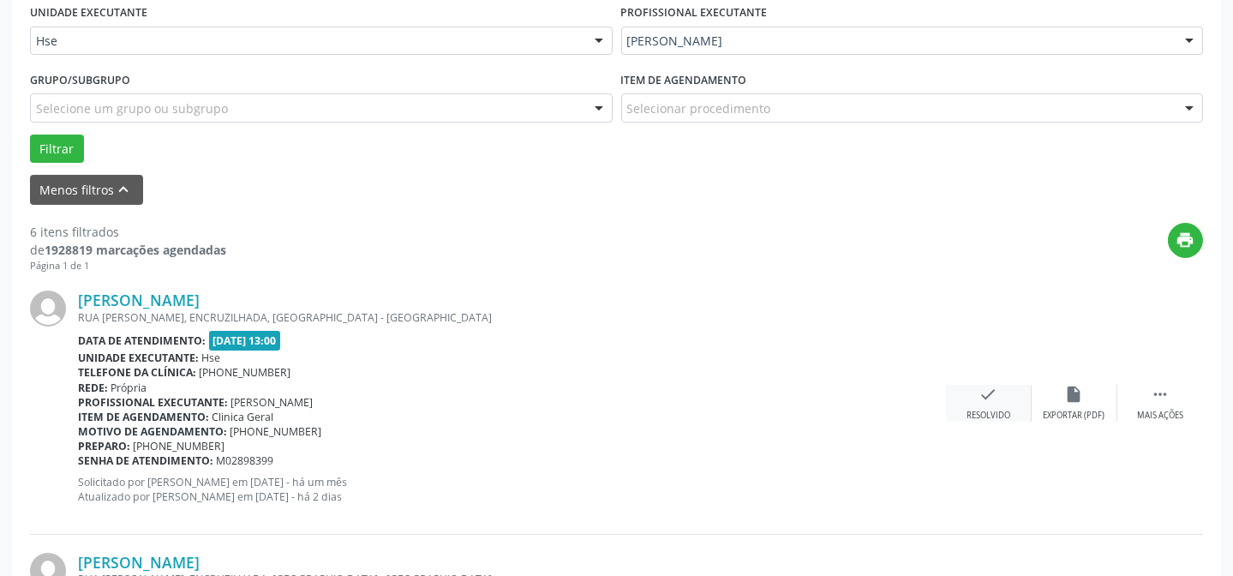
click at [994, 405] on div "check Resolvido" at bounding box center [989, 403] width 86 height 37
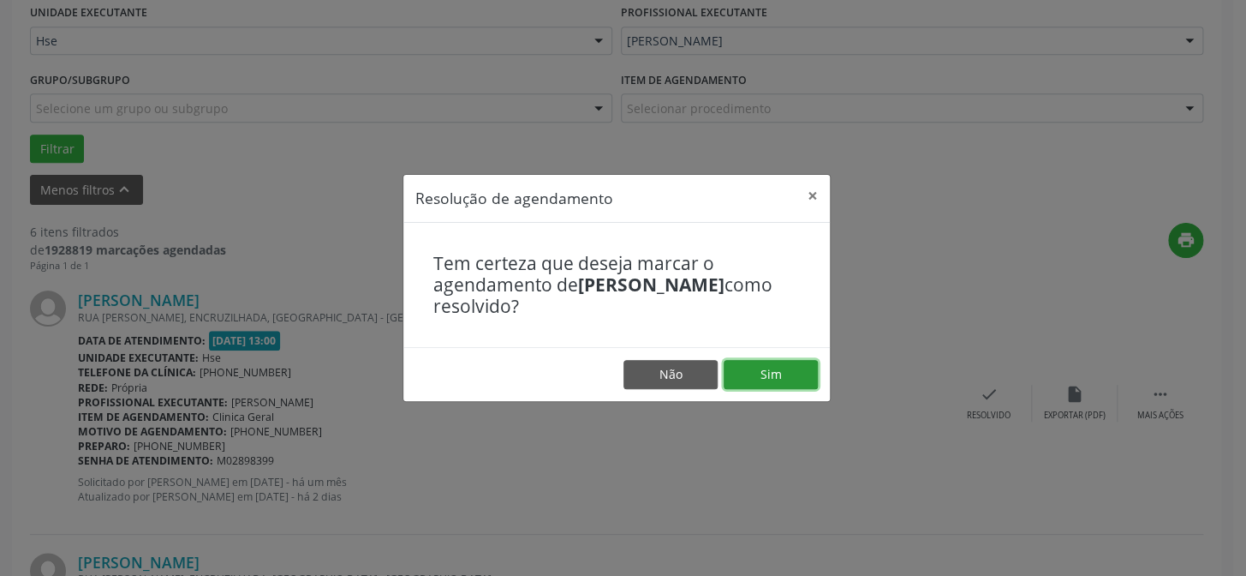
click at [778, 372] on button "Sim" at bounding box center [771, 374] width 94 height 29
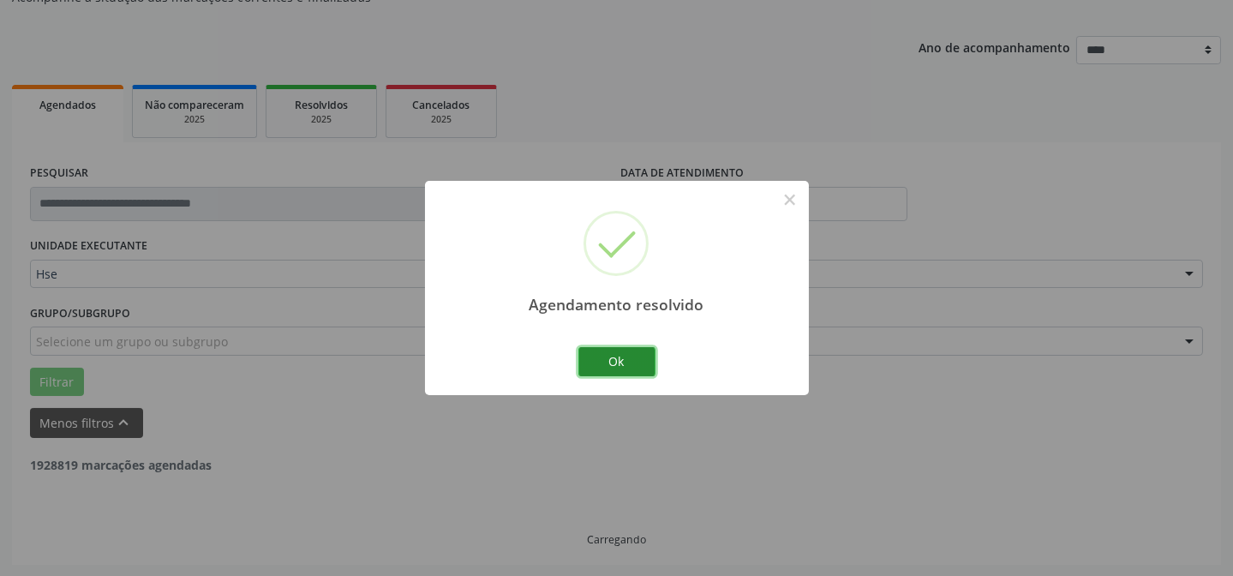
click at [620, 359] on button "Ok" at bounding box center [616, 361] width 77 height 29
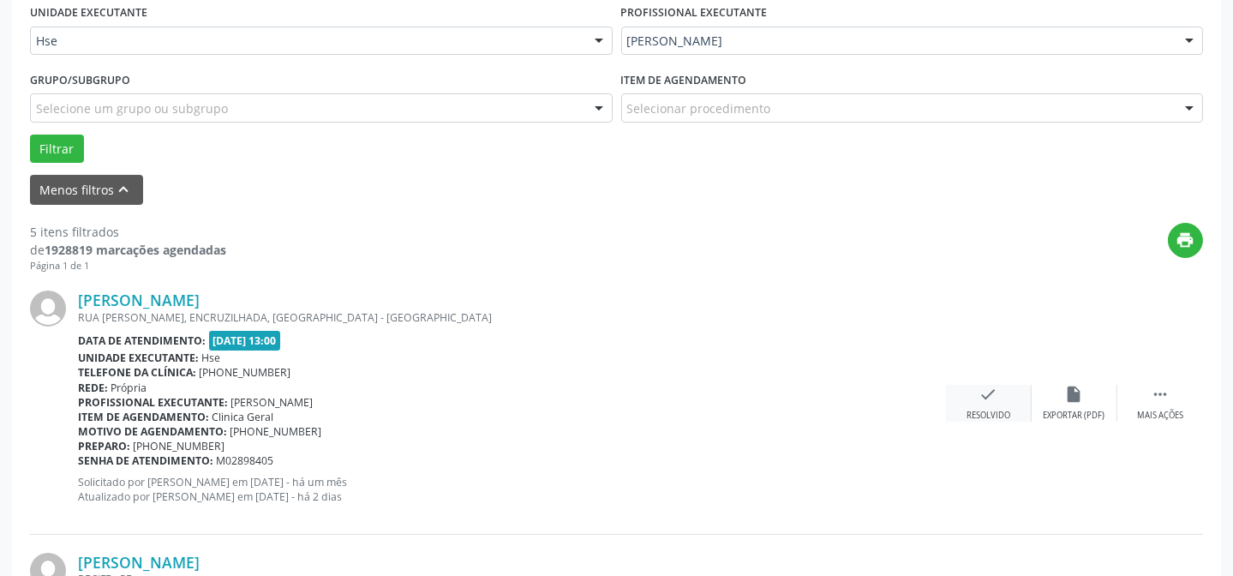
click at [977, 401] on div "check Resolvido" at bounding box center [989, 403] width 86 height 37
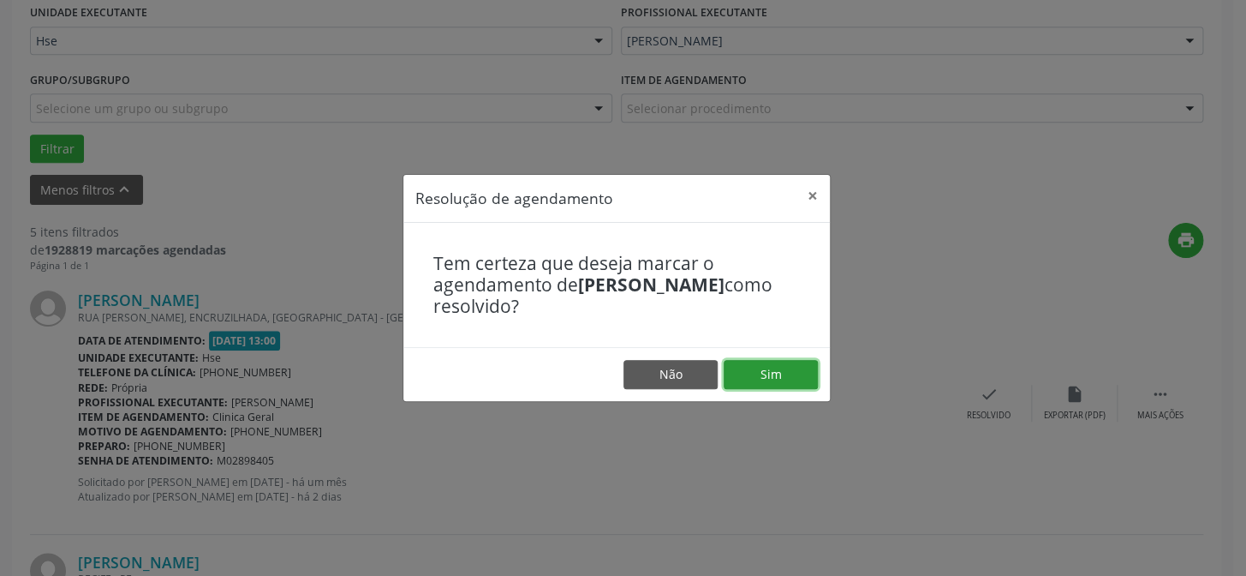
click at [774, 377] on button "Sim" at bounding box center [771, 374] width 94 height 29
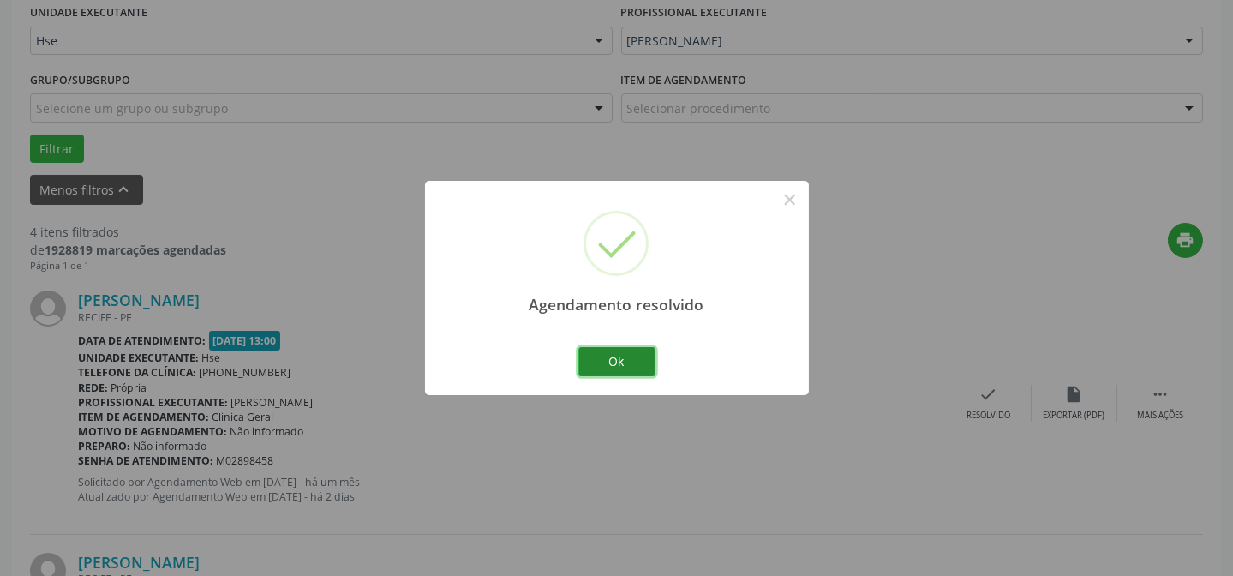
click at [624, 367] on button "Ok" at bounding box center [616, 361] width 77 height 29
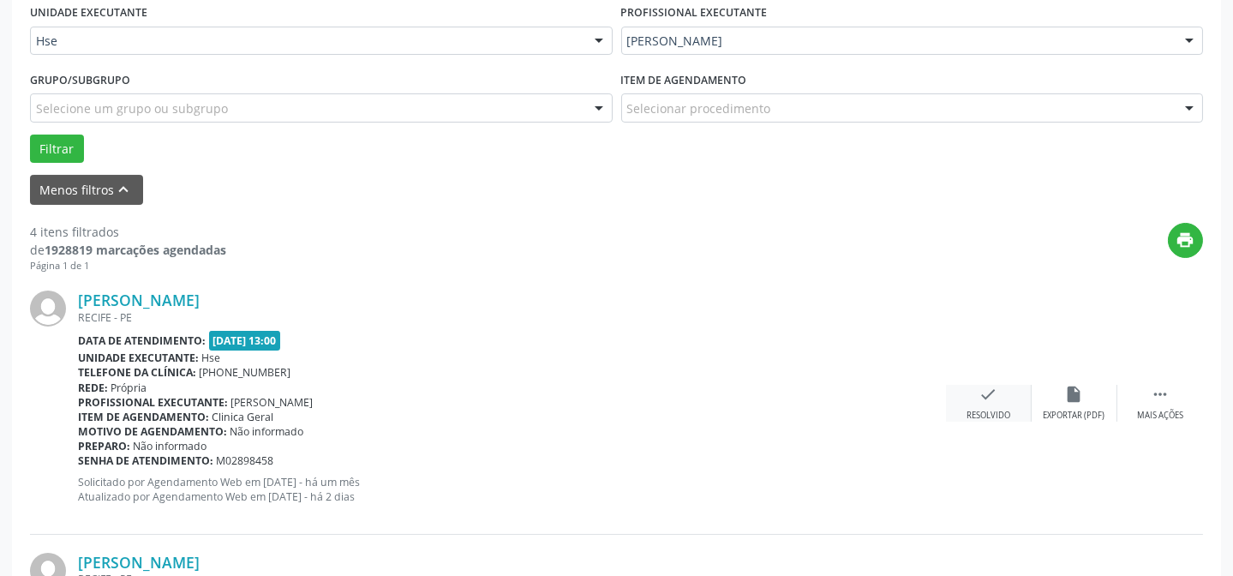
click at [977, 401] on div "check Resolvido" at bounding box center [989, 403] width 86 height 37
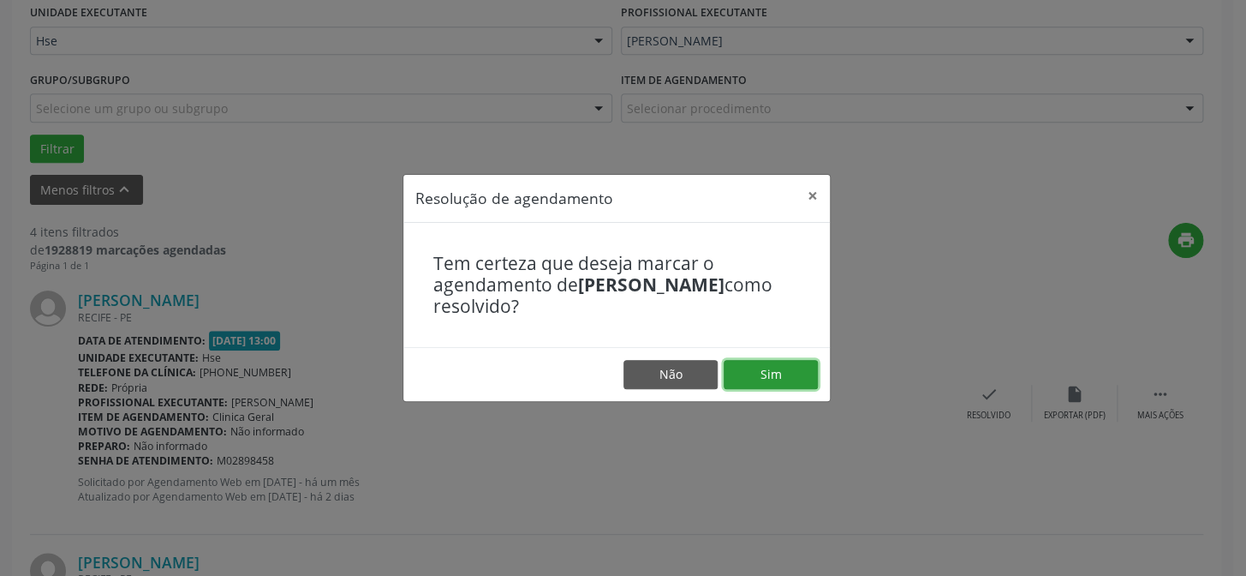
click at [770, 373] on button "Sim" at bounding box center [771, 374] width 94 height 29
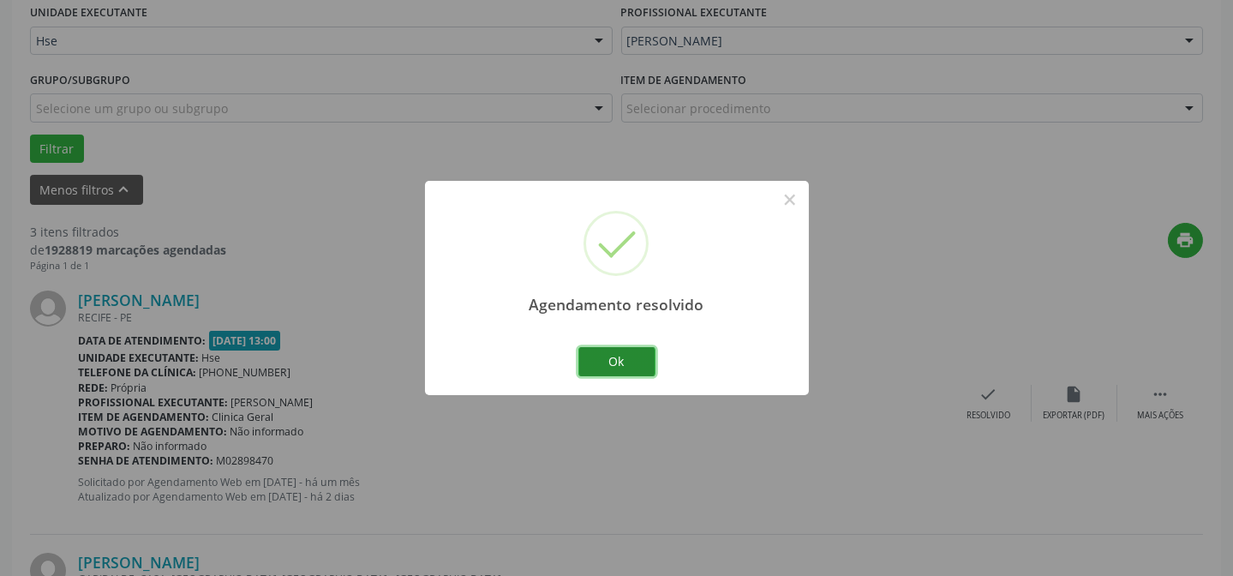
click at [616, 362] on button "Ok" at bounding box center [616, 361] width 77 height 29
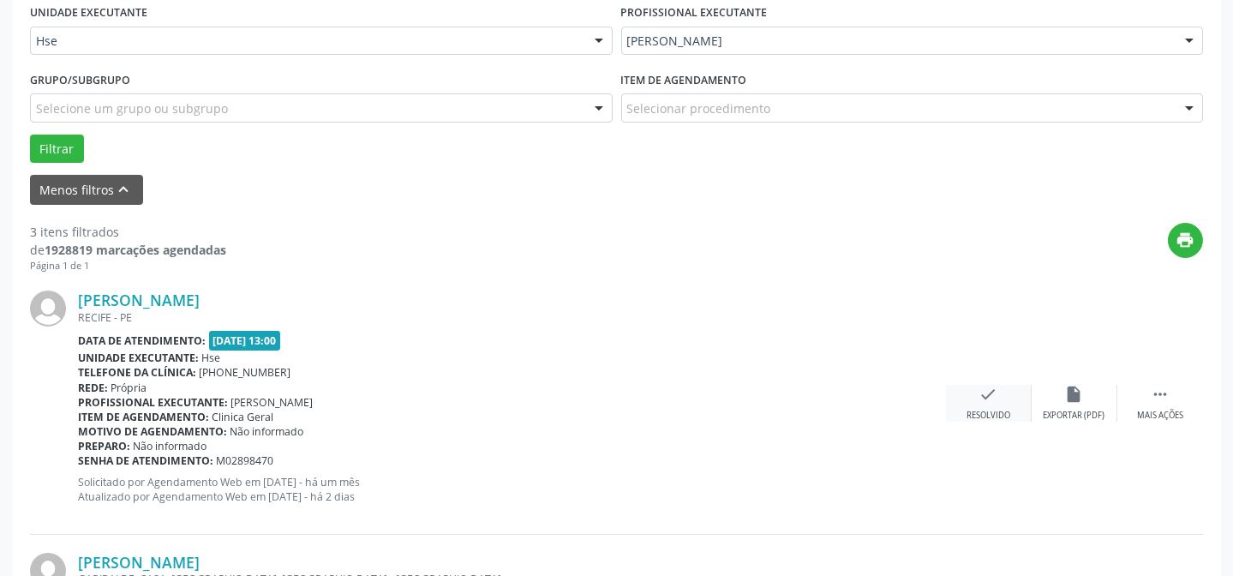
click at [968, 403] on div "check Resolvido" at bounding box center [989, 403] width 86 height 37
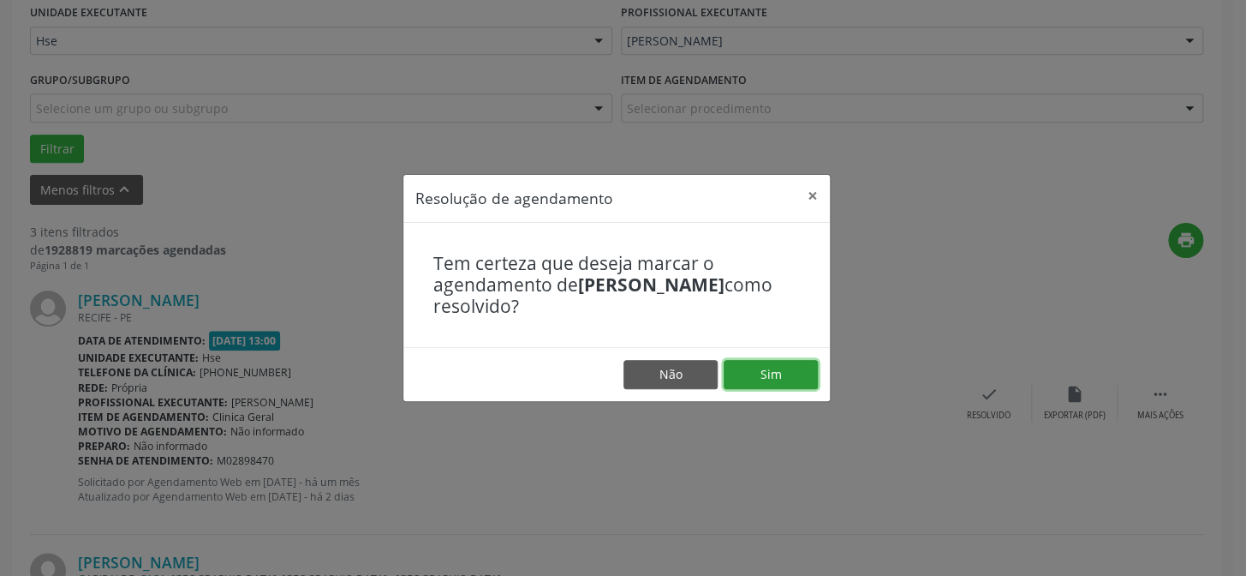
click at [774, 373] on button "Sim" at bounding box center [771, 374] width 94 height 29
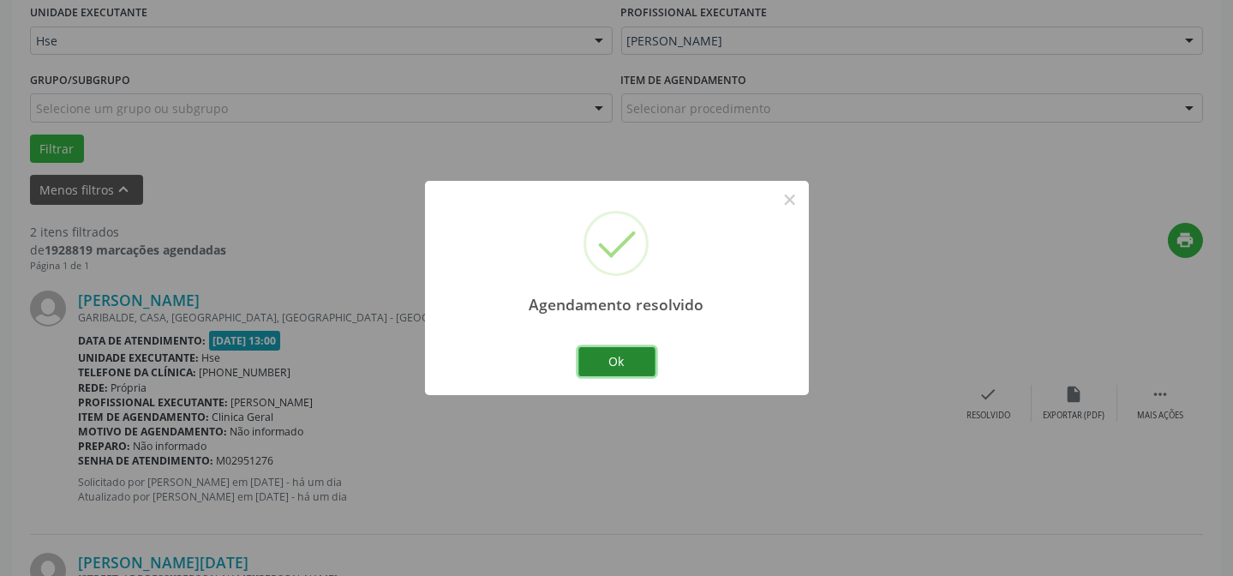
click at [622, 356] on button "Ok" at bounding box center [616, 361] width 77 height 29
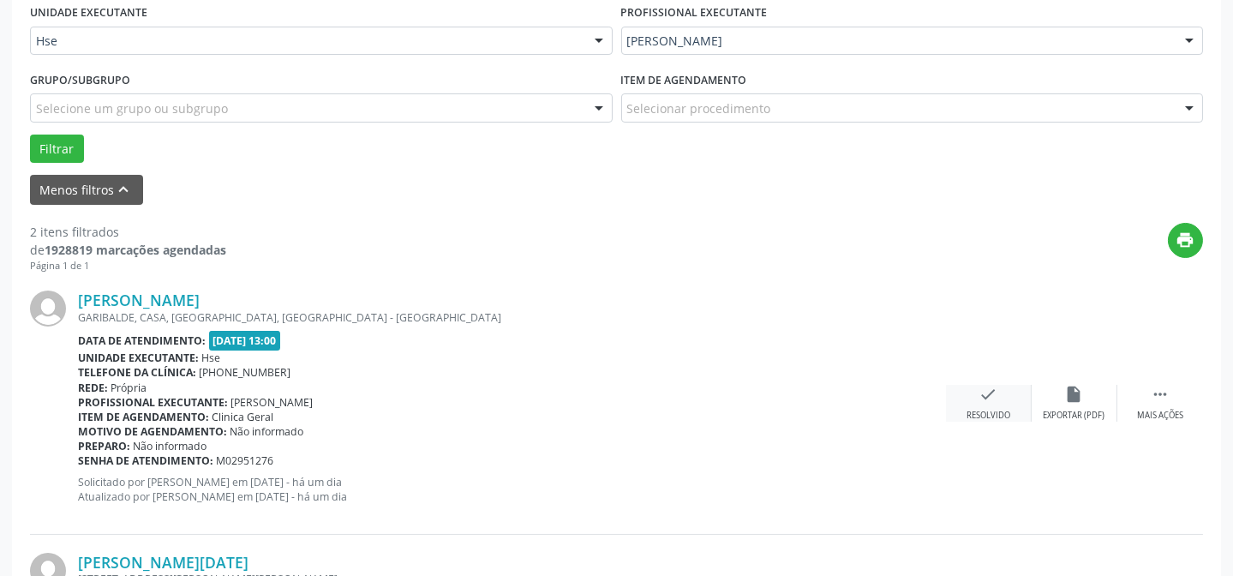
click at [999, 411] on div "Resolvido" at bounding box center [988, 415] width 44 height 12
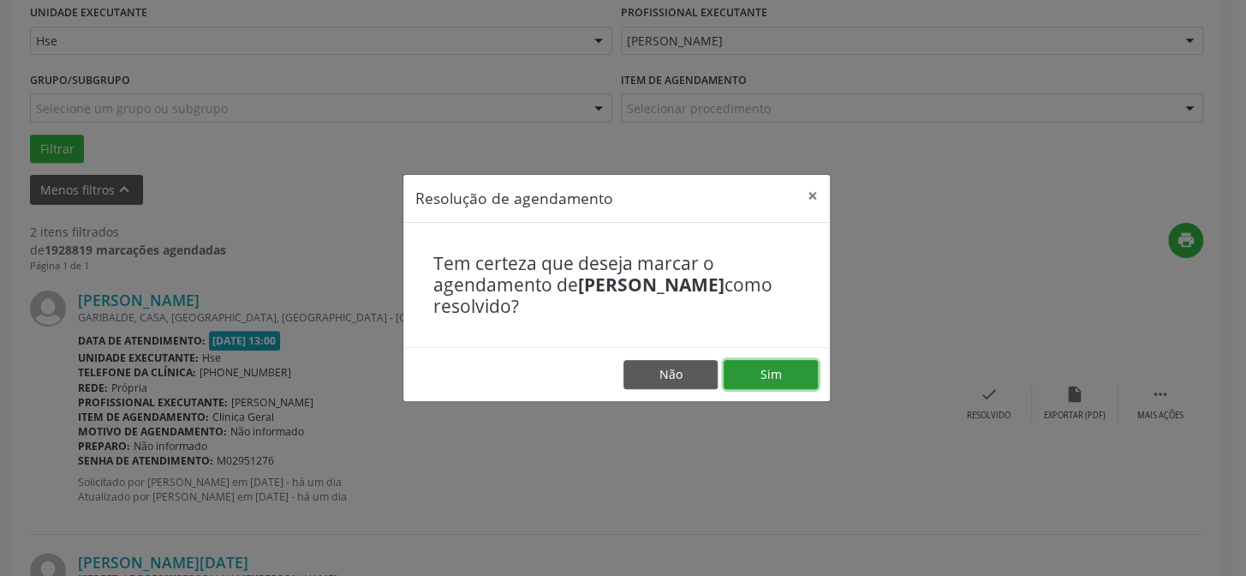
click at [798, 378] on button "Sim" at bounding box center [771, 374] width 94 height 29
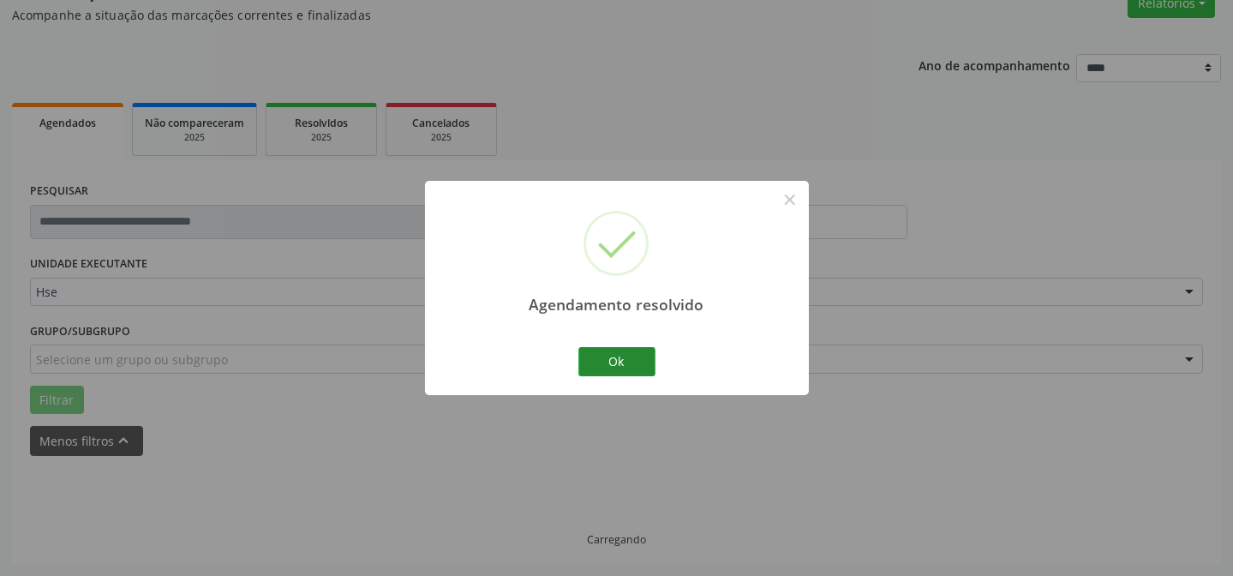
scroll to position [171, 0]
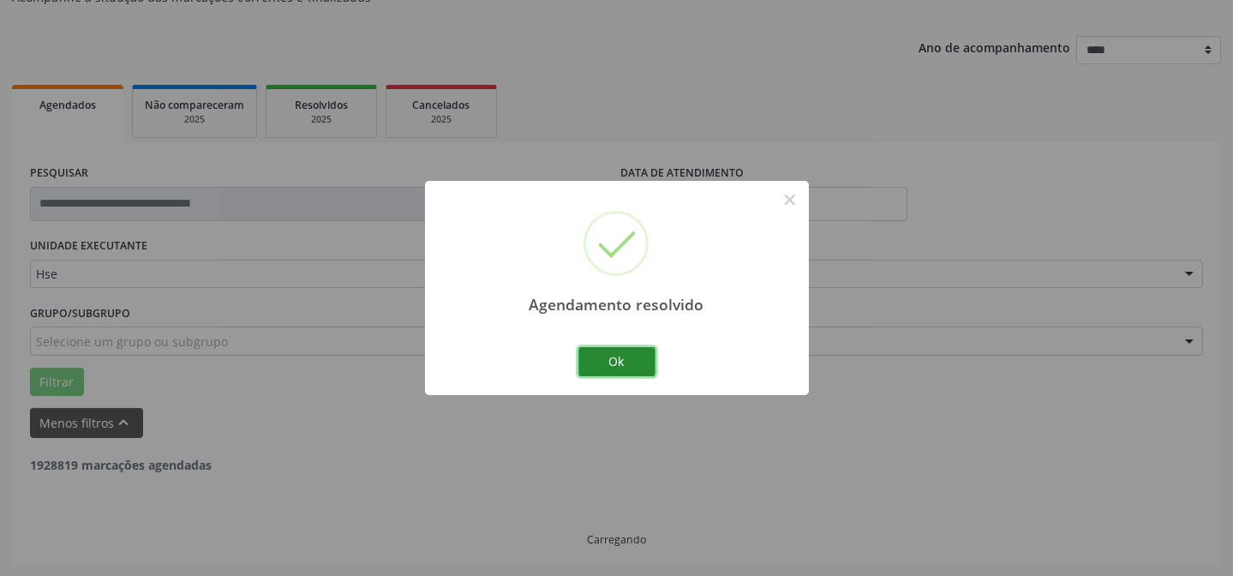
click at [620, 360] on button "Ok" at bounding box center [616, 361] width 77 height 29
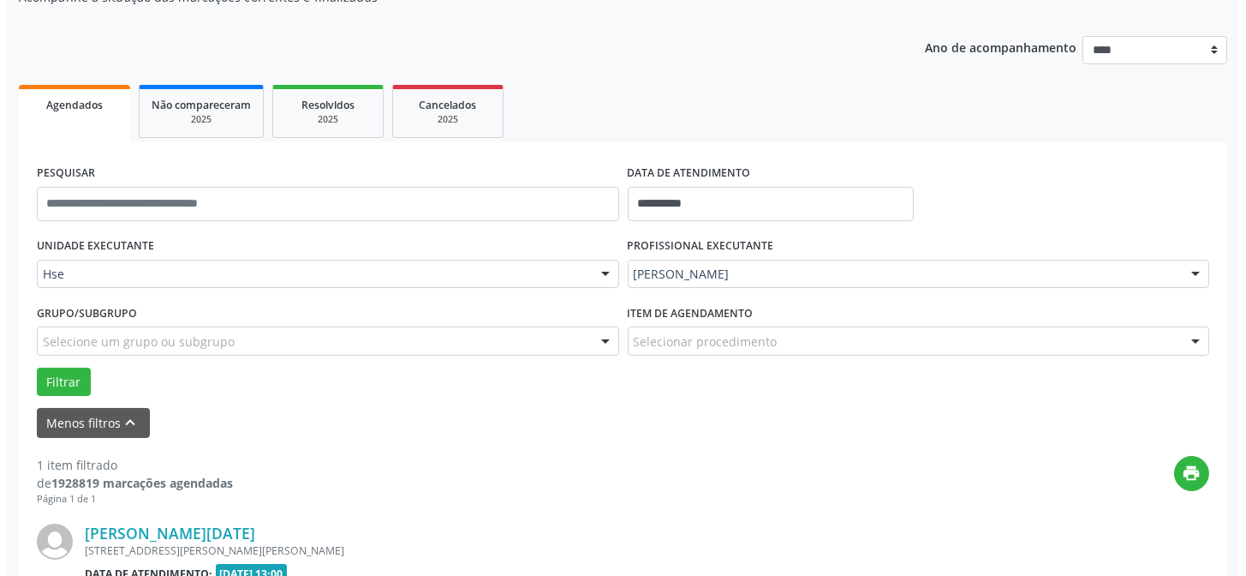
scroll to position [248, 0]
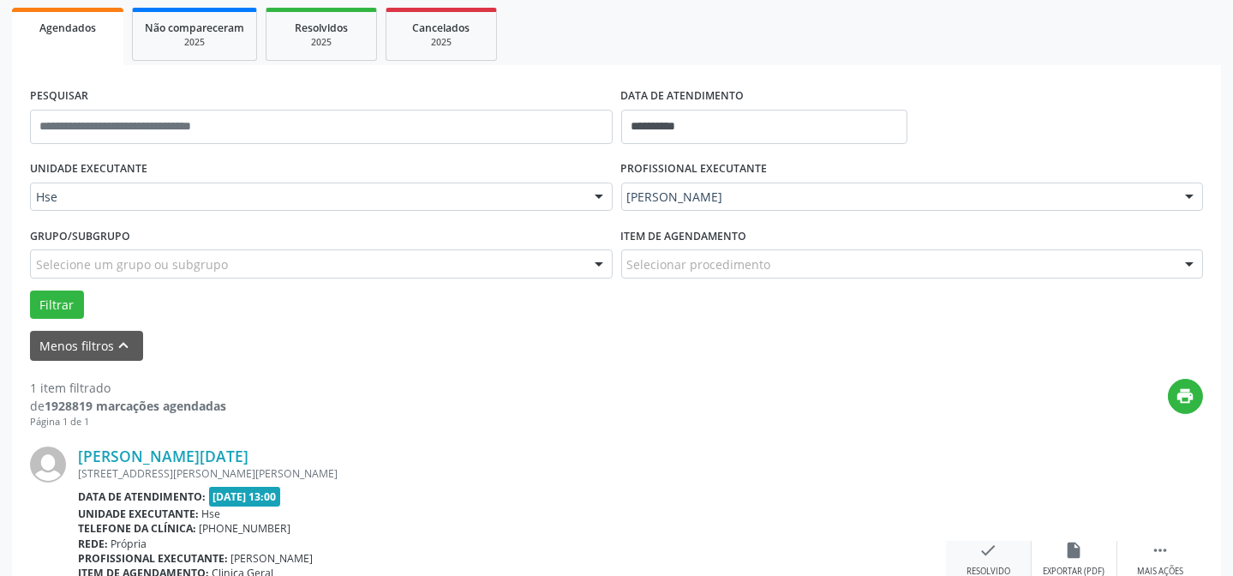
click at [987, 546] on icon "check" at bounding box center [988, 550] width 19 height 19
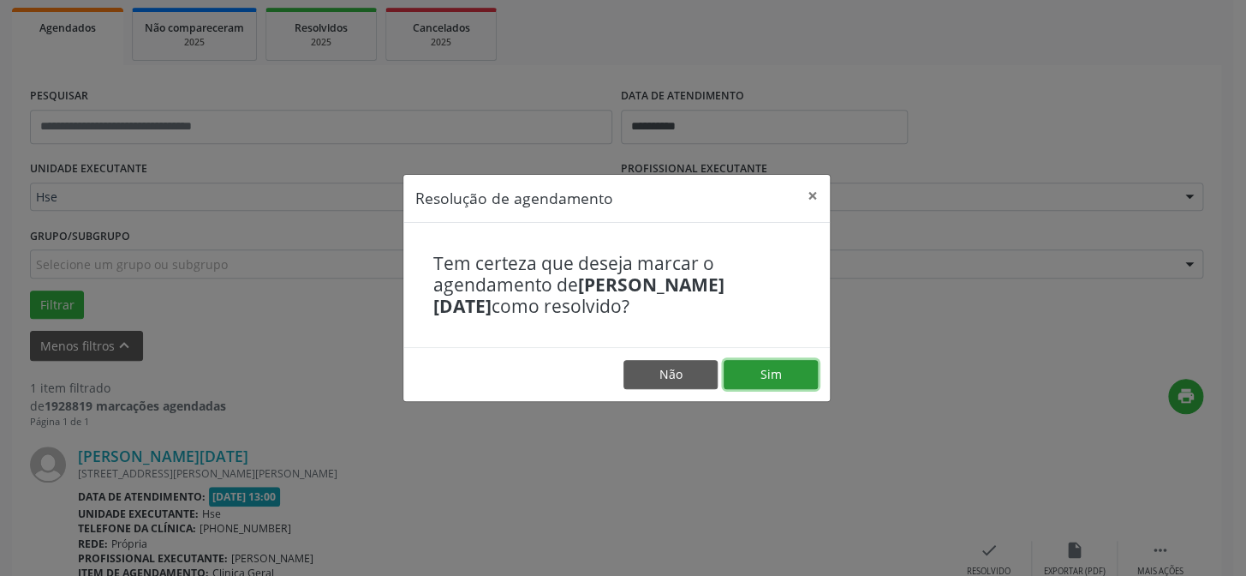
click at [774, 376] on button "Sim" at bounding box center [771, 374] width 94 height 29
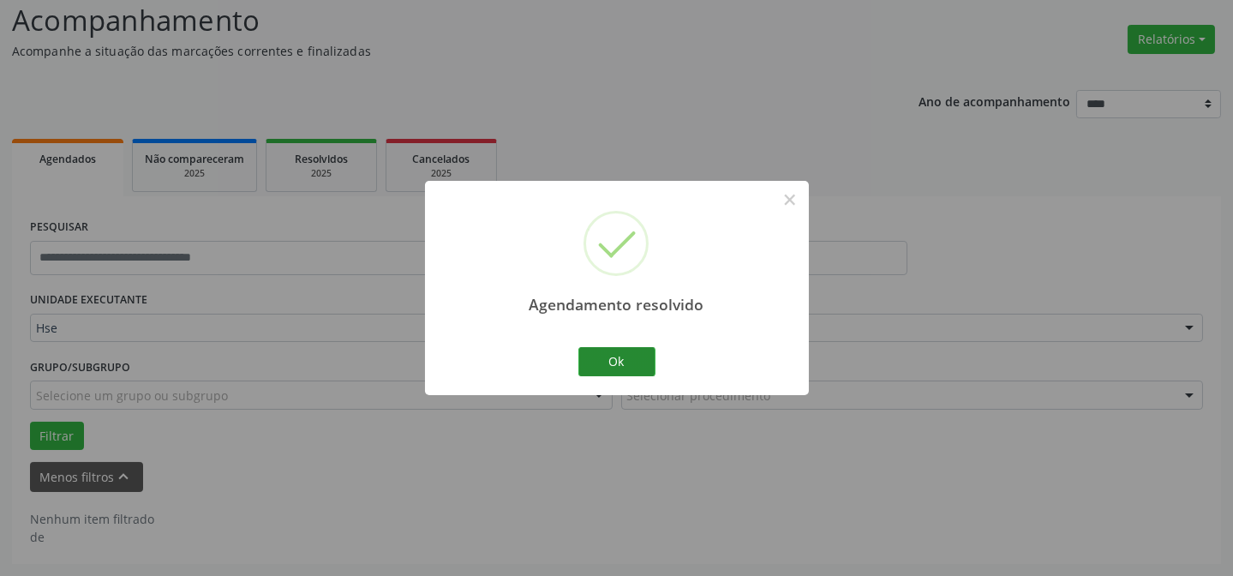
scroll to position [116, 0]
click at [626, 365] on button "Ok" at bounding box center [616, 361] width 77 height 29
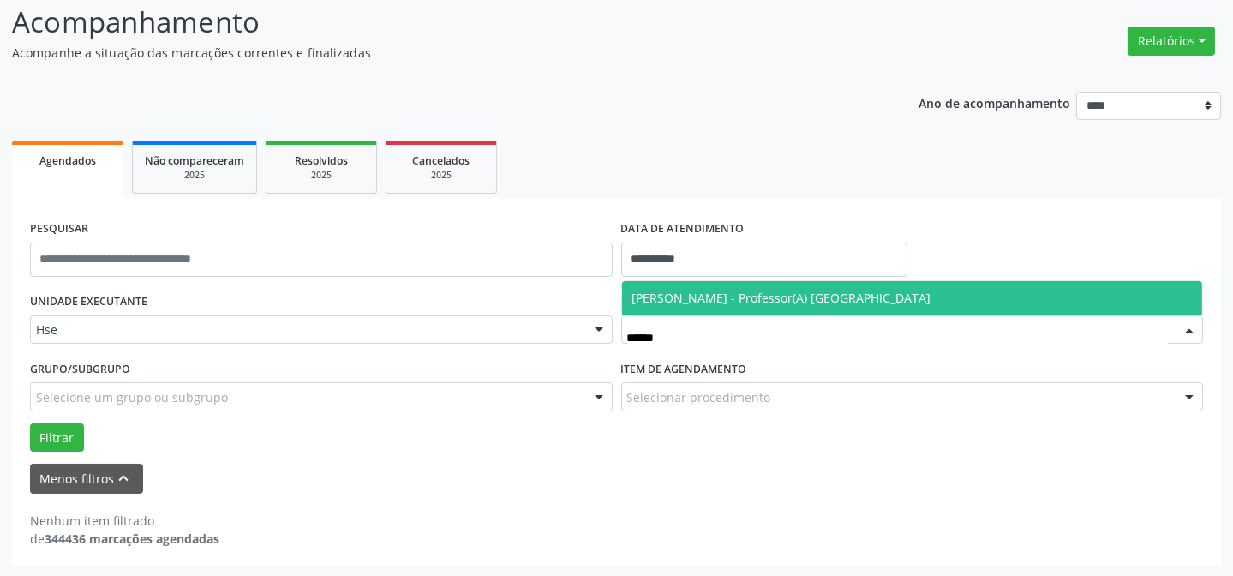
click at [792, 304] on span "[PERSON_NAME] - Professor(A) [GEOGRAPHIC_DATA]" at bounding box center [781, 298] width 299 height 16
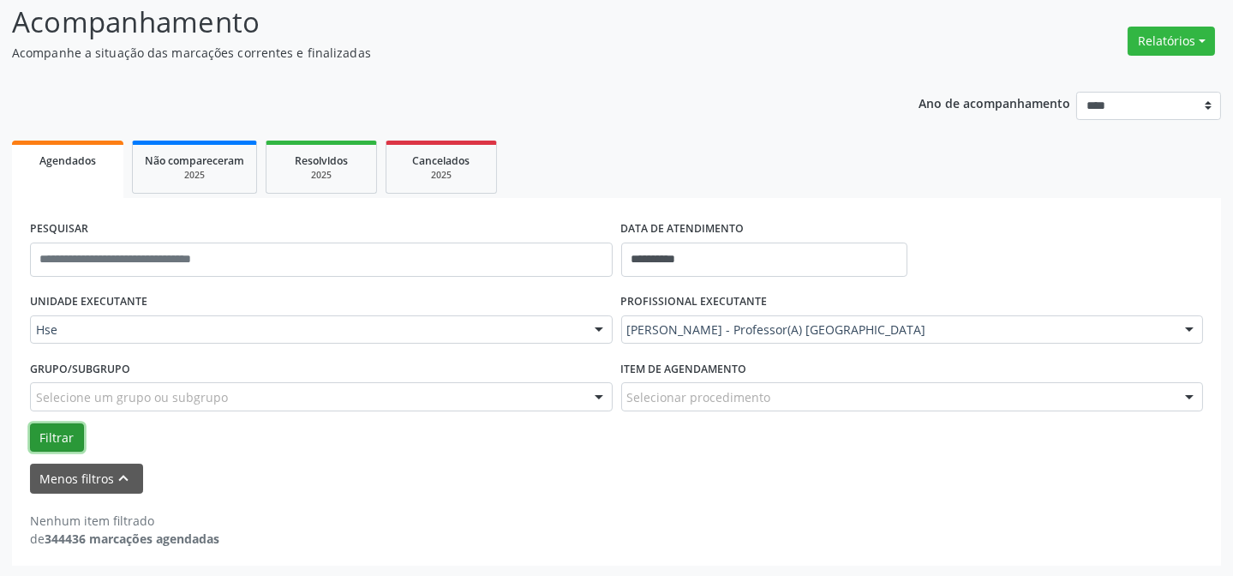
click at [77, 435] on button "Filtrar" at bounding box center [57, 437] width 54 height 29
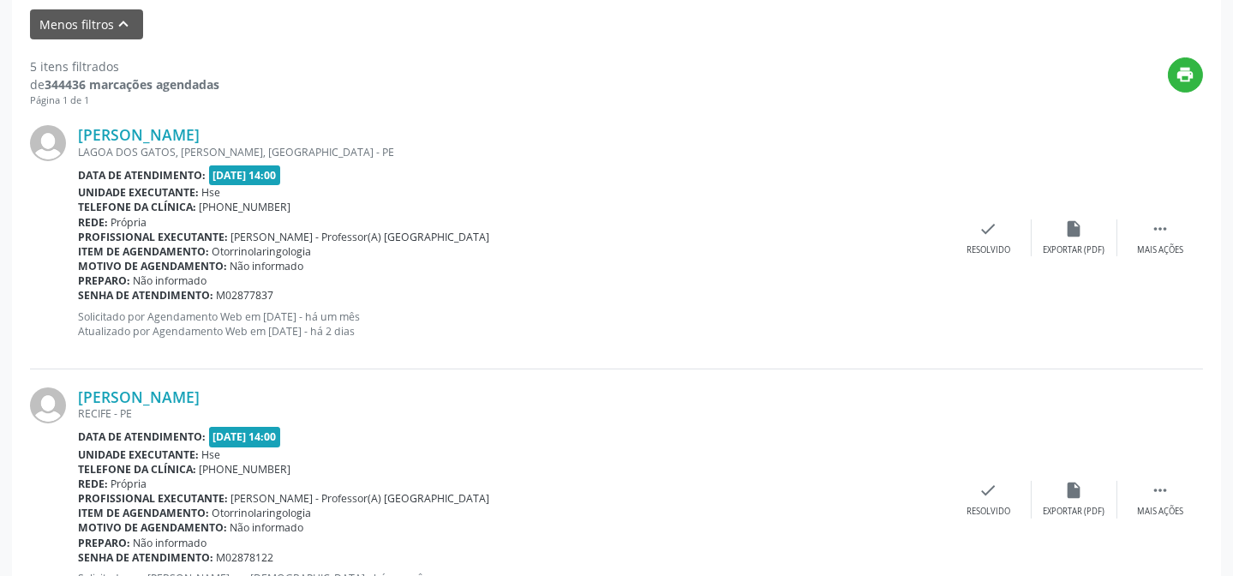
scroll to position [582, 0]
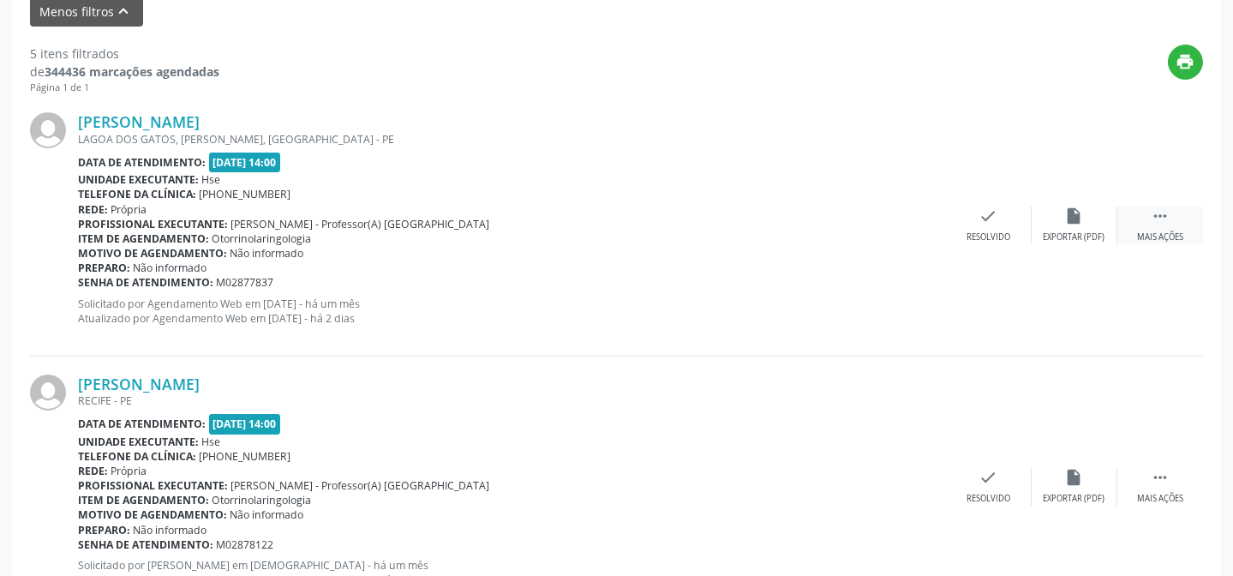
click at [1156, 231] on div "Mais ações" at bounding box center [1160, 237] width 46 height 12
click at [1066, 231] on div "Não compareceu" at bounding box center [1073, 237] width 73 height 12
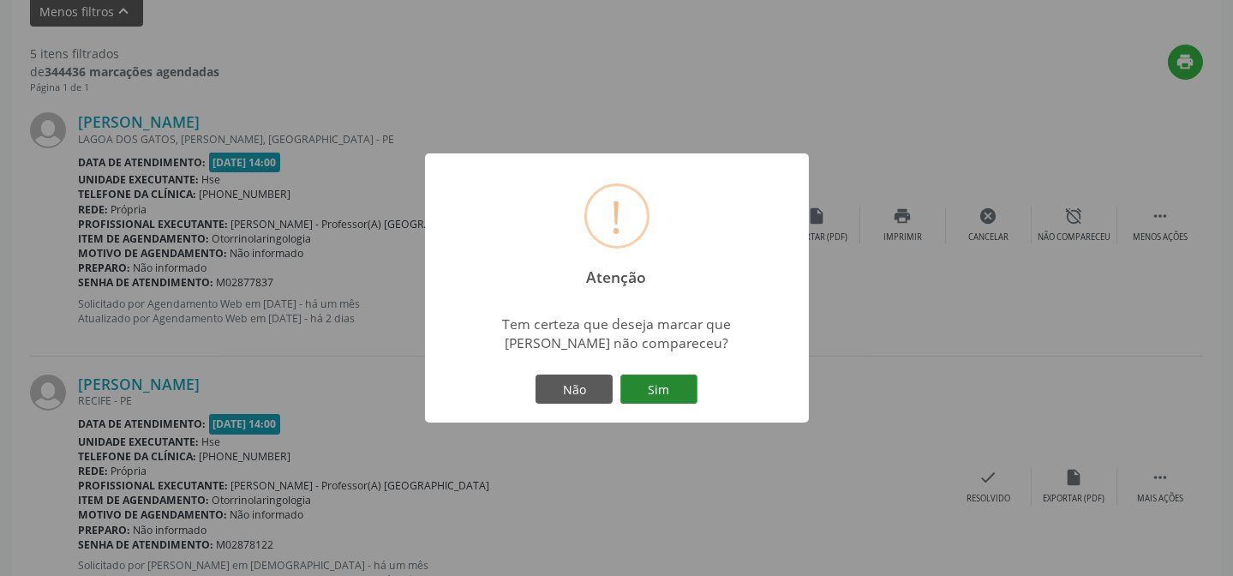
click at [660, 386] on button "Sim" at bounding box center [658, 388] width 77 height 29
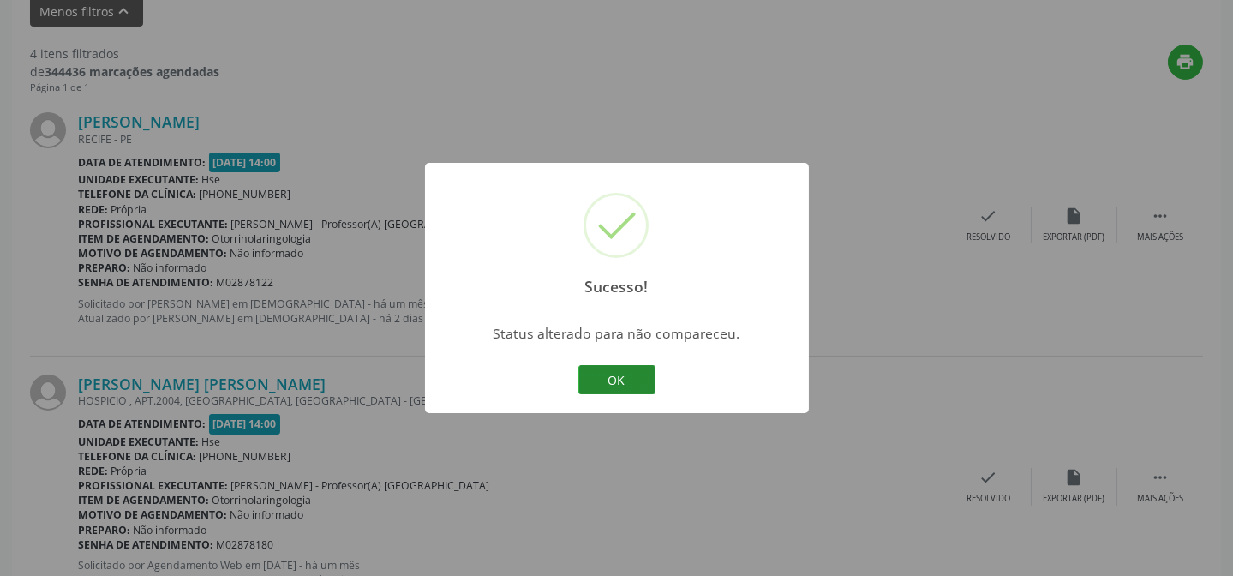
click at [605, 371] on button "OK" at bounding box center [616, 379] width 77 height 29
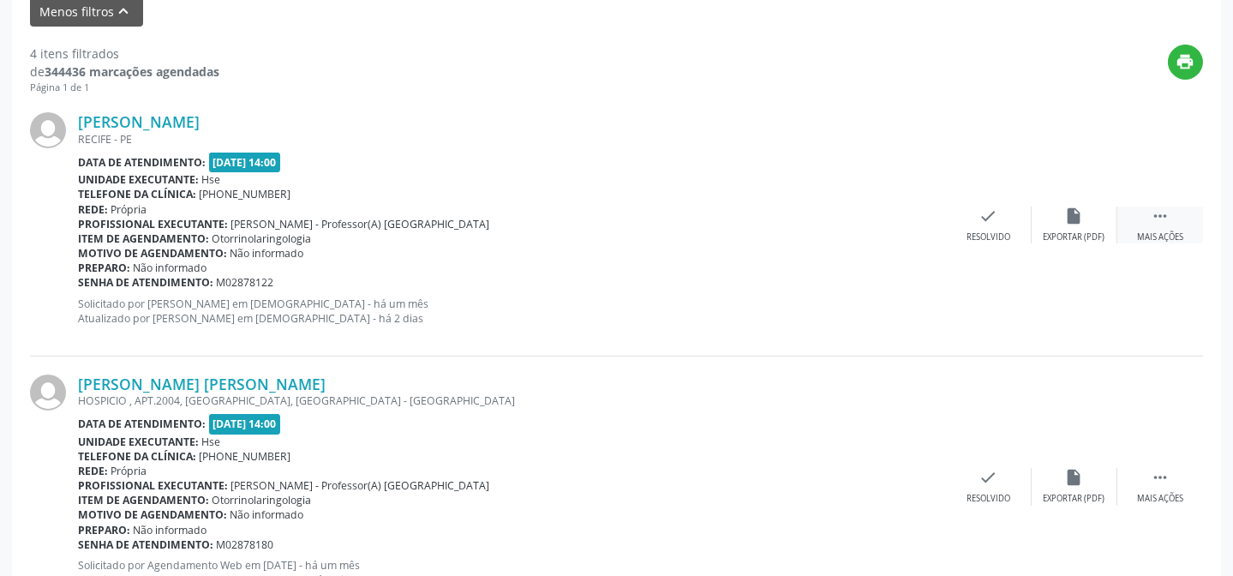
click at [1158, 231] on div "Mais ações" at bounding box center [1160, 237] width 46 height 12
click at [1058, 231] on div "Não compareceu" at bounding box center [1073, 237] width 73 height 12
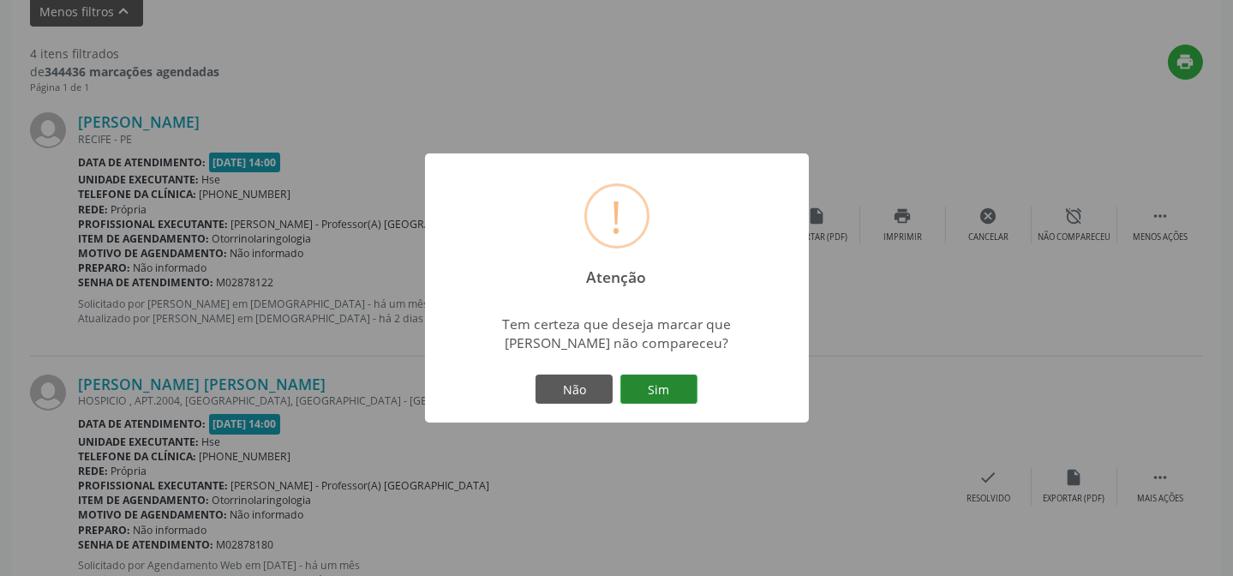
click at [660, 376] on button "Sim" at bounding box center [658, 388] width 77 height 29
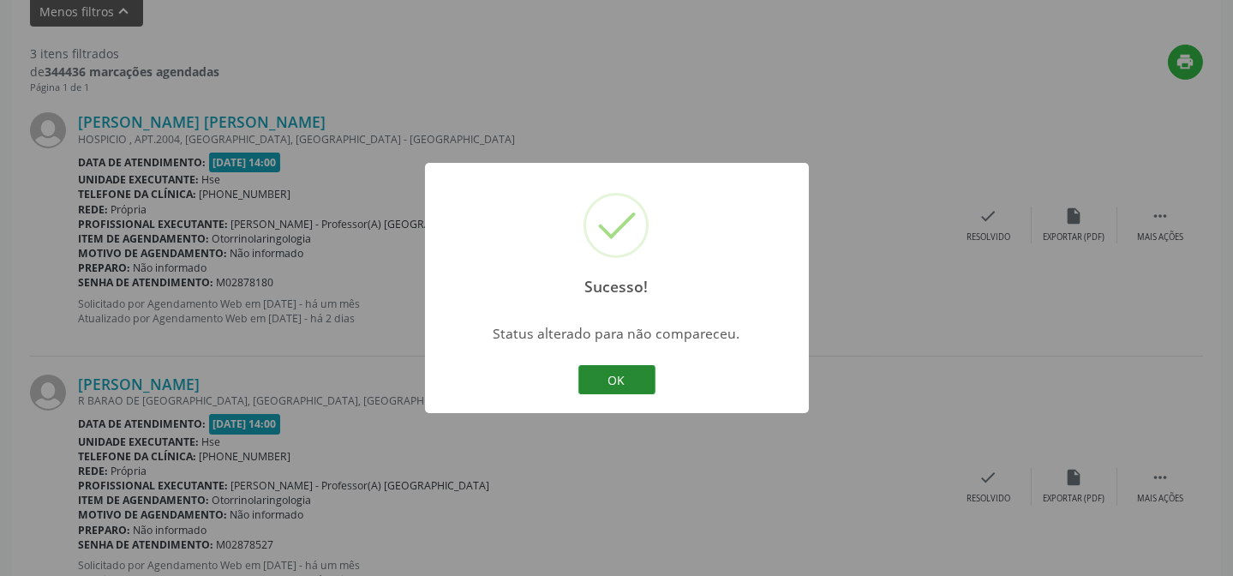
click at [616, 373] on div "OK Cancel" at bounding box center [616, 379] width 85 height 36
click at [616, 373] on button "OK" at bounding box center [616, 379] width 77 height 29
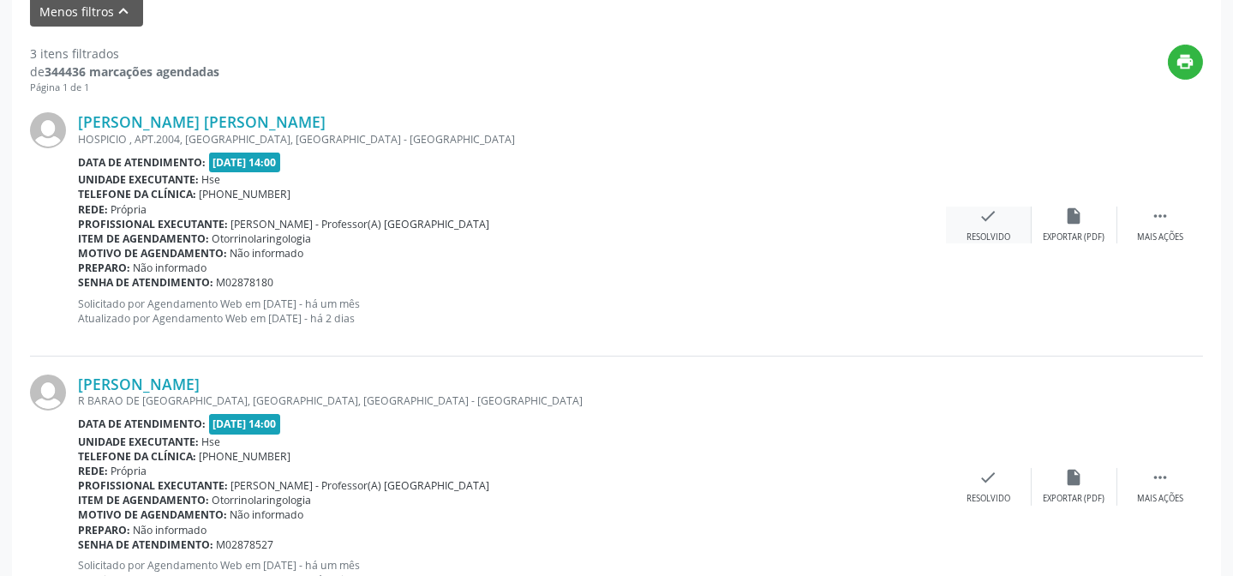
click at [979, 218] on icon "check" at bounding box center [988, 215] width 19 height 19
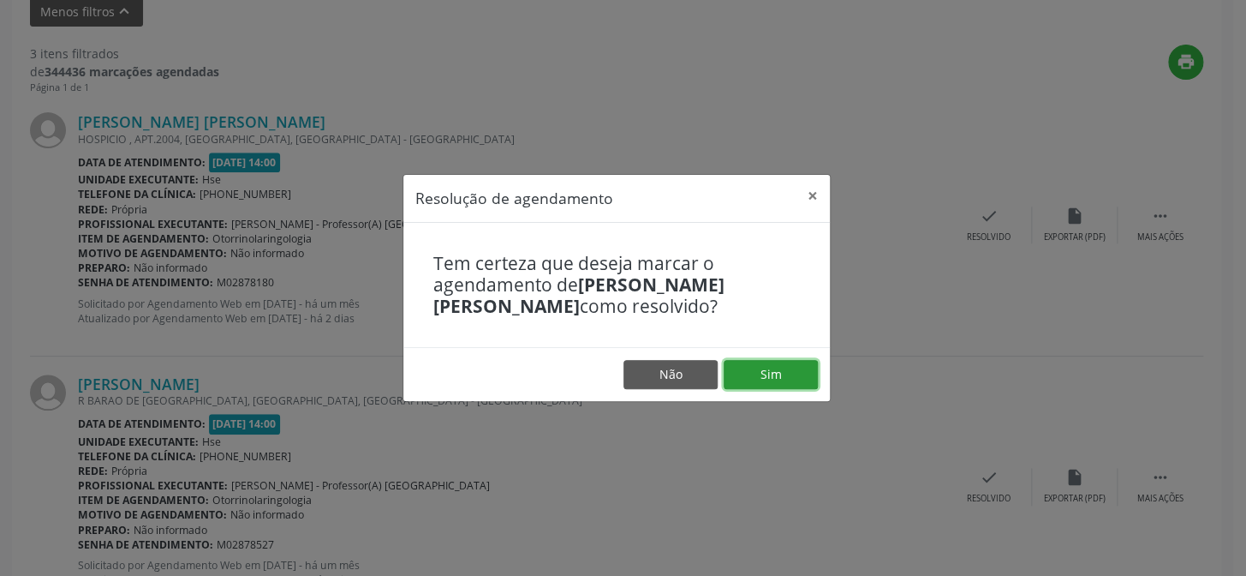
click at [765, 373] on button "Sim" at bounding box center [771, 374] width 94 height 29
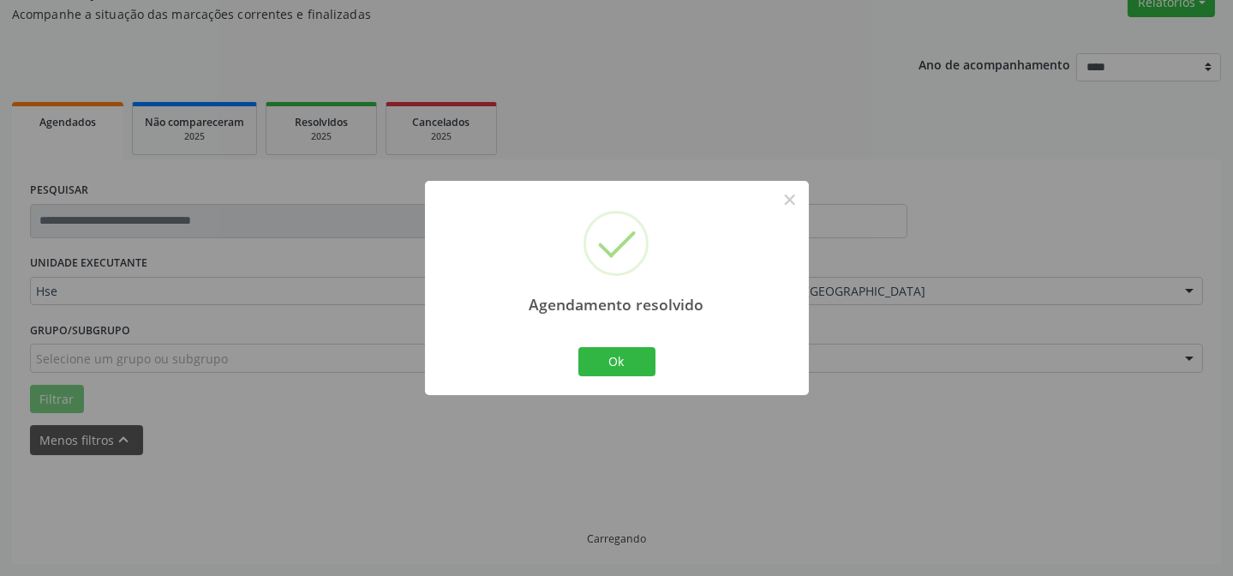
click at [612, 381] on div "Agendamento resolvido × Ok Cancel" at bounding box center [617, 287] width 384 height 213
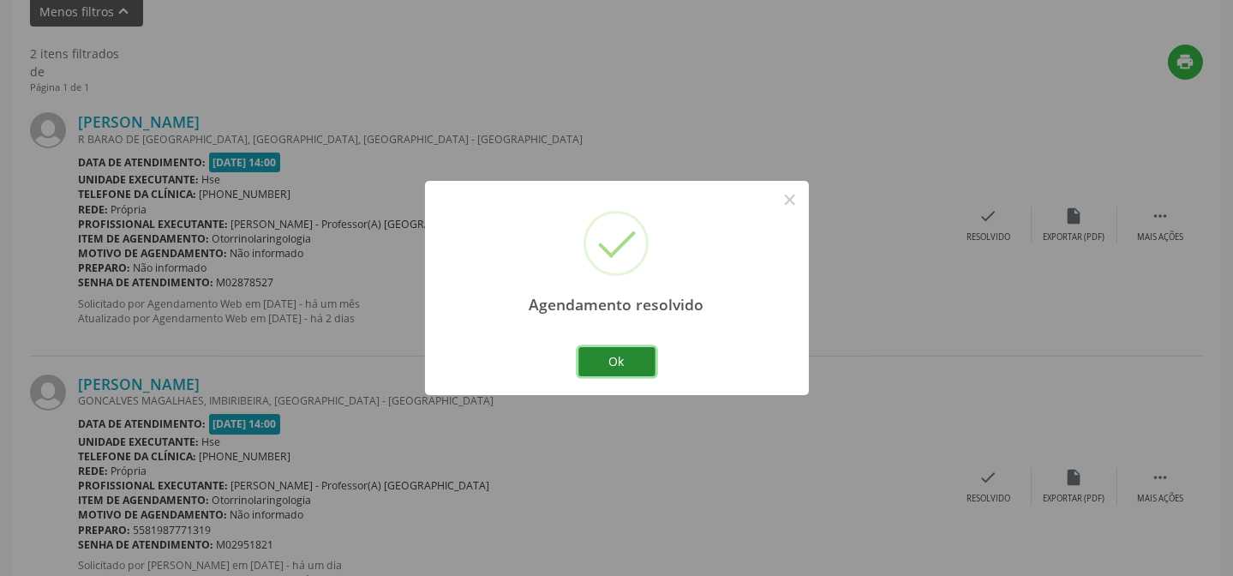
click at [631, 358] on button "Ok" at bounding box center [616, 361] width 77 height 29
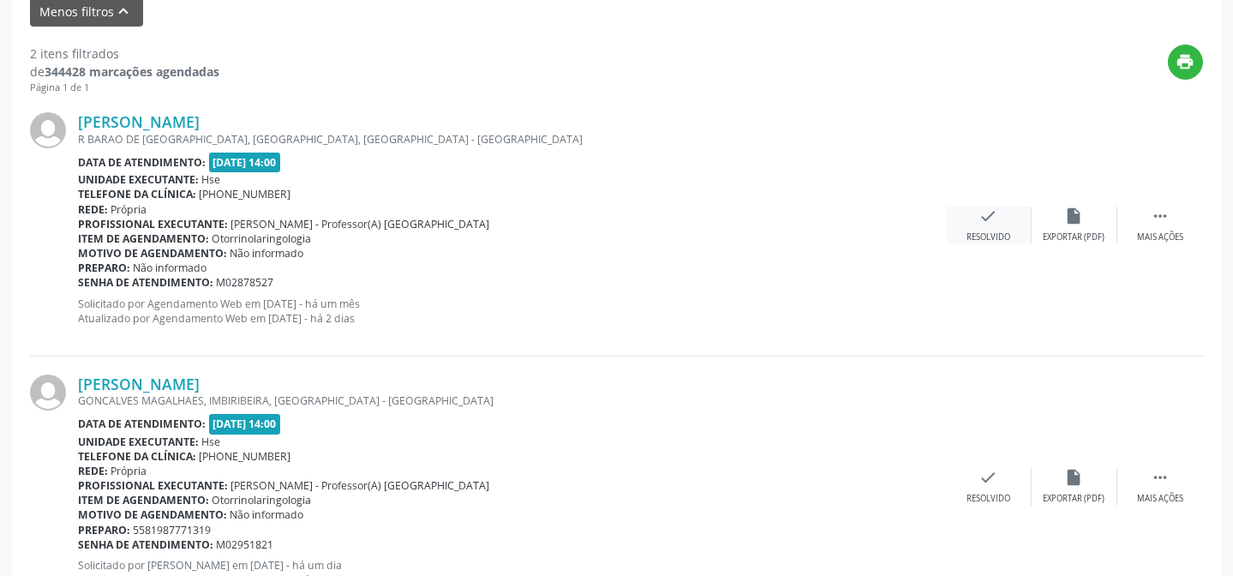
click at [989, 221] on icon "check" at bounding box center [988, 215] width 19 height 19
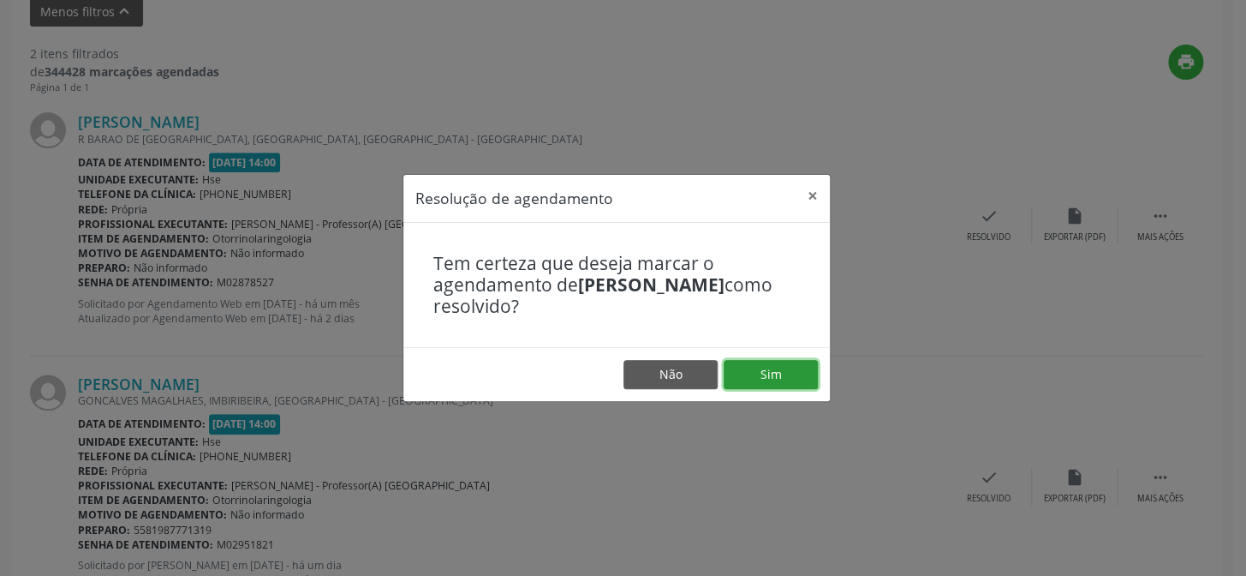
click at [792, 360] on button "Sim" at bounding box center [771, 374] width 94 height 29
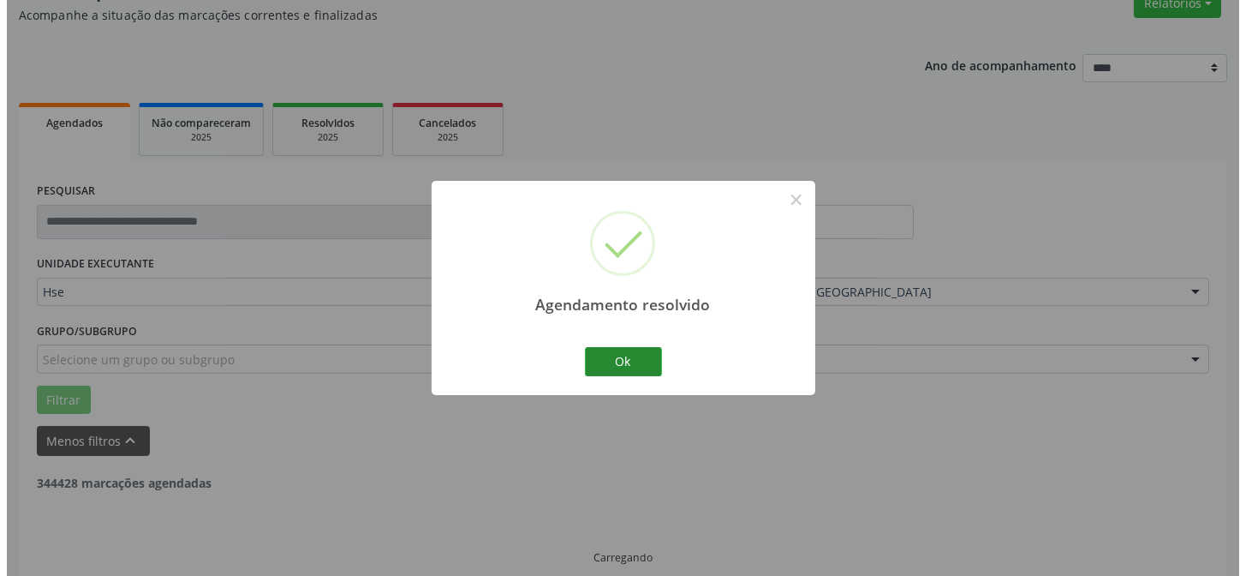
scroll to position [391, 0]
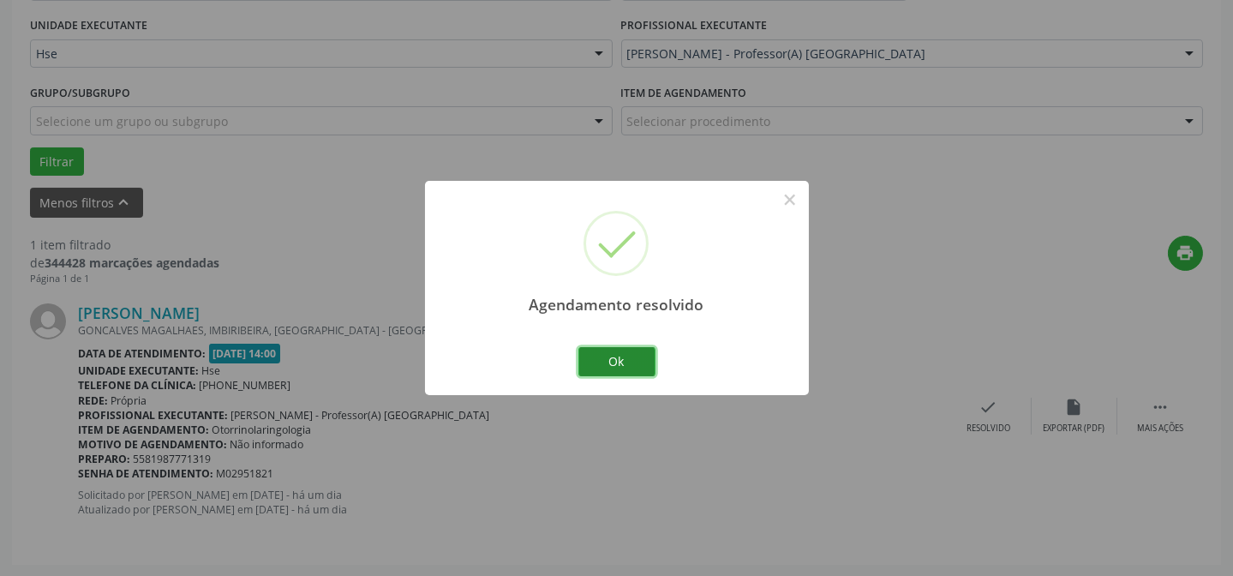
click at [617, 365] on button "Ok" at bounding box center [616, 361] width 77 height 29
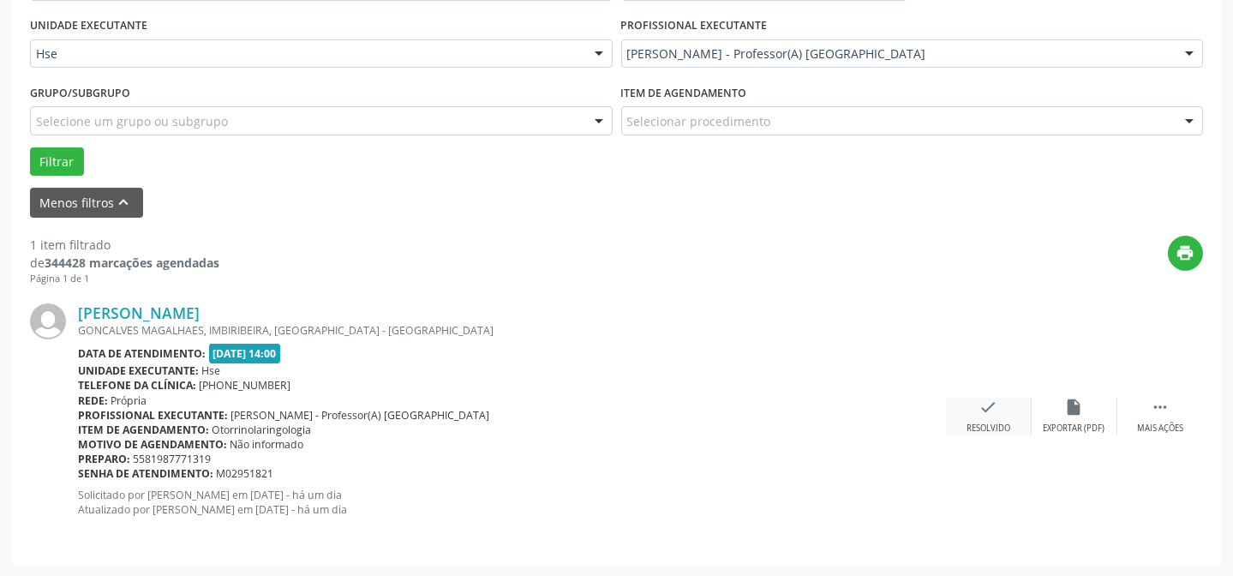
click at [990, 406] on icon "check" at bounding box center [988, 406] width 19 height 19
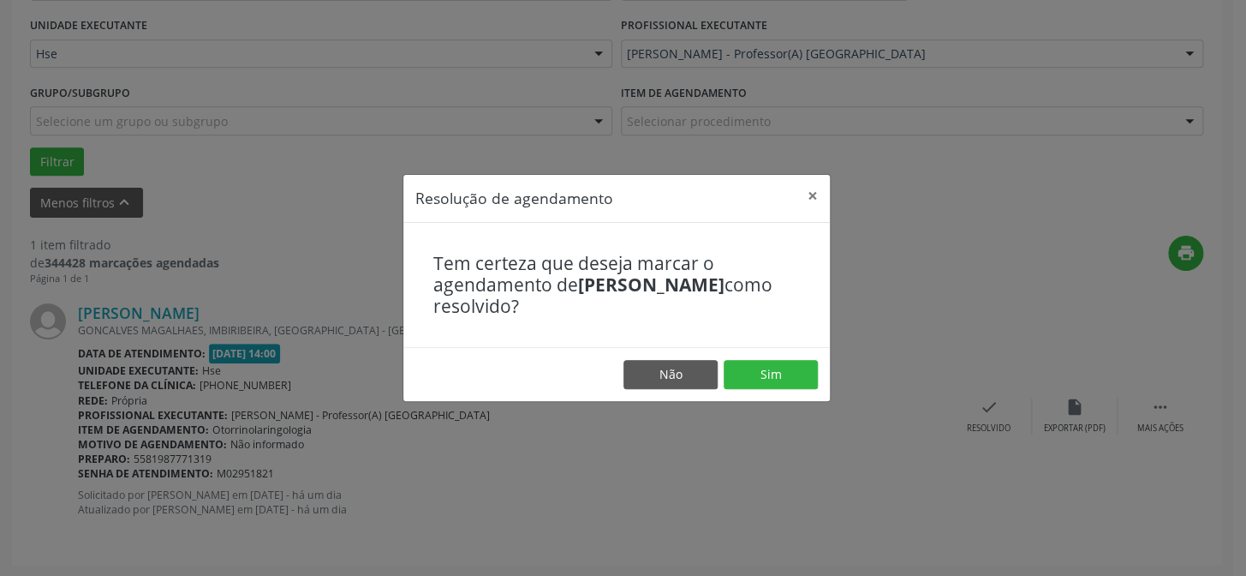
click at [751, 354] on footer "Não Sim" at bounding box center [616, 374] width 427 height 54
click at [767, 374] on button "Sim" at bounding box center [771, 374] width 94 height 29
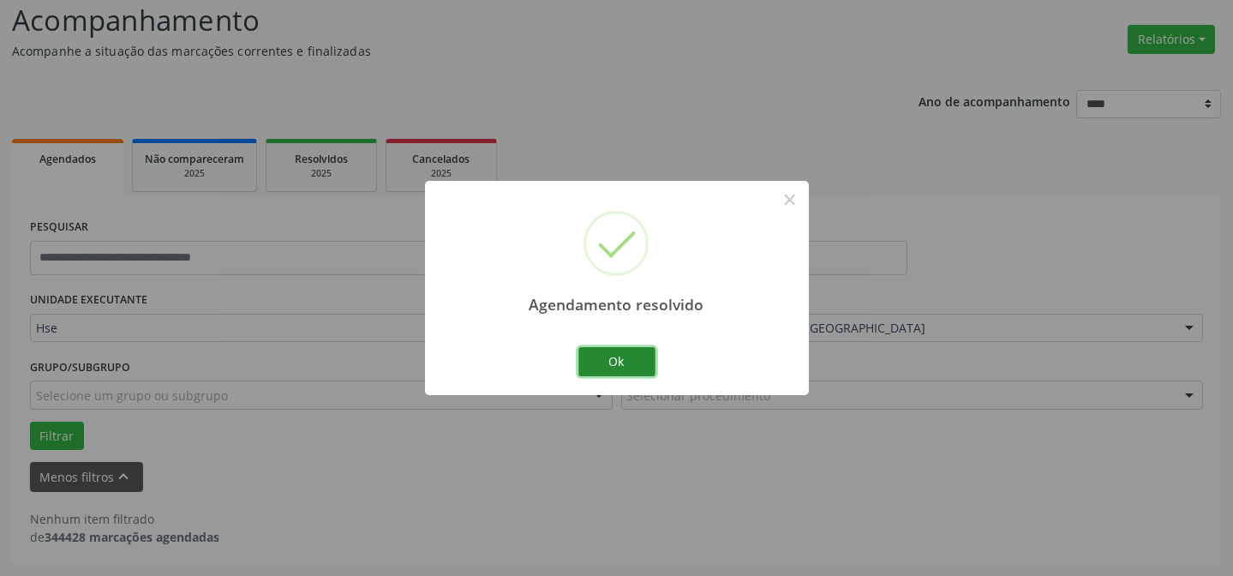
scroll to position [116, 0]
click at [611, 360] on button "Ok" at bounding box center [616, 361] width 77 height 29
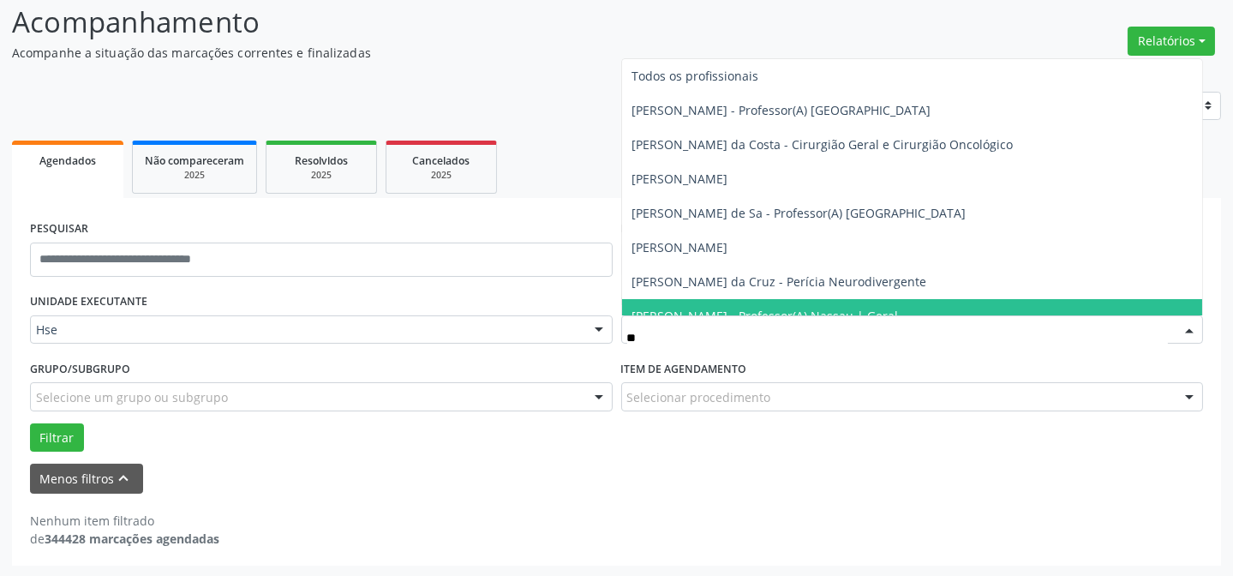
type input "*"
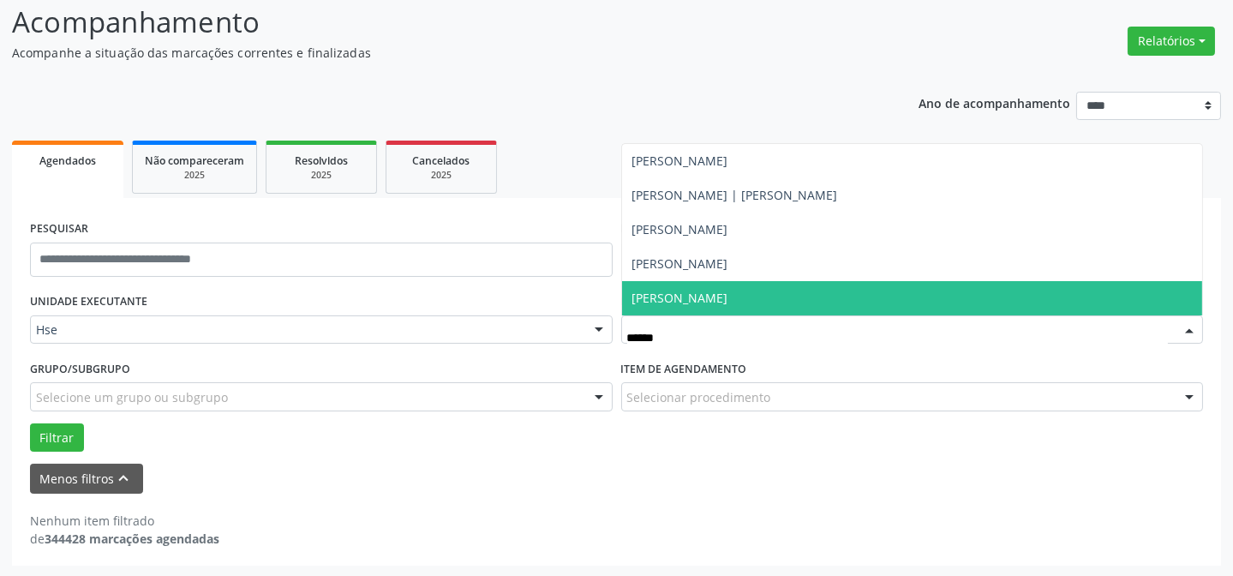
type input "*******"
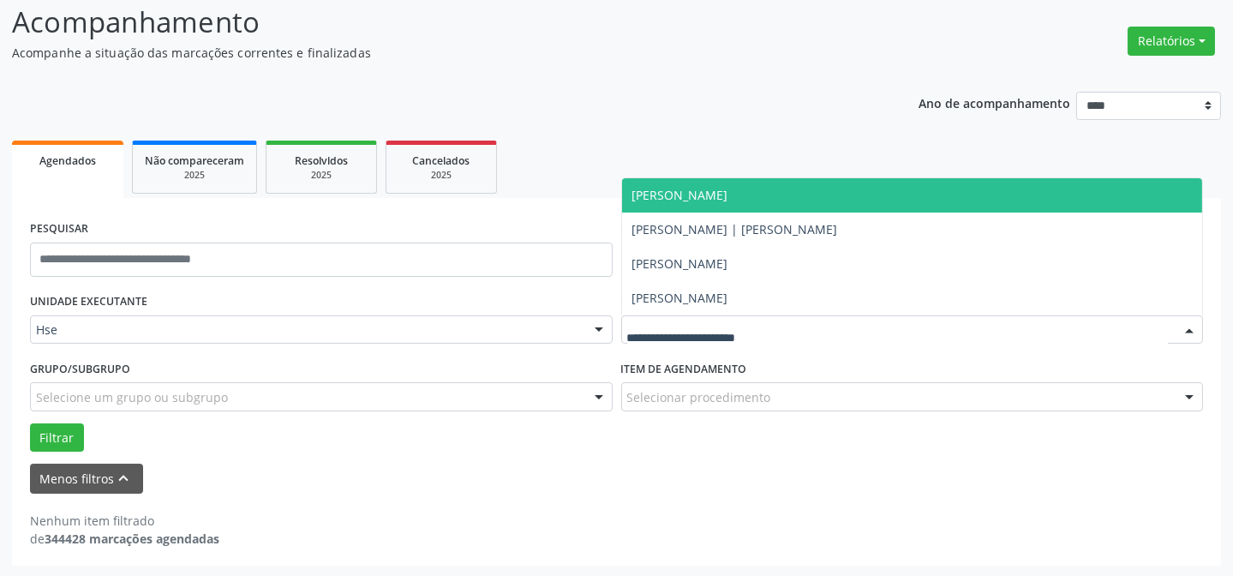
click at [737, 136] on div "**********" at bounding box center [616, 350] width 1209 height 429
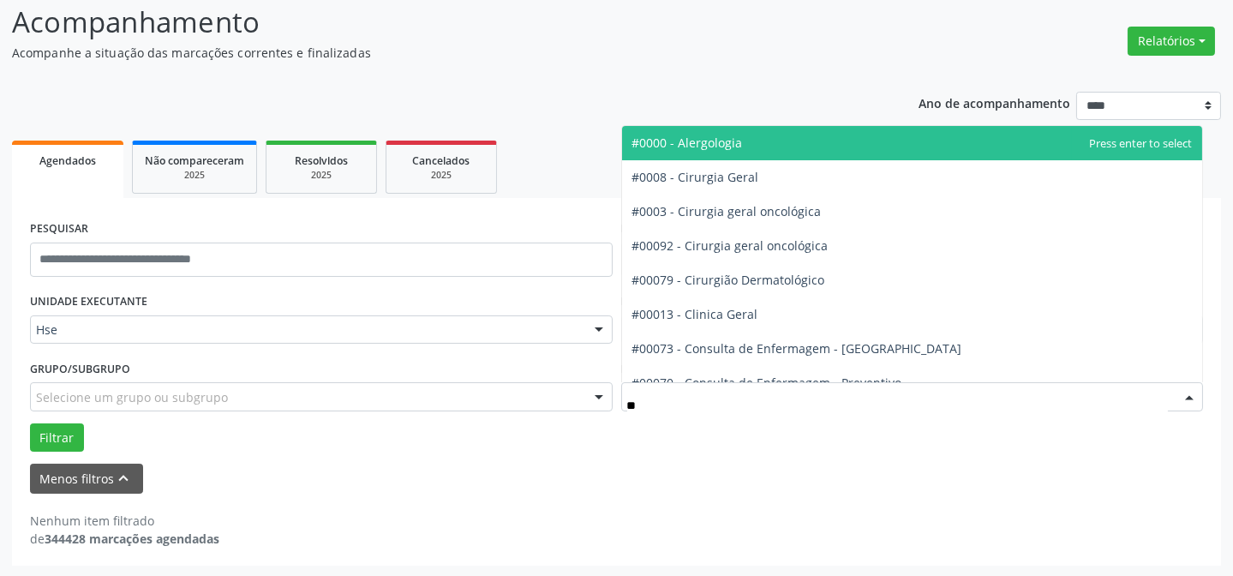
type input "*"
type input "*****"
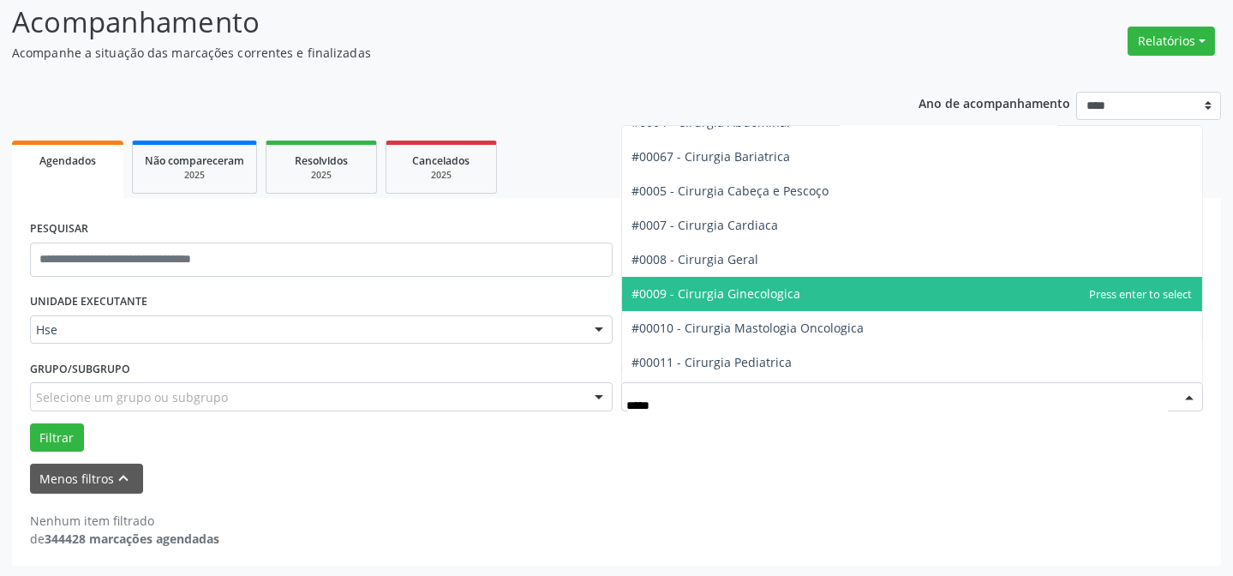
scroll to position [0, 0]
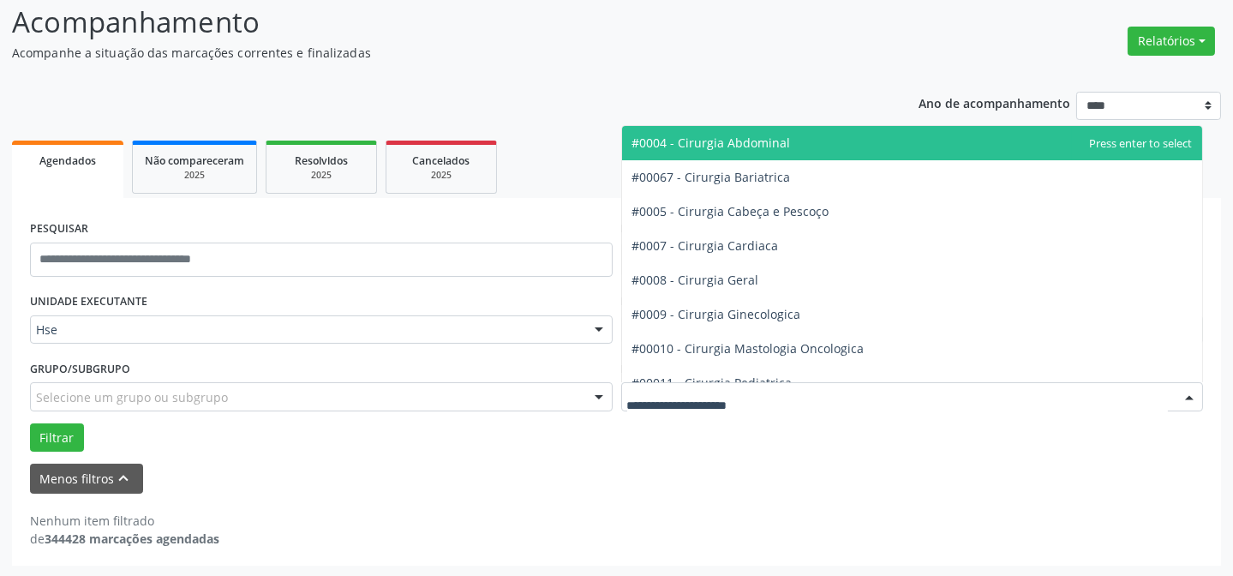
click at [796, 88] on div "**********" at bounding box center [616, 323] width 1209 height 486
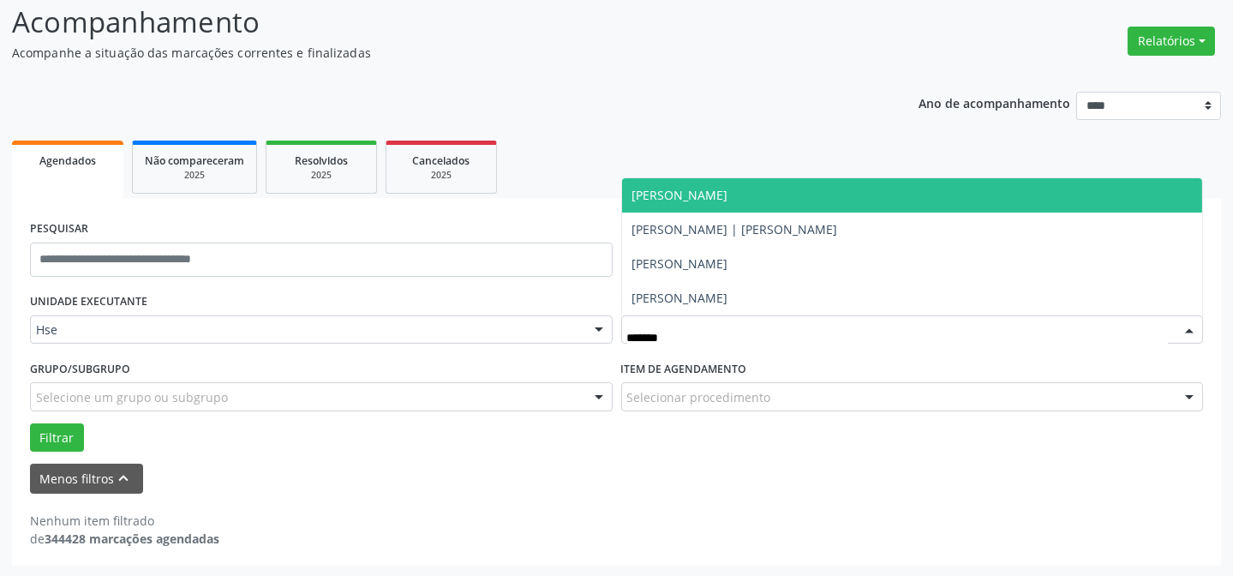
type input "*******"
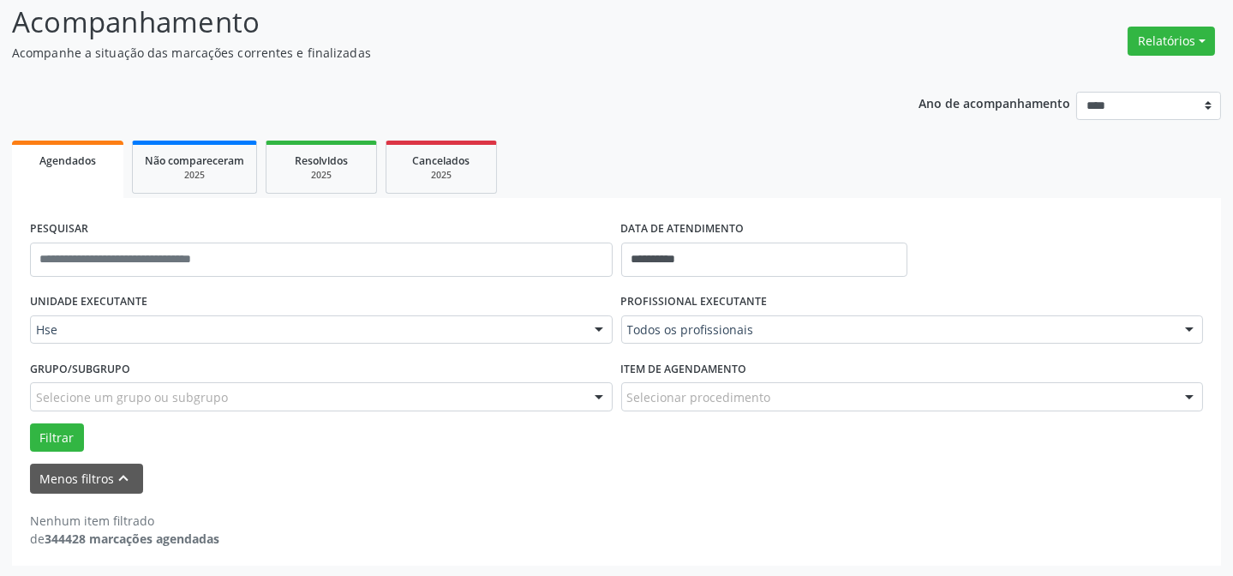
click at [696, 105] on div "**********" at bounding box center [616, 323] width 1209 height 486
click at [820, 317] on div "Todos os profissionais" at bounding box center [912, 329] width 582 height 29
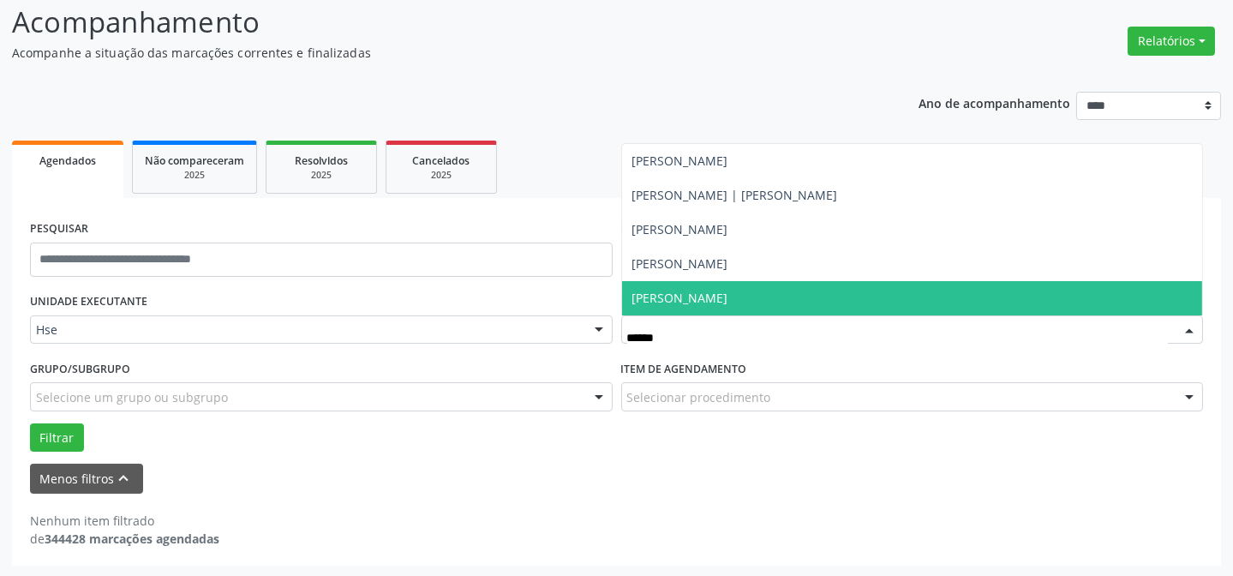
type input "*******"
